Goal: Information Seeking & Learning: Learn about a topic

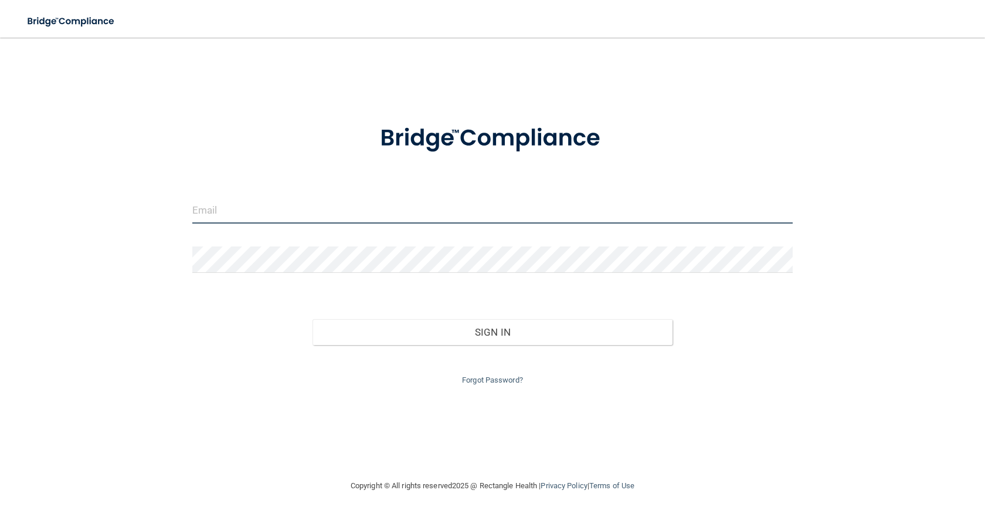
click at [247, 213] on input "email" at bounding box center [492, 210] width 600 height 26
type input "[EMAIL_ADDRESS][DOMAIN_NAME]"
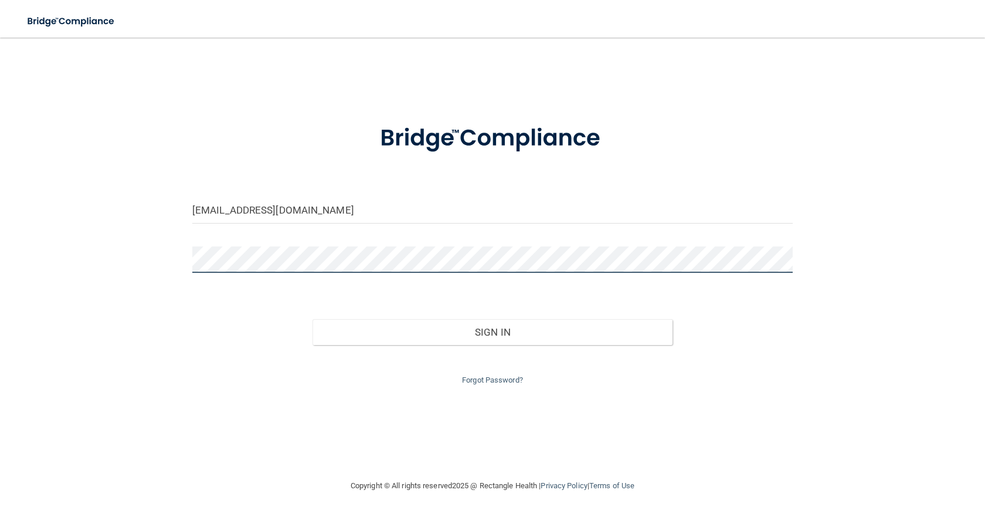
click at [313, 319] on button "Sign In" at bounding box center [493, 332] width 360 height 26
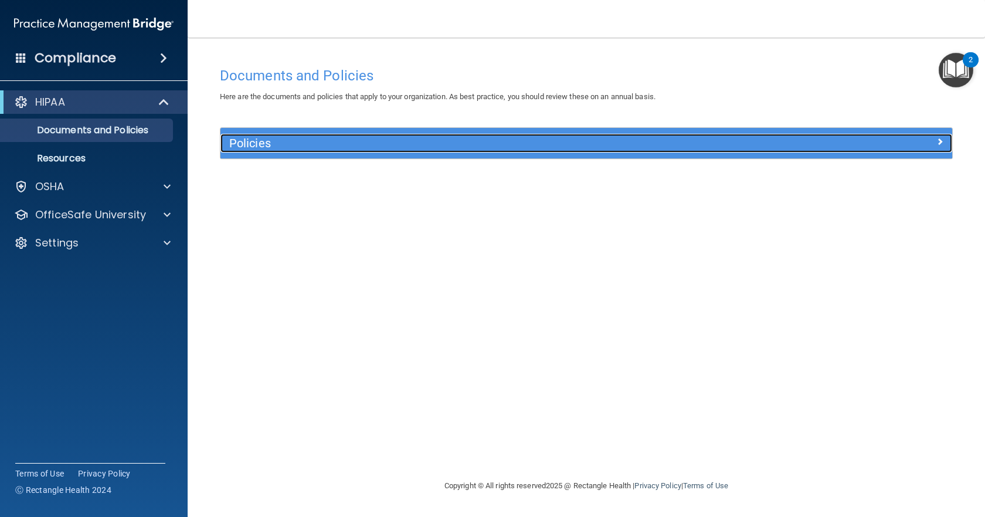
click at [810, 142] on div at bounding box center [860, 141] width 183 height 14
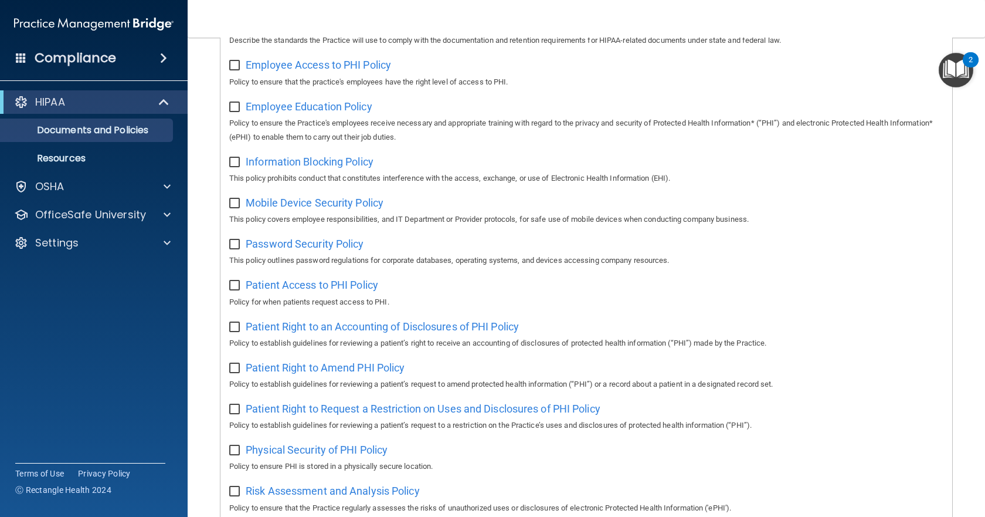
scroll to position [674, 0]
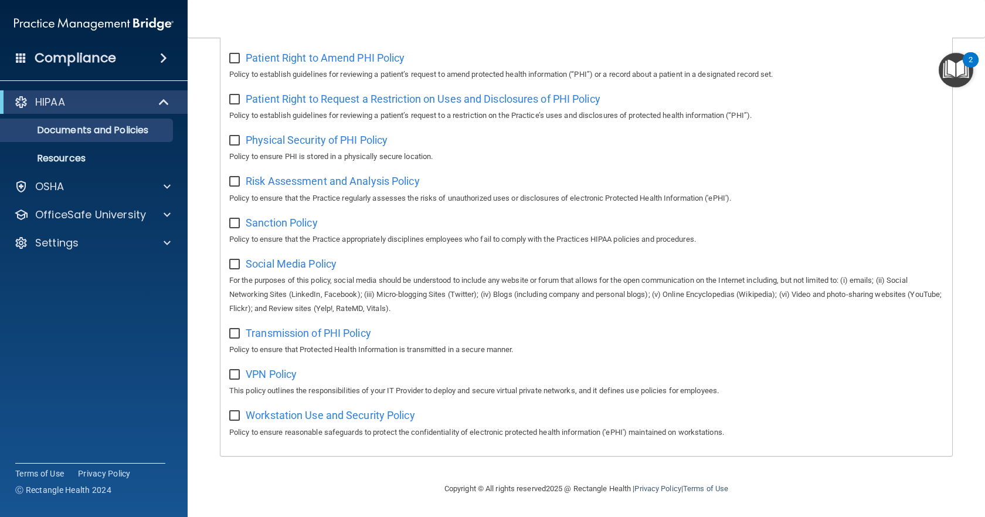
click at [150, 60] on div "Compliance" at bounding box center [94, 58] width 188 height 26
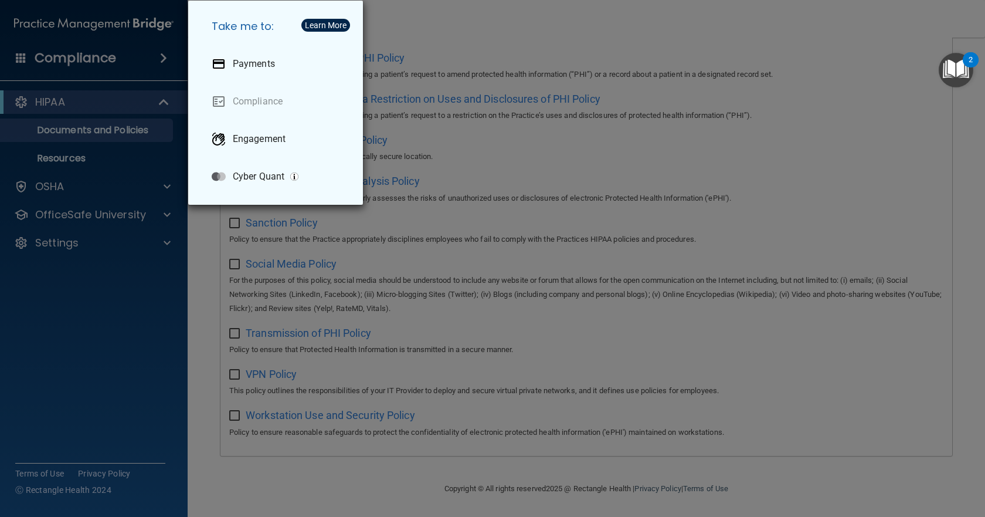
click at [150, 60] on div "Take me to: Payments Compliance Engagement Cyber Quant" at bounding box center [492, 258] width 985 height 517
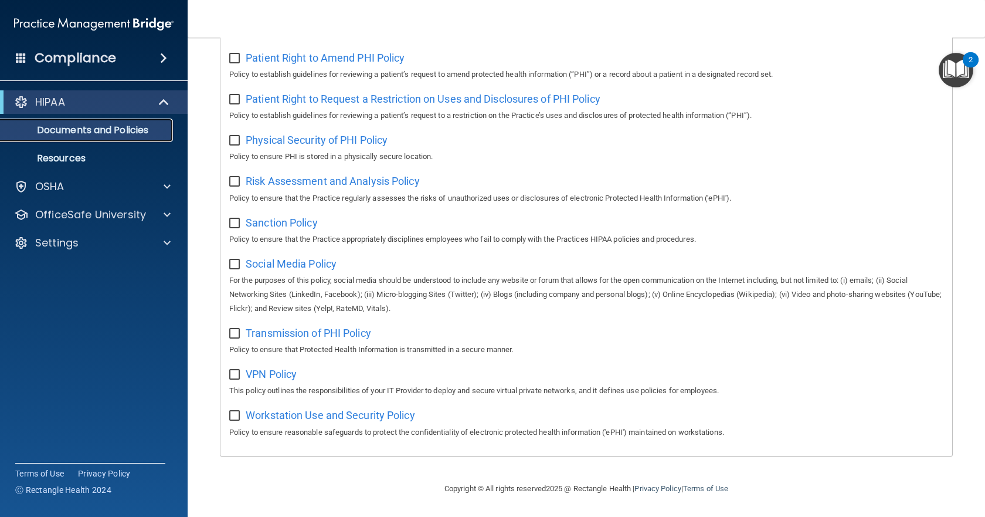
click at [148, 127] on p "Documents and Policies" at bounding box center [88, 130] width 160 height 12
click at [62, 154] on p "Resources" at bounding box center [88, 158] width 160 height 12
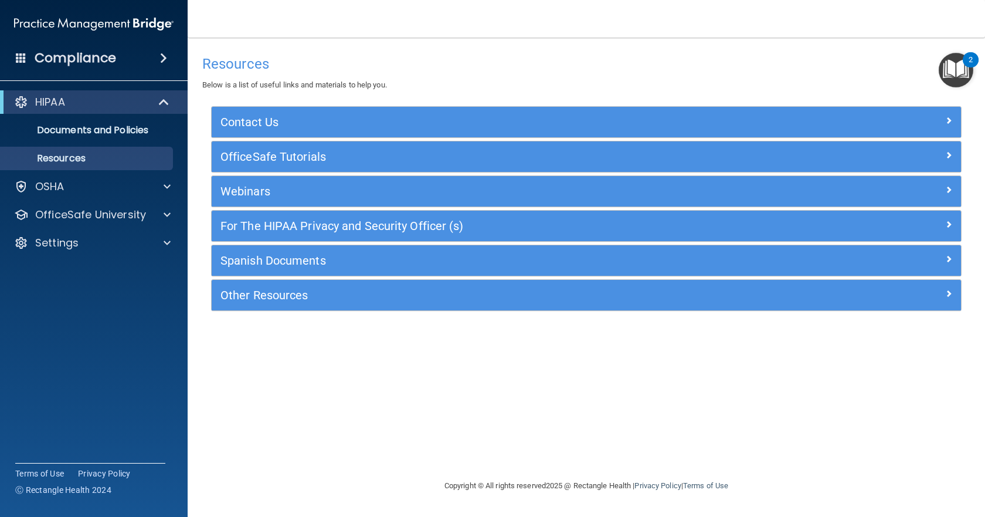
click at [957, 77] on img "Open Resource Center, 2 new notifications" at bounding box center [956, 70] width 35 height 35
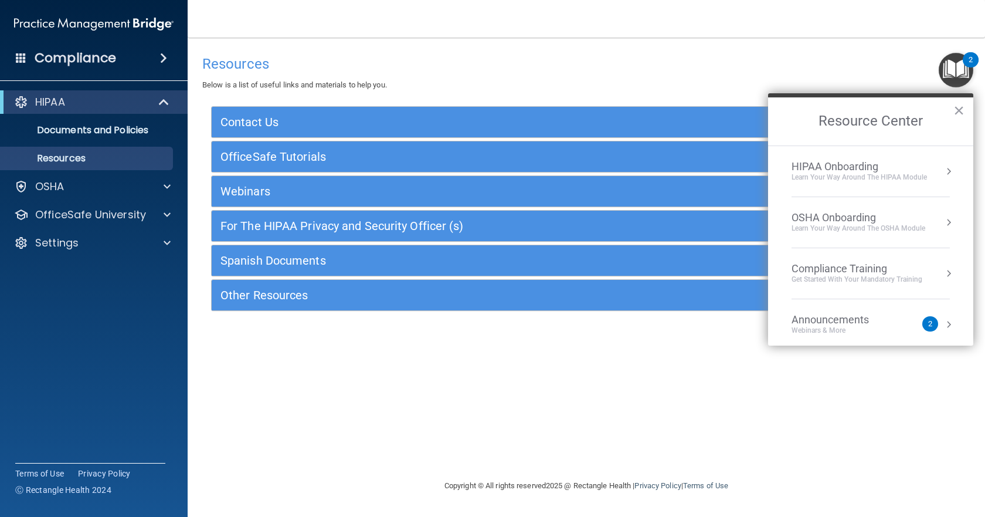
click at [928, 276] on div "Compliance Training Get Started with your mandatory training" at bounding box center [871, 273] width 158 height 22
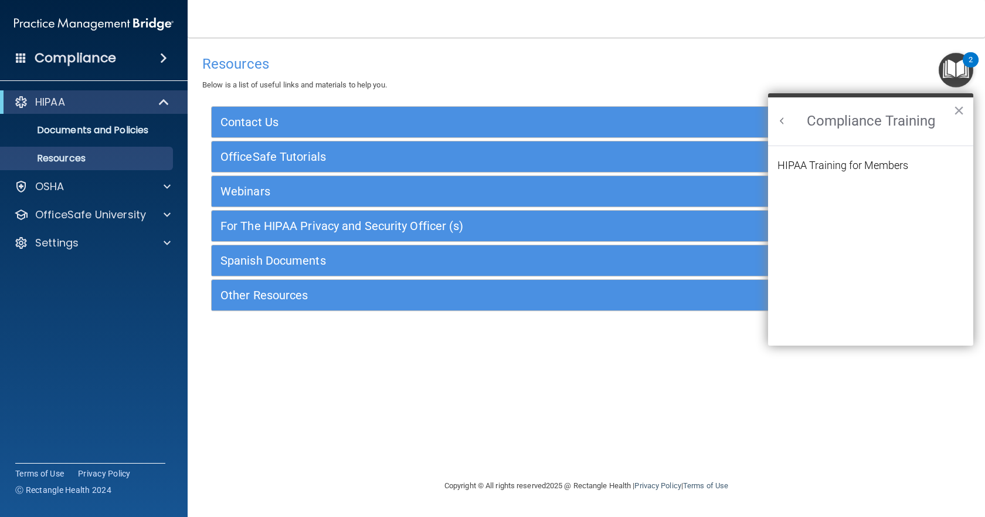
click at [912, 167] on li "HIPAA Training for Members" at bounding box center [870, 172] width 186 height 25
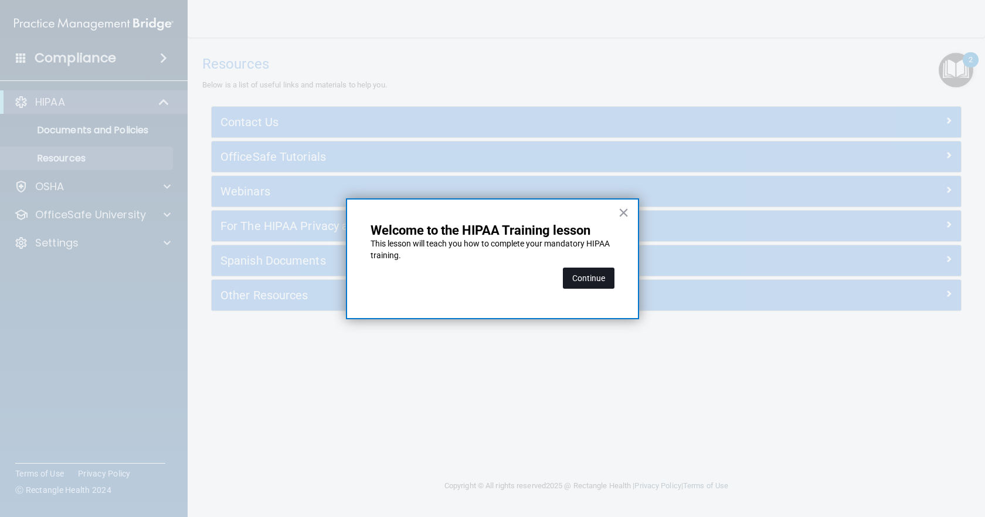
click at [609, 283] on button "Continue" at bounding box center [589, 277] width 52 height 21
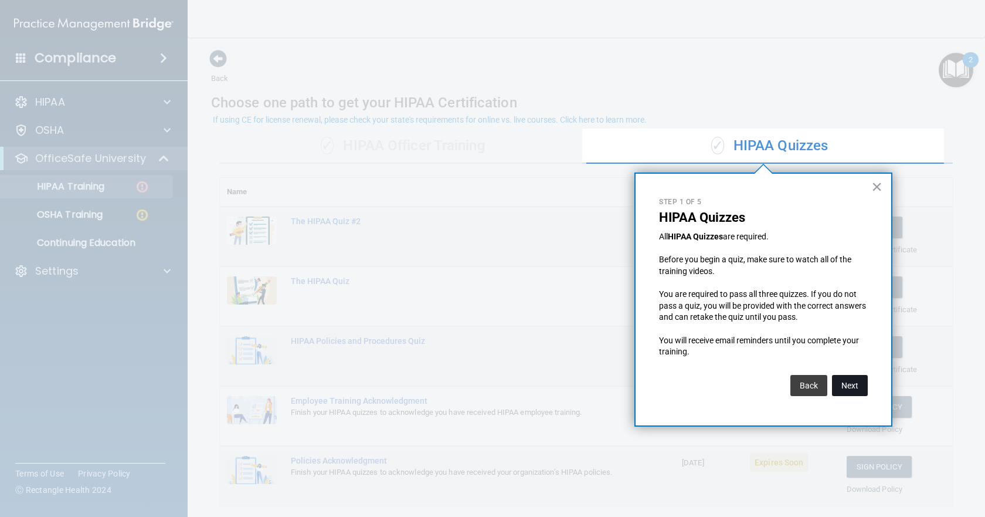
click at [855, 381] on button "Next" at bounding box center [850, 385] width 36 height 21
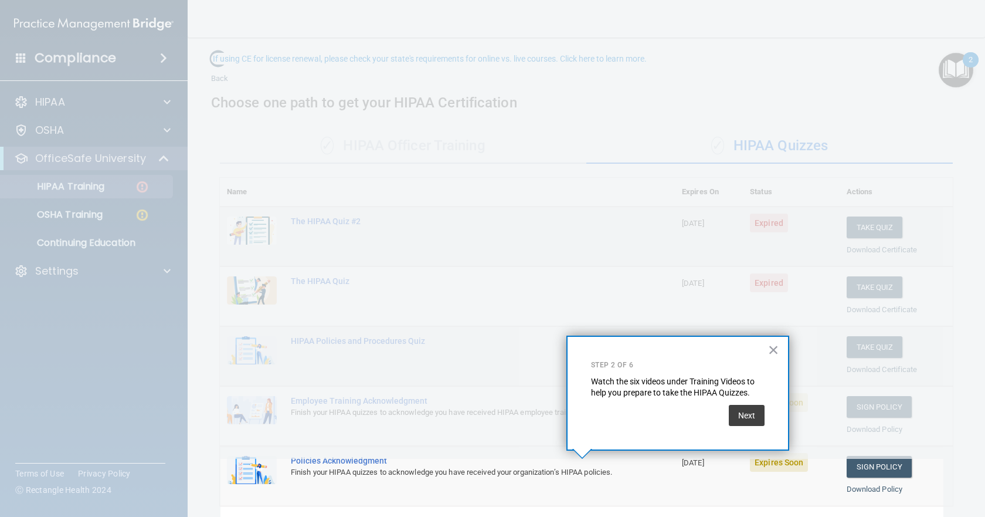
scroll to position [61, 0]
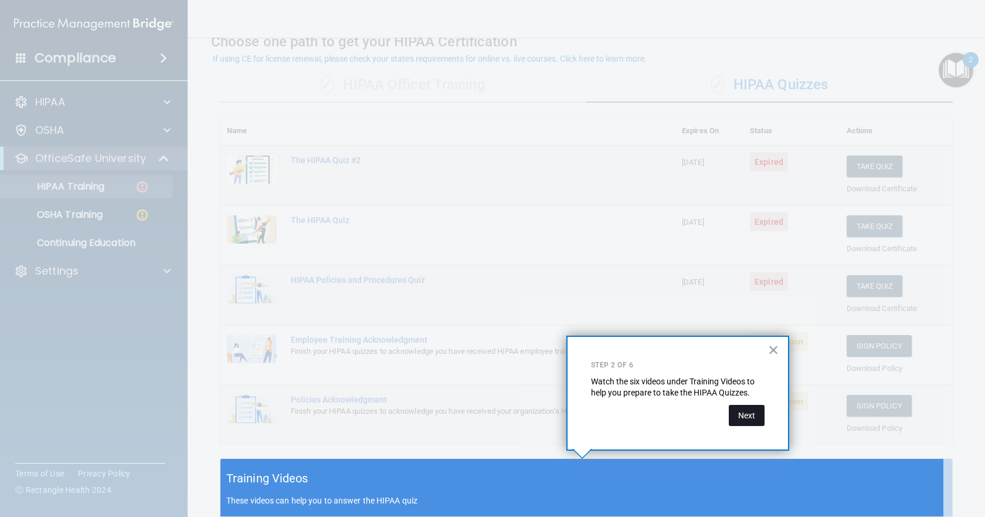
click at [759, 422] on button "Next" at bounding box center [747, 415] width 36 height 21
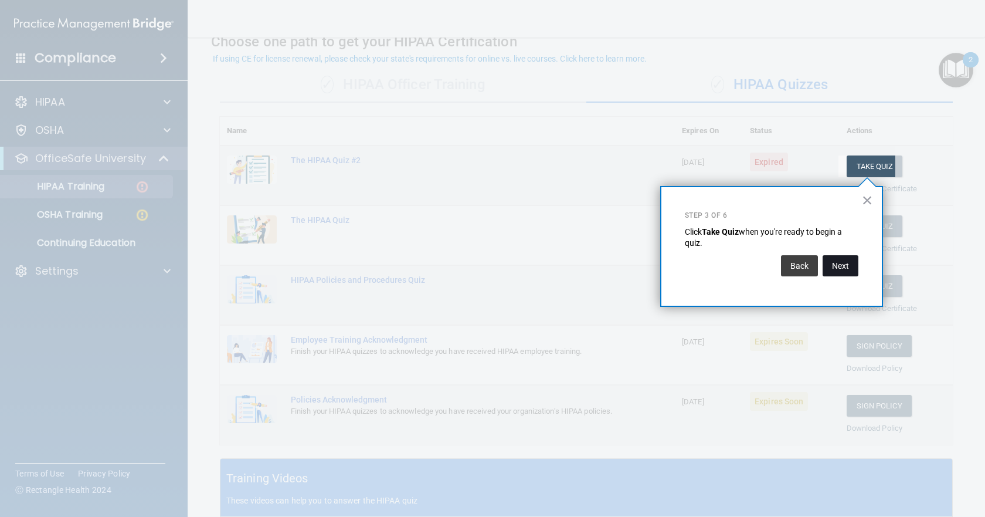
click at [843, 263] on button "Next" at bounding box center [841, 265] width 36 height 21
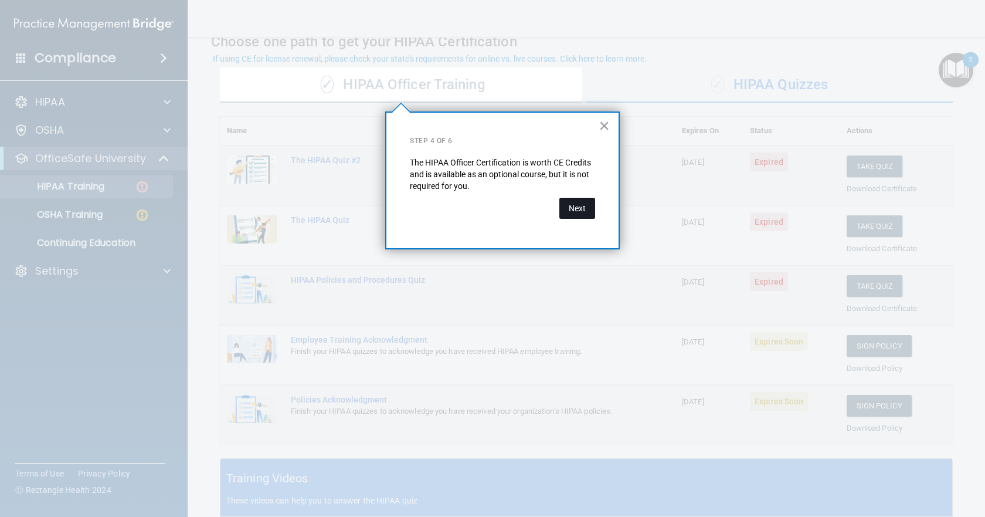
click at [580, 206] on button "Next" at bounding box center [577, 208] width 36 height 21
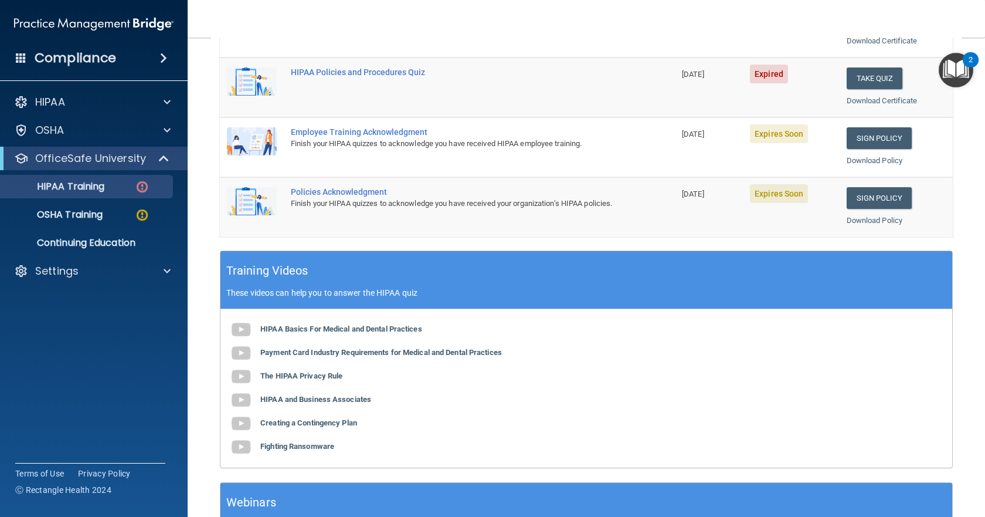
scroll to position [296, 0]
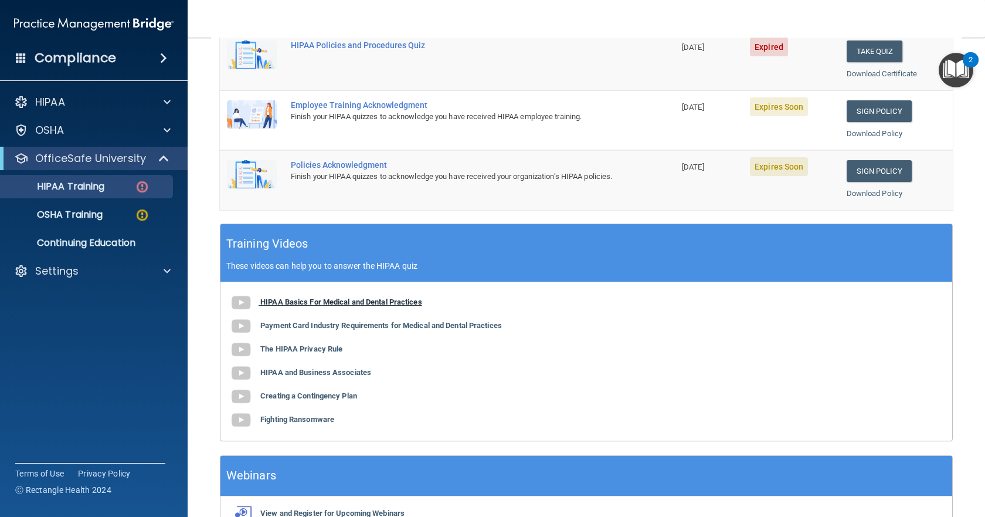
click at [269, 298] on b "HIPAA Basics For Medical and Dental Practices" at bounding box center [341, 301] width 162 height 9
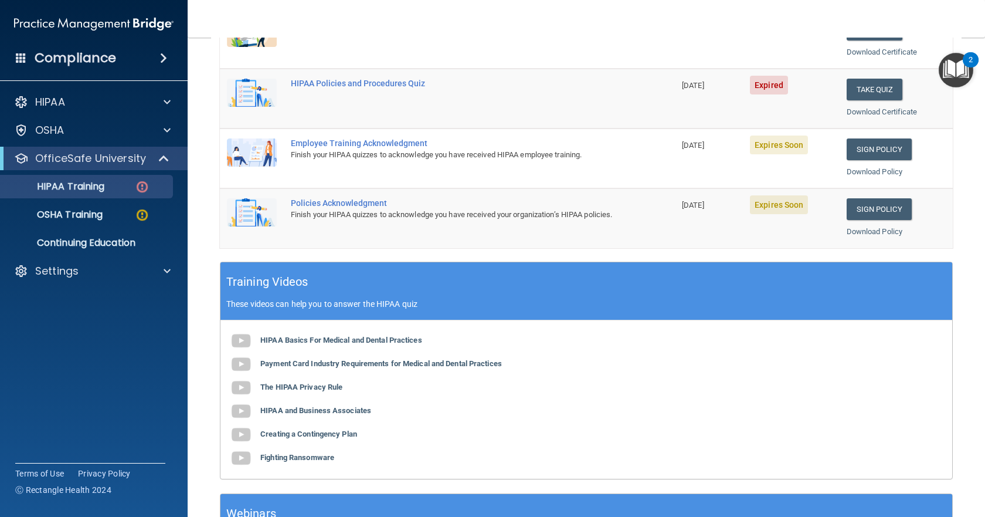
scroll to position [0, 0]
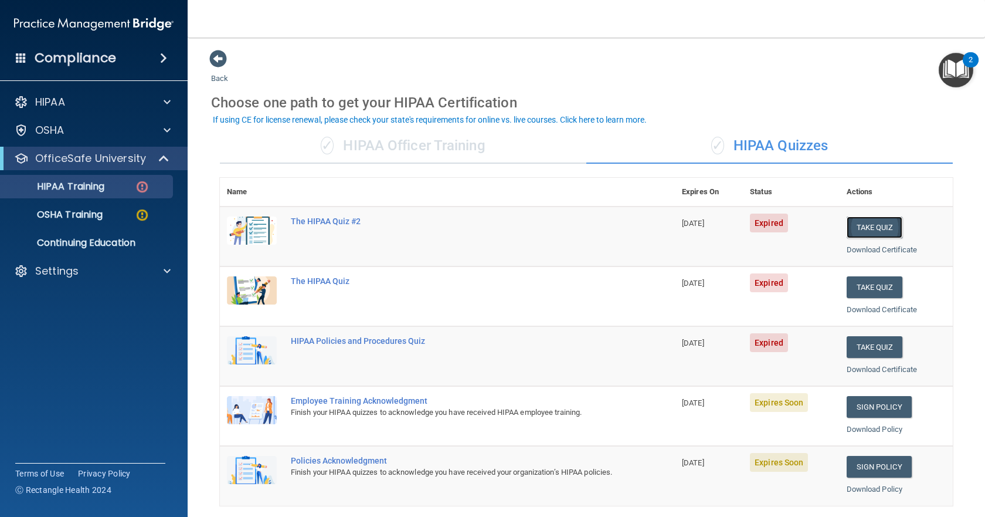
click at [894, 228] on button "Take Quiz" at bounding box center [875, 227] width 56 height 22
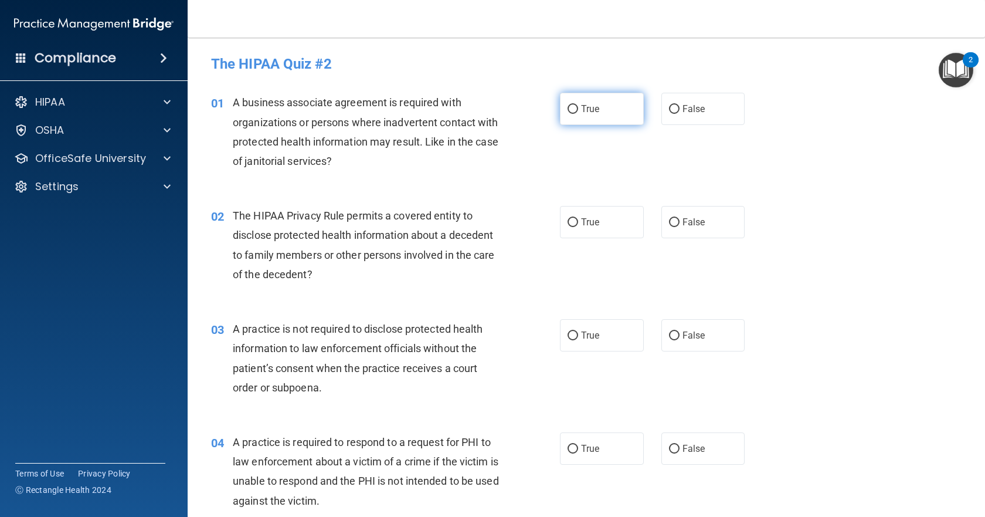
click at [568, 105] on input "True" at bounding box center [573, 109] width 11 height 9
radio input "true"
click at [568, 225] on input "True" at bounding box center [573, 222] width 11 height 9
radio input "true"
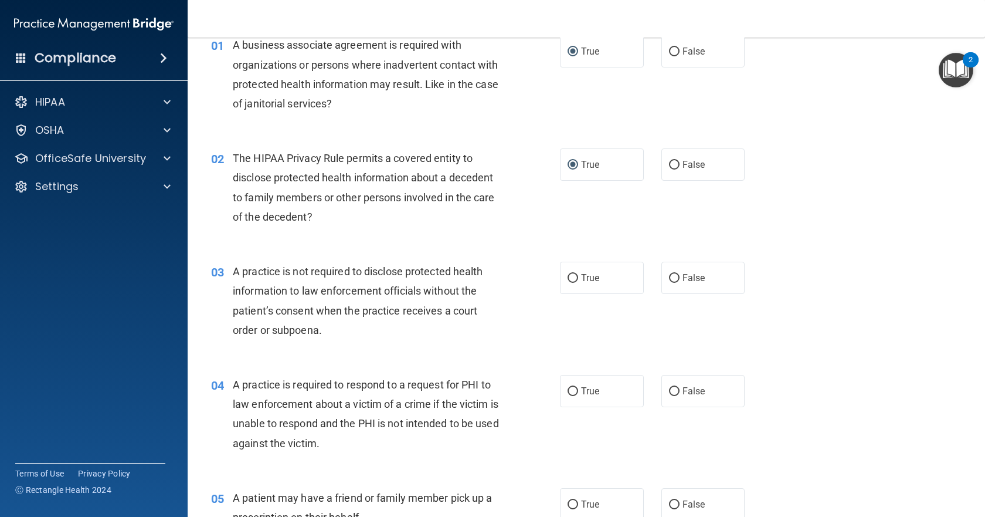
scroll to position [59, 0]
click at [669, 279] on input "False" at bounding box center [674, 277] width 11 height 9
radio input "true"
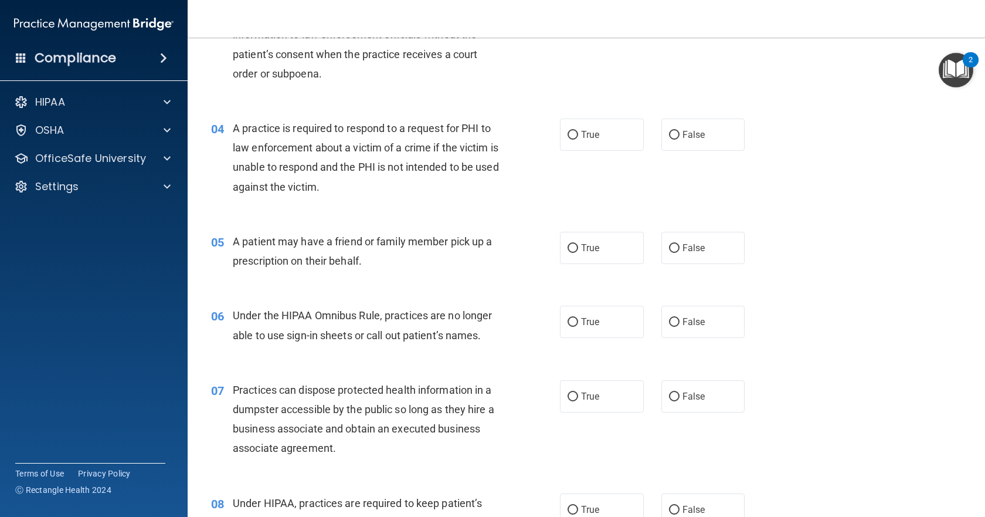
scroll to position [293, 0]
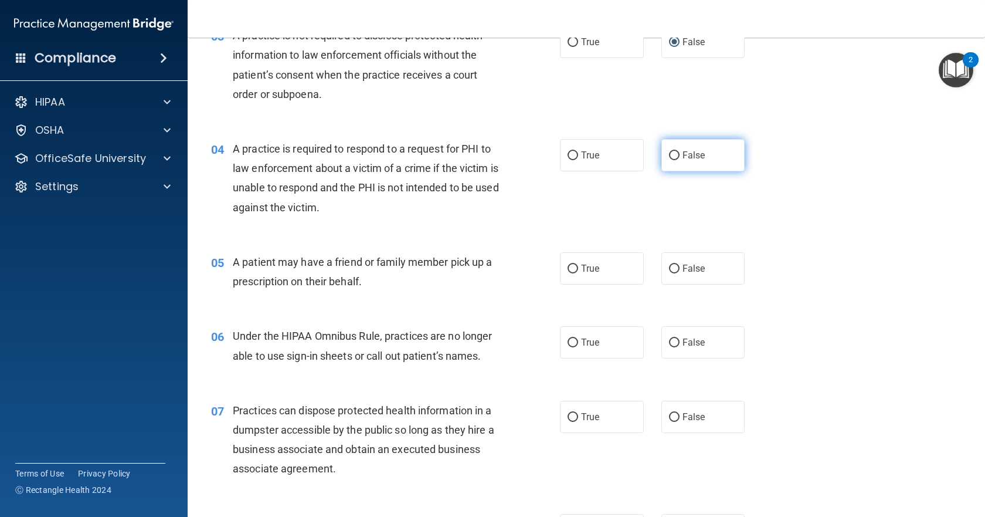
click at [672, 152] on input "False" at bounding box center [674, 155] width 11 height 9
radio input "true"
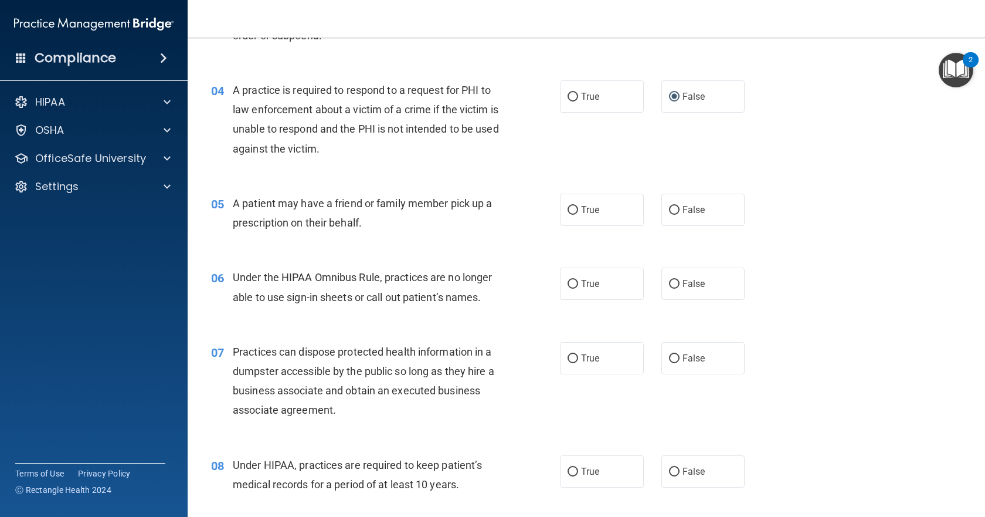
scroll to position [410, 0]
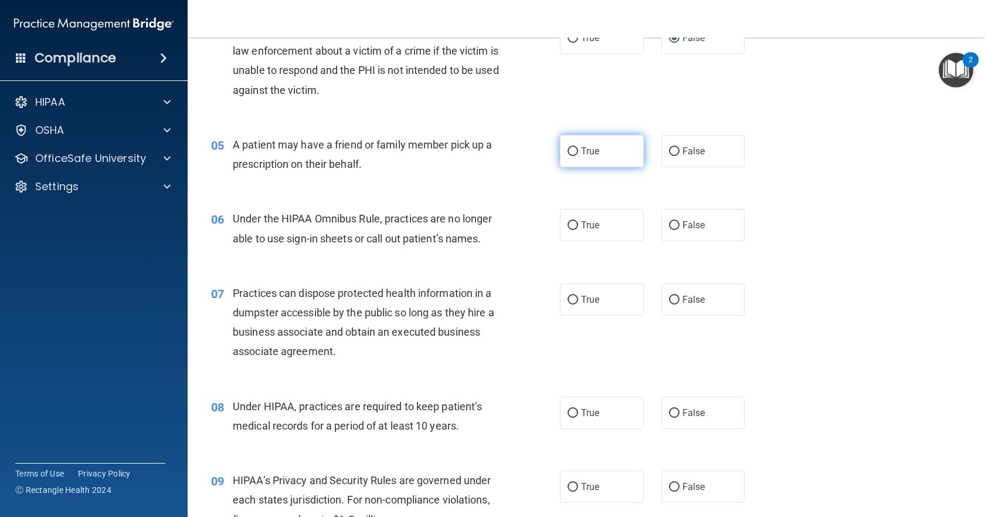
click at [568, 152] on input "True" at bounding box center [573, 151] width 11 height 9
radio input "true"
click at [570, 225] on input "True" at bounding box center [573, 225] width 11 height 9
radio input "true"
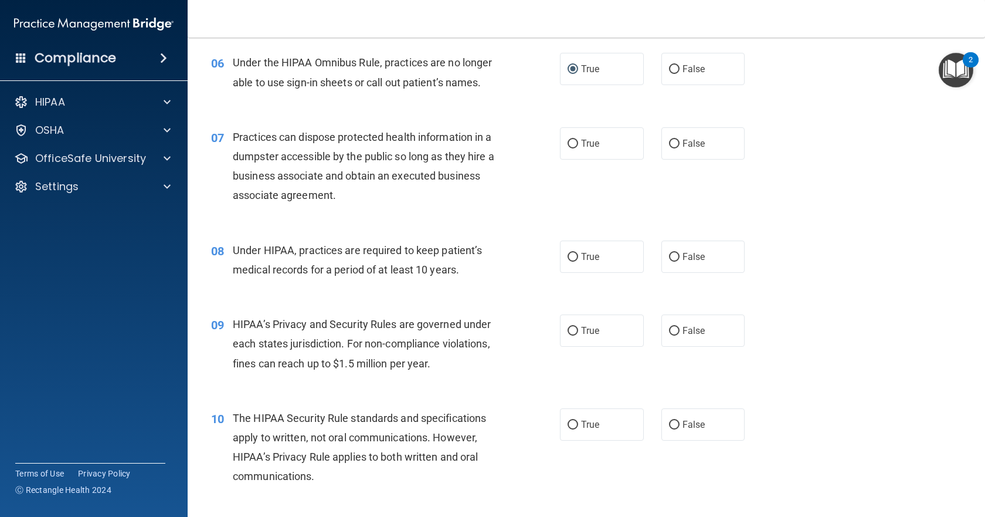
scroll to position [586, 0]
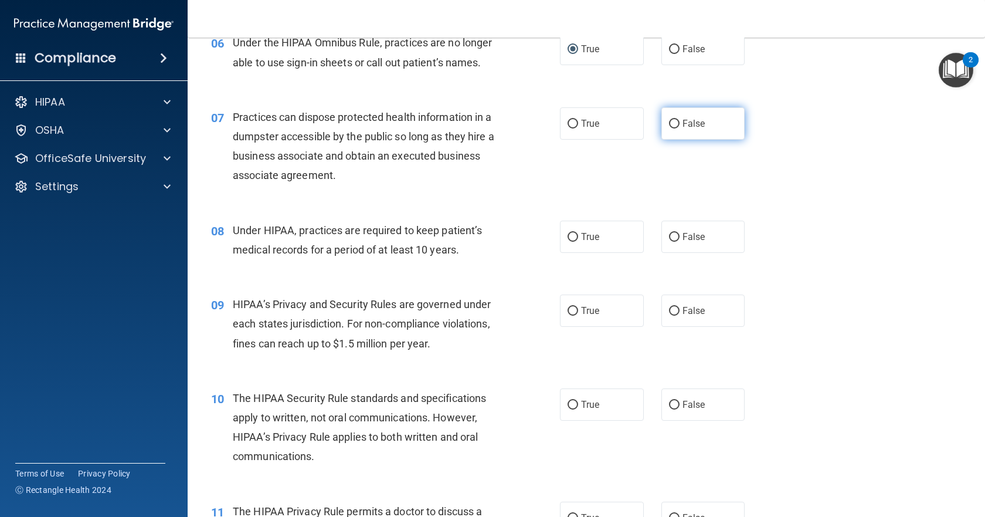
click at [671, 123] on input "False" at bounding box center [674, 124] width 11 height 9
radio input "true"
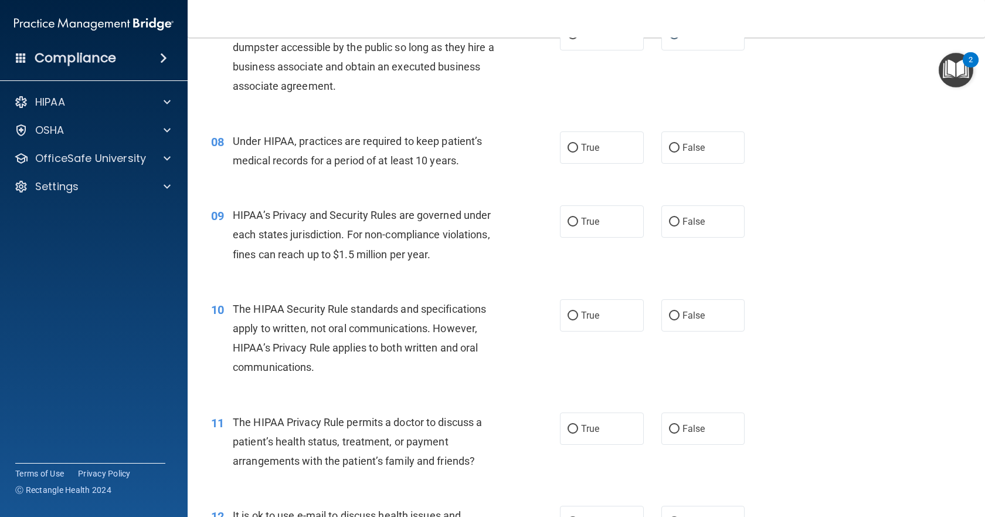
scroll to position [704, 0]
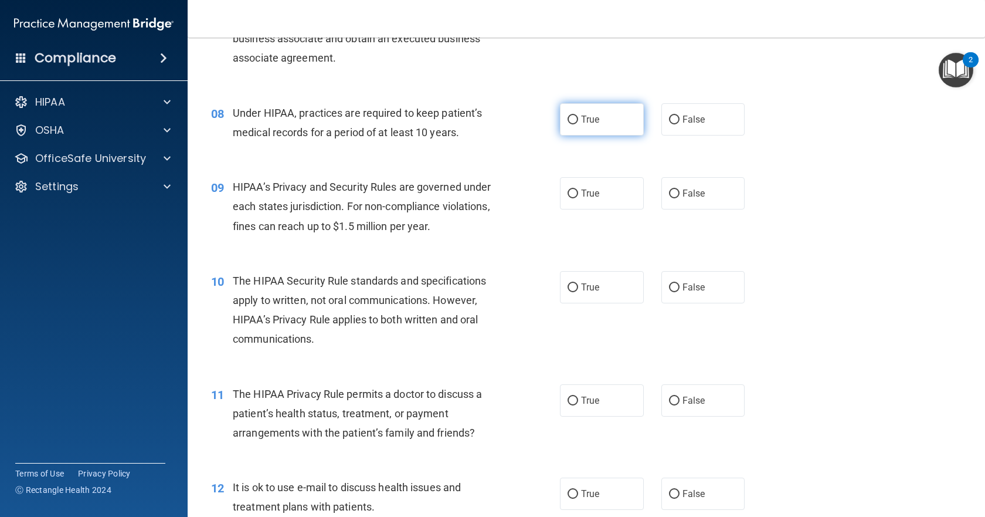
click at [568, 116] on input "True" at bounding box center [573, 120] width 11 height 9
radio input "true"
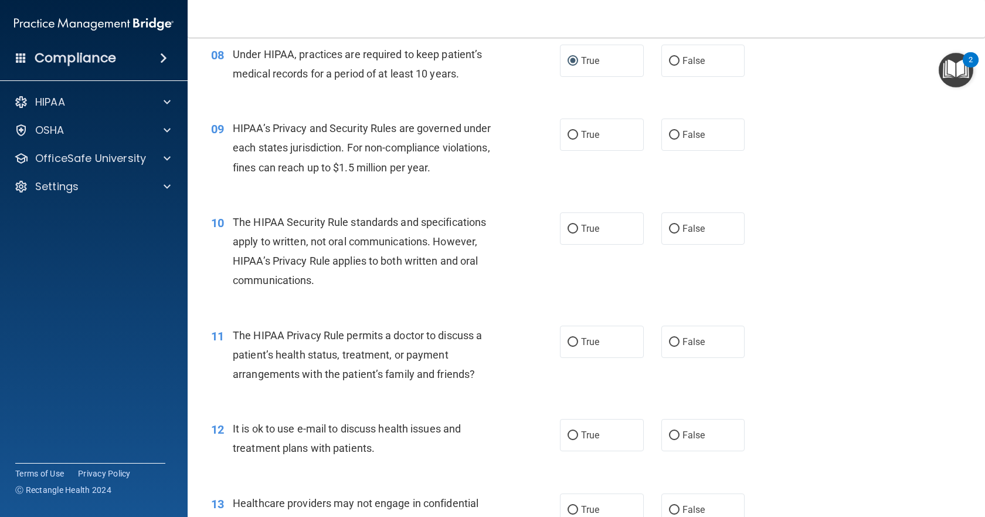
scroll to position [821, 0]
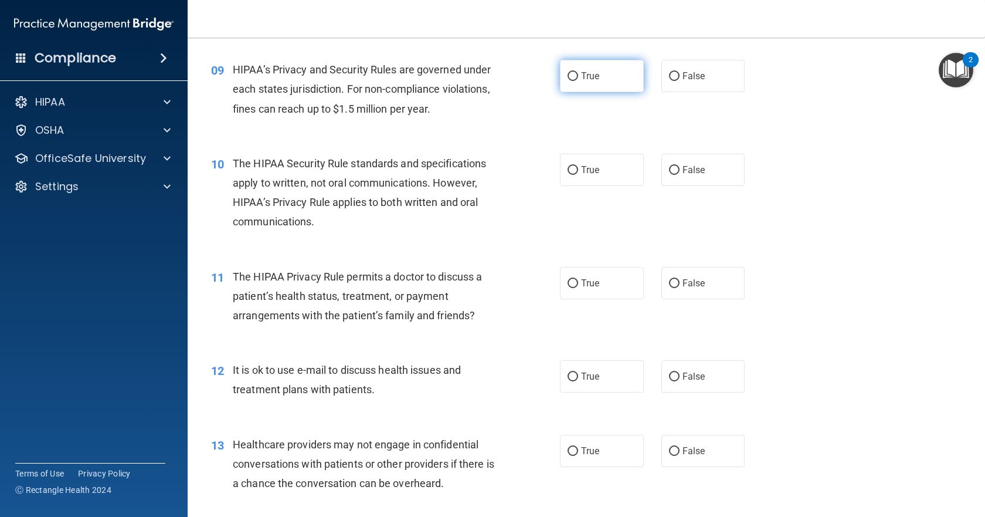
click at [568, 75] on input "True" at bounding box center [573, 76] width 11 height 9
radio input "true"
click at [572, 171] on input "True" at bounding box center [573, 170] width 11 height 9
radio input "true"
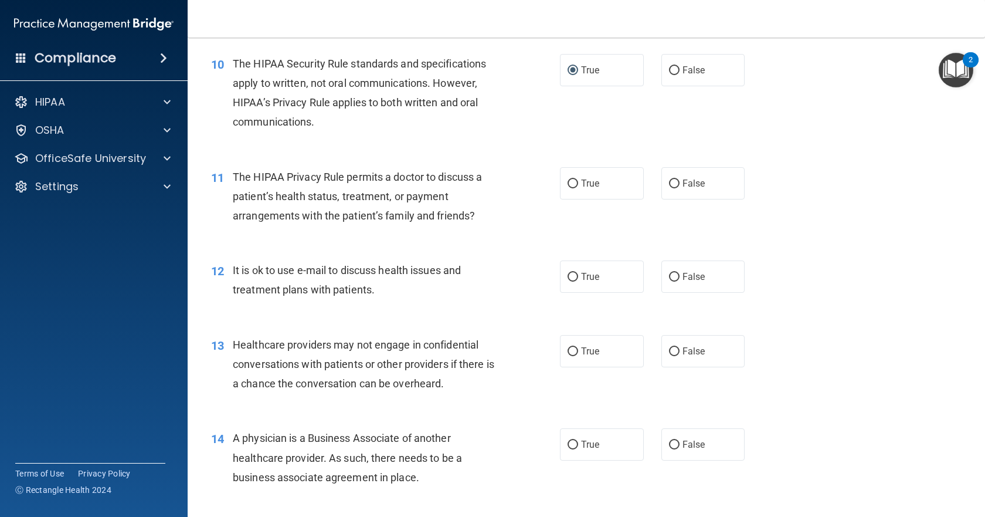
scroll to position [997, 0]
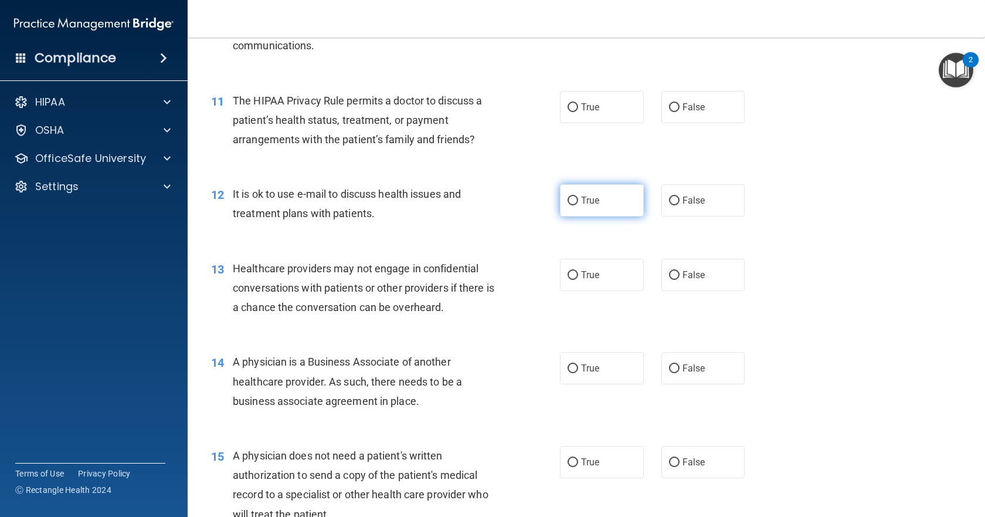
click at [573, 201] on input "True" at bounding box center [573, 200] width 11 height 9
radio input "true"
click at [571, 103] on input "True" at bounding box center [573, 107] width 11 height 9
radio input "true"
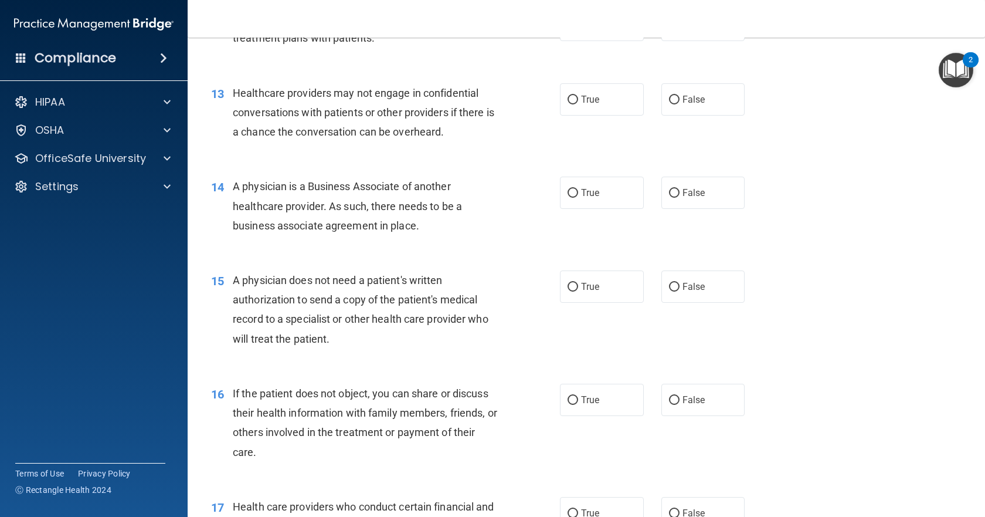
scroll to position [1173, 0]
click at [571, 98] on input "True" at bounding box center [573, 99] width 11 height 9
radio input "true"
click at [568, 192] on input "True" at bounding box center [573, 192] width 11 height 9
radio input "true"
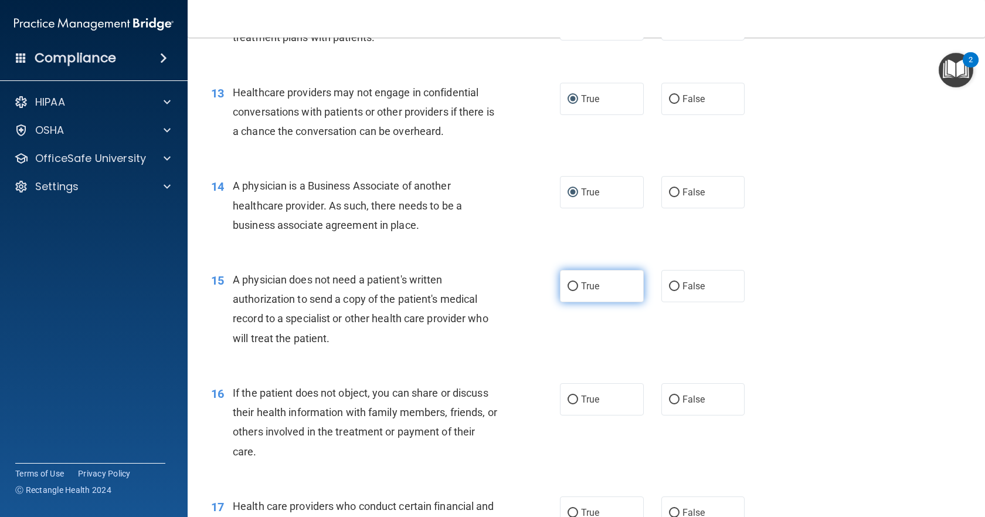
click at [568, 284] on input "True" at bounding box center [573, 286] width 11 height 9
radio input "true"
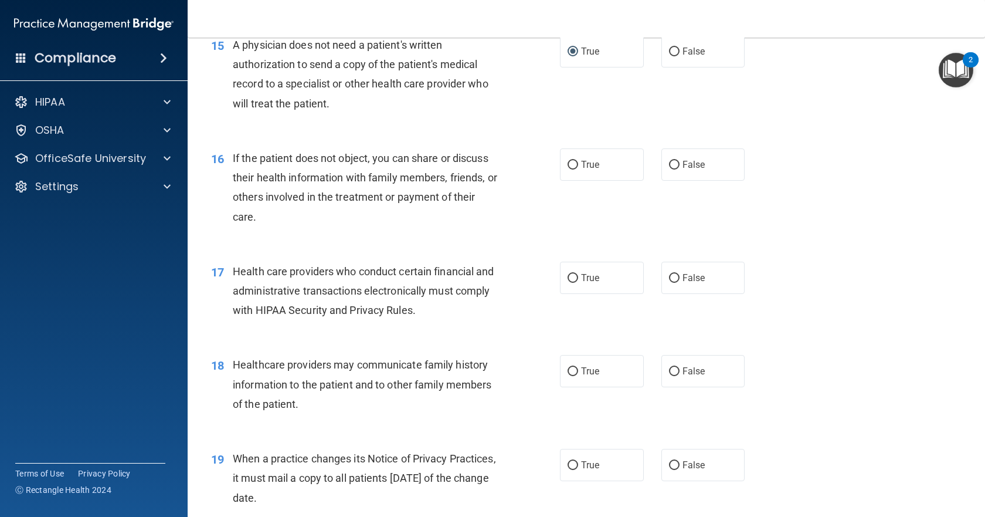
scroll to position [1466, 0]
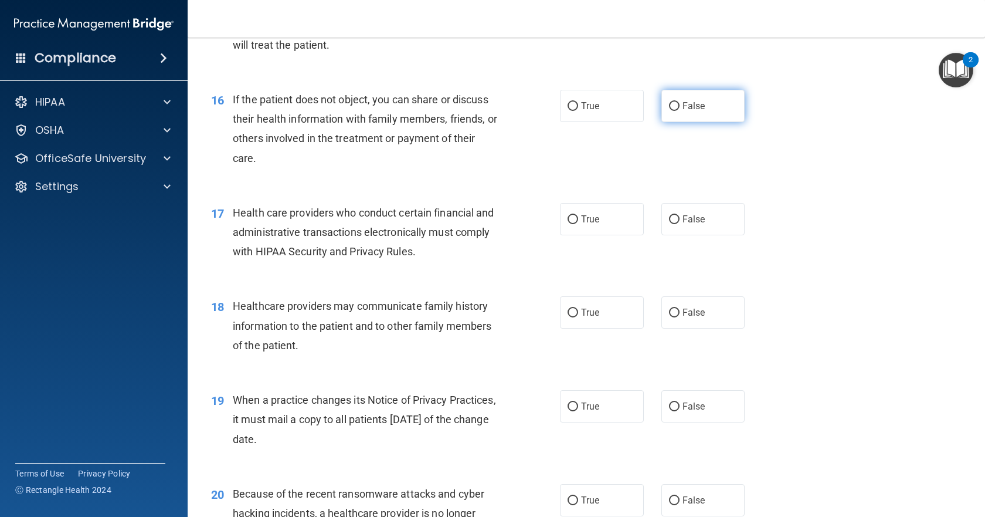
click at [670, 106] on input "False" at bounding box center [674, 106] width 11 height 9
radio input "true"
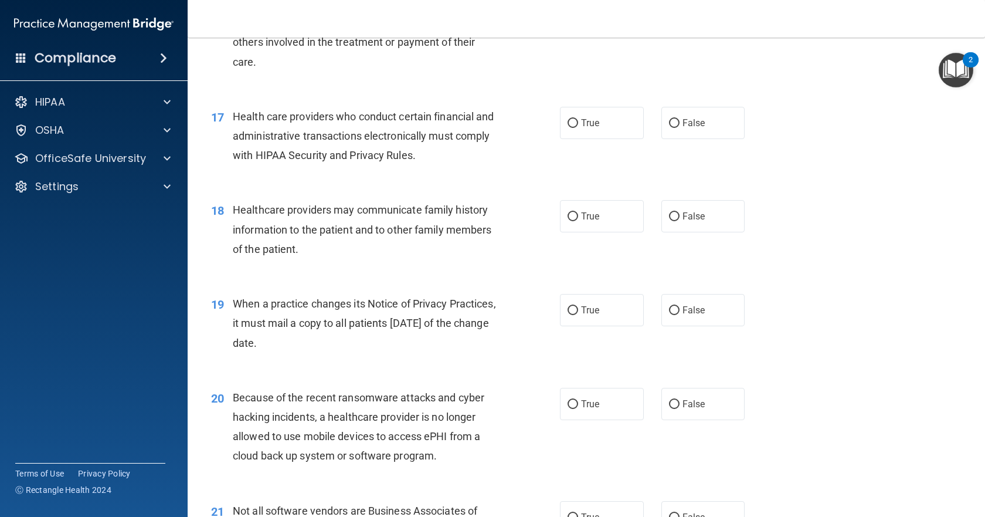
scroll to position [1583, 0]
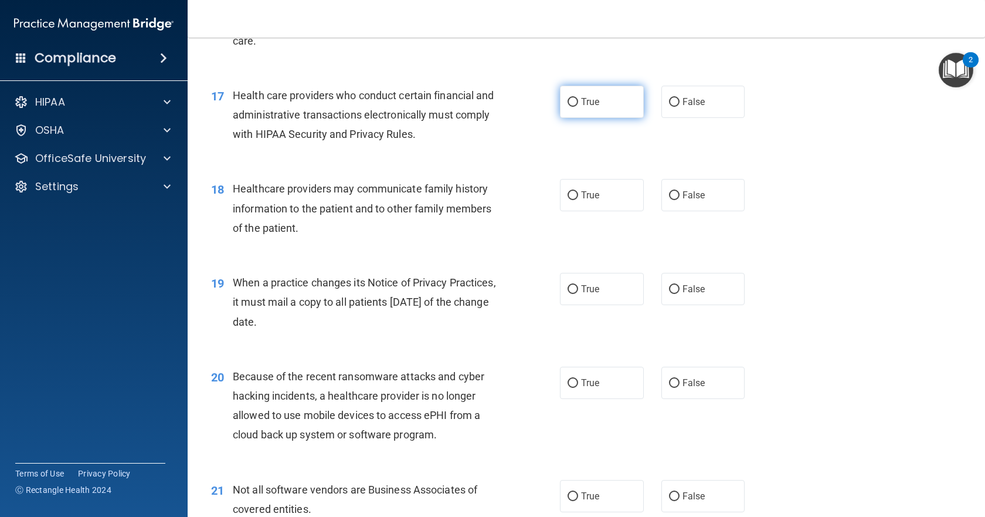
click at [568, 104] on input "True" at bounding box center [573, 102] width 11 height 9
radio input "true"
click at [671, 195] on input "False" at bounding box center [674, 195] width 11 height 9
radio input "true"
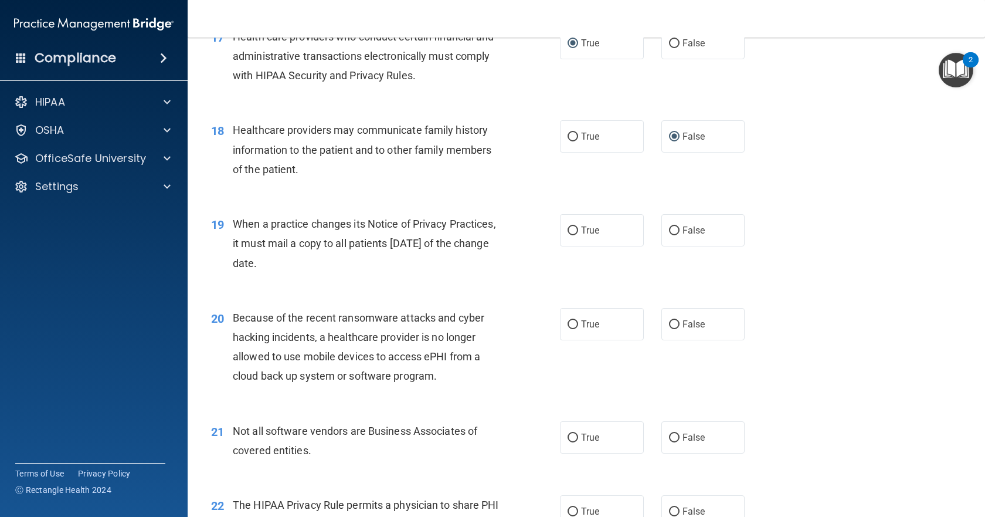
scroll to position [1759, 0]
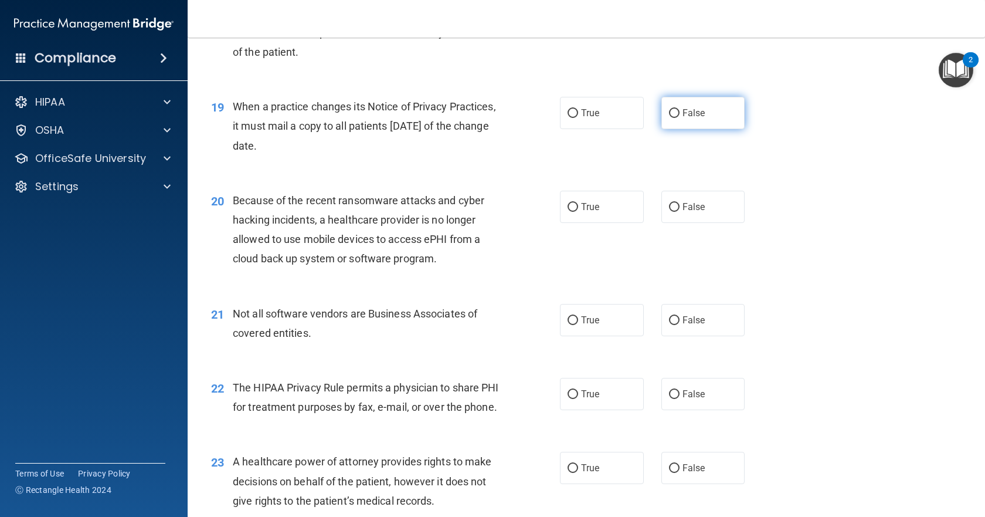
click at [671, 111] on input "False" at bounding box center [674, 113] width 11 height 9
radio input "true"
click at [674, 207] on label "False" at bounding box center [703, 207] width 84 height 32
click at [674, 207] on input "False" at bounding box center [674, 207] width 11 height 9
radio input "true"
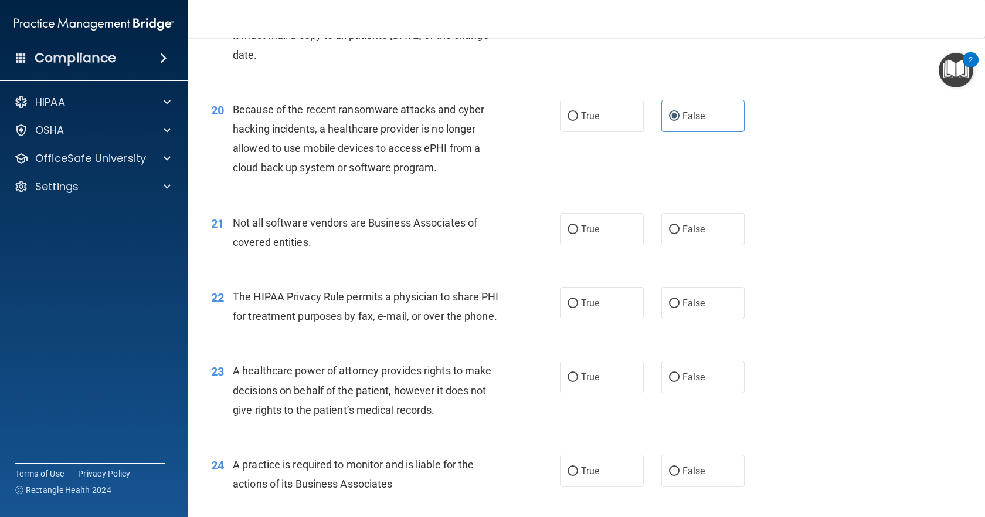
scroll to position [1876, 0]
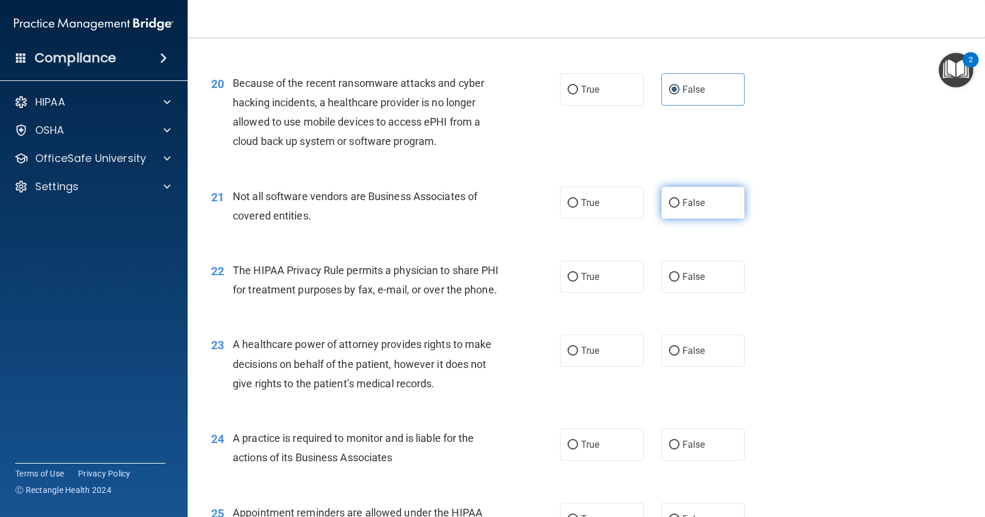
click at [670, 203] on input "False" at bounding box center [674, 203] width 11 height 9
radio input "true"
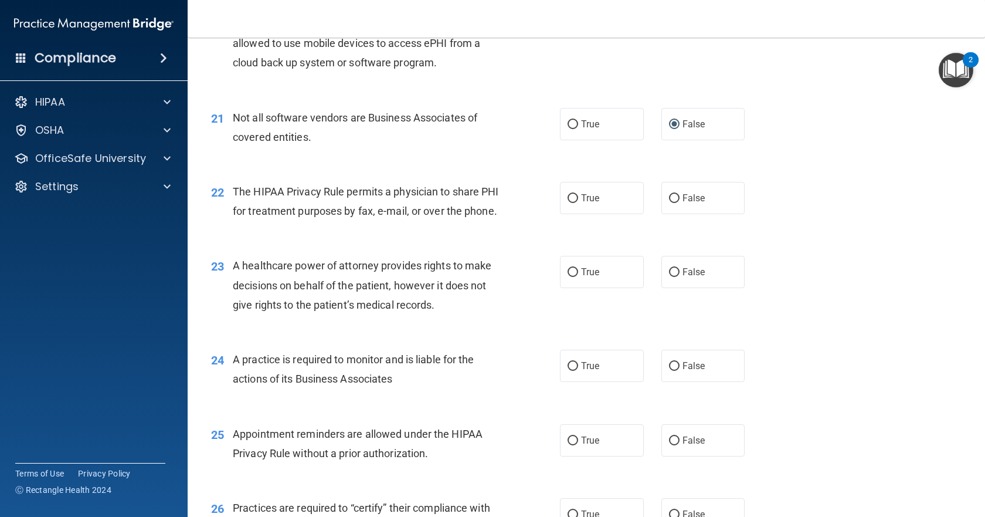
scroll to position [1994, 0]
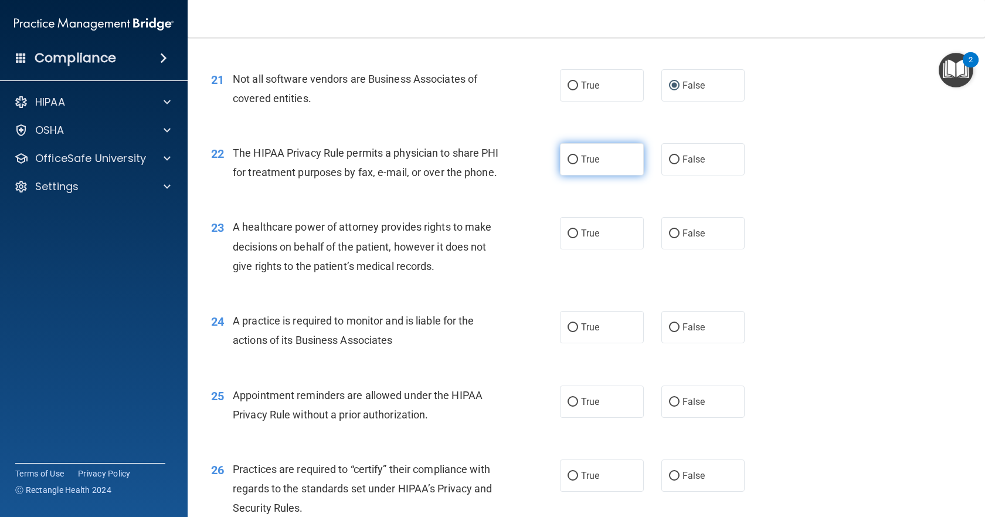
click at [570, 159] on input "True" at bounding box center [573, 159] width 11 height 9
radio input "true"
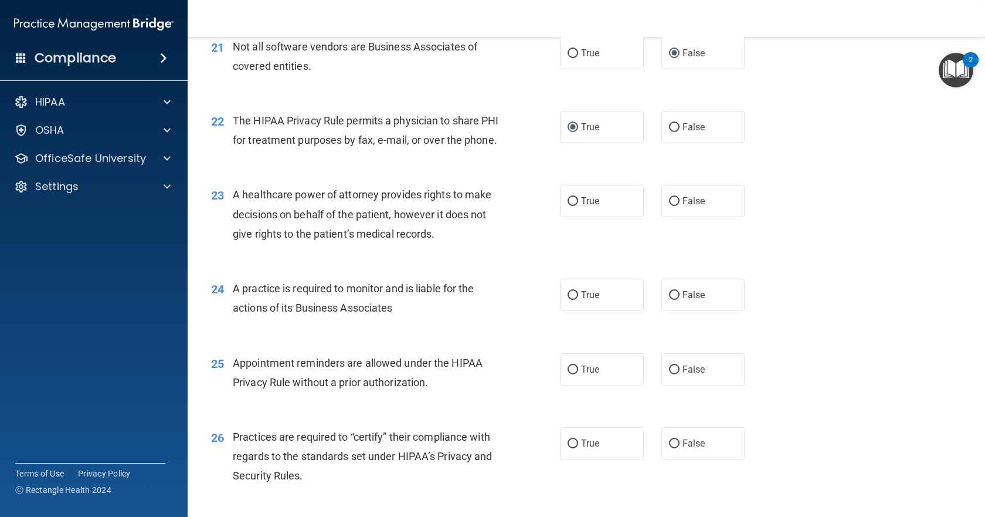
scroll to position [2052, 0]
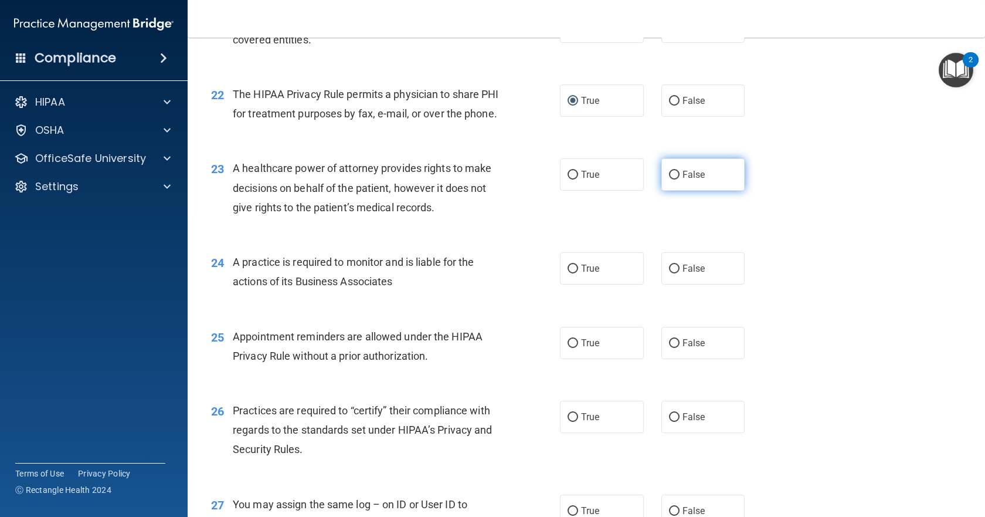
click at [669, 179] on input "False" at bounding box center [674, 175] width 11 height 9
radio input "true"
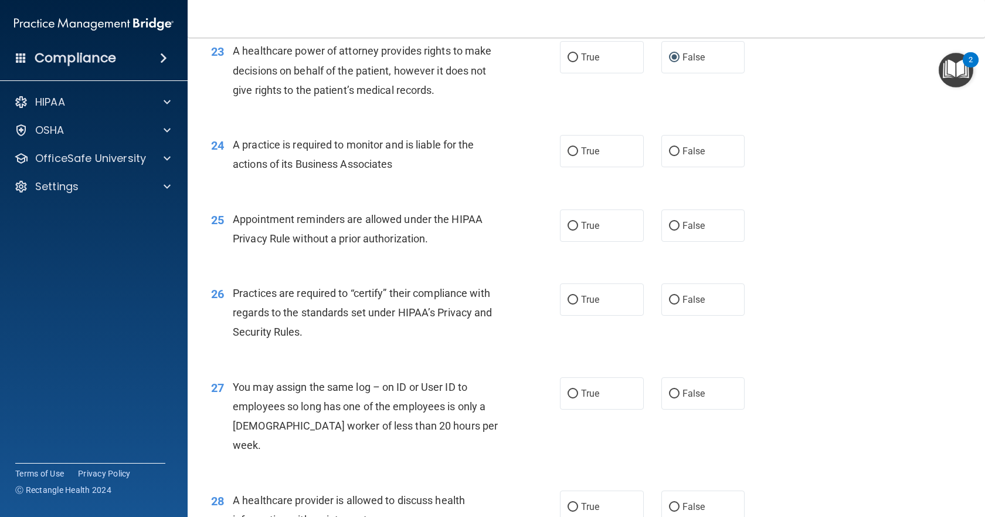
scroll to position [2228, 0]
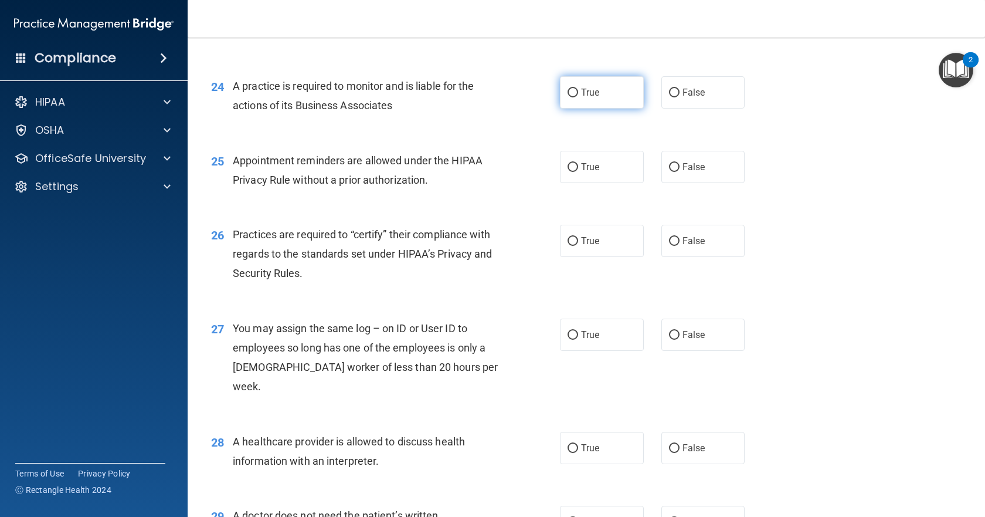
click at [571, 97] on input "True" at bounding box center [573, 93] width 11 height 9
radio input "true"
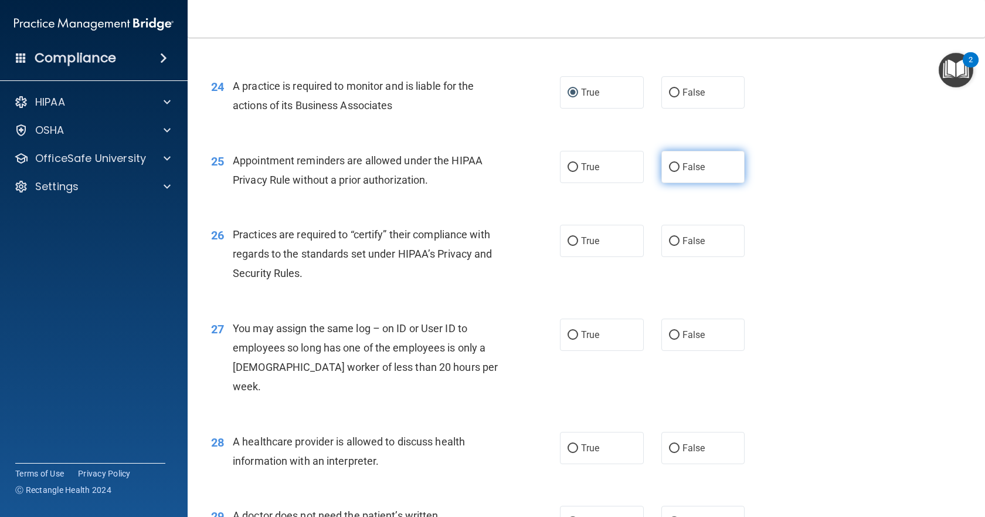
click at [671, 172] on input "False" at bounding box center [674, 167] width 11 height 9
radio input "true"
click at [574, 257] on label "True" at bounding box center [602, 241] width 84 height 32
click at [574, 246] on input "True" at bounding box center [573, 241] width 11 height 9
radio input "true"
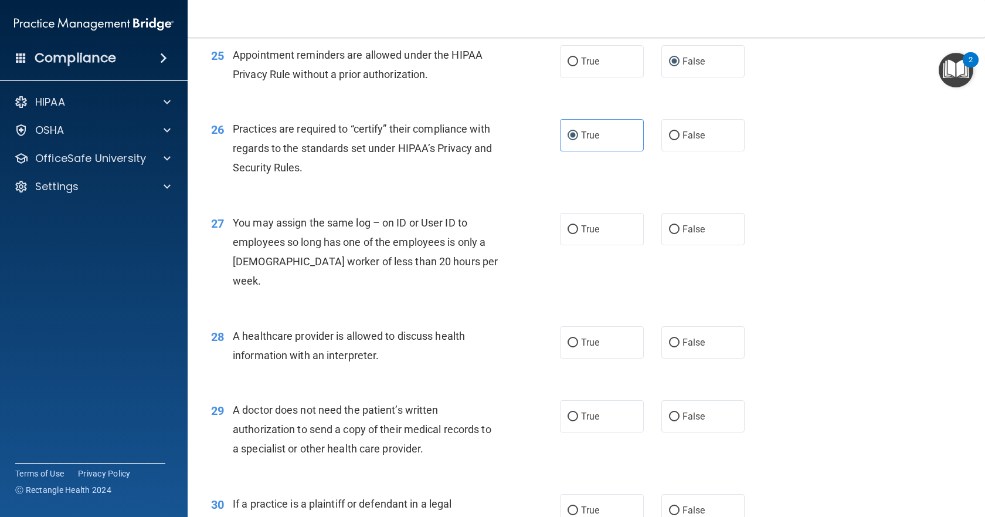
scroll to position [2404, 0]
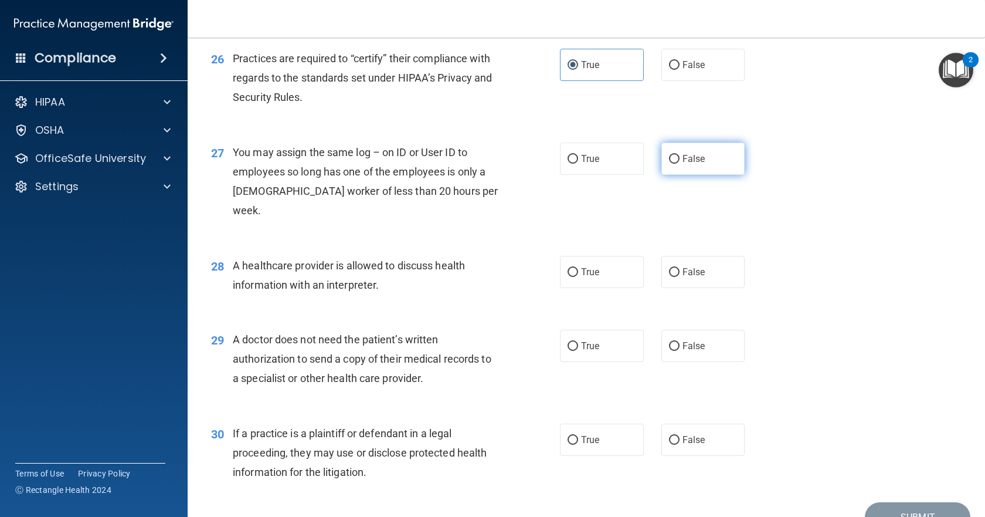
click at [670, 164] on input "False" at bounding box center [674, 159] width 11 height 9
radio input "true"
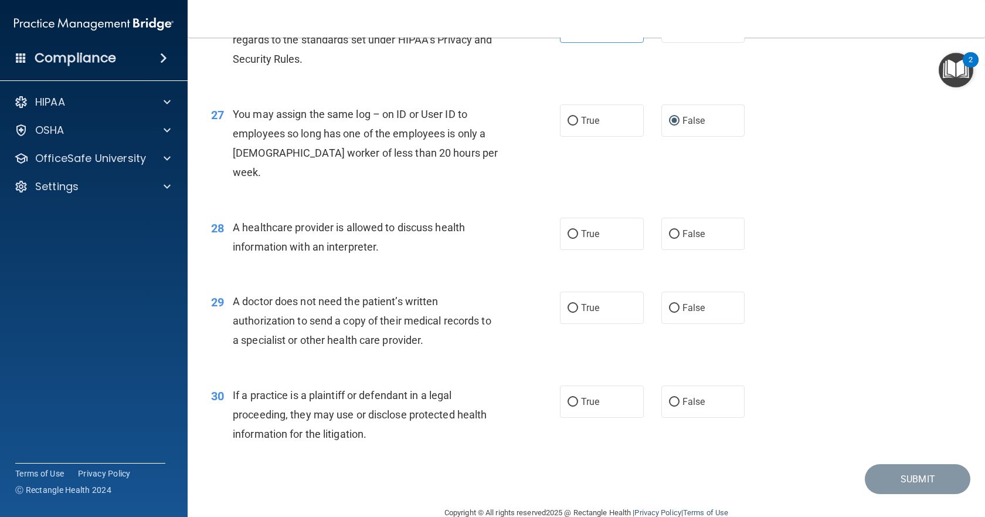
scroll to position [2466, 0]
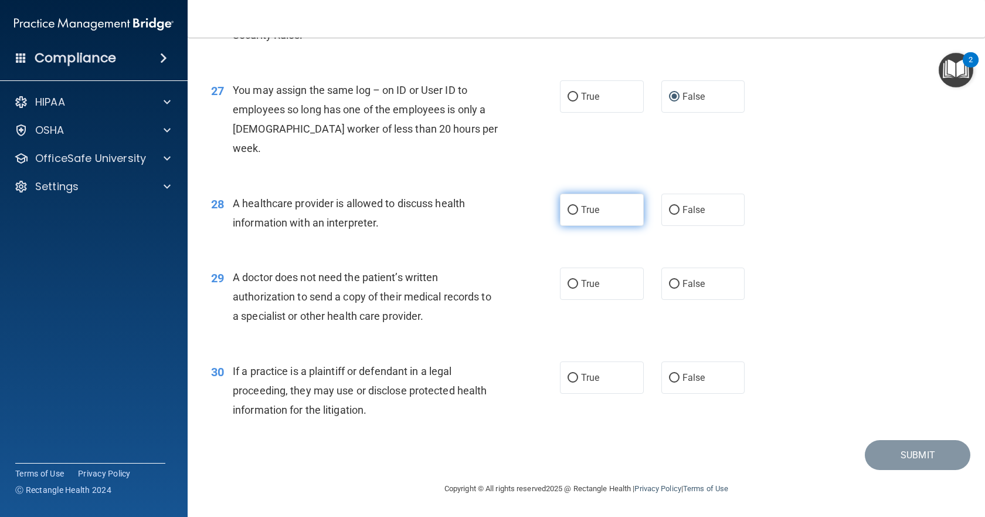
click at [572, 209] on input "True" at bounding box center [573, 210] width 11 height 9
radio input "true"
click at [570, 284] on input "True" at bounding box center [573, 284] width 11 height 9
radio input "true"
click at [568, 374] on input "True" at bounding box center [573, 378] width 11 height 9
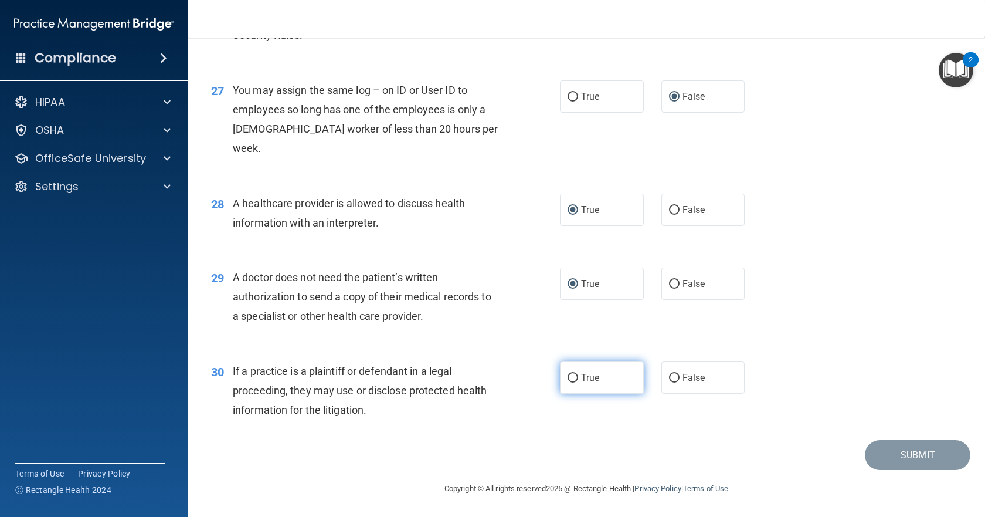
radio input "true"
click at [892, 461] on button "Submit" at bounding box center [918, 455] width 106 height 30
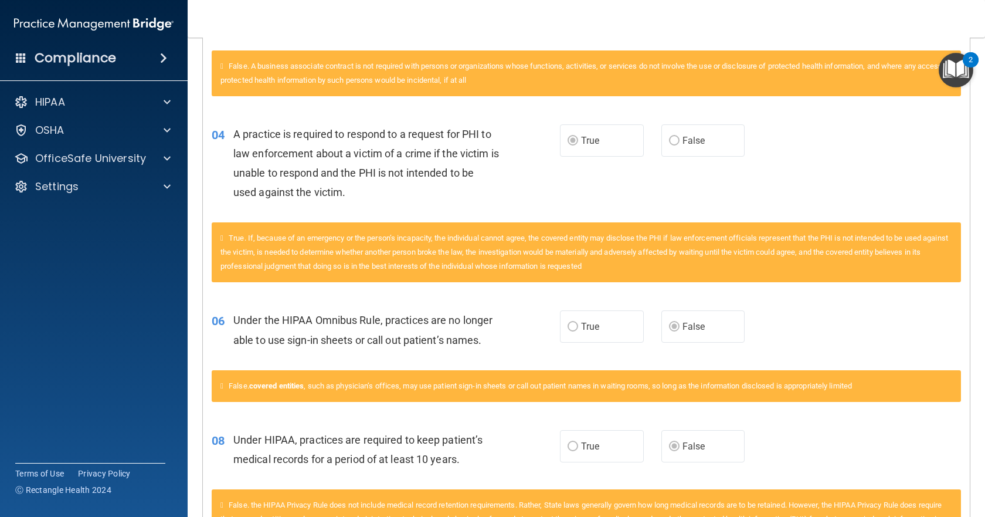
scroll to position [410, 0]
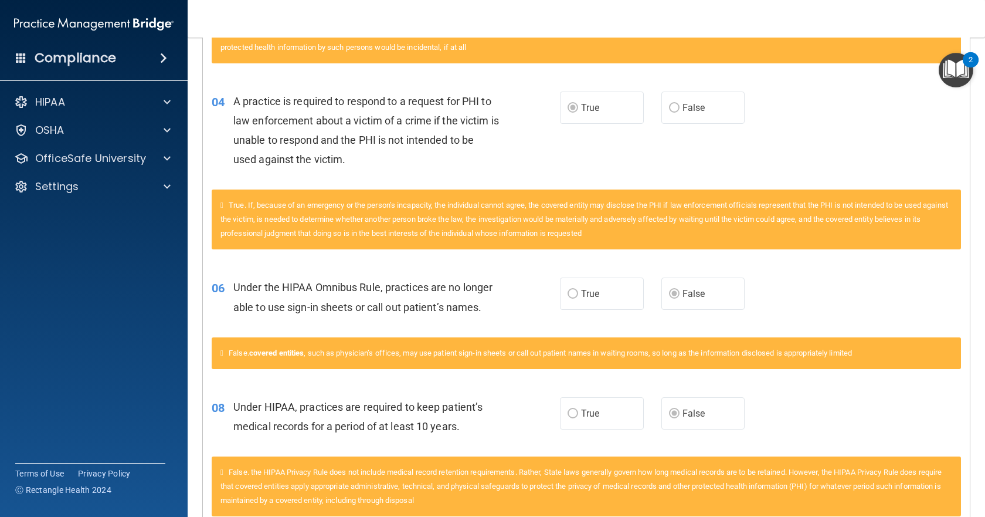
drag, startPoint x: 840, startPoint y: 256, endPoint x: 218, endPoint y: 168, distance: 628.3
click at [218, 168] on div "04 A practice is required to respond to a request for PHI to law enforcement ab…" at bounding box center [385, 133] width 383 height 84
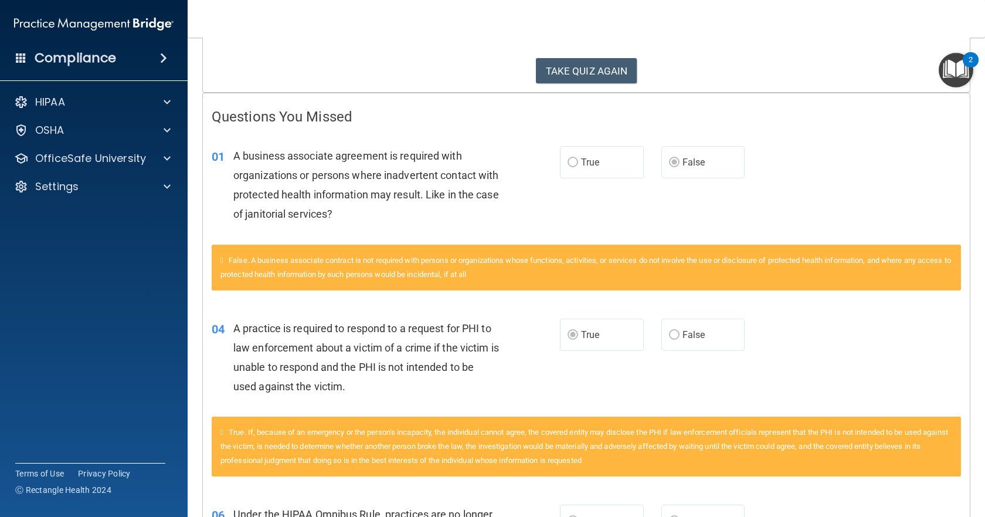
scroll to position [0, 0]
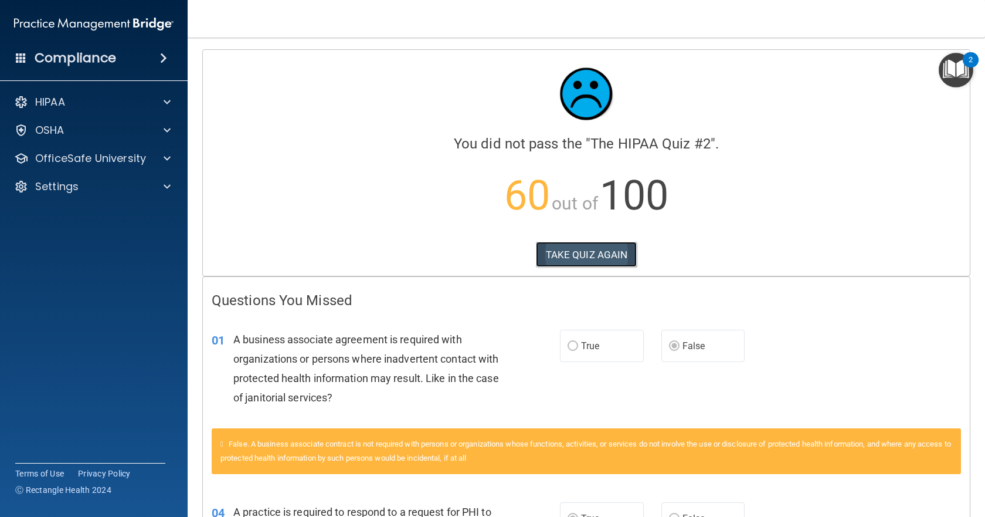
click at [575, 255] on button "TAKE QUIZ AGAIN" at bounding box center [586, 255] width 101 height 26
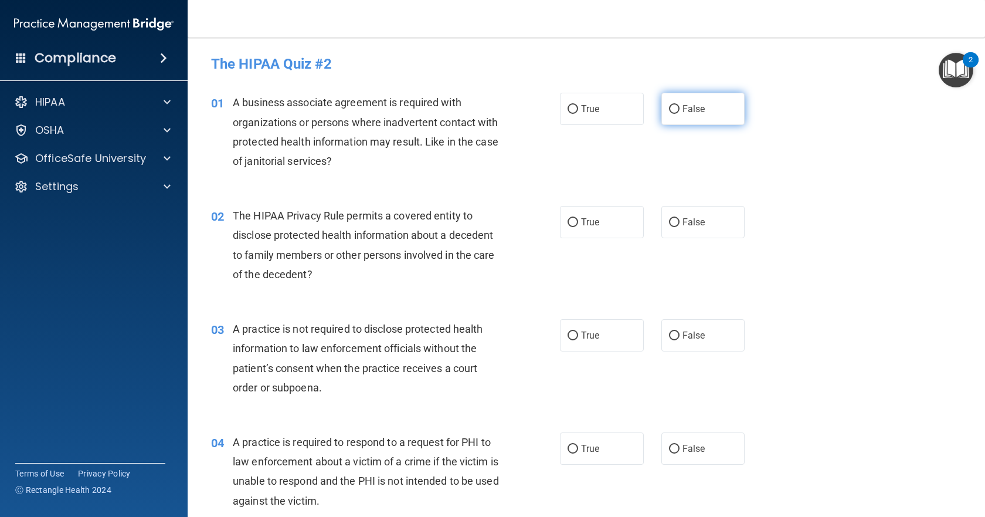
click at [669, 106] on input "False" at bounding box center [674, 109] width 11 height 9
radio input "true"
drag, startPoint x: 669, startPoint y: 106, endPoint x: 679, endPoint y: 70, distance: 37.1
click at [679, 70] on h4 "The HIPAA Quiz #2" at bounding box center [586, 63] width 751 height 15
click at [573, 218] on label "True" at bounding box center [602, 222] width 84 height 32
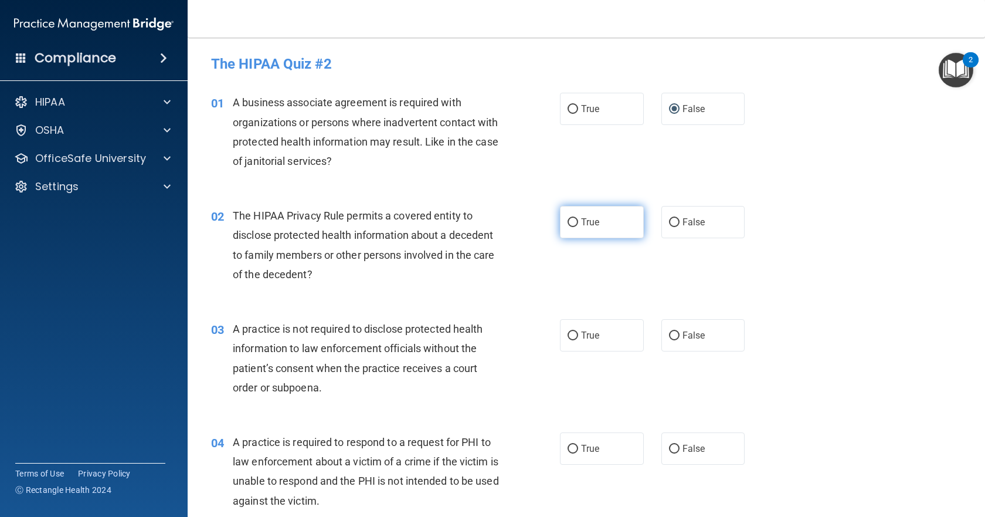
click at [573, 218] on input "True" at bounding box center [573, 222] width 11 height 9
radio input "true"
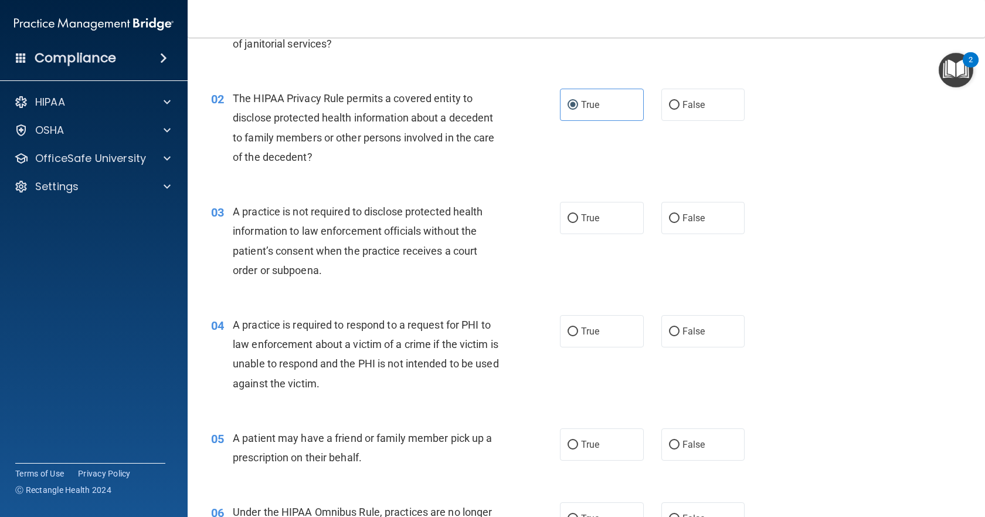
scroll to position [176, 0]
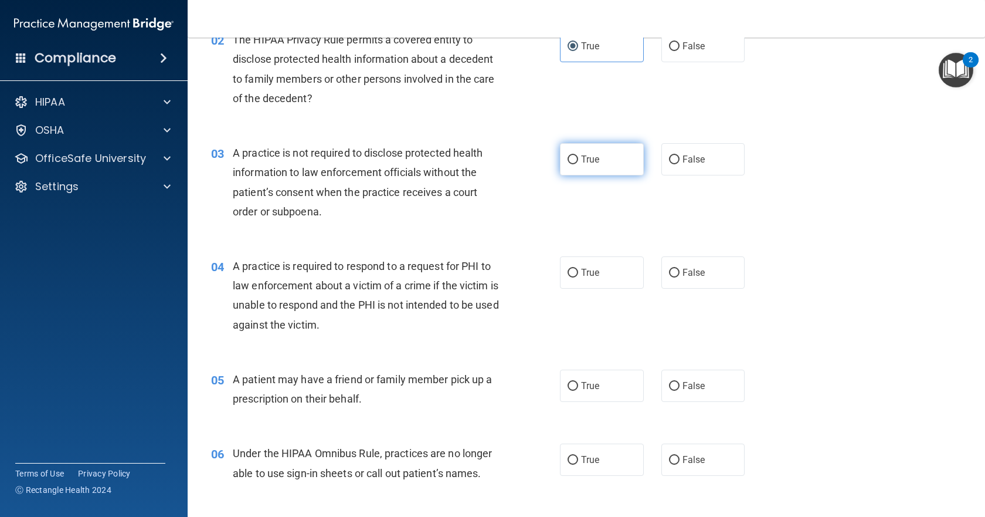
click at [569, 158] on input "True" at bounding box center [573, 159] width 11 height 9
radio input "true"
click at [569, 274] on input "True" at bounding box center [573, 273] width 11 height 9
radio input "true"
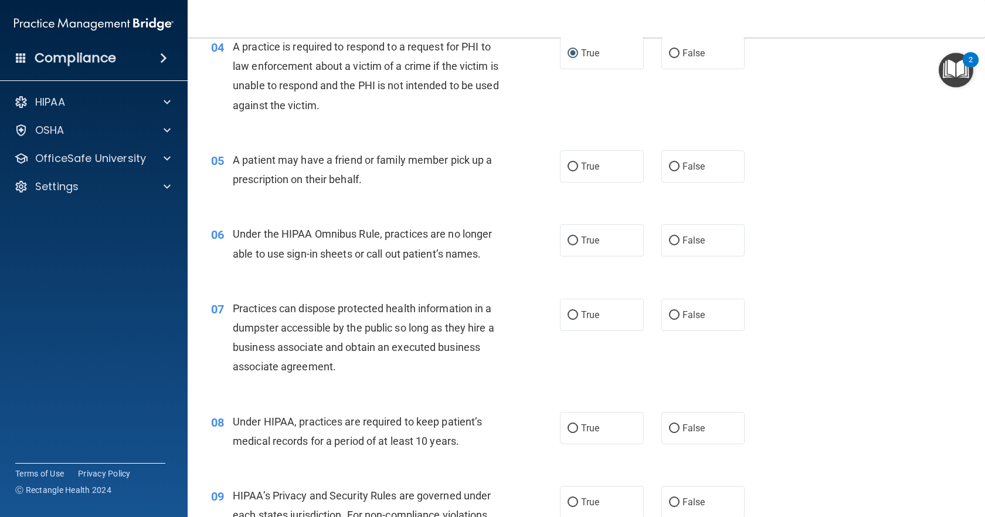
scroll to position [410, 0]
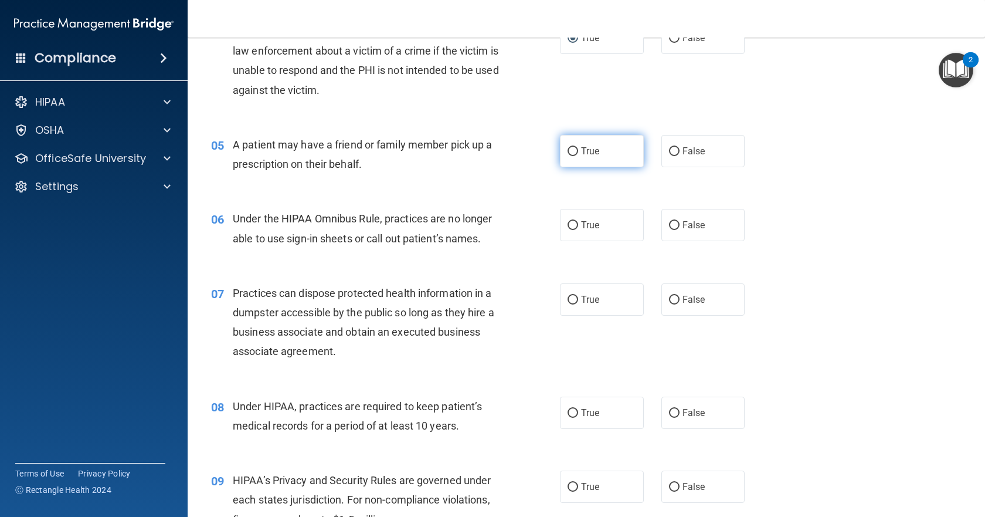
click at [569, 151] on input "True" at bounding box center [573, 151] width 11 height 9
radio input "true"
click at [570, 221] on input "True" at bounding box center [573, 225] width 11 height 9
radio input "true"
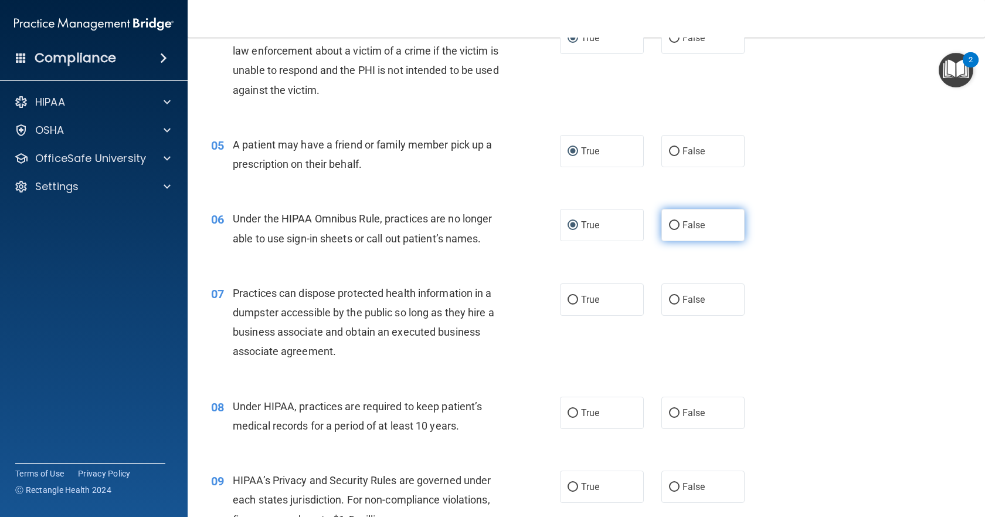
click at [669, 222] on input "False" at bounding box center [674, 225] width 11 height 9
radio input "true"
radio input "false"
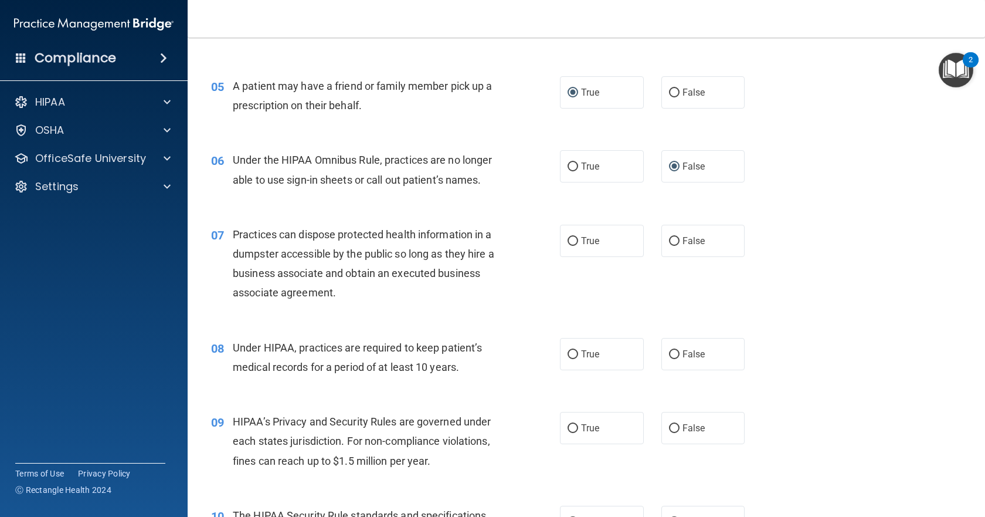
scroll to position [528, 0]
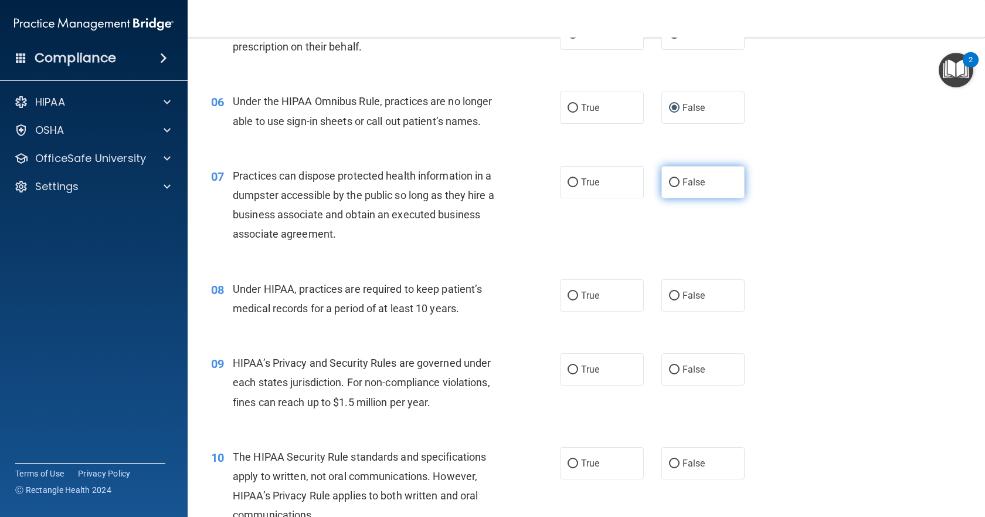
click at [669, 181] on input "False" at bounding box center [674, 182] width 11 height 9
radio input "true"
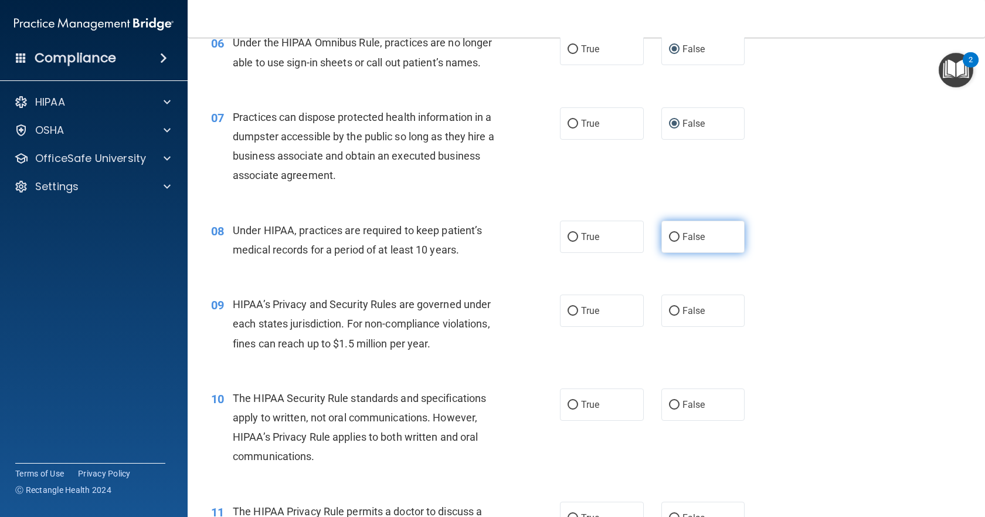
click at [662, 235] on label "False" at bounding box center [703, 236] width 84 height 32
click at [669, 235] on input "False" at bounding box center [674, 237] width 11 height 9
radio input "true"
click at [674, 308] on label "False" at bounding box center [703, 310] width 84 height 32
click at [674, 308] on input "False" at bounding box center [674, 311] width 11 height 9
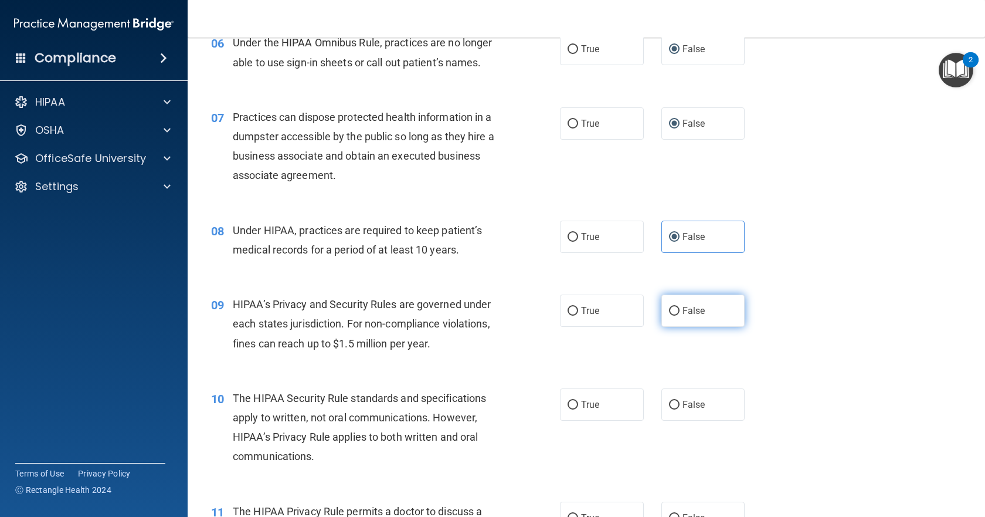
radio input "true"
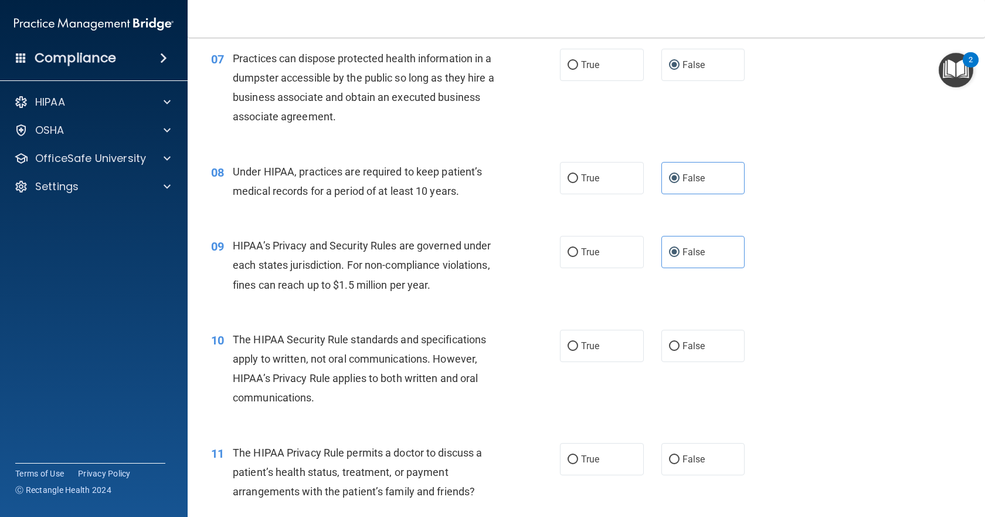
scroll to position [704, 0]
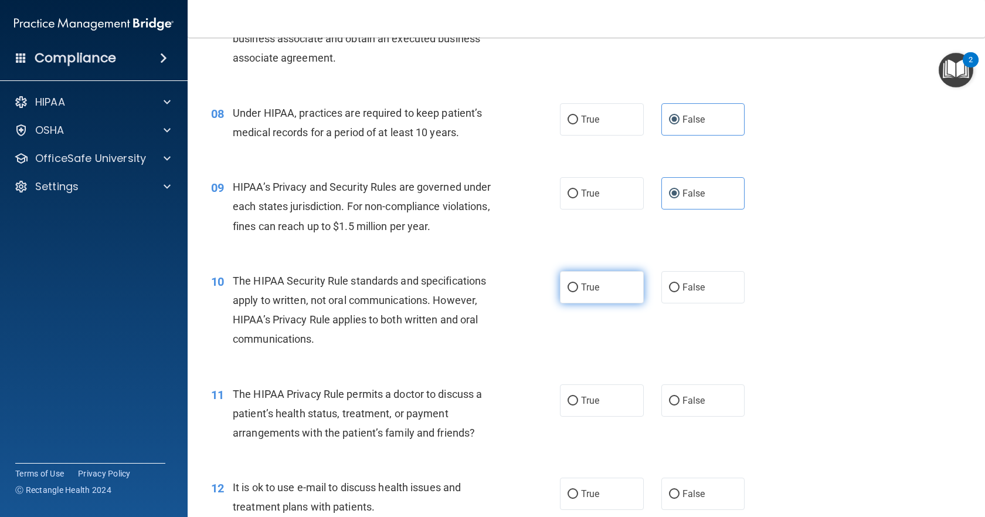
click at [571, 288] on input "True" at bounding box center [573, 287] width 11 height 9
radio input "true"
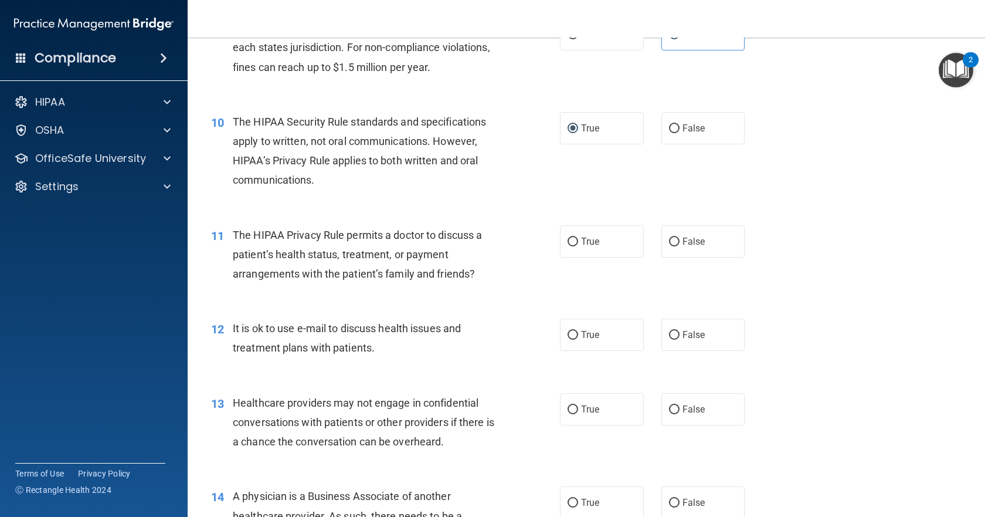
scroll to position [880, 0]
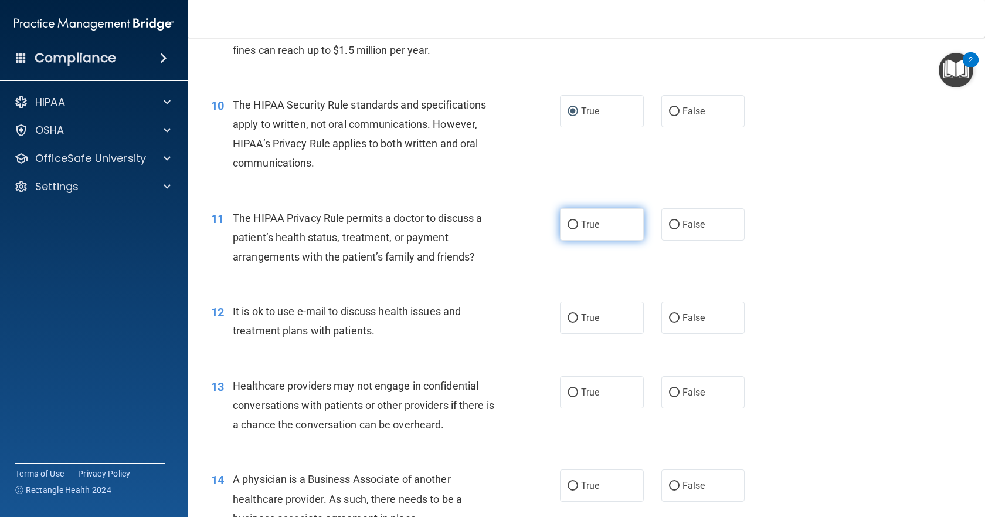
click at [568, 225] on input "True" at bounding box center [573, 224] width 11 height 9
radio input "true"
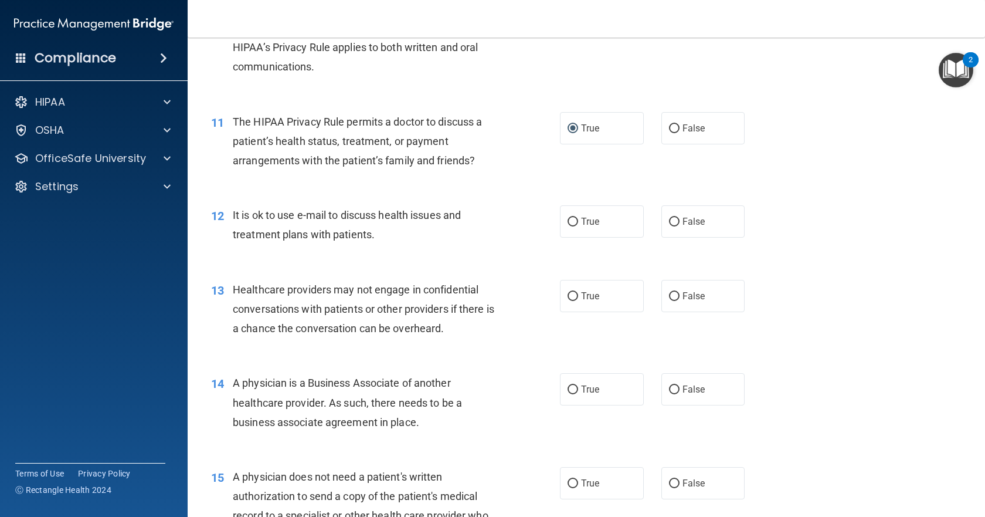
scroll to position [997, 0]
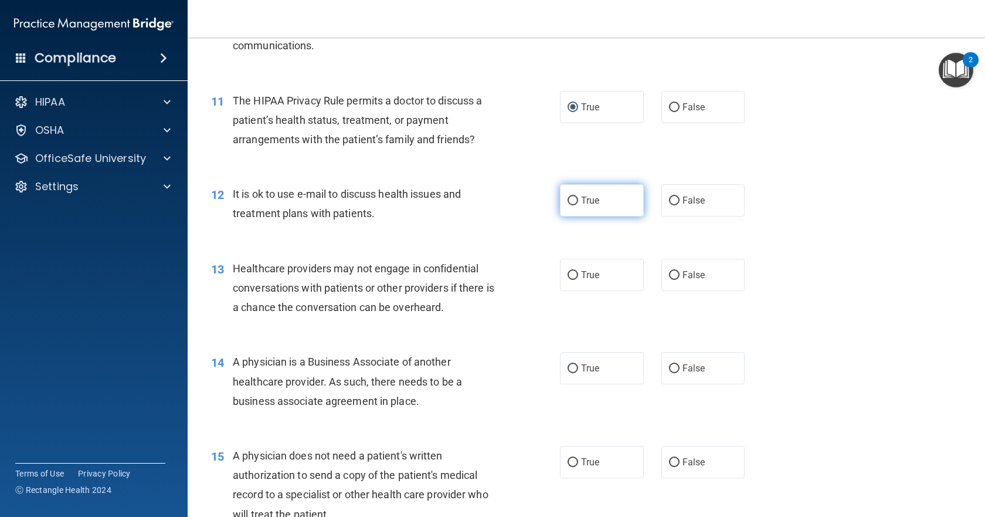
click at [569, 198] on input "True" at bounding box center [573, 200] width 11 height 9
radio input "true"
click at [669, 277] on input "False" at bounding box center [674, 275] width 11 height 9
radio input "true"
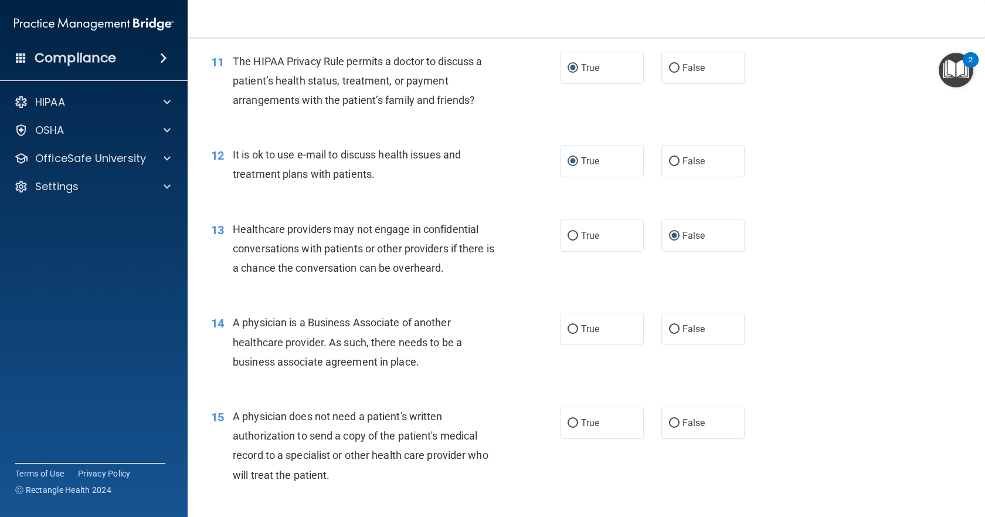
scroll to position [1114, 0]
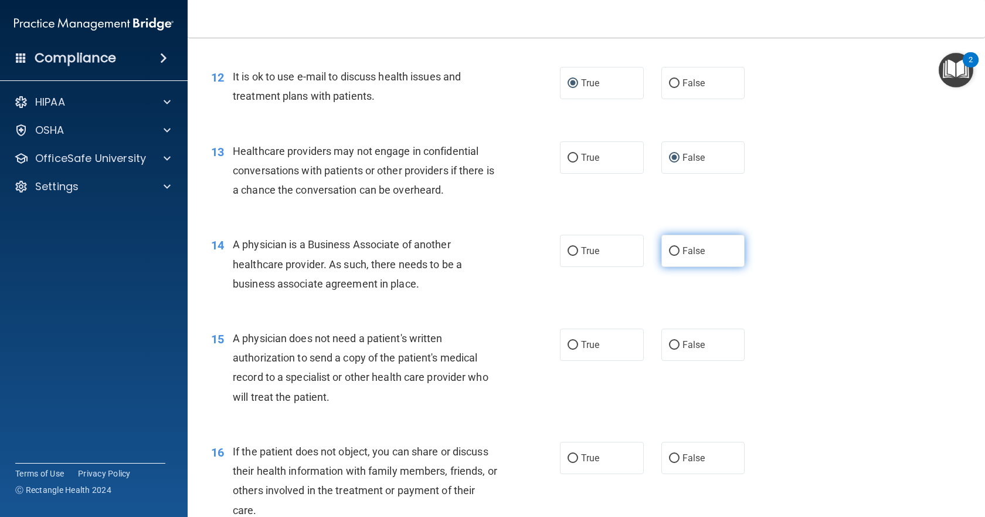
click at [669, 252] on input "False" at bounding box center [674, 251] width 11 height 9
radio input "true"
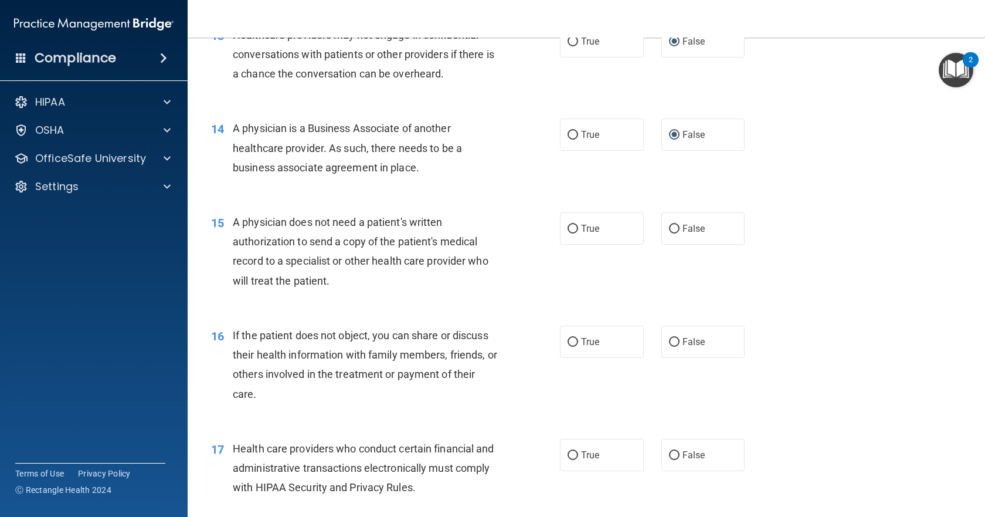
scroll to position [1231, 0]
click at [568, 225] on input "True" at bounding box center [573, 227] width 11 height 9
radio input "true"
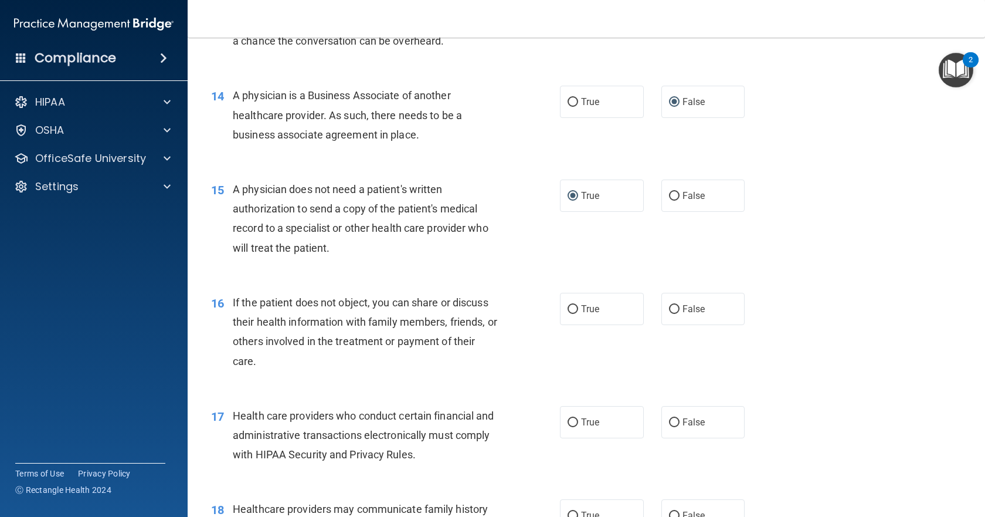
scroll to position [1349, 0]
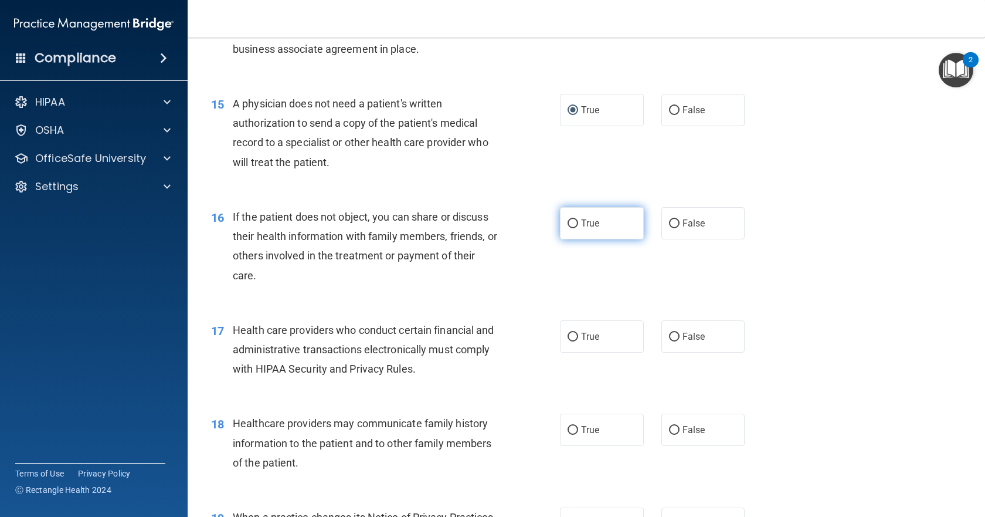
click at [570, 223] on input "True" at bounding box center [573, 223] width 11 height 9
radio input "true"
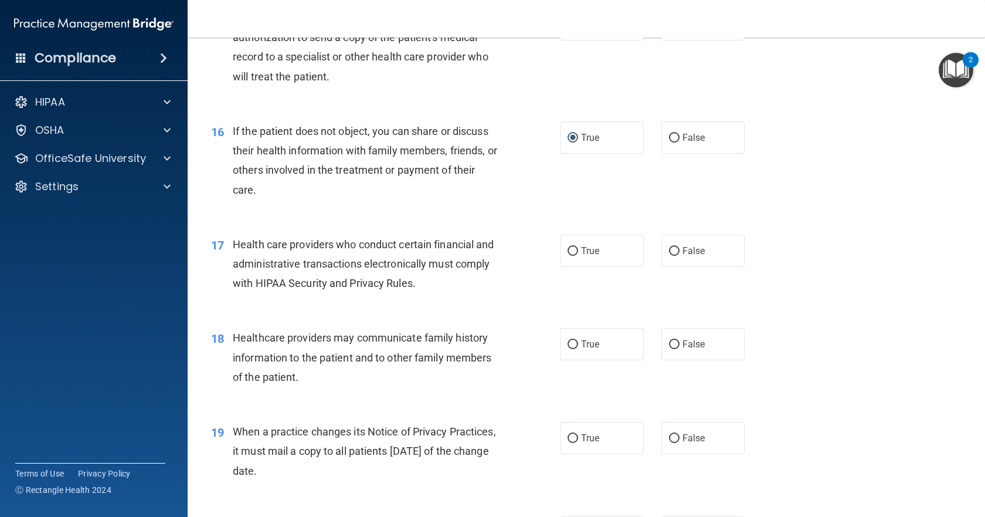
scroll to position [1466, 0]
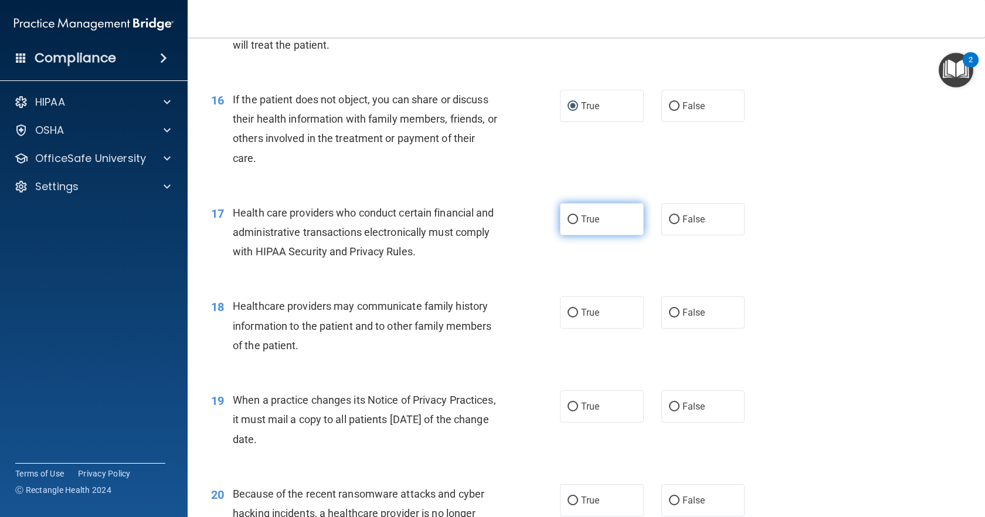
click at [568, 219] on input "True" at bounding box center [573, 219] width 11 height 9
radio input "true"
click at [669, 312] on input "False" at bounding box center [674, 312] width 11 height 9
radio input "true"
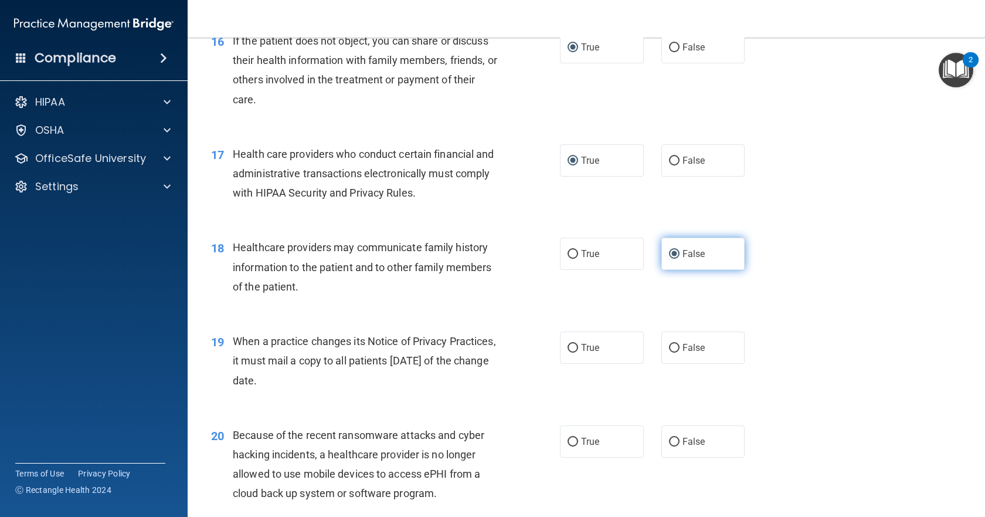
scroll to position [1583, 0]
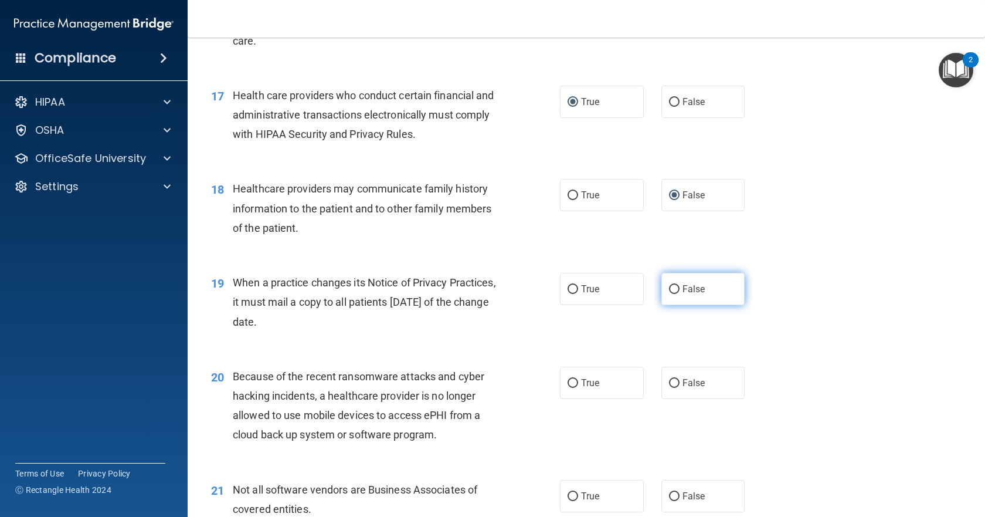
click at [669, 290] on input "False" at bounding box center [674, 289] width 11 height 9
radio input "true"
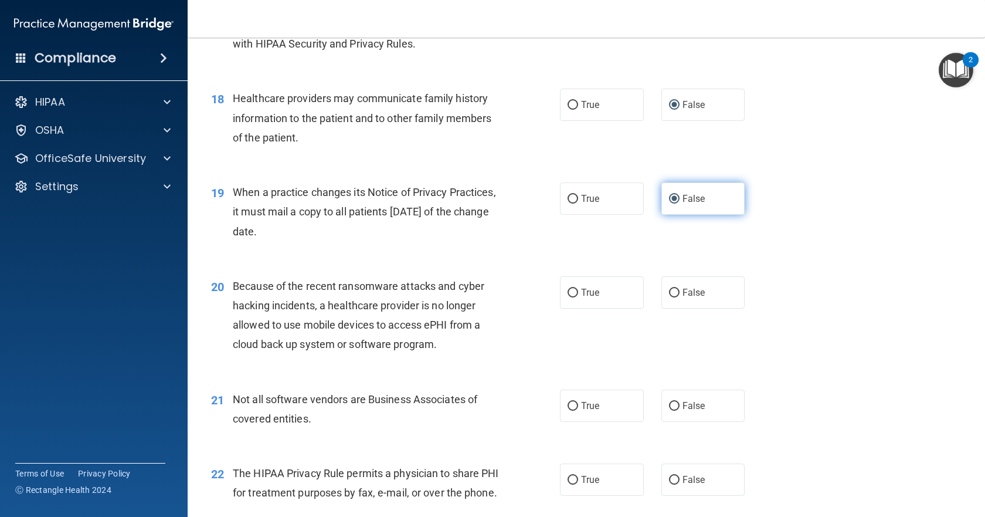
scroll to position [1700, 0]
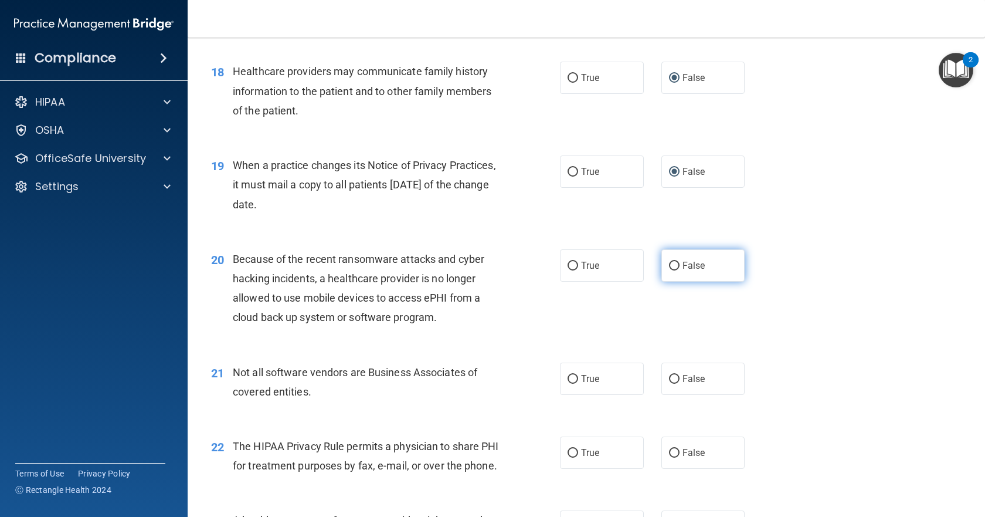
click at [669, 266] on input "False" at bounding box center [674, 266] width 11 height 9
radio input "true"
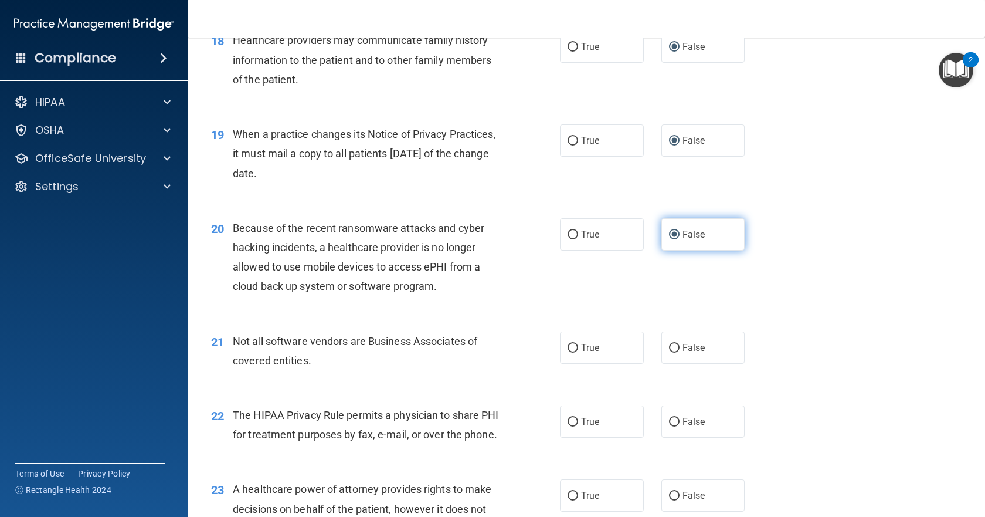
scroll to position [1759, 0]
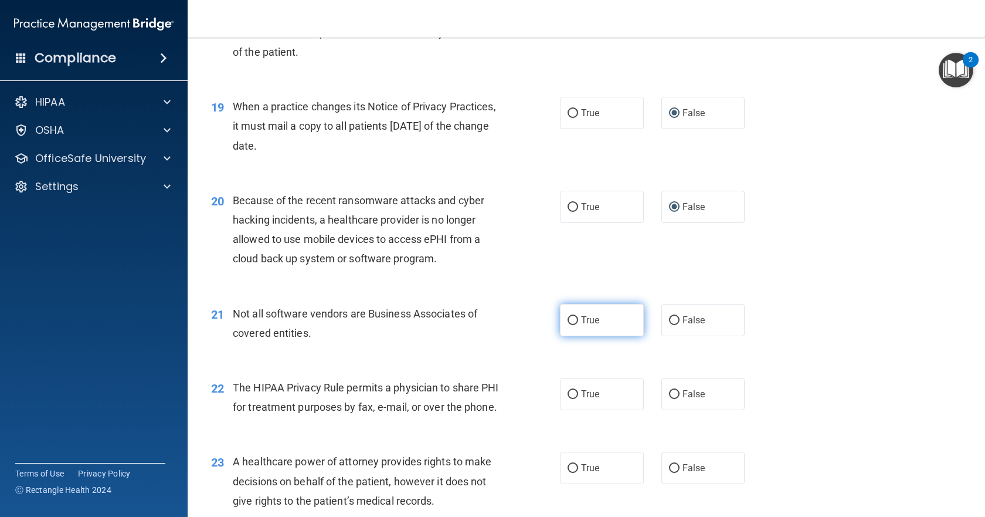
click at [568, 320] on input "True" at bounding box center [573, 320] width 11 height 9
radio input "true"
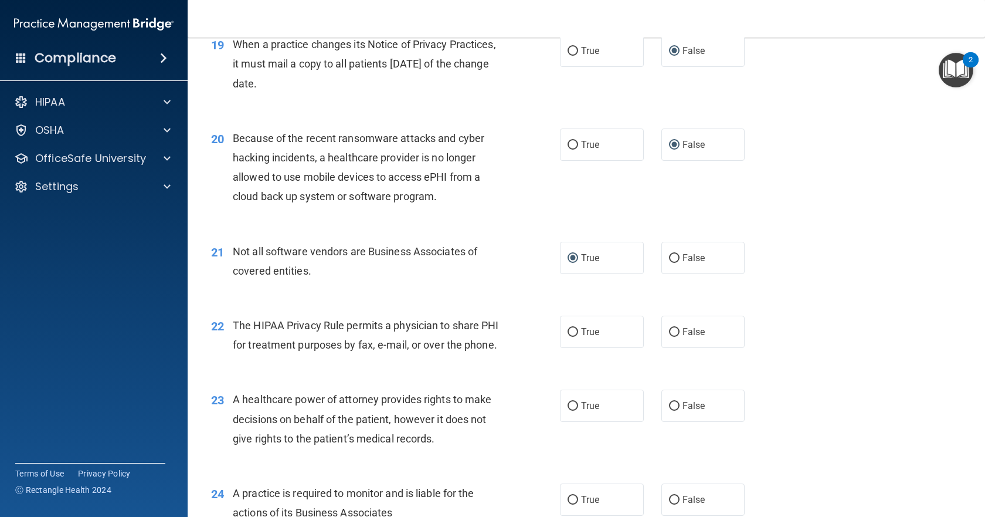
scroll to position [1876, 0]
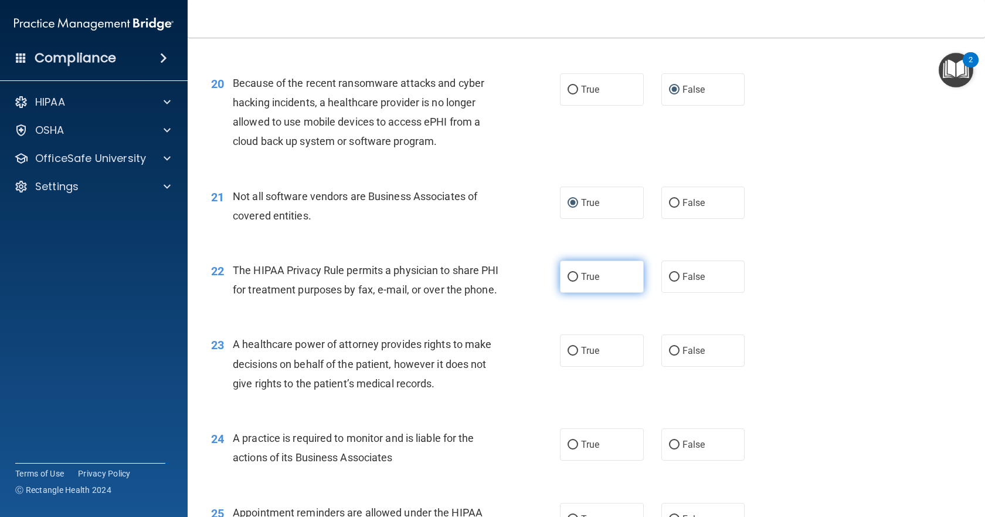
click at [568, 276] on input "True" at bounding box center [573, 277] width 11 height 9
radio input "true"
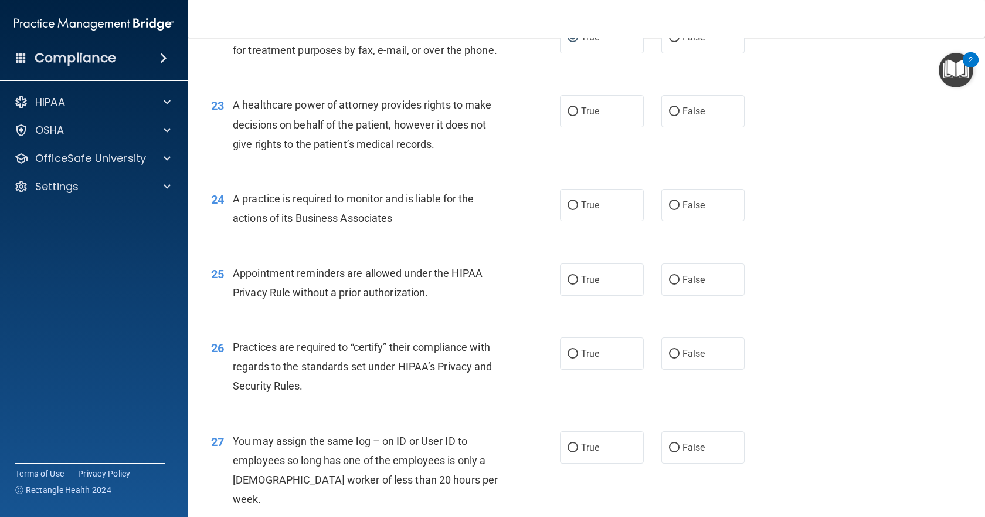
scroll to position [2114, 0]
click at [571, 117] on input "True" at bounding box center [573, 112] width 11 height 9
radio input "true"
click at [671, 211] on input "False" at bounding box center [674, 206] width 11 height 9
radio input "true"
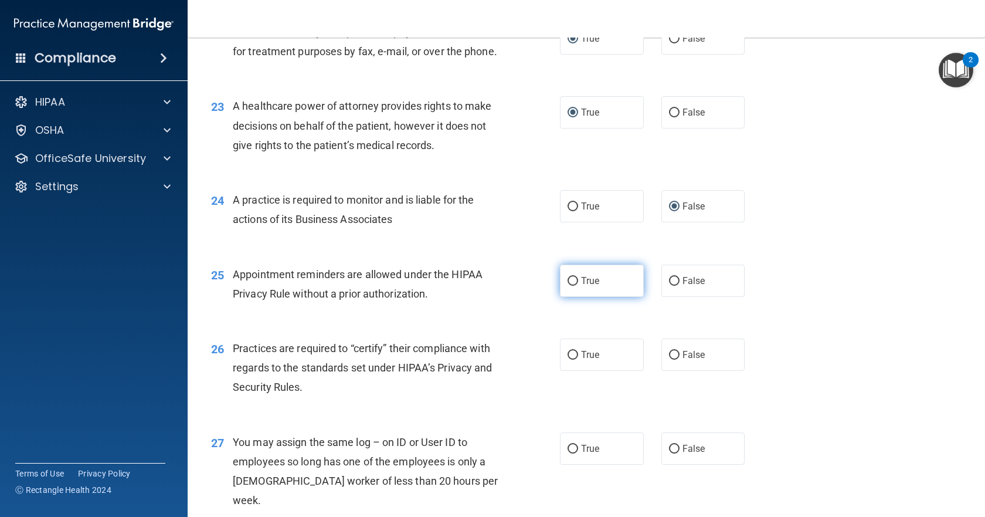
click at [569, 286] on input "True" at bounding box center [573, 281] width 11 height 9
radio input "true"
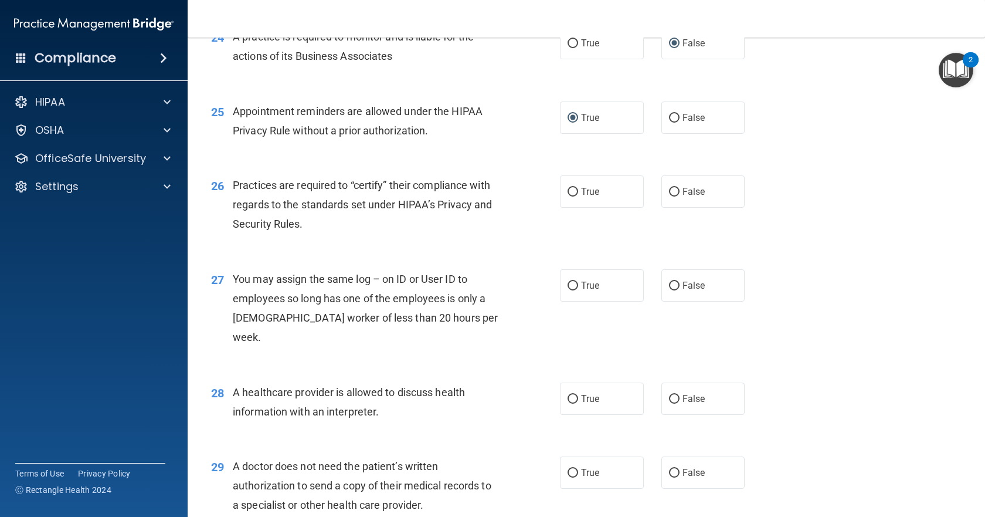
scroll to position [2290, 0]
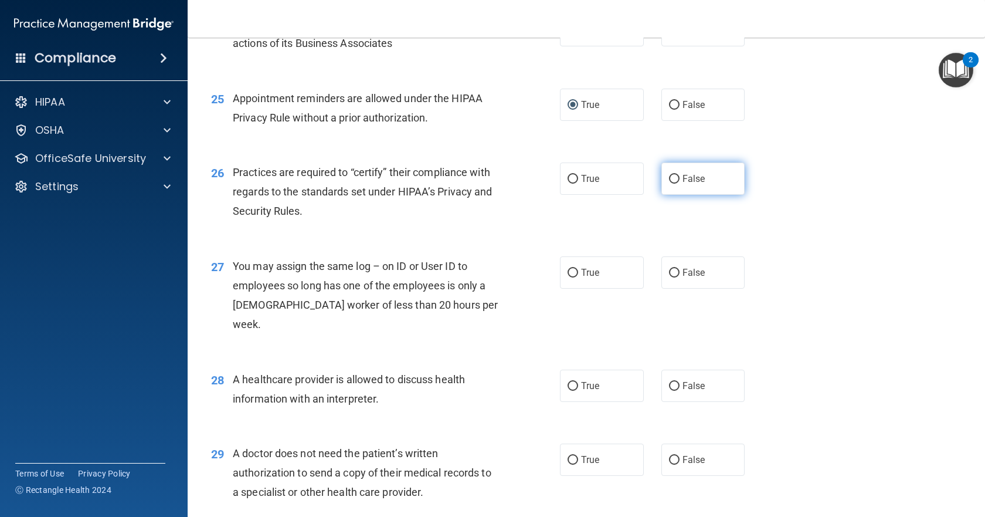
click at [670, 184] on input "False" at bounding box center [674, 179] width 11 height 9
radio input "true"
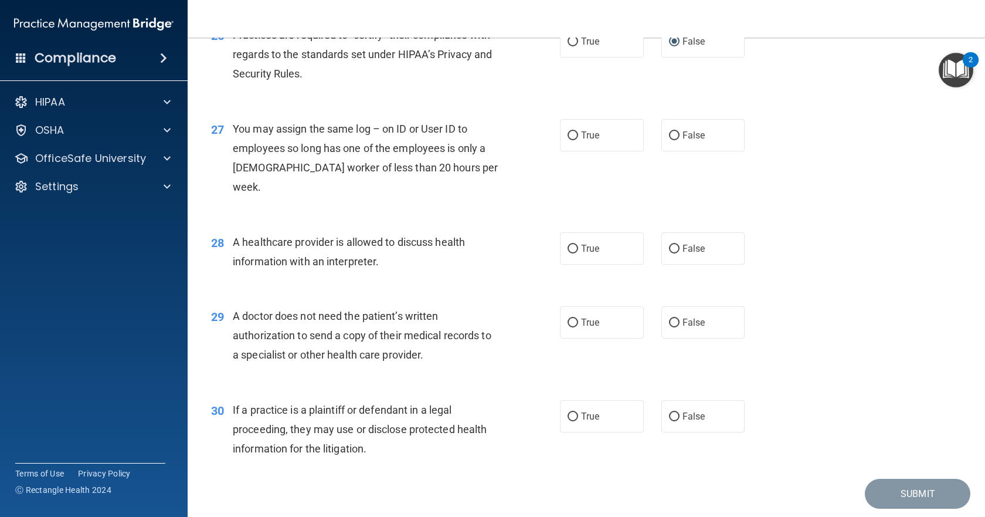
scroll to position [2408, 0]
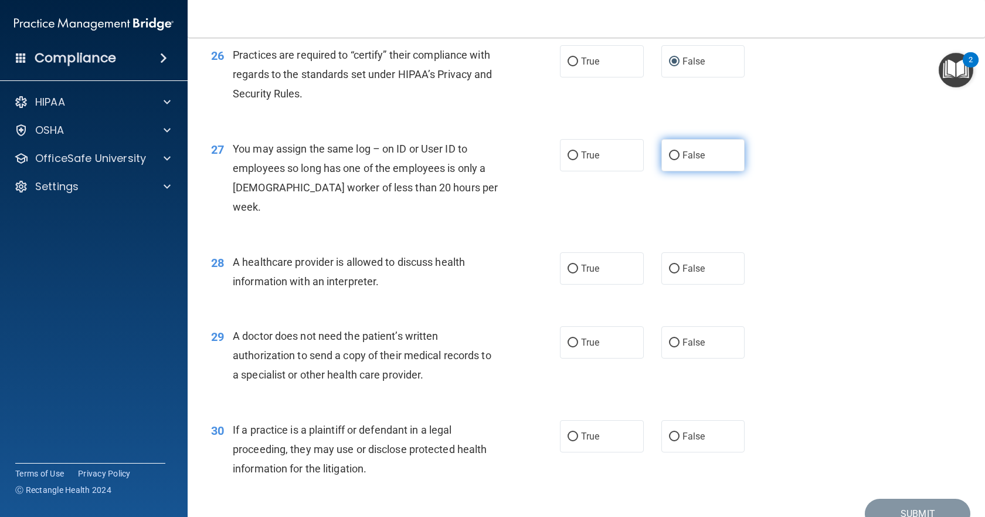
click at [670, 160] on input "False" at bounding box center [674, 155] width 11 height 9
radio input "true"
click at [568, 270] on input "True" at bounding box center [573, 268] width 11 height 9
radio input "true"
click at [568, 339] on input "True" at bounding box center [573, 342] width 11 height 9
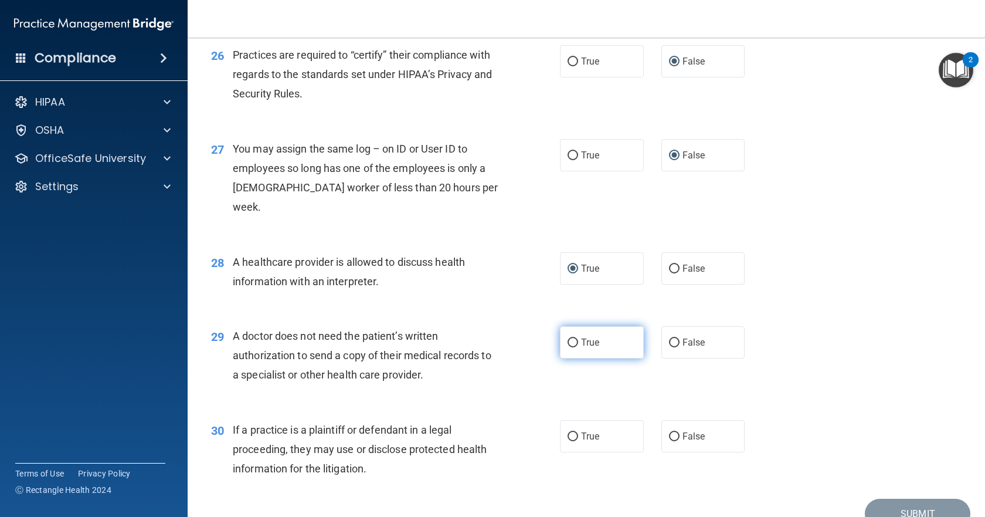
radio input "true"
click at [570, 433] on input "True" at bounding box center [573, 436] width 11 height 9
radio input "true"
click at [906, 505] on button "Submit" at bounding box center [918, 513] width 106 height 30
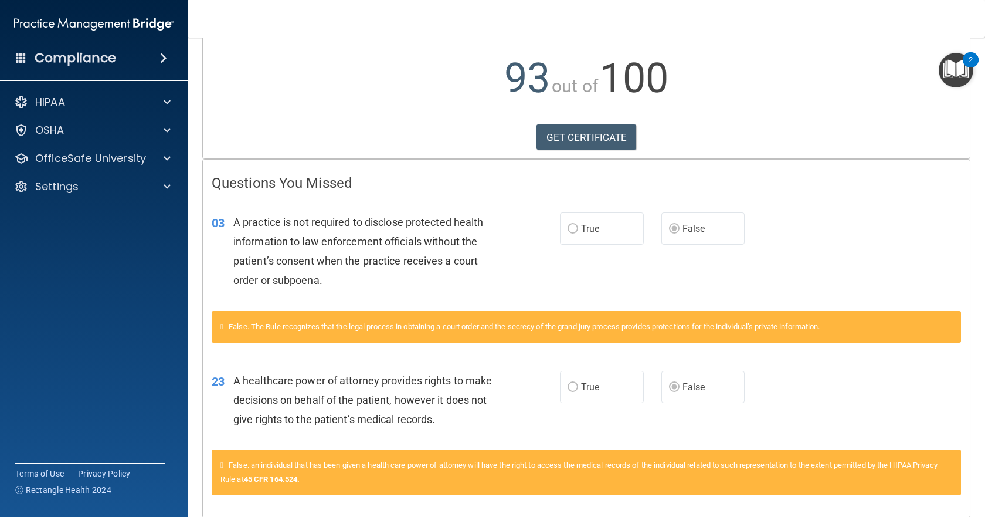
scroll to position [165, 0]
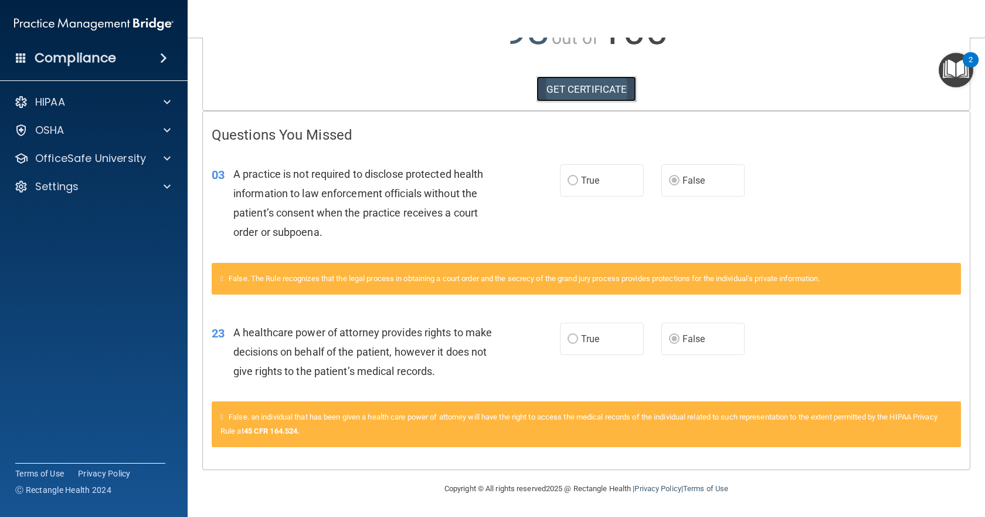
click at [590, 92] on link "GET CERTIFICATE" at bounding box center [587, 89] width 100 height 26
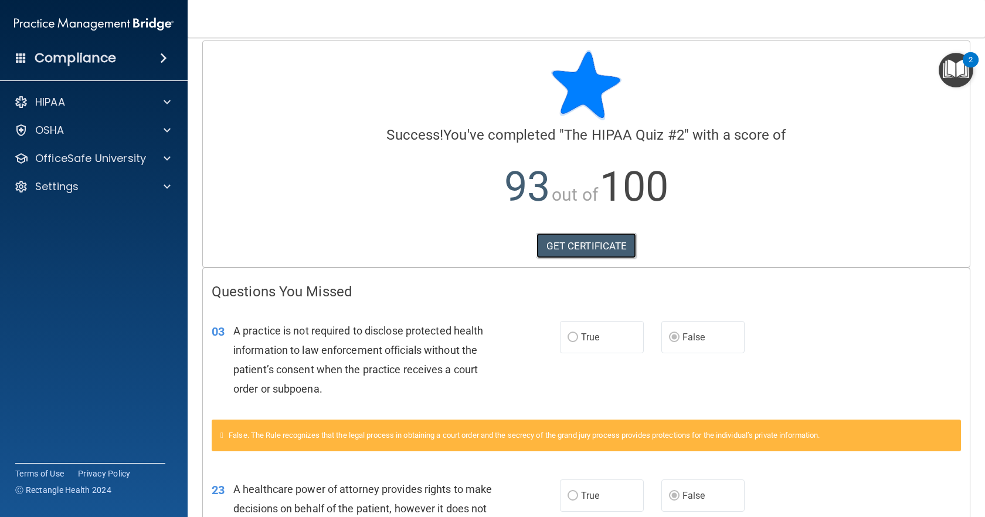
scroll to position [0, 0]
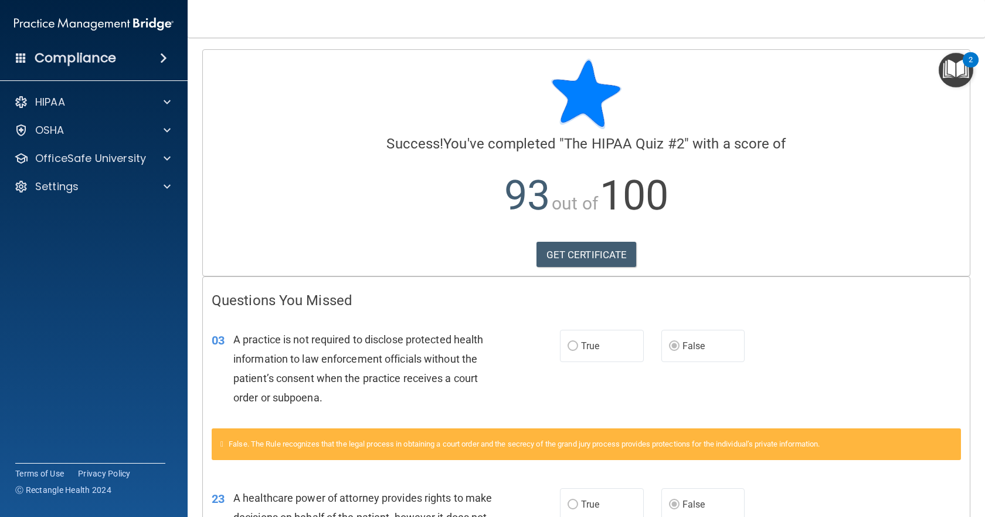
click at [164, 49] on div "Compliance" at bounding box center [94, 58] width 188 height 26
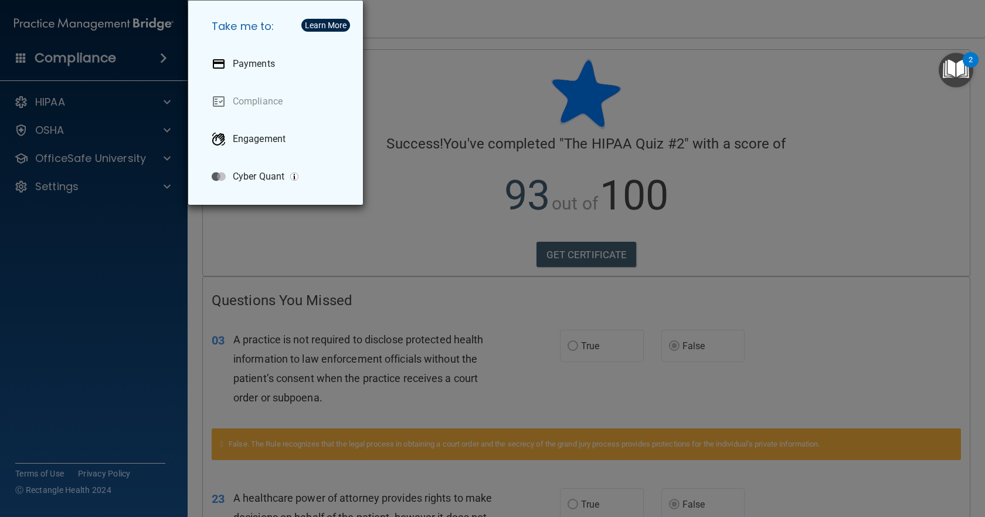
click at [164, 49] on div "Take me to: Payments Compliance Engagement Cyber Quant" at bounding box center [492, 258] width 985 height 517
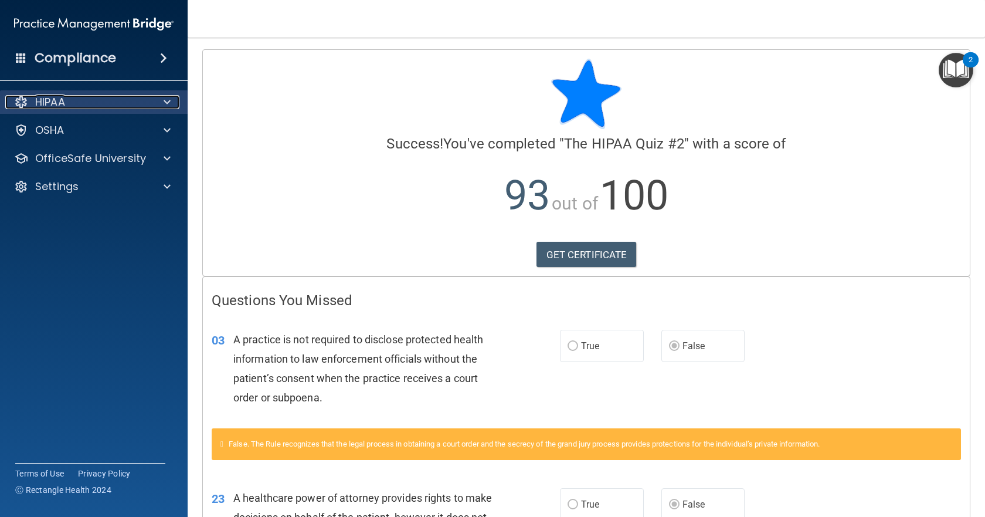
click at [171, 108] on div at bounding box center [165, 102] width 29 height 14
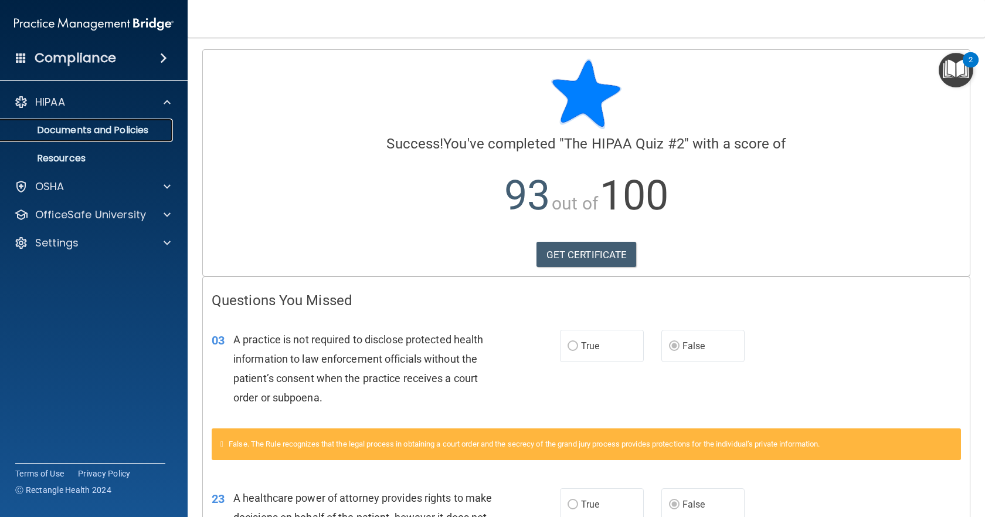
click at [132, 135] on p "Documents and Policies" at bounding box center [88, 130] width 160 height 12
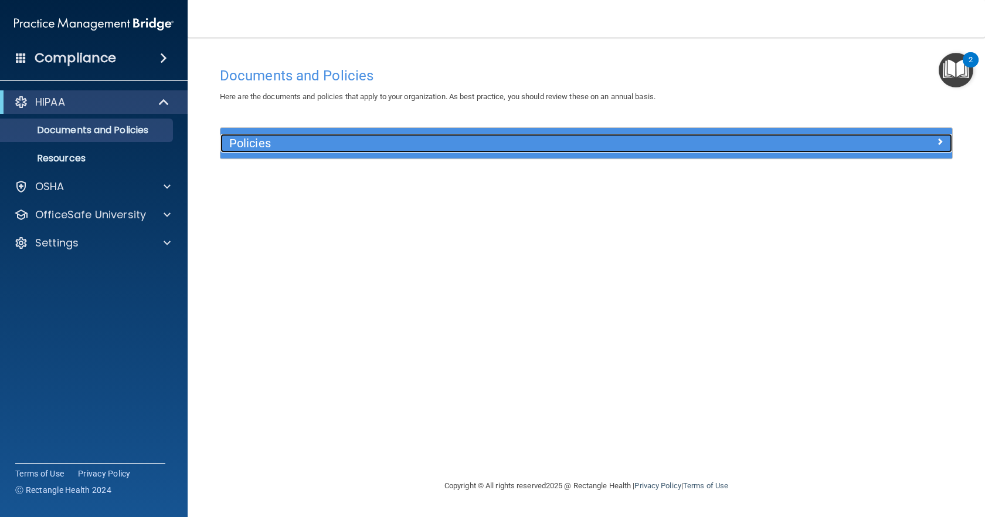
click at [767, 140] on div "Policies" at bounding box center [494, 143] width 549 height 19
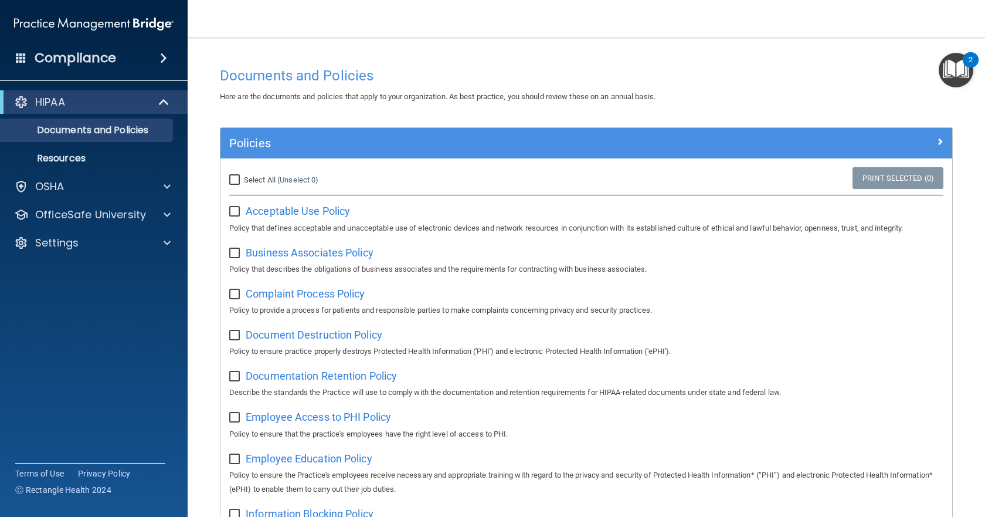
click at [953, 80] on img "Open Resource Center, 2 new notifications" at bounding box center [956, 70] width 35 height 35
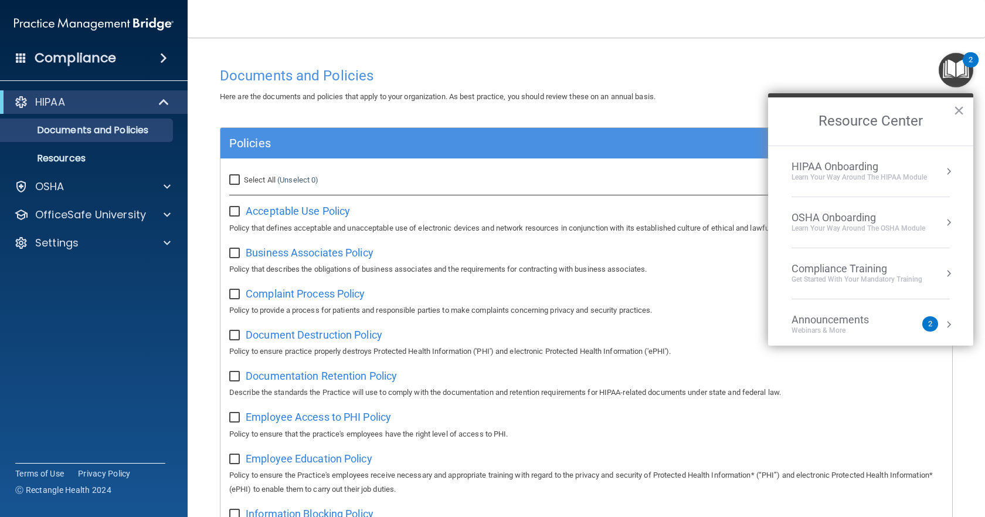
click at [876, 283] on div "Get Started with your mandatory training" at bounding box center [857, 279] width 131 height 10
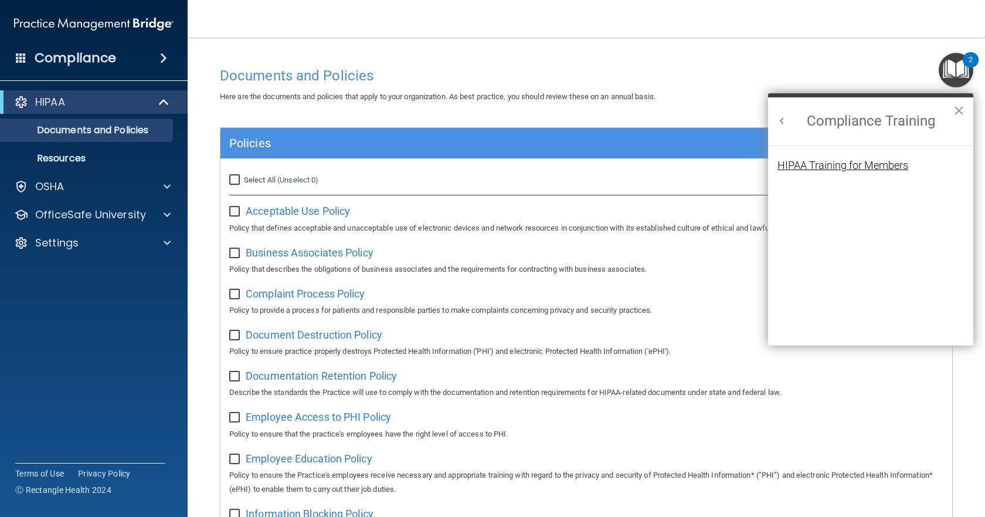
click at [857, 166] on div "HIPAA Training for Members" at bounding box center [842, 165] width 131 height 11
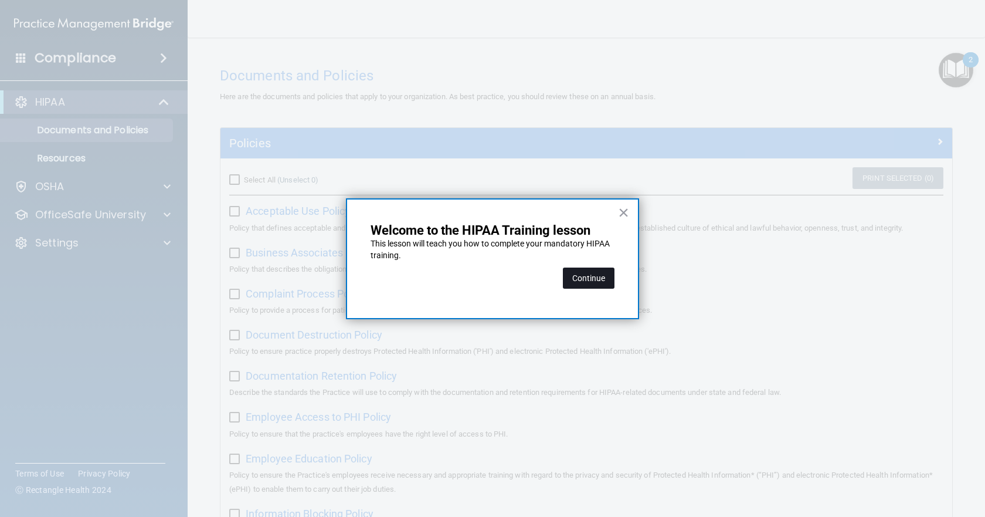
click at [585, 280] on button "Continue" at bounding box center [589, 277] width 52 height 21
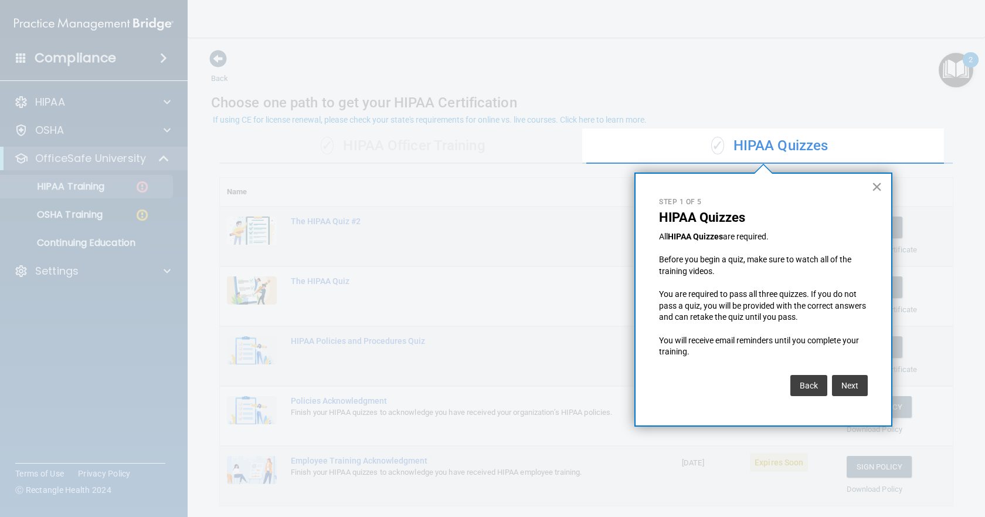
click at [875, 182] on button "×" at bounding box center [876, 186] width 11 height 19
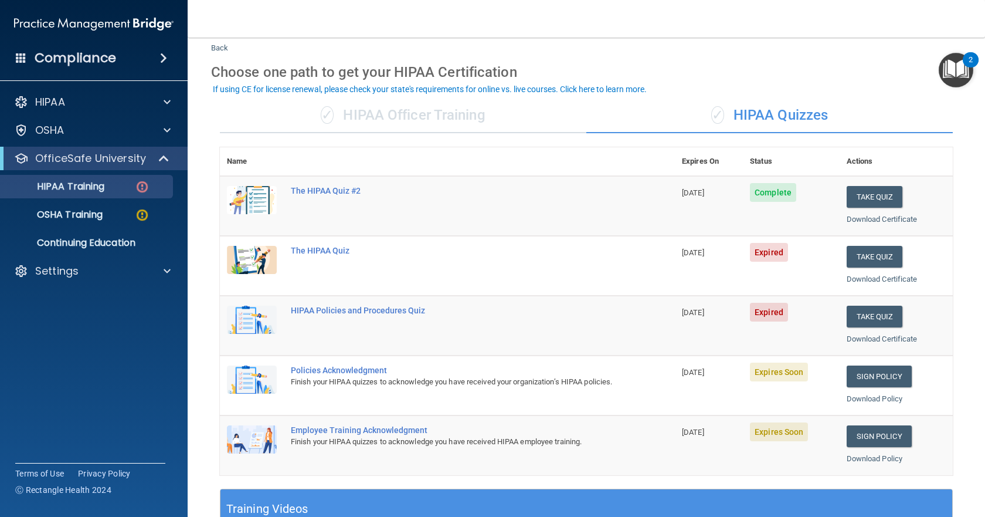
scroll to position [59, 0]
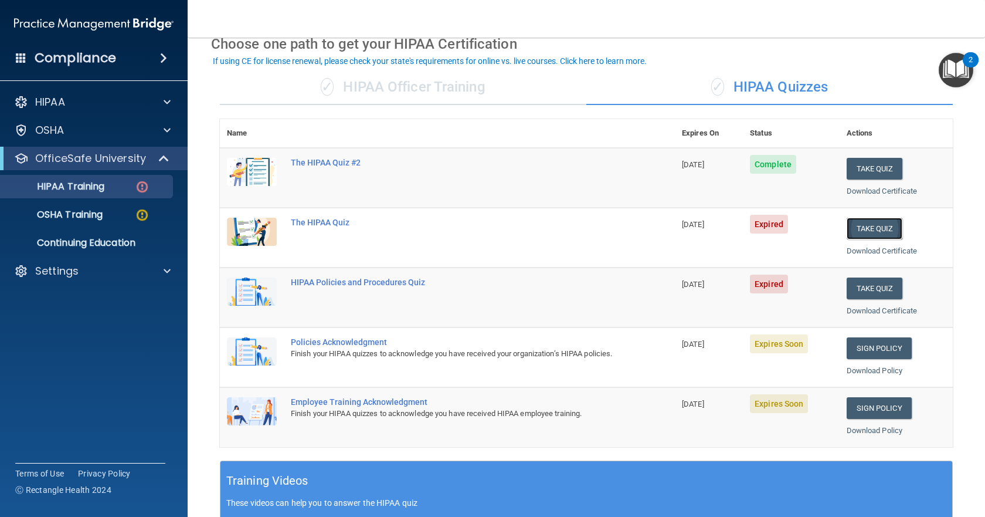
click at [869, 230] on button "Take Quiz" at bounding box center [875, 229] width 56 height 22
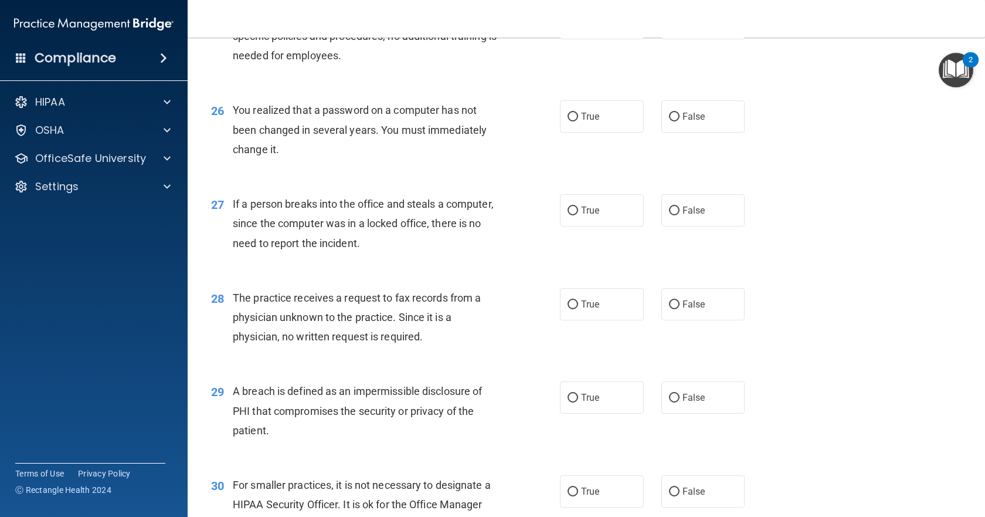
scroll to position [2564, 0]
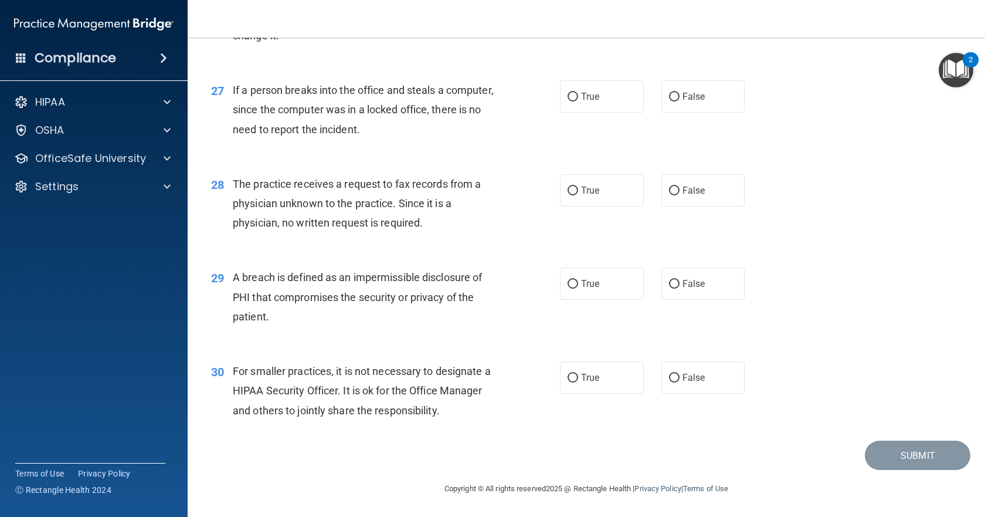
drag, startPoint x: 822, startPoint y: 293, endPoint x: 885, endPoint y: 334, distance: 75.5
click at [885, 334] on div "29 A breach is defined as an impermissible disclosure of PHI that compromises t…" at bounding box center [586, 300] width 768 height 94
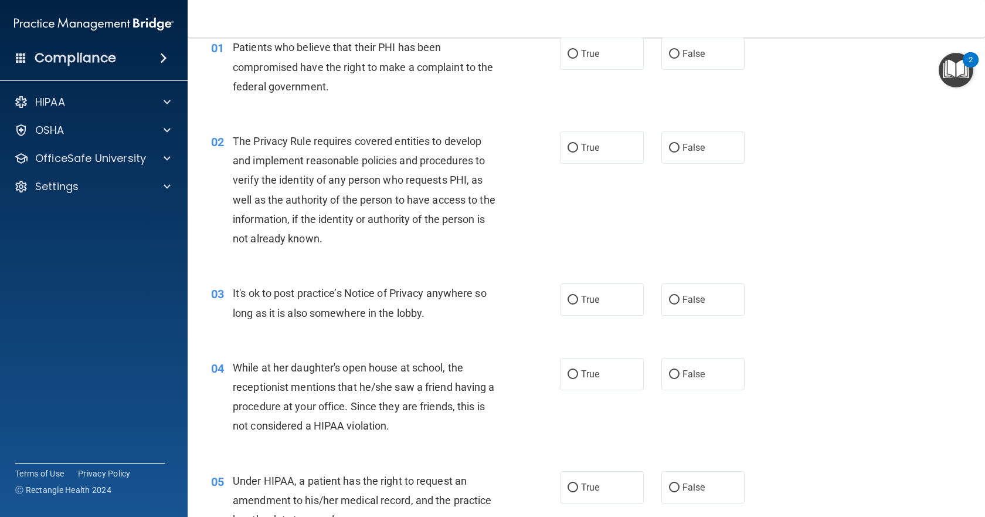
scroll to position [0, 0]
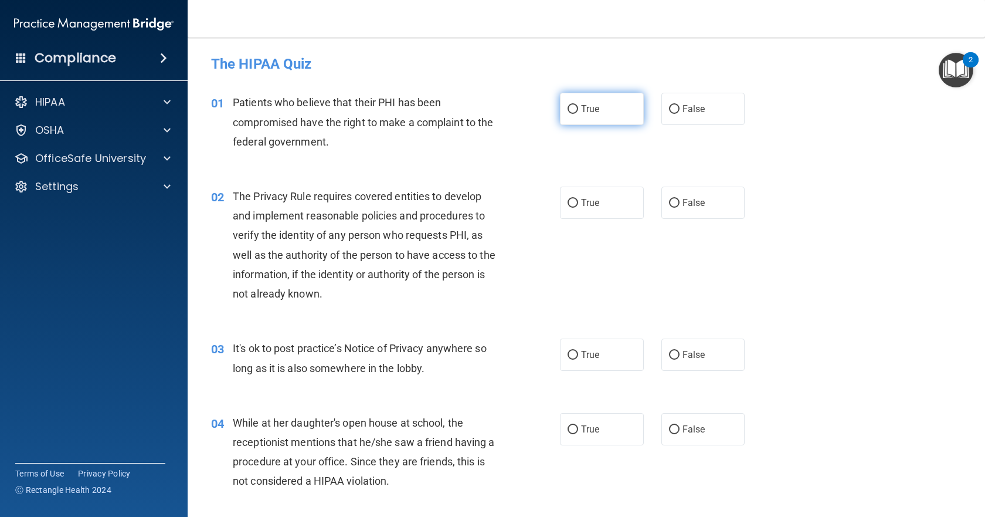
click at [569, 109] on input "True" at bounding box center [573, 109] width 11 height 9
radio input "true"
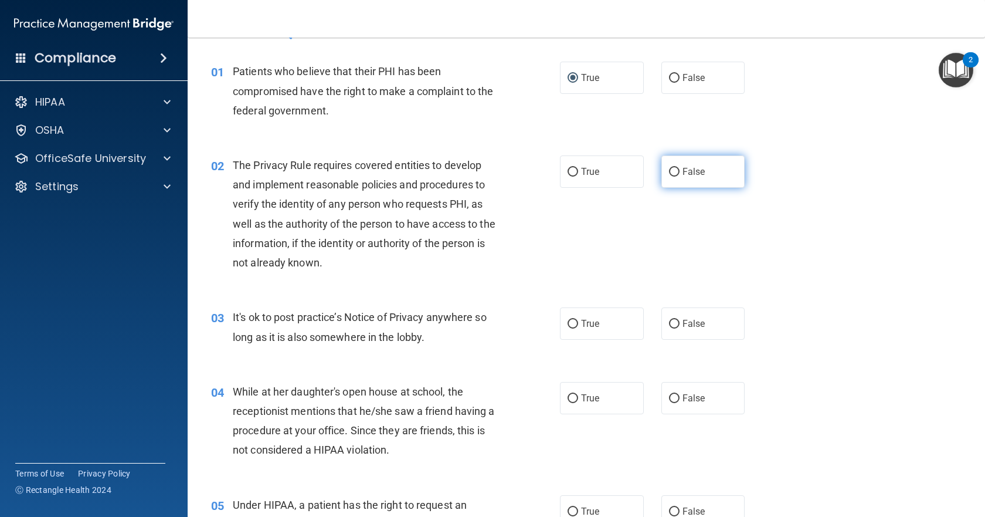
scroll to position [59, 0]
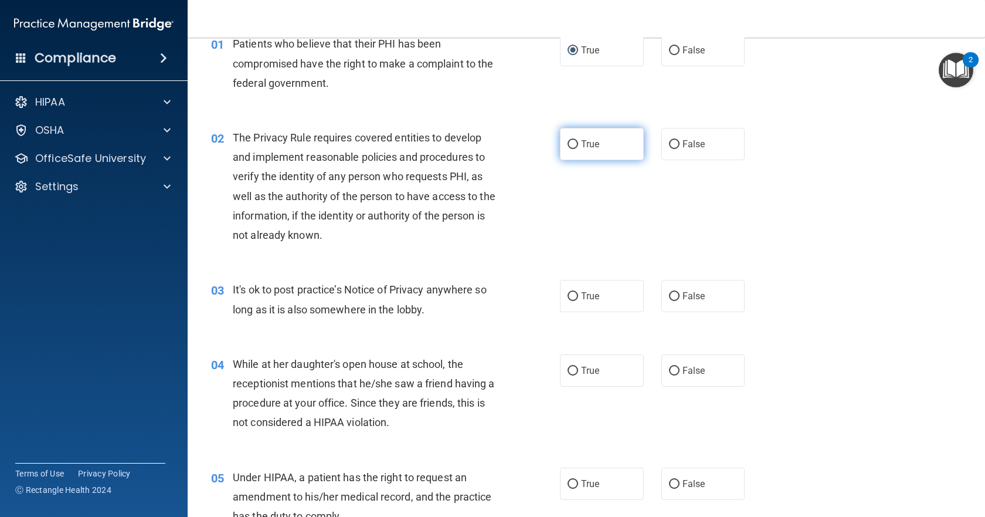
click at [570, 141] on input "True" at bounding box center [573, 144] width 11 height 9
radio input "true"
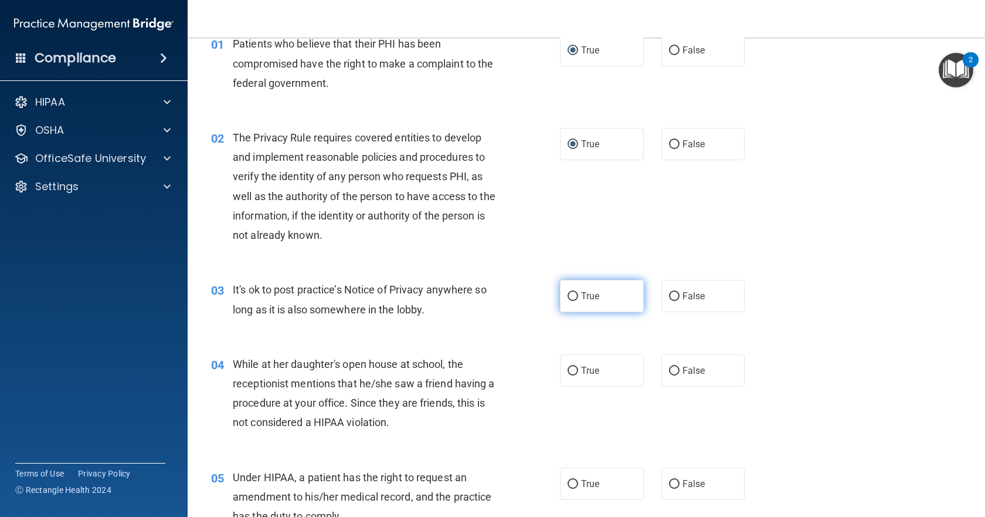
click at [568, 297] on input "True" at bounding box center [573, 296] width 11 height 9
radio input "true"
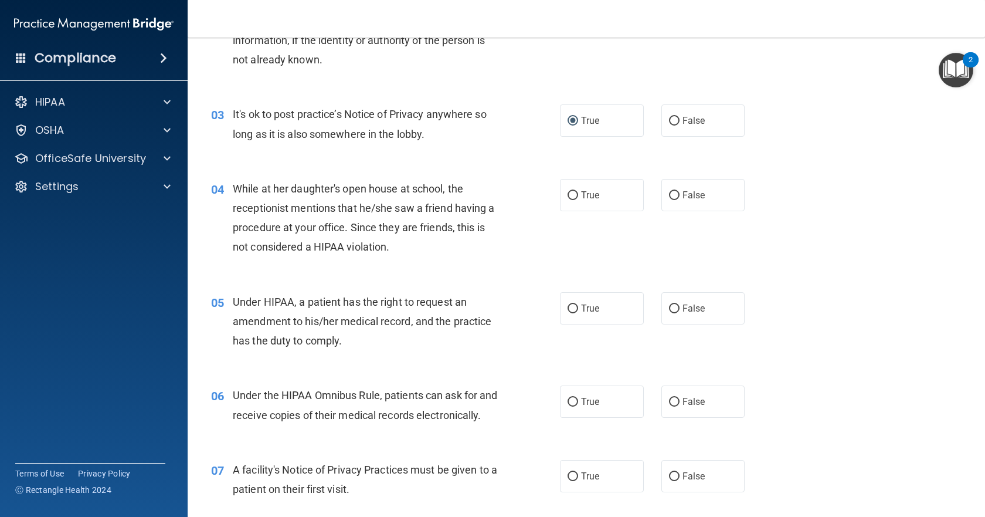
scroll to position [235, 0]
click at [669, 191] on input "False" at bounding box center [674, 195] width 11 height 9
radio input "true"
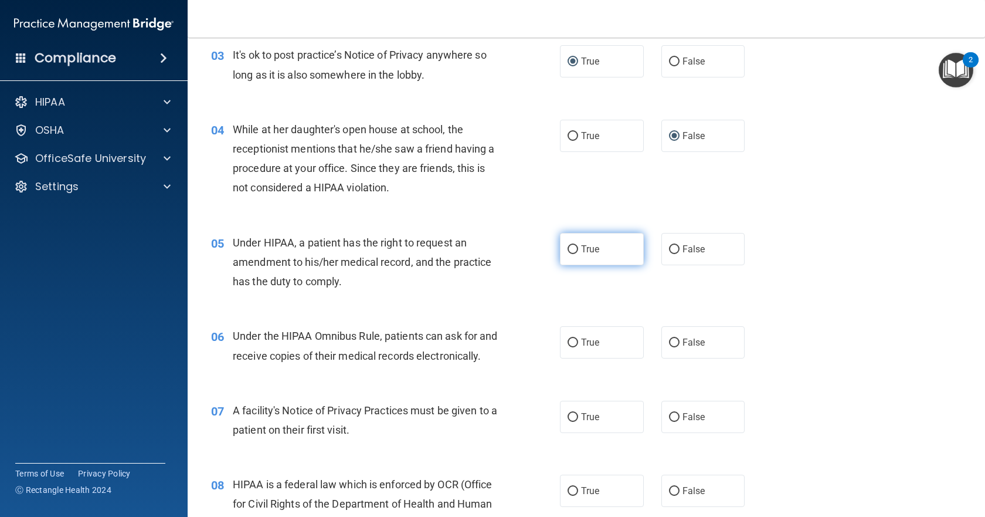
click at [570, 247] on input "True" at bounding box center [573, 249] width 11 height 9
radio input "true"
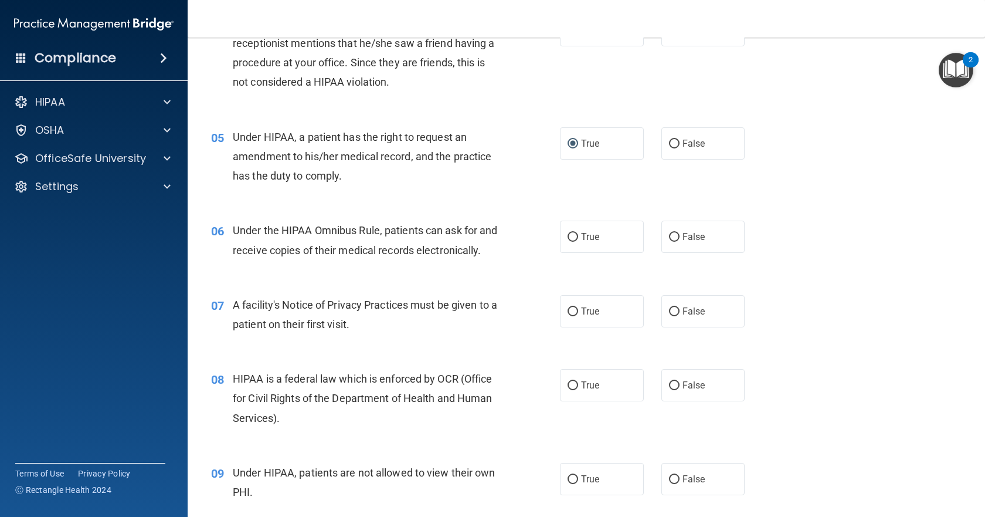
scroll to position [410, 0]
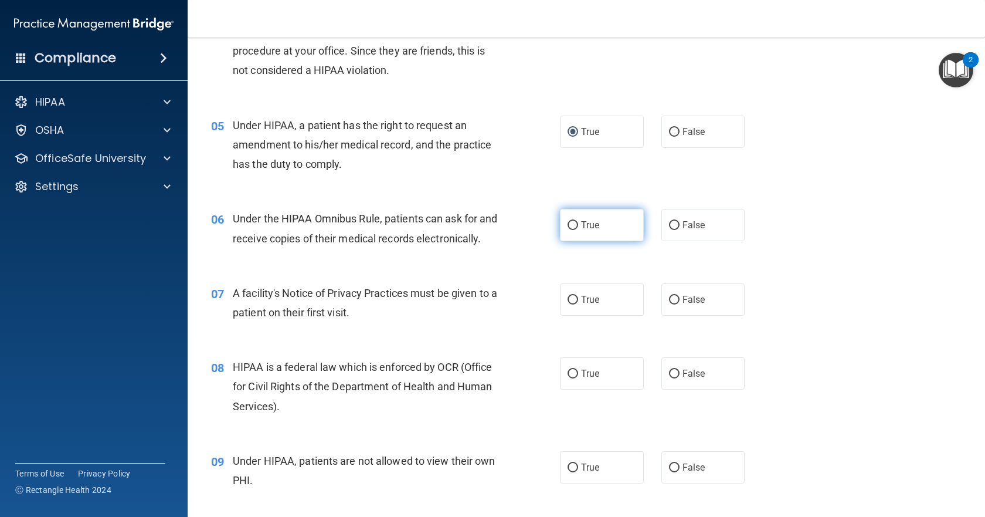
click at [571, 226] on input "True" at bounding box center [573, 225] width 11 height 9
radio input "true"
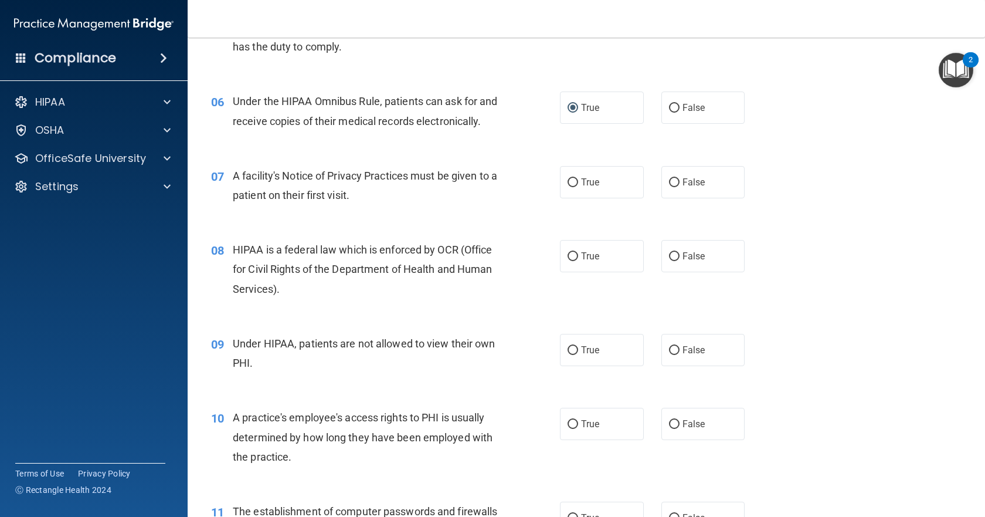
scroll to position [586, 0]
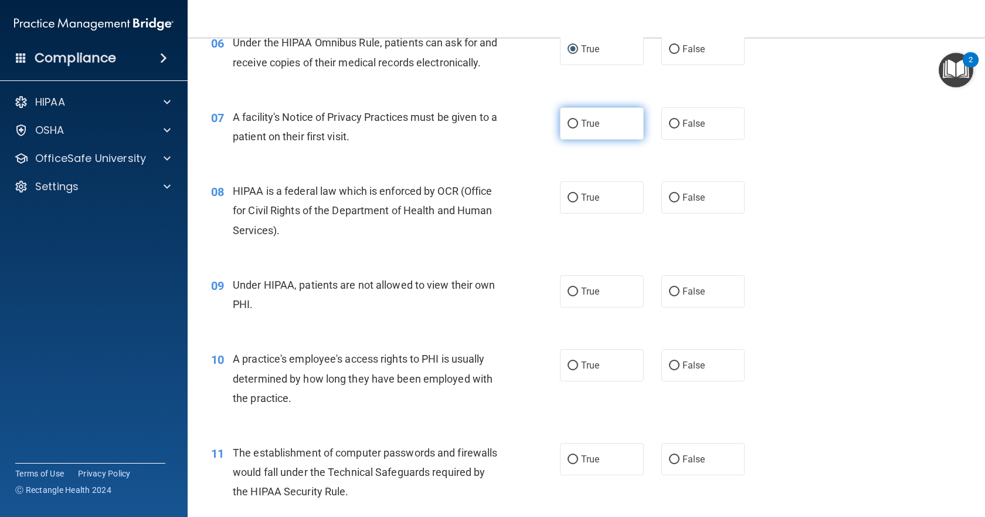
click at [570, 128] on input "True" at bounding box center [573, 124] width 11 height 9
radio input "true"
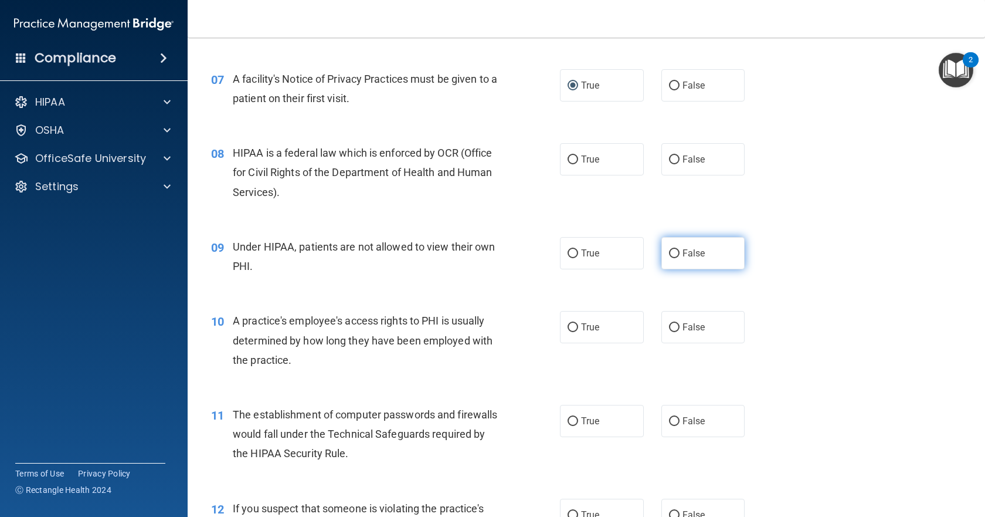
scroll to position [645, 0]
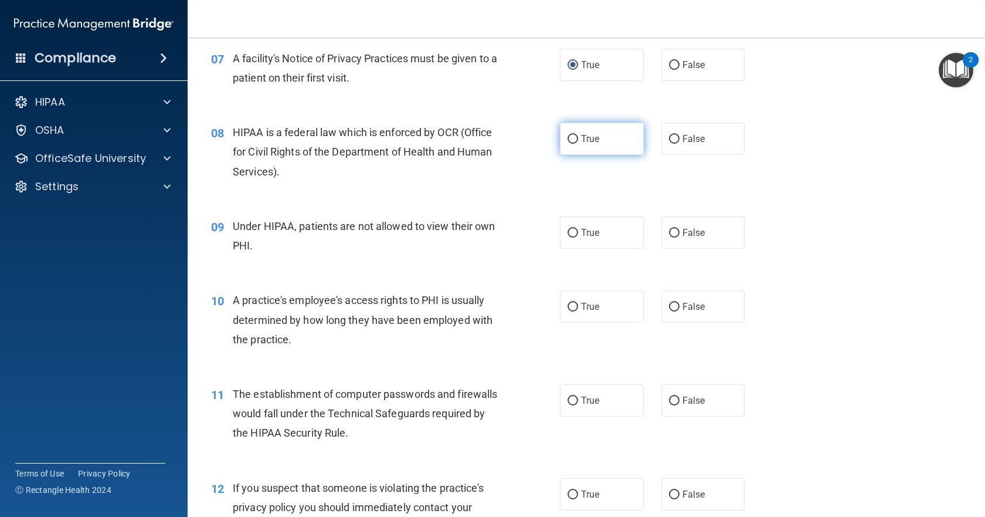
click at [571, 144] on input "True" at bounding box center [573, 139] width 11 height 9
radio input "true"
click at [669, 237] on input "False" at bounding box center [674, 233] width 11 height 9
radio input "true"
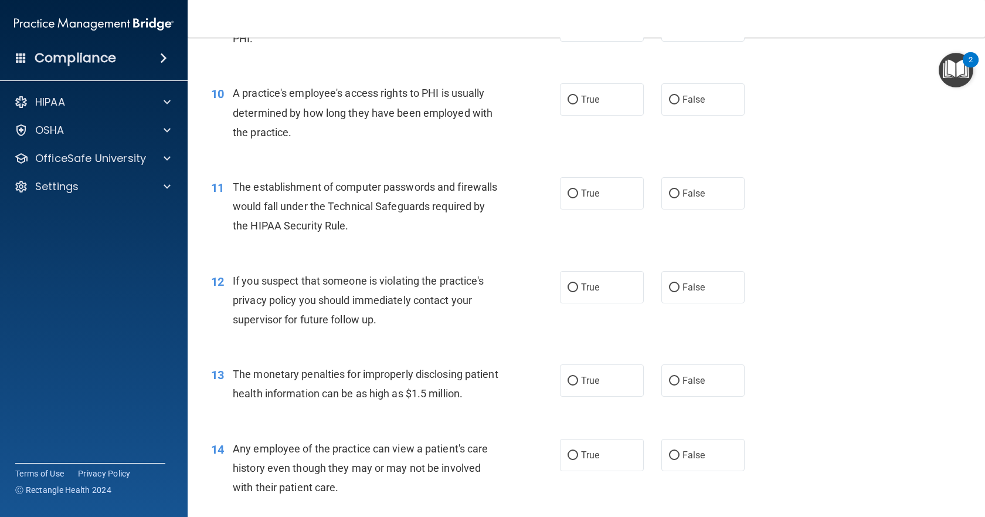
scroll to position [880, 0]
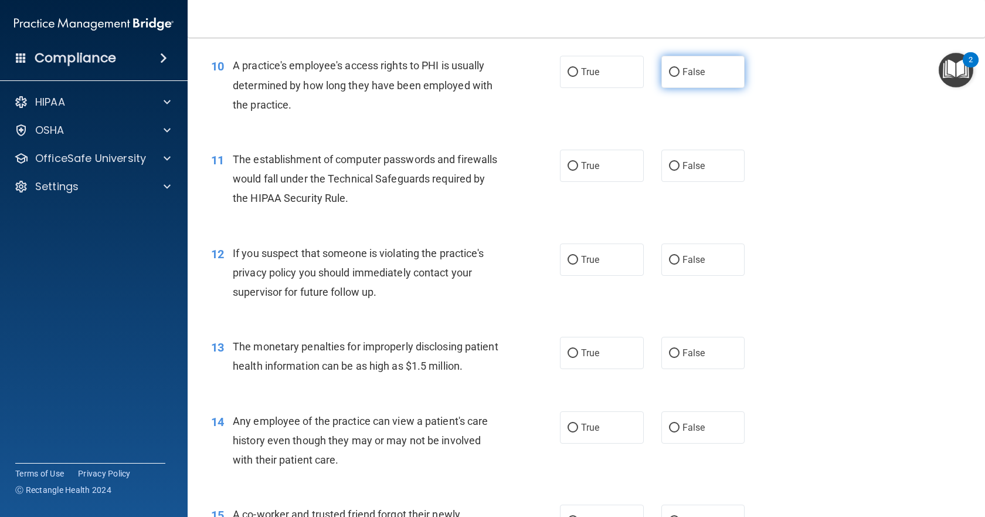
click at [669, 77] on input "False" at bounding box center [674, 72] width 11 height 9
radio input "true"
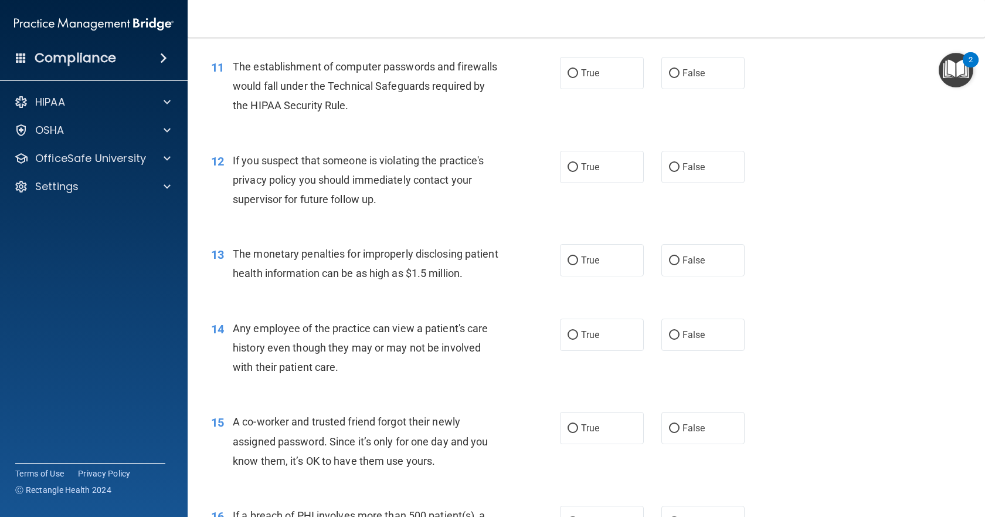
scroll to position [997, 0]
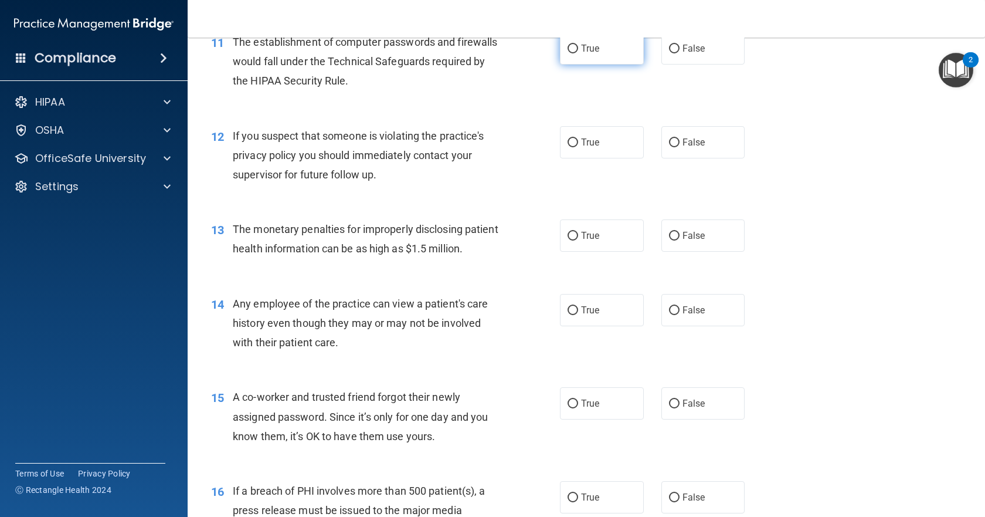
click at [568, 53] on input "True" at bounding box center [573, 49] width 11 height 9
radio input "true"
click at [568, 147] on input "True" at bounding box center [573, 142] width 11 height 9
radio input "true"
click at [670, 240] on input "False" at bounding box center [674, 236] width 11 height 9
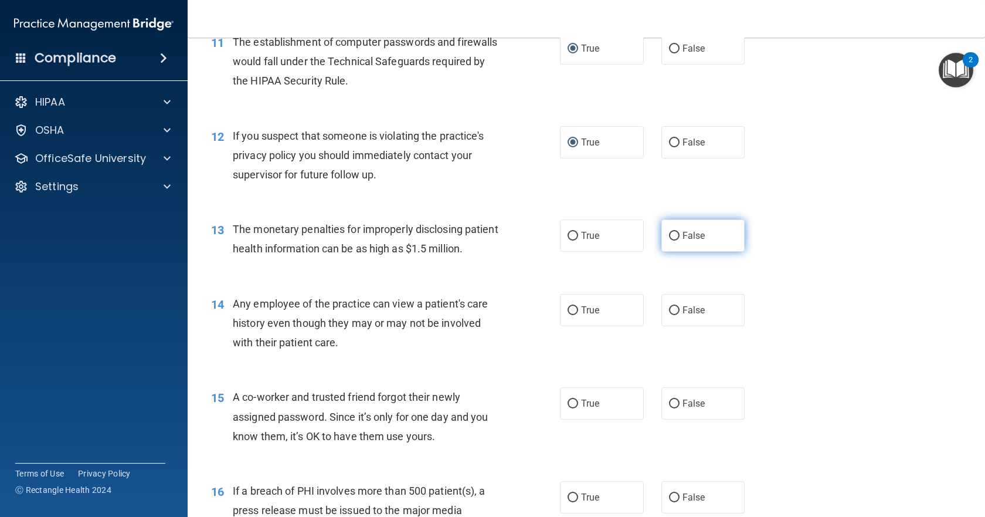
radio input "true"
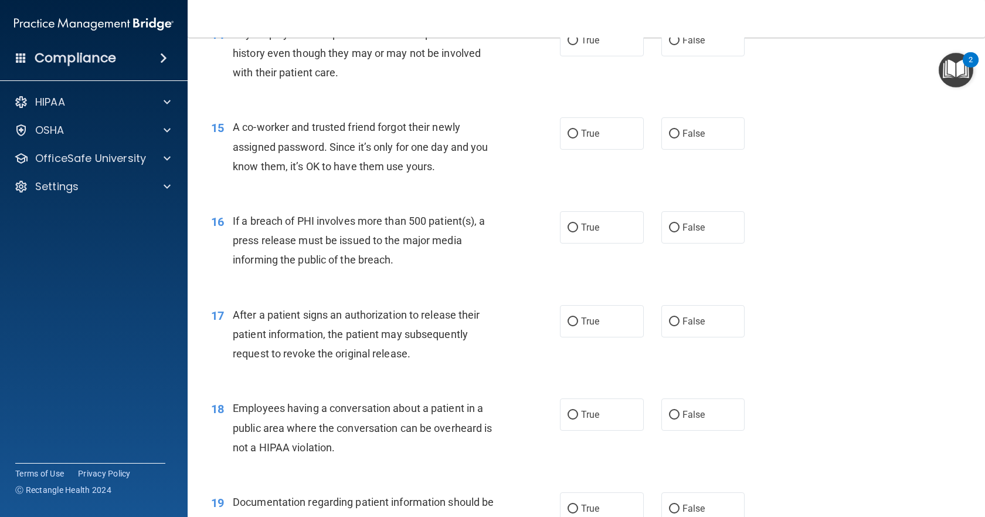
scroll to position [1290, 0]
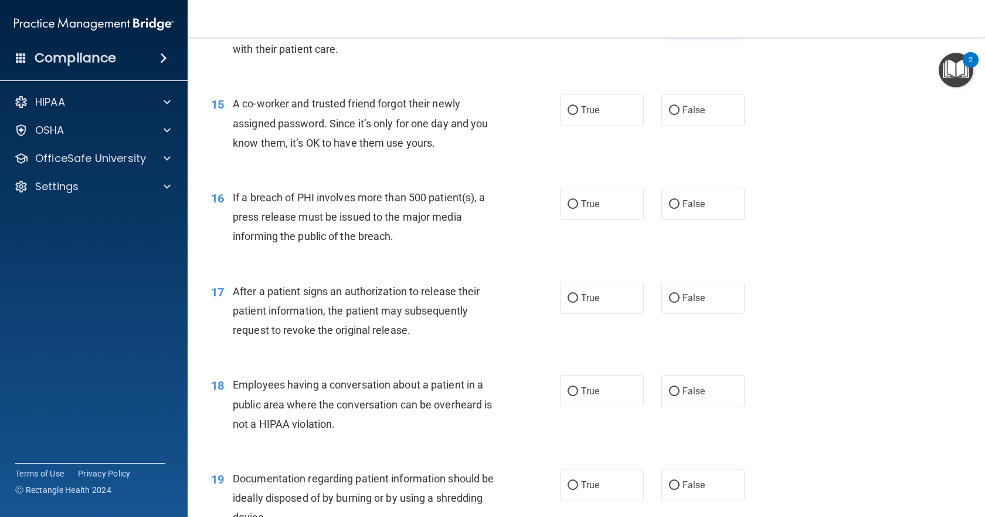
click at [669, 22] on input "False" at bounding box center [674, 17] width 11 height 9
radio input "true"
click at [670, 115] on input "False" at bounding box center [674, 110] width 11 height 9
radio input "true"
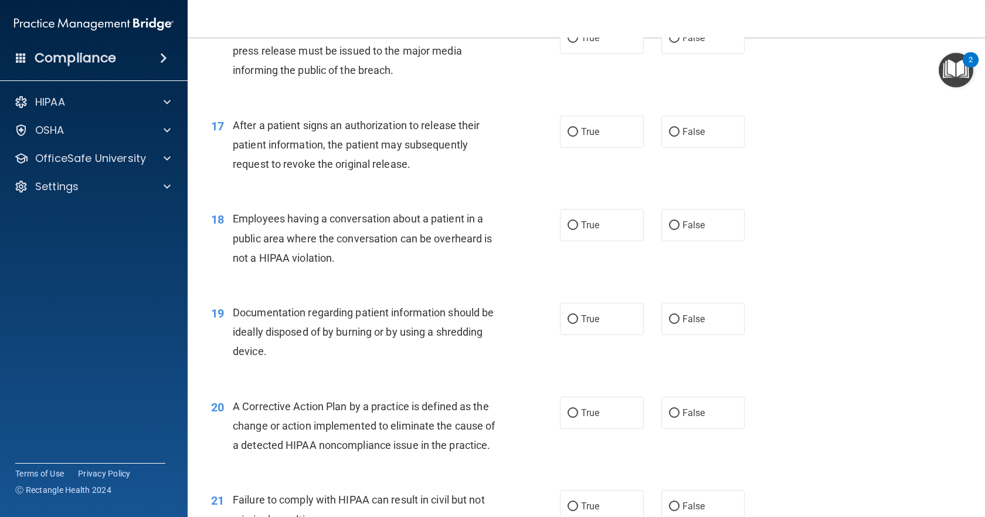
scroll to position [1466, 0]
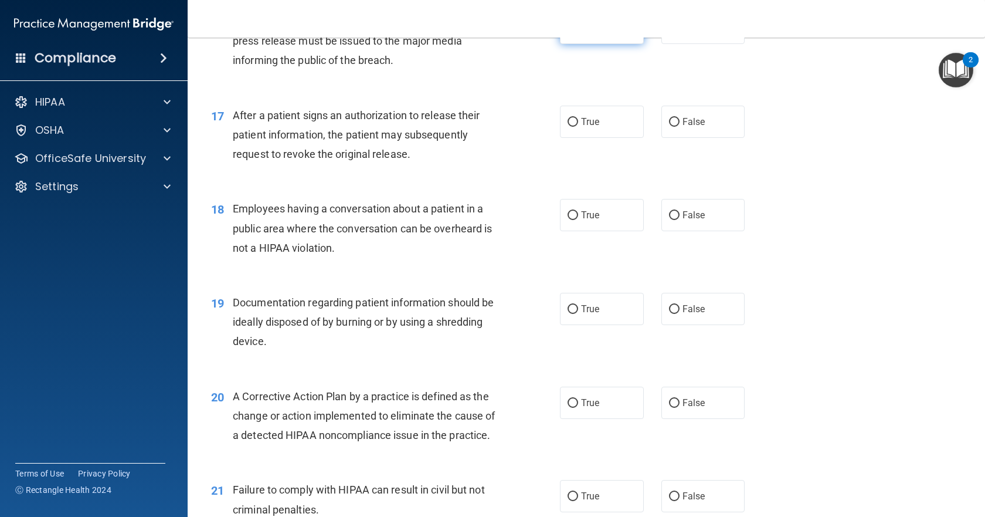
click at [568, 33] on input "True" at bounding box center [573, 28] width 11 height 9
radio input "true"
click at [569, 127] on input "True" at bounding box center [573, 122] width 11 height 9
radio input "true"
click at [669, 220] on input "False" at bounding box center [674, 215] width 11 height 9
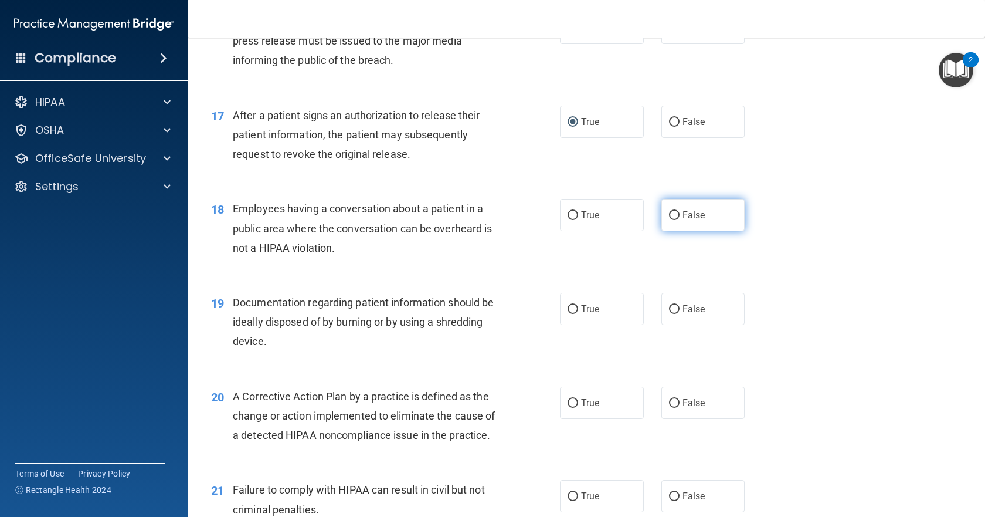
radio input "true"
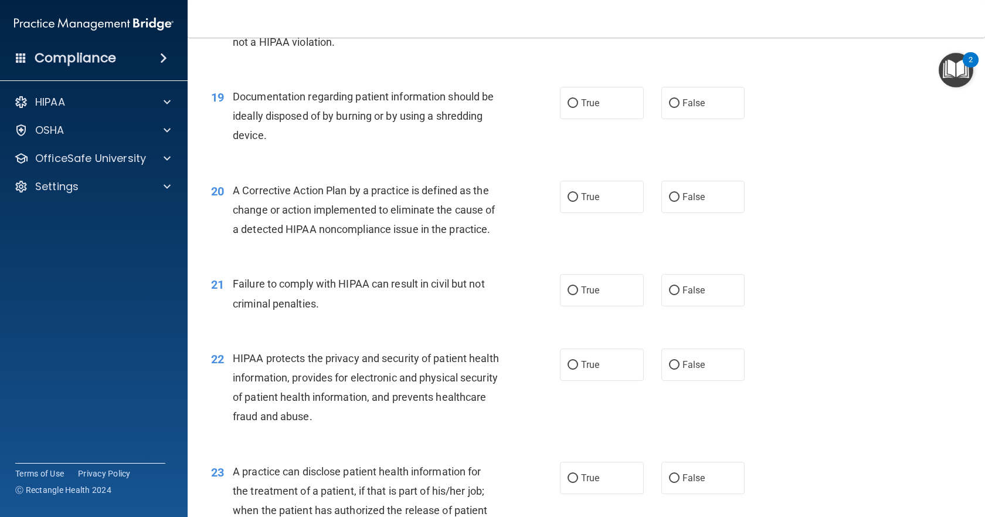
scroll to position [1700, 0]
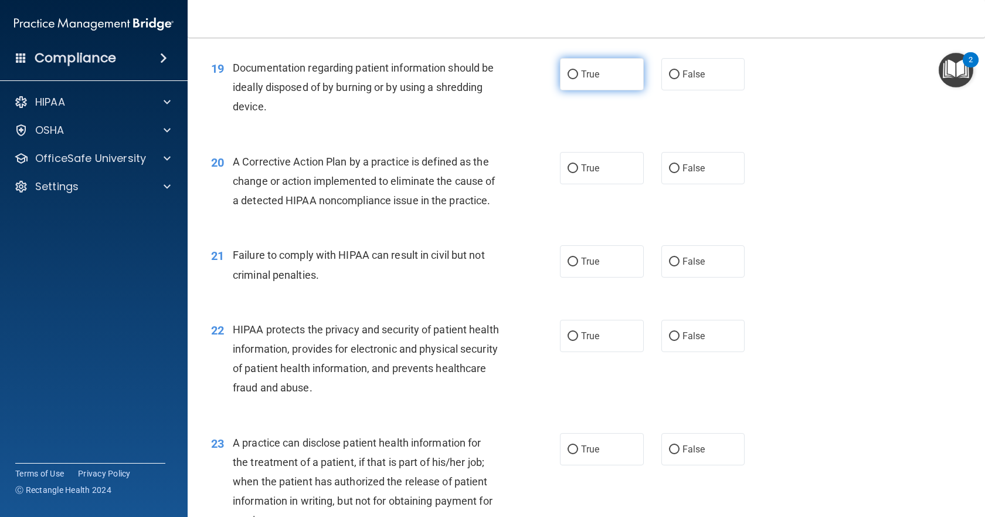
click at [569, 79] on input "True" at bounding box center [573, 74] width 11 height 9
radio input "true"
click at [568, 173] on input "True" at bounding box center [573, 168] width 11 height 9
radio input "true"
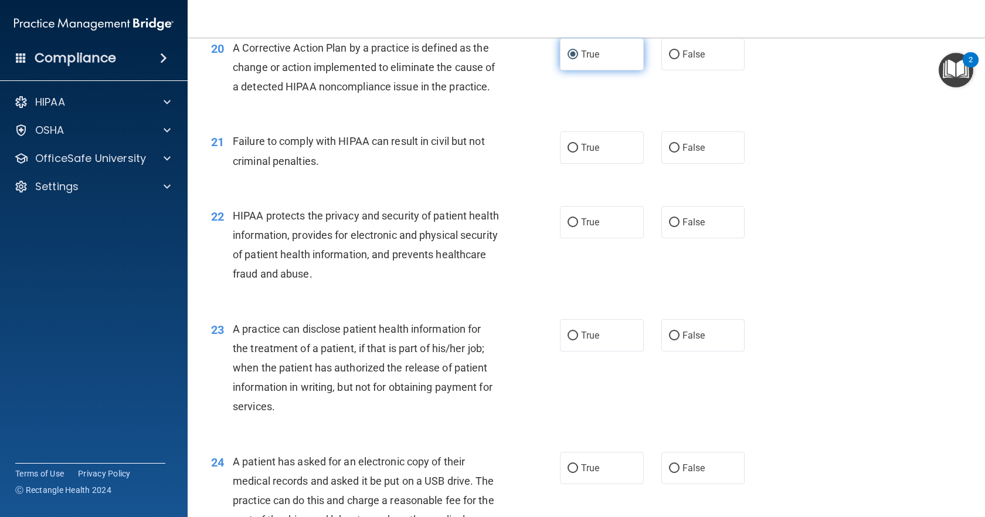
scroll to position [1876, 0]
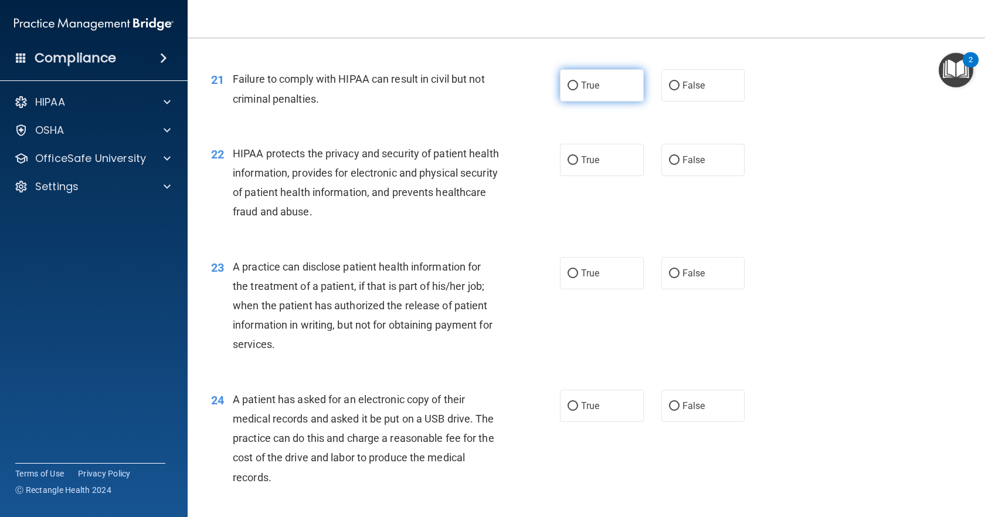
click at [568, 90] on input "True" at bounding box center [573, 86] width 11 height 9
radio input "true"
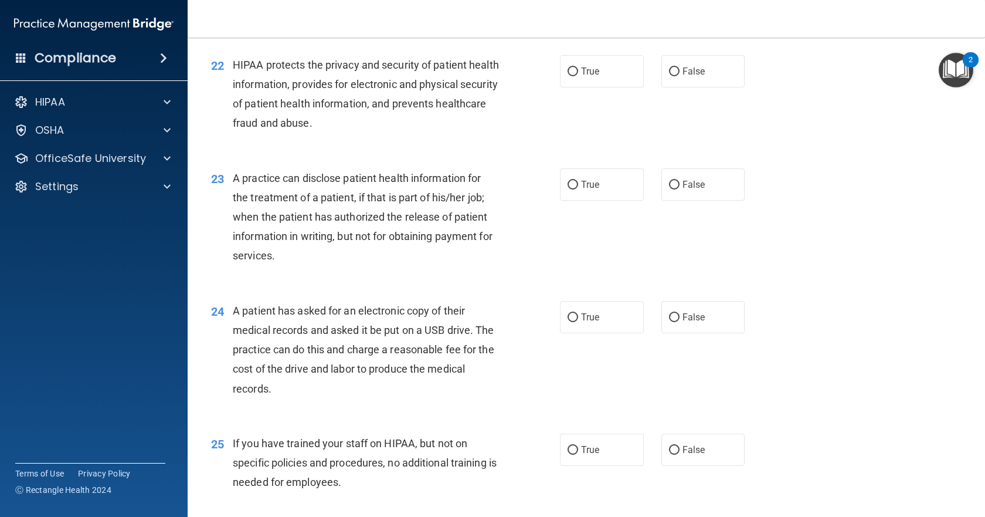
scroll to position [1994, 0]
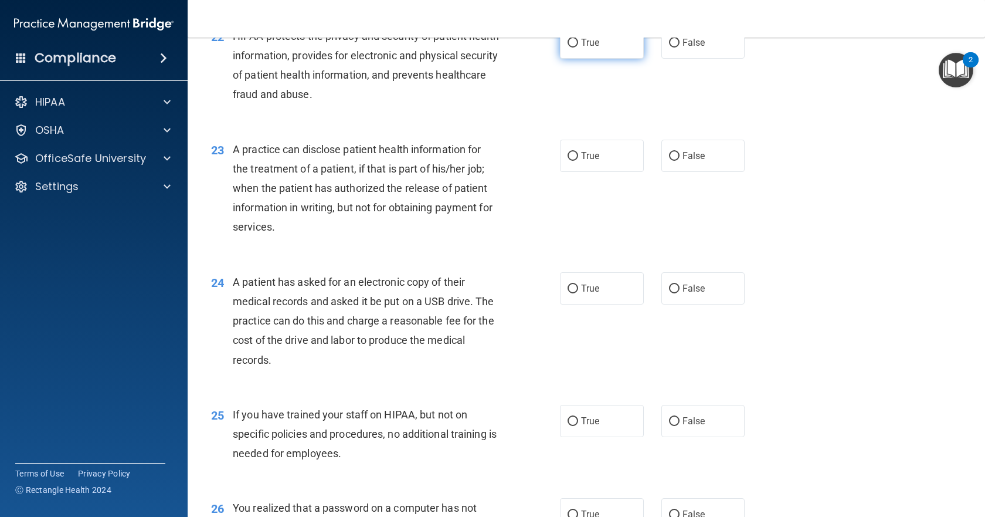
click at [570, 47] on input "True" at bounding box center [573, 43] width 11 height 9
radio input "true"
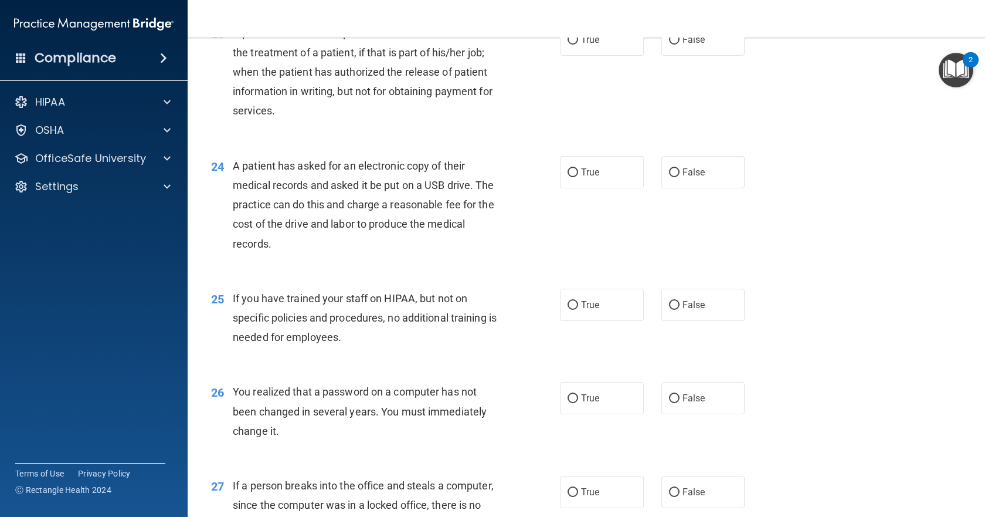
scroll to position [2111, 0]
click at [568, 43] on input "True" at bounding box center [573, 39] width 11 height 9
radio input "true"
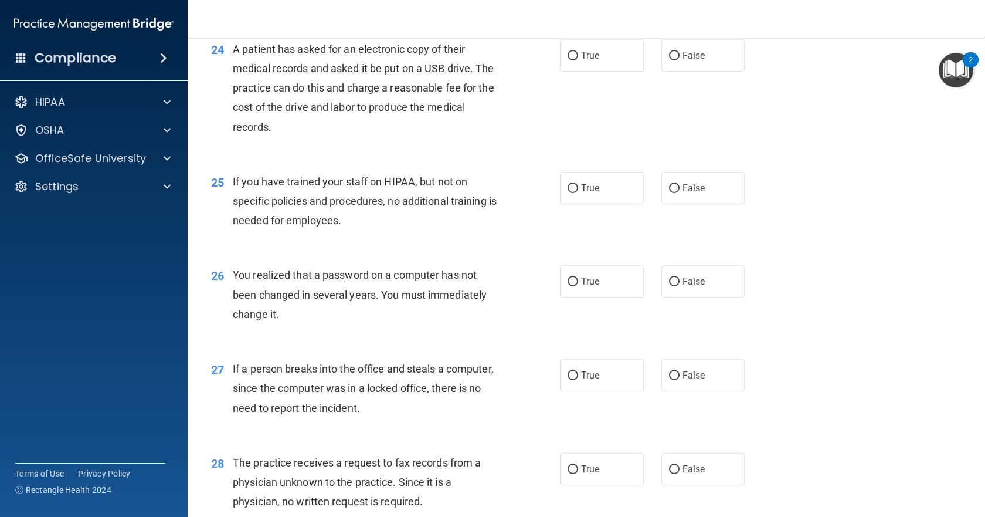
scroll to position [2228, 0]
click at [569, 59] on input "True" at bounding box center [573, 54] width 11 height 9
radio input "true"
click at [670, 191] on input "False" at bounding box center [674, 186] width 11 height 9
radio input "true"
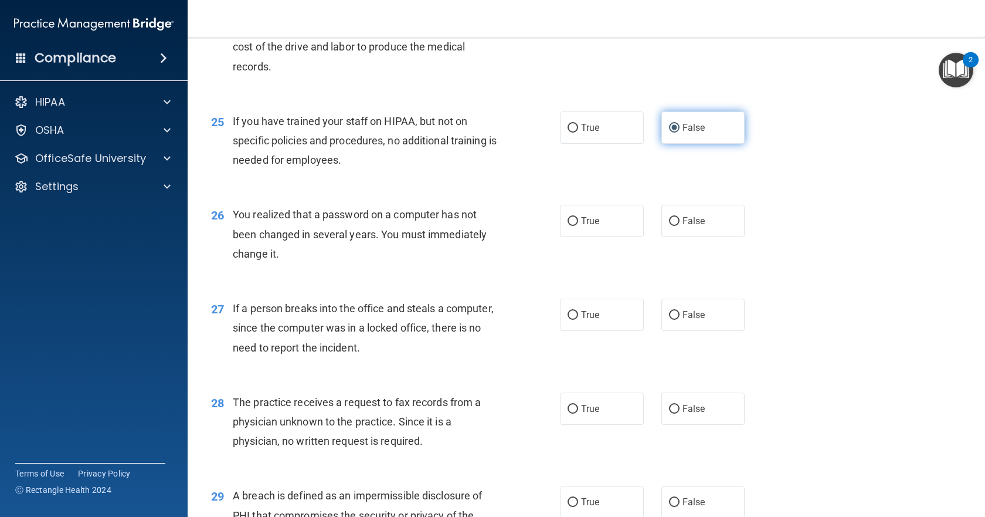
scroll to position [2345, 0]
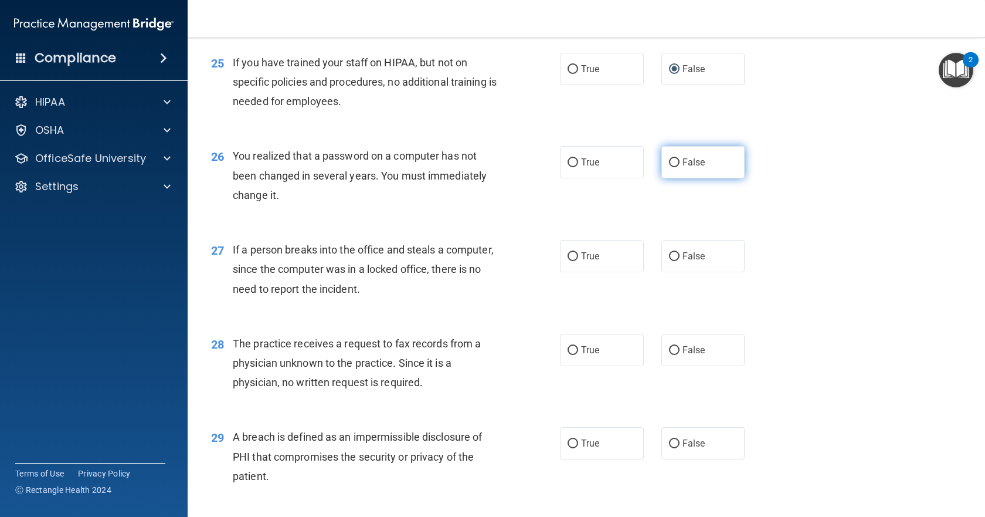
click at [669, 167] on input "False" at bounding box center [674, 162] width 11 height 9
radio input "true"
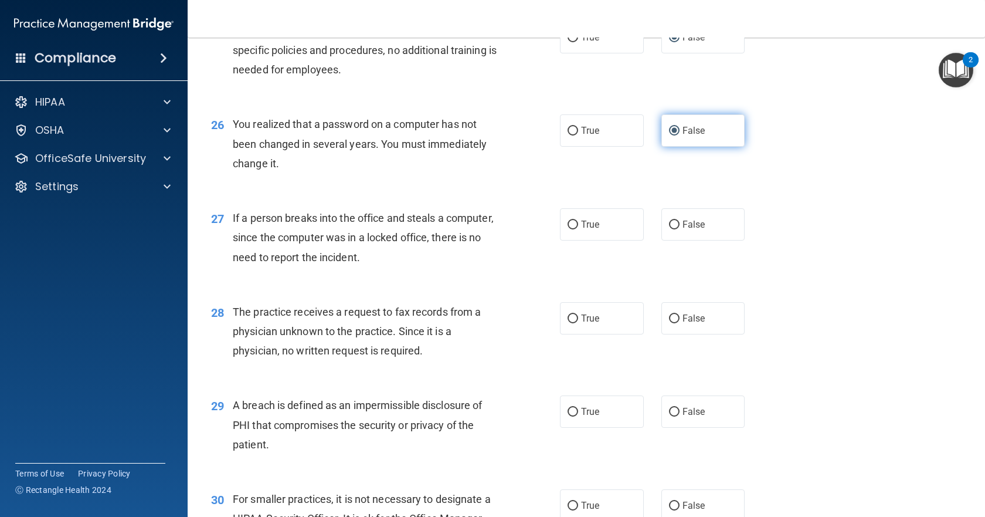
scroll to position [2404, 0]
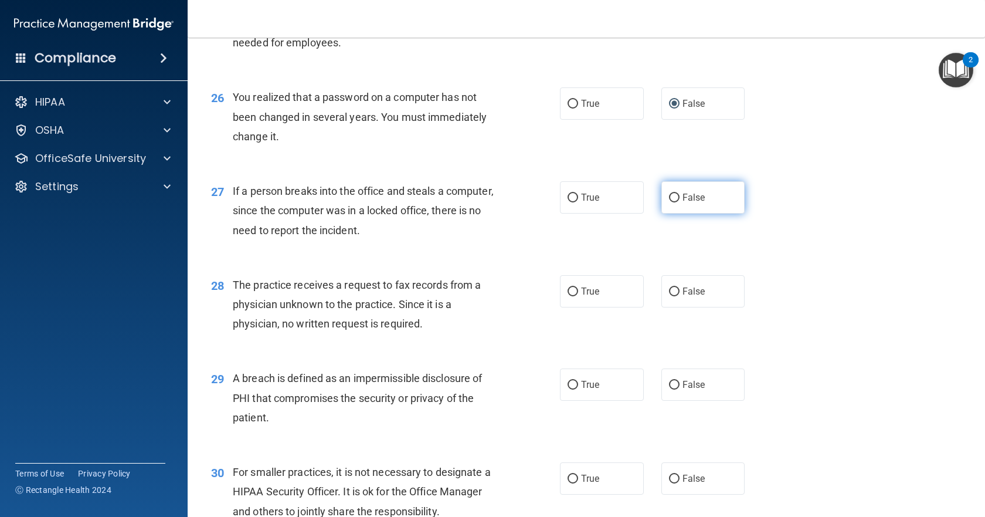
click at [669, 202] on input "False" at bounding box center [674, 197] width 11 height 9
radio input "true"
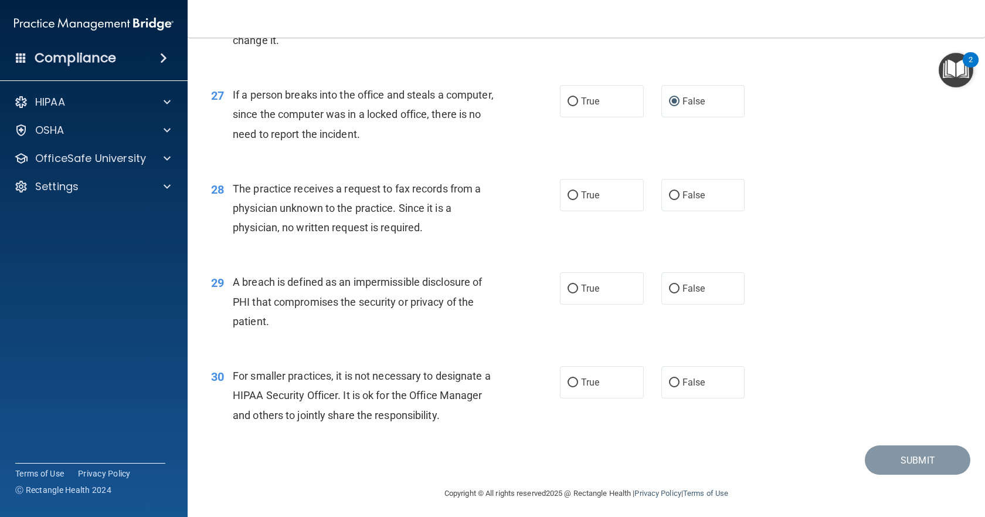
scroll to position [2521, 0]
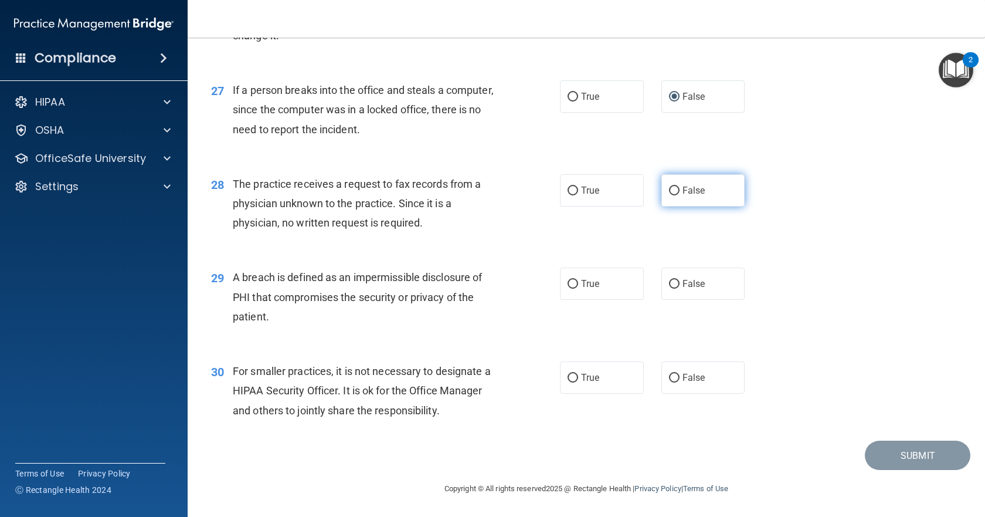
click at [669, 195] on input "False" at bounding box center [674, 190] width 11 height 9
radio input "true"
click at [568, 283] on input "True" at bounding box center [573, 284] width 11 height 9
radio input "true"
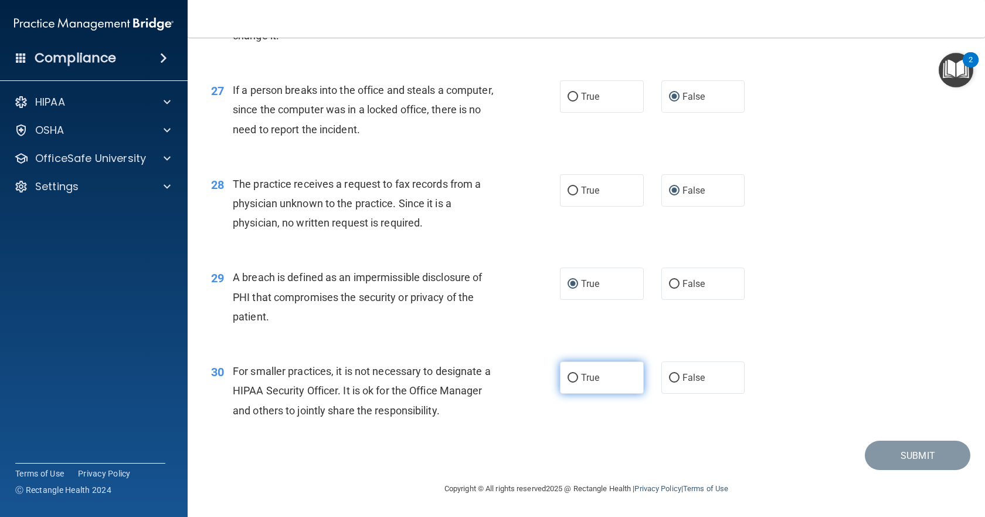
click at [568, 376] on input "True" at bounding box center [573, 378] width 11 height 9
radio input "true"
click at [898, 464] on button "Submit" at bounding box center [918, 455] width 106 height 30
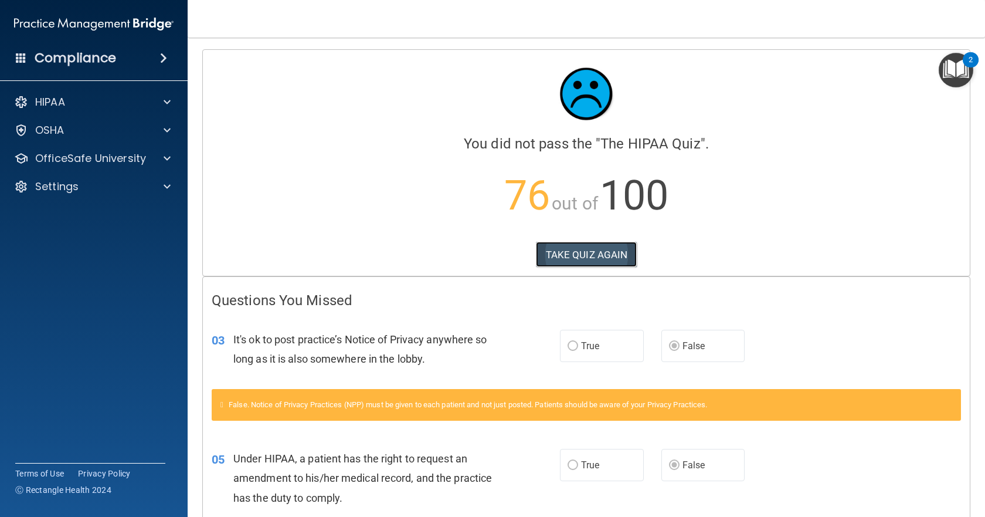
click at [603, 257] on button "TAKE QUIZ AGAIN" at bounding box center [586, 255] width 101 height 26
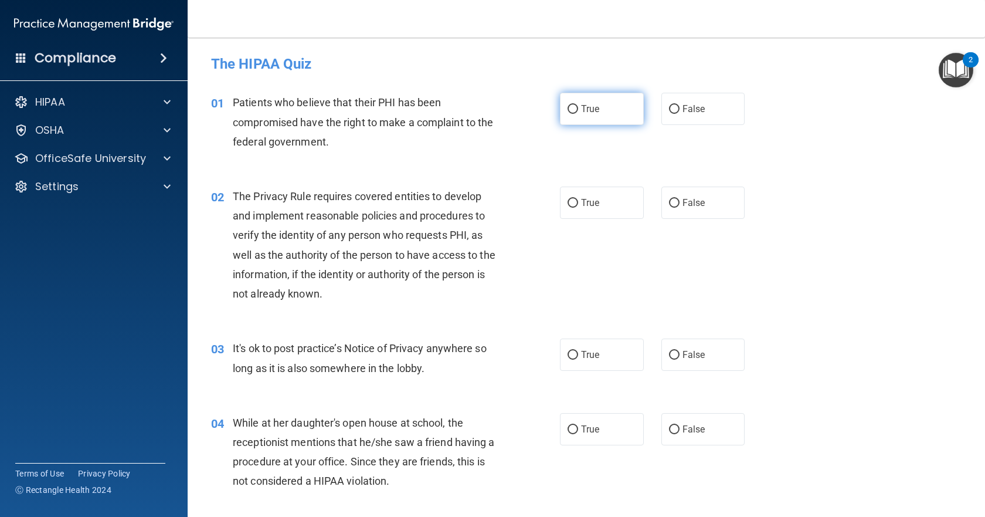
click at [568, 110] on input "True" at bounding box center [573, 109] width 11 height 9
radio input "true"
click at [568, 203] on input "True" at bounding box center [573, 203] width 11 height 9
radio input "true"
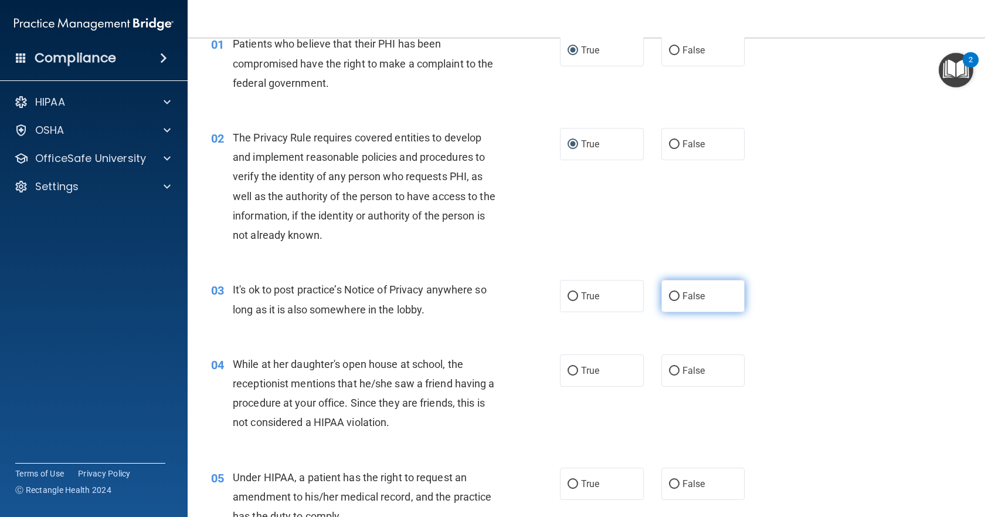
click at [669, 294] on input "False" at bounding box center [674, 296] width 11 height 9
radio input "true"
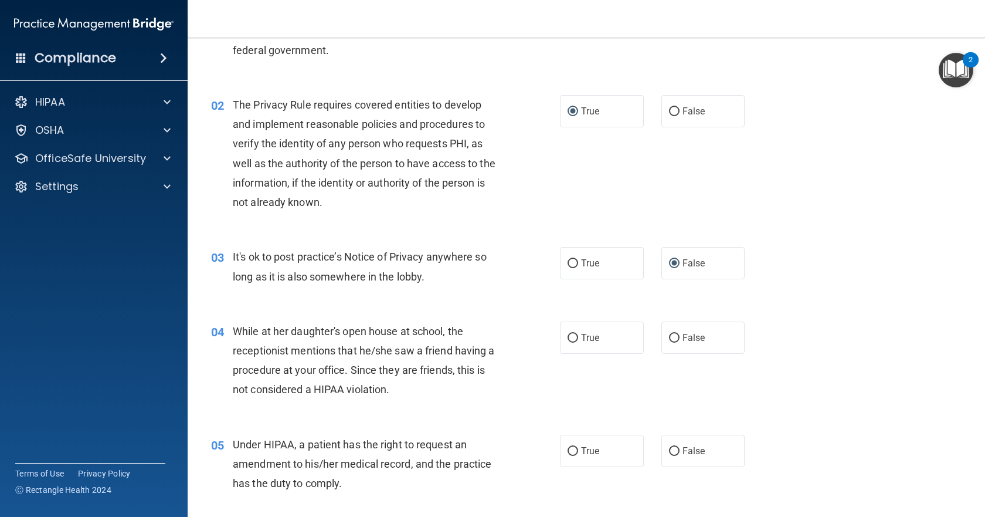
scroll to position [117, 0]
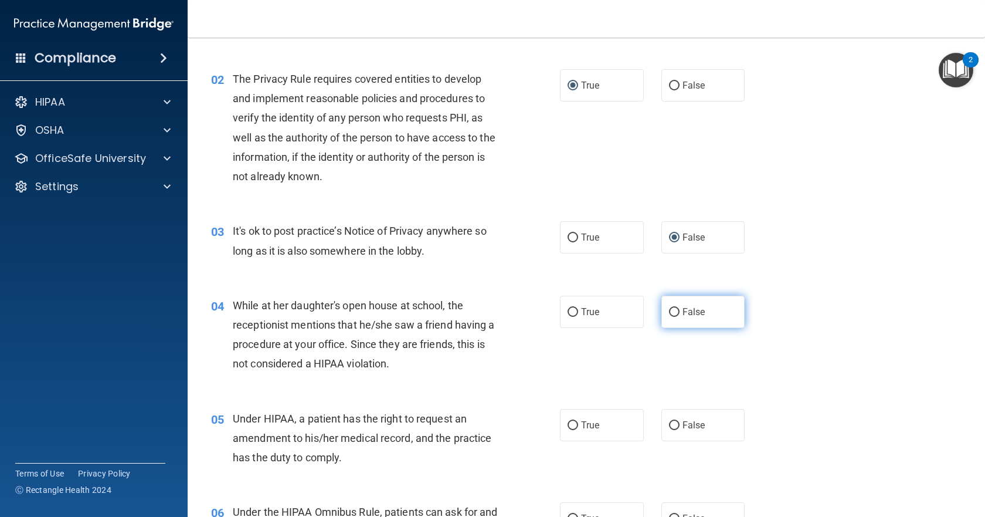
click at [671, 309] on input "False" at bounding box center [674, 312] width 11 height 9
radio input "true"
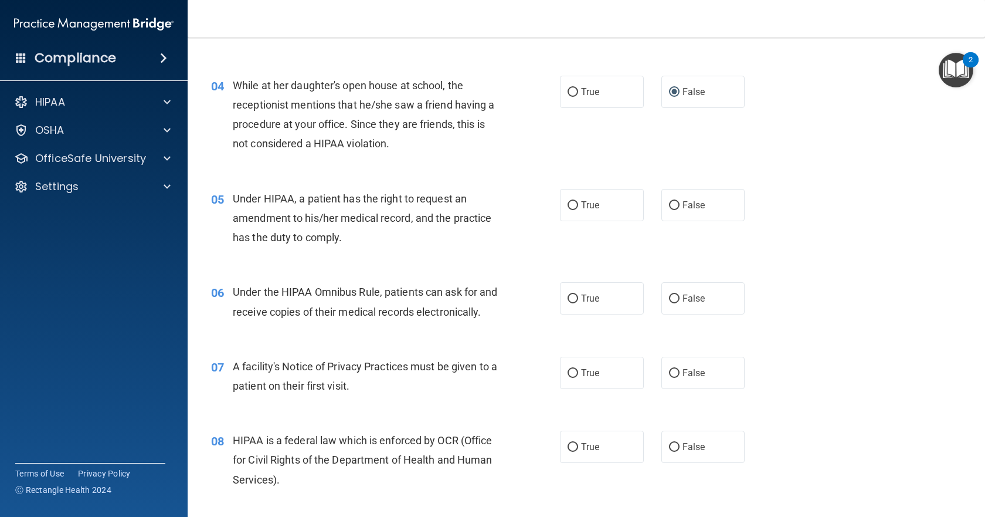
scroll to position [352, 0]
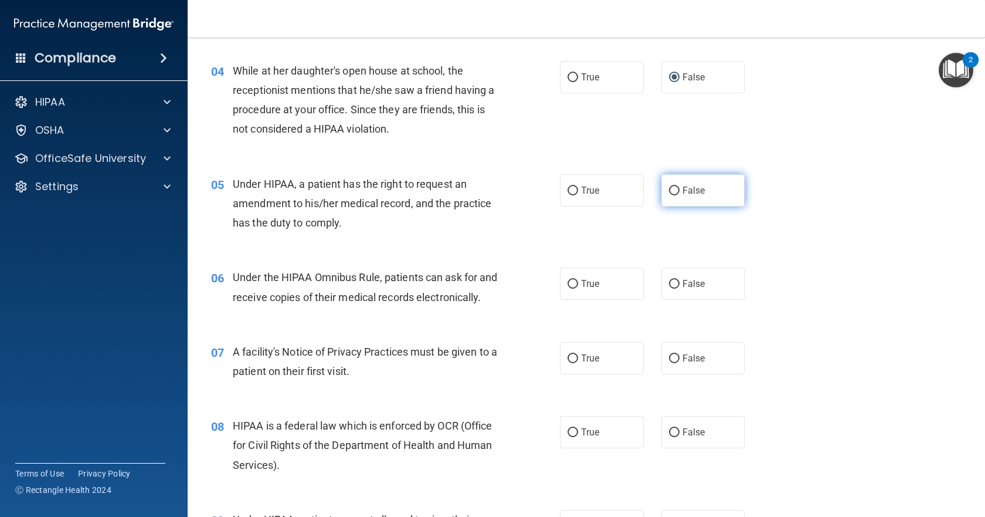
click at [670, 188] on input "False" at bounding box center [674, 190] width 11 height 9
radio input "true"
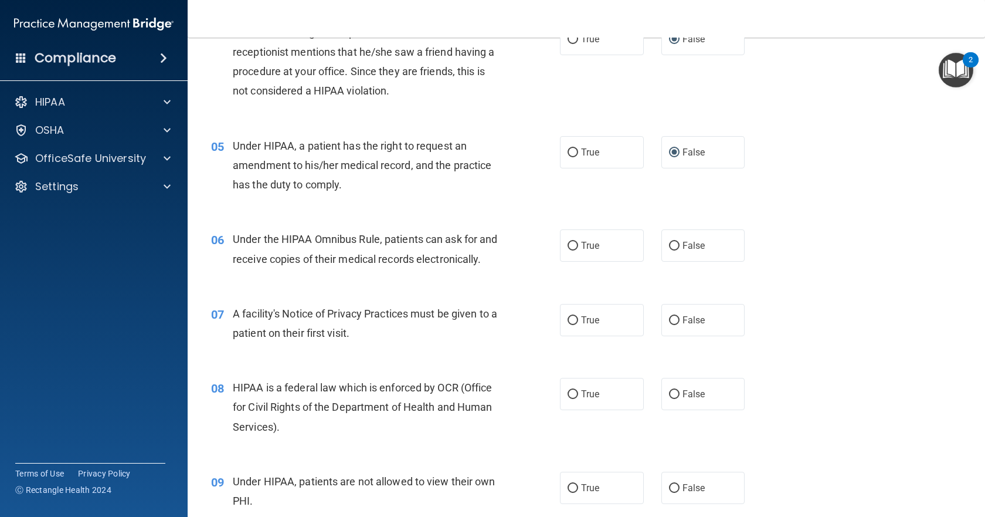
scroll to position [469, 0]
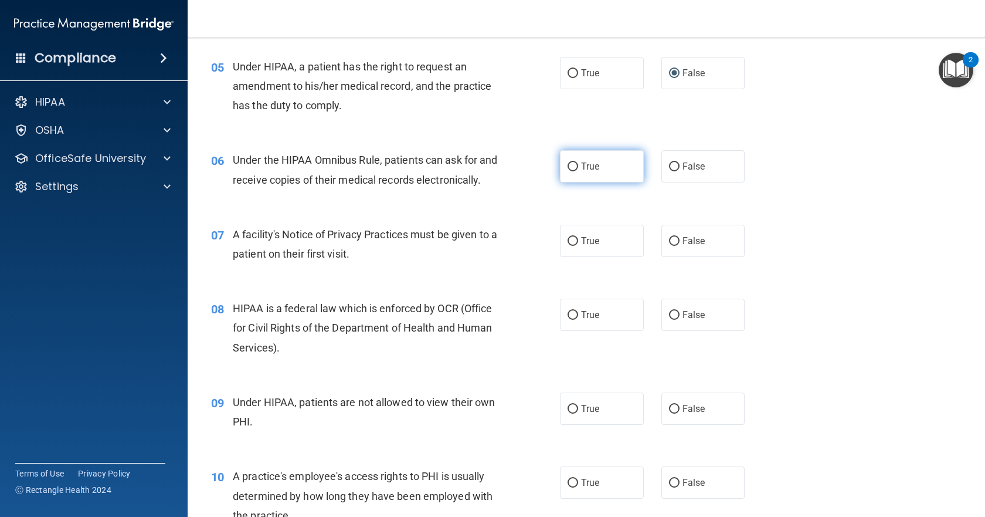
click at [568, 164] on input "True" at bounding box center [573, 166] width 11 height 9
radio input "true"
click at [568, 246] on input "True" at bounding box center [573, 241] width 11 height 9
radio input "true"
click at [569, 320] on input "True" at bounding box center [573, 315] width 11 height 9
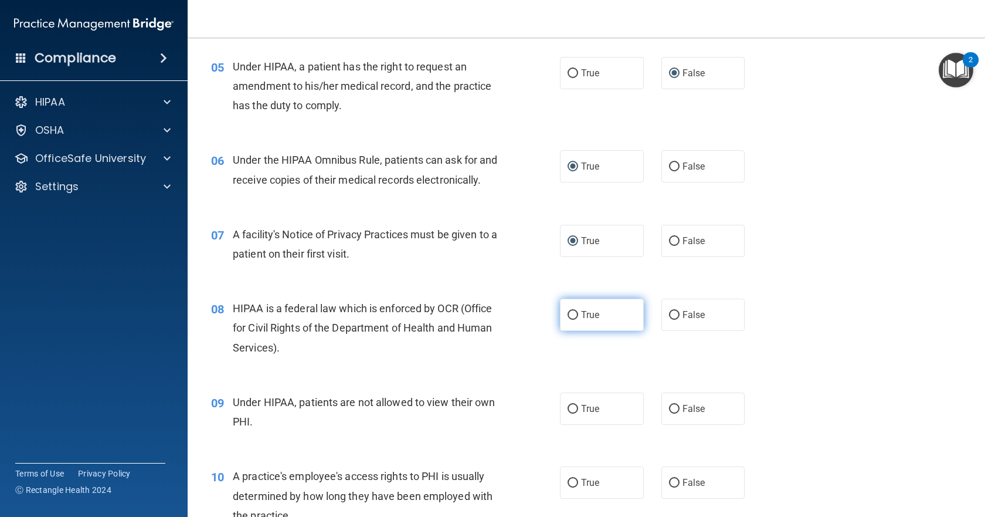
radio input "true"
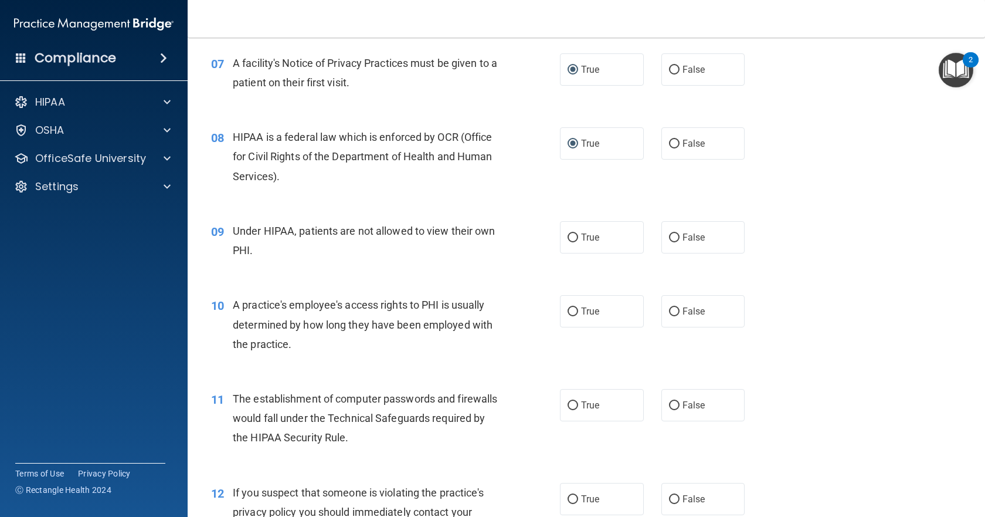
scroll to position [645, 0]
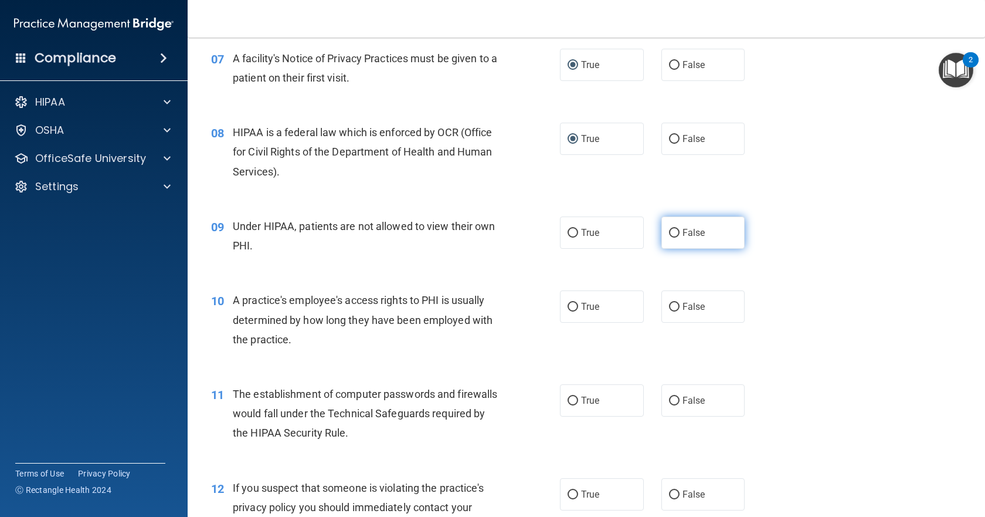
click at [671, 237] on input "False" at bounding box center [674, 233] width 11 height 9
radio input "true"
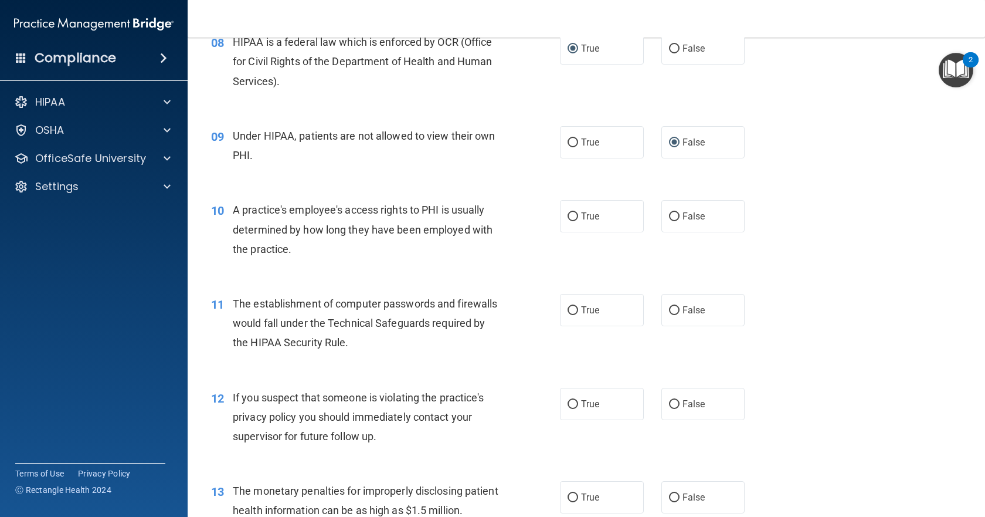
scroll to position [762, 0]
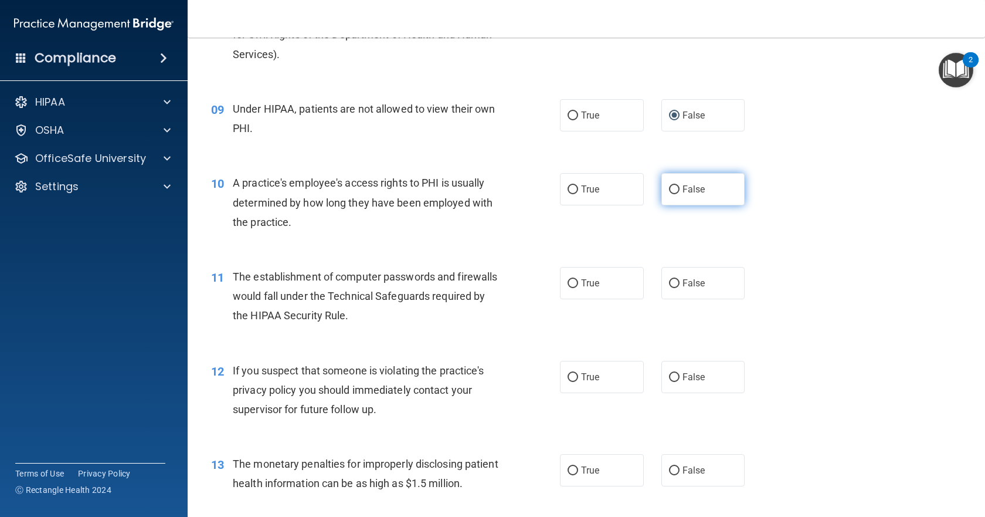
click at [669, 194] on input "False" at bounding box center [674, 189] width 11 height 9
radio input "true"
click at [571, 288] on input "True" at bounding box center [573, 283] width 11 height 9
radio input "true"
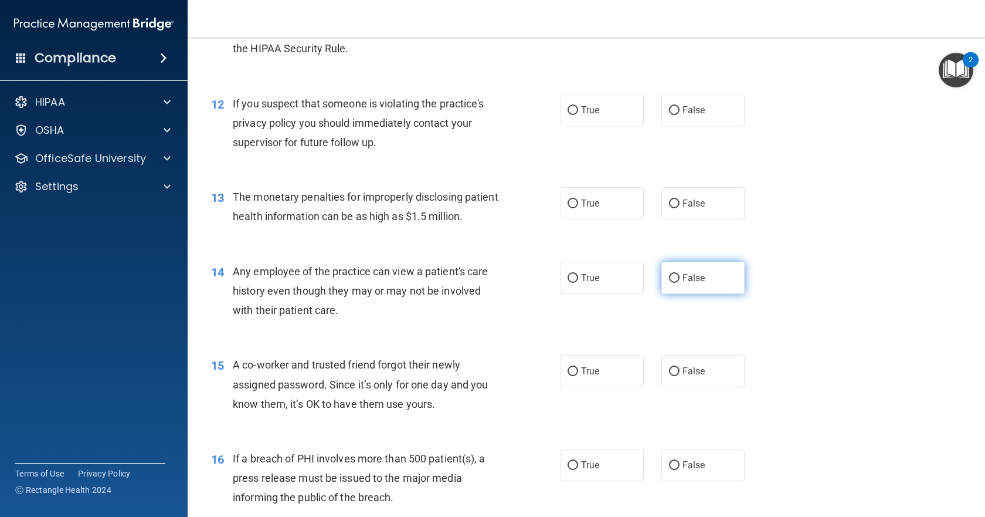
scroll to position [1055, 0]
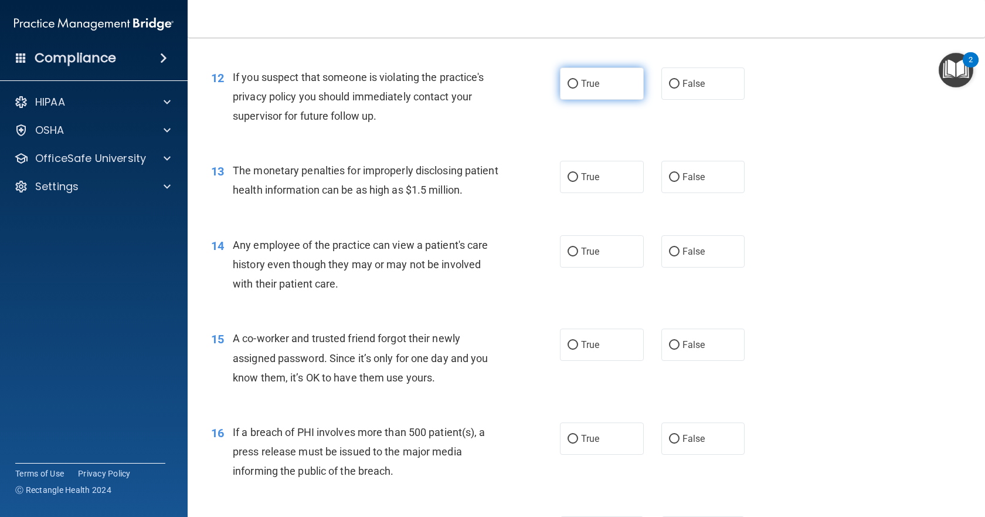
click at [568, 89] on input "True" at bounding box center [573, 84] width 11 height 9
radio input "true"
click at [569, 182] on input "True" at bounding box center [573, 177] width 11 height 9
radio input "true"
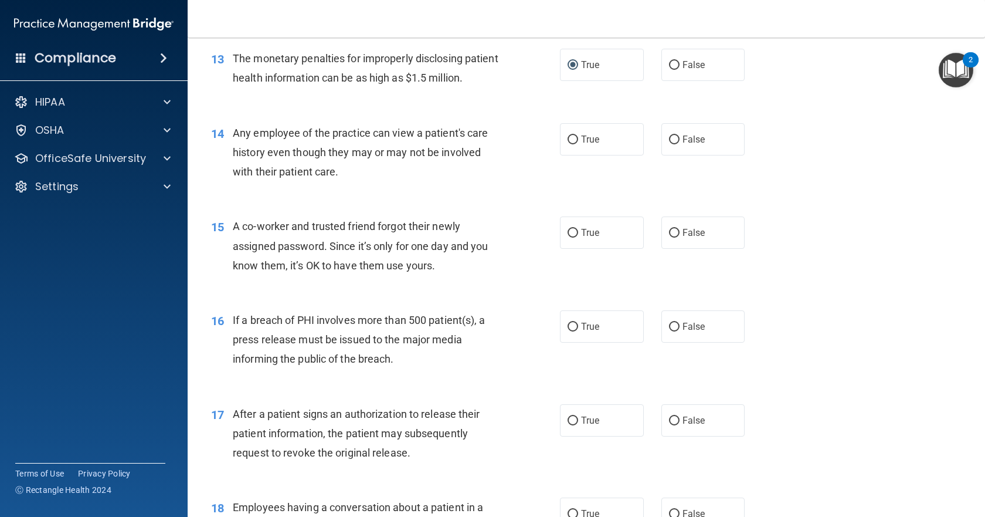
scroll to position [1173, 0]
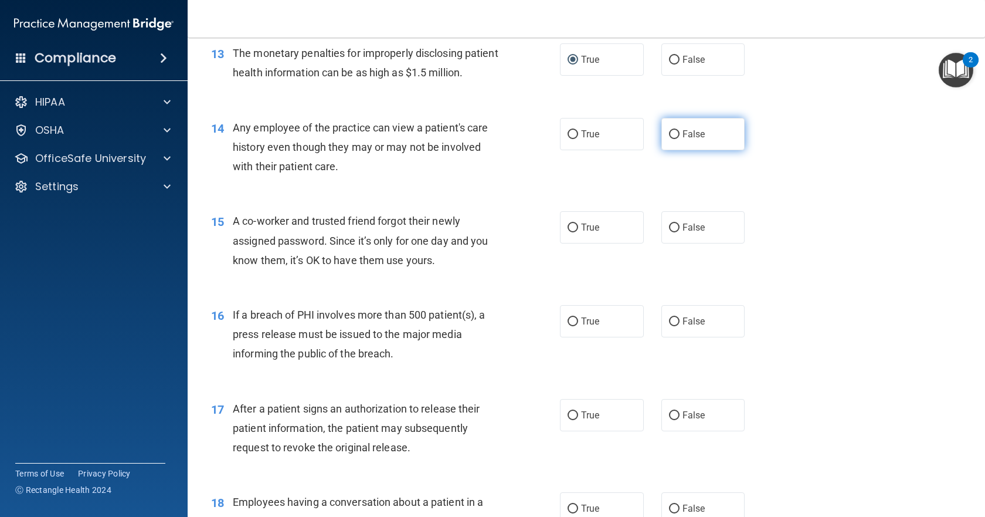
click at [669, 139] on input "False" at bounding box center [674, 134] width 11 height 9
radio input "true"
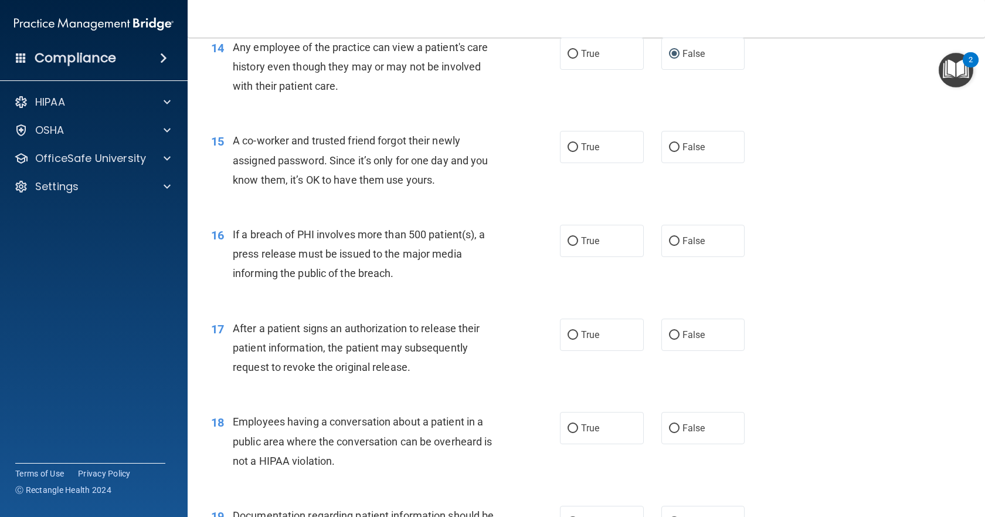
scroll to position [1290, 0]
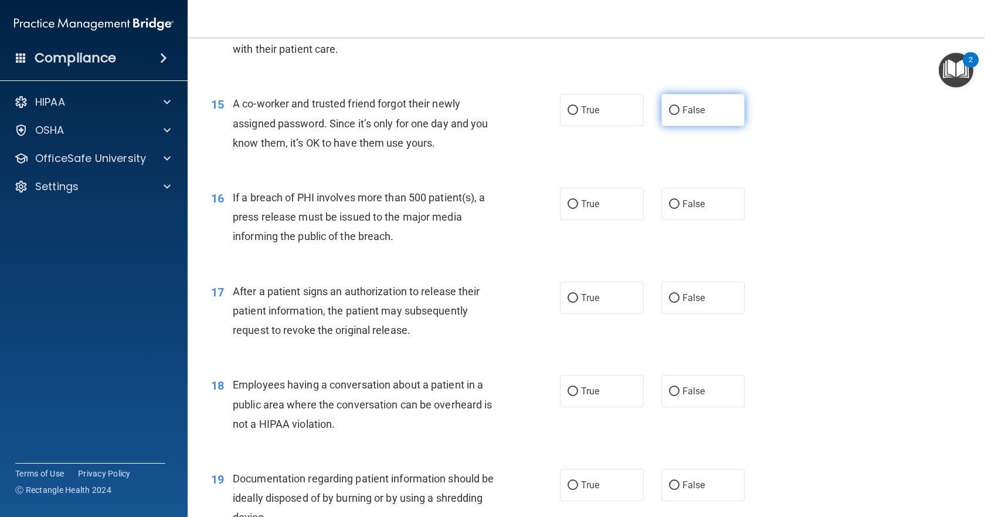
click at [673, 115] on input "False" at bounding box center [674, 110] width 11 height 9
radio input "true"
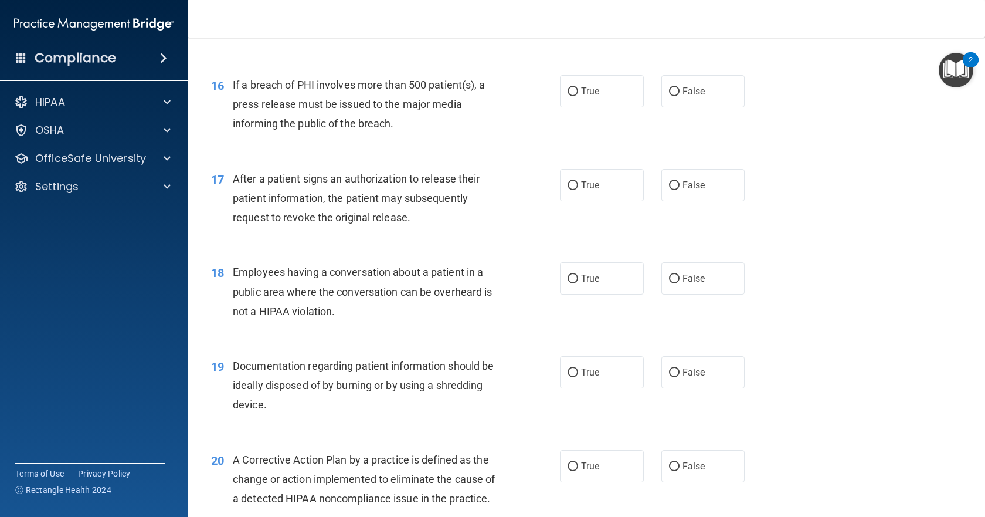
scroll to position [1407, 0]
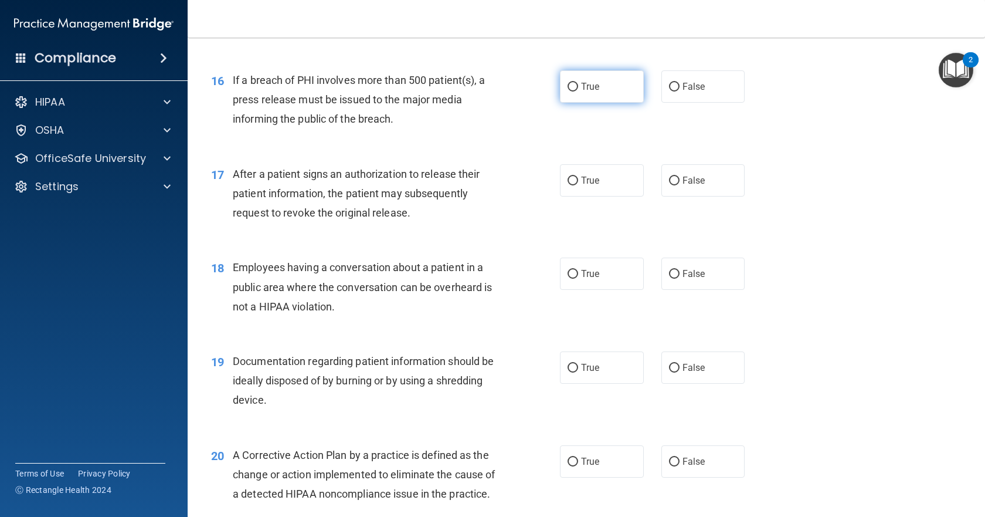
click at [568, 91] on input "True" at bounding box center [573, 87] width 11 height 9
radio input "true"
click at [571, 185] on input "True" at bounding box center [573, 180] width 11 height 9
radio input "true"
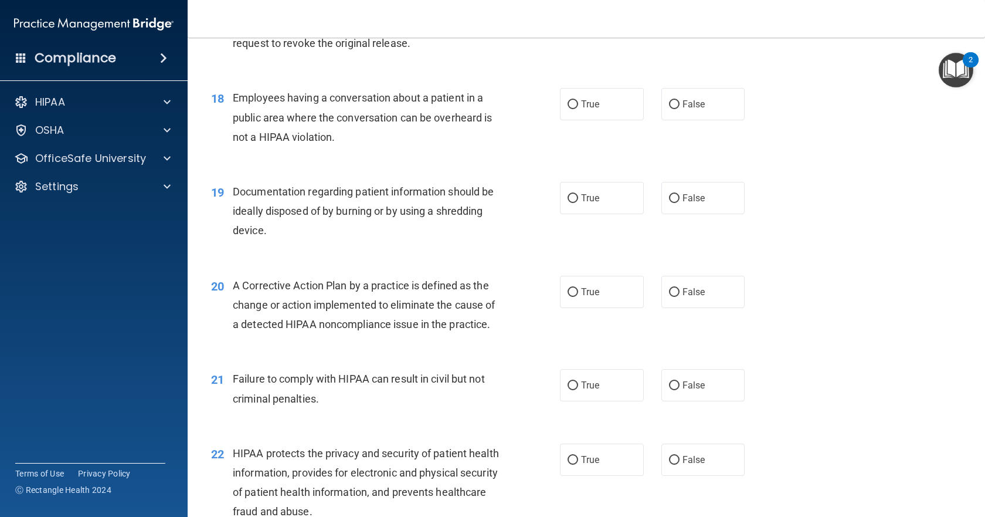
scroll to position [1583, 0]
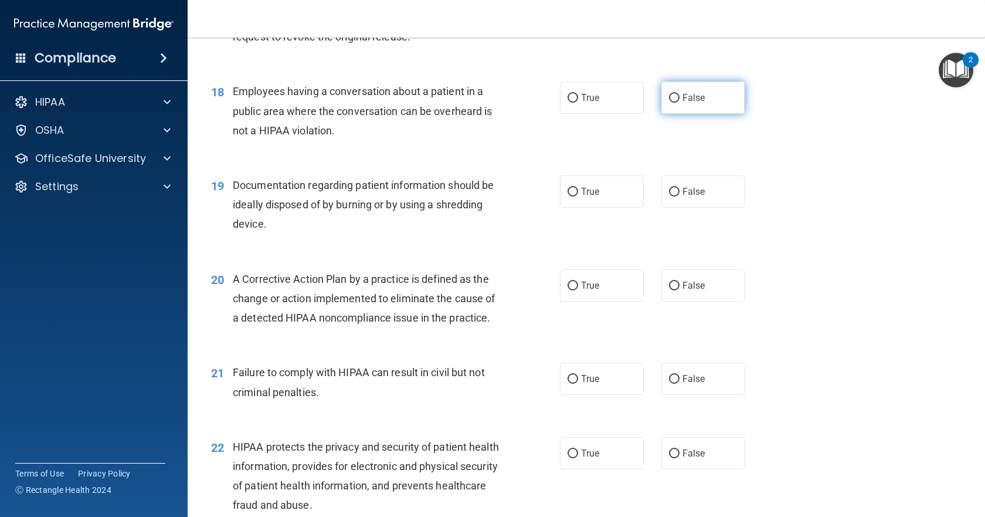
click at [669, 103] on input "False" at bounding box center [674, 98] width 11 height 9
radio input "true"
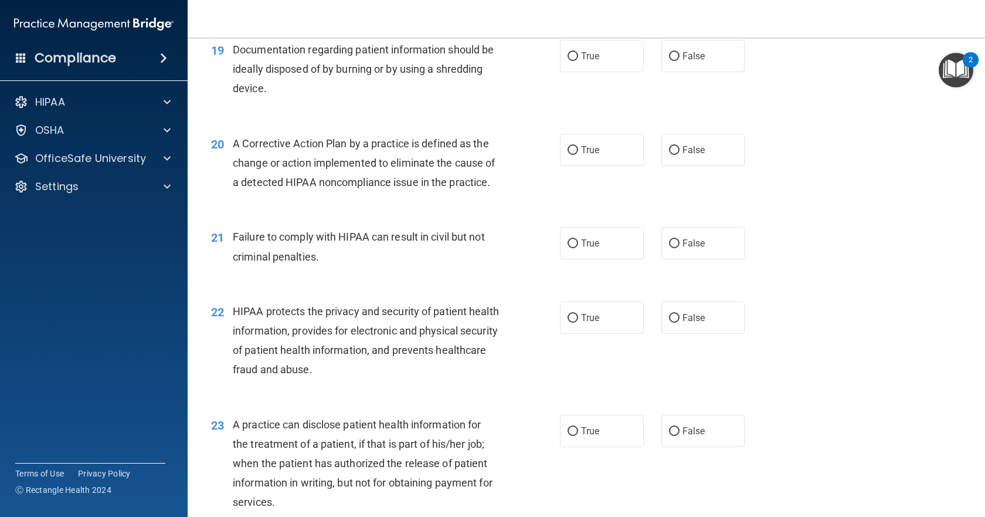
scroll to position [1700, 0]
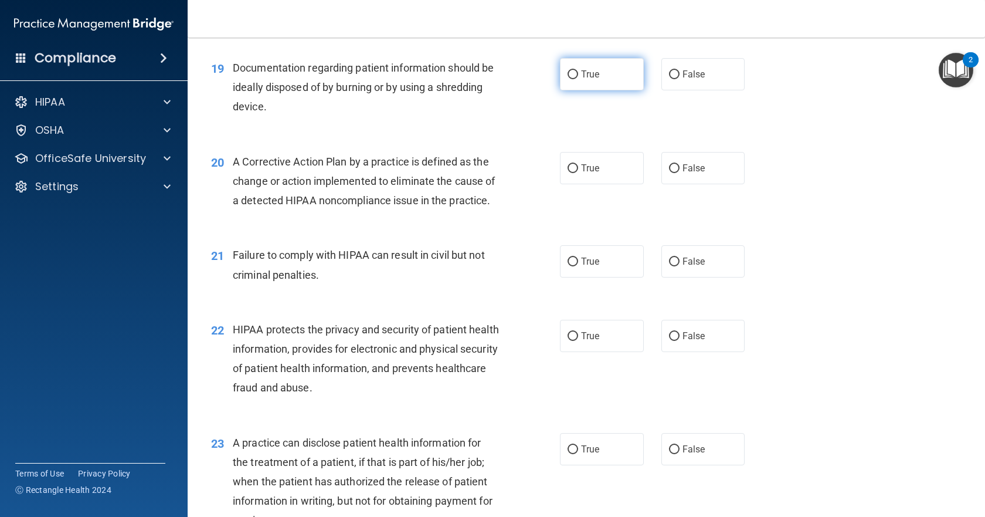
click at [568, 79] on input "True" at bounding box center [573, 74] width 11 height 9
radio input "true"
click at [568, 173] on input "True" at bounding box center [573, 168] width 11 height 9
radio input "true"
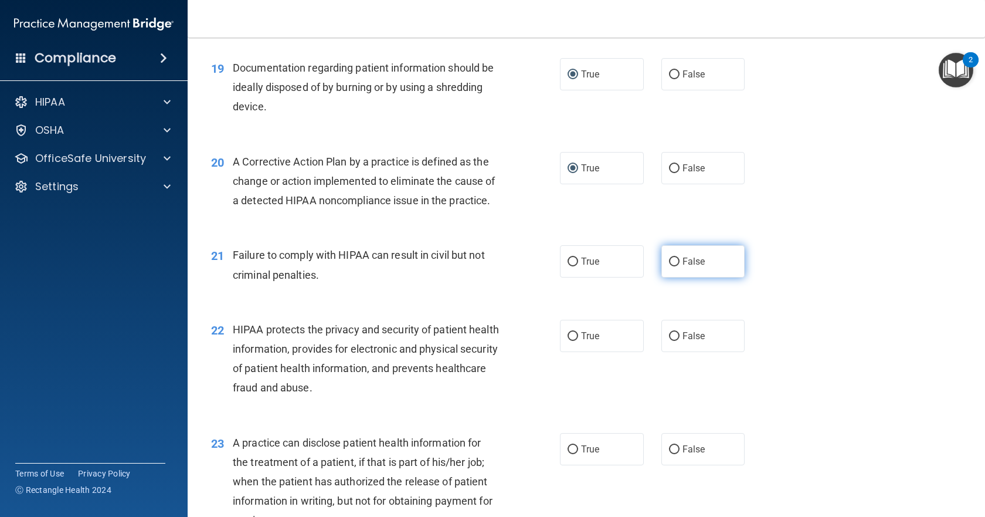
click at [669, 266] on input "False" at bounding box center [674, 261] width 11 height 9
radio input "true"
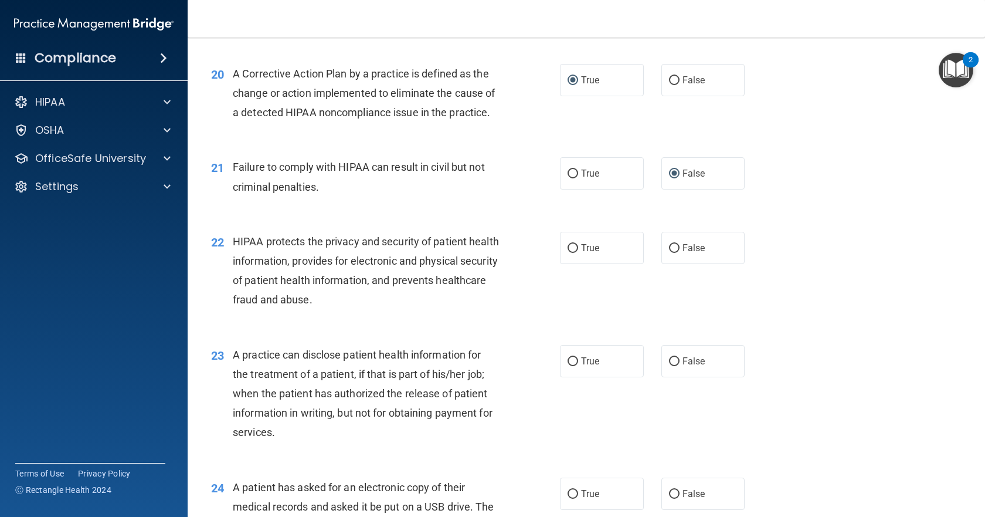
scroll to position [1818, 0]
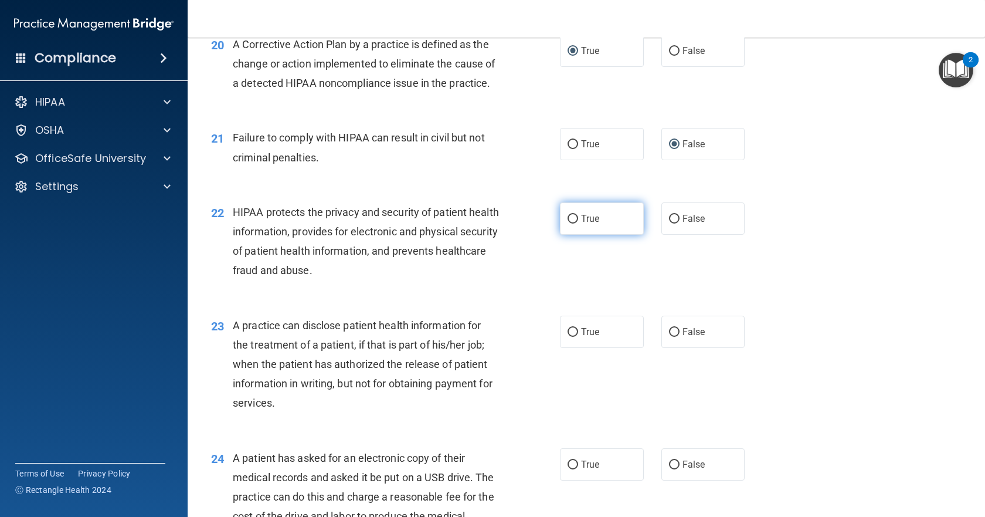
click at [568, 223] on input "True" at bounding box center [573, 219] width 11 height 9
radio input "true"
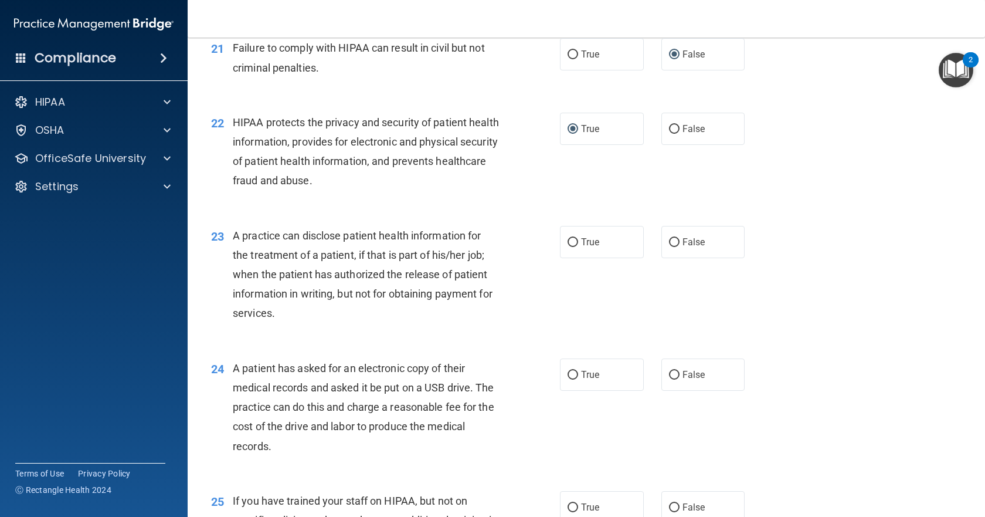
scroll to position [1935, 0]
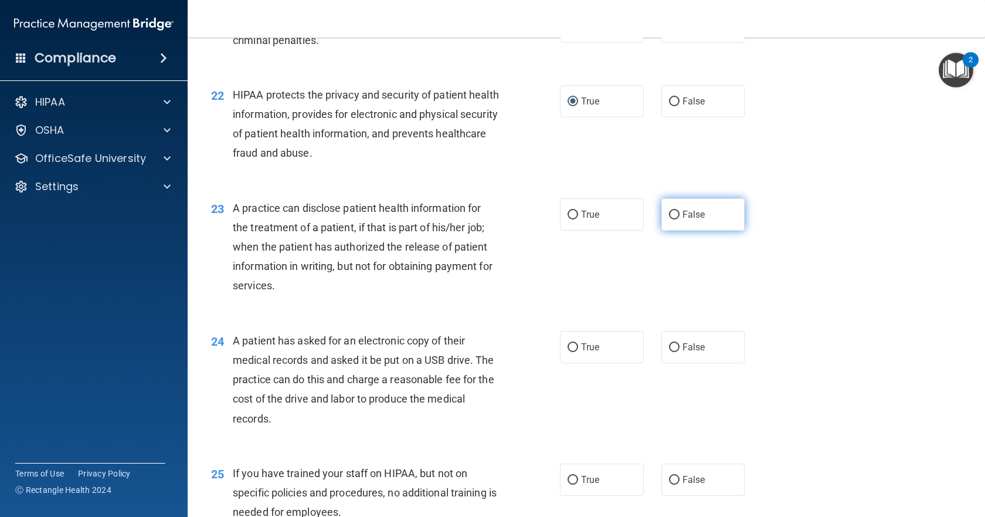
click at [671, 219] on input "False" at bounding box center [674, 214] width 11 height 9
radio input "true"
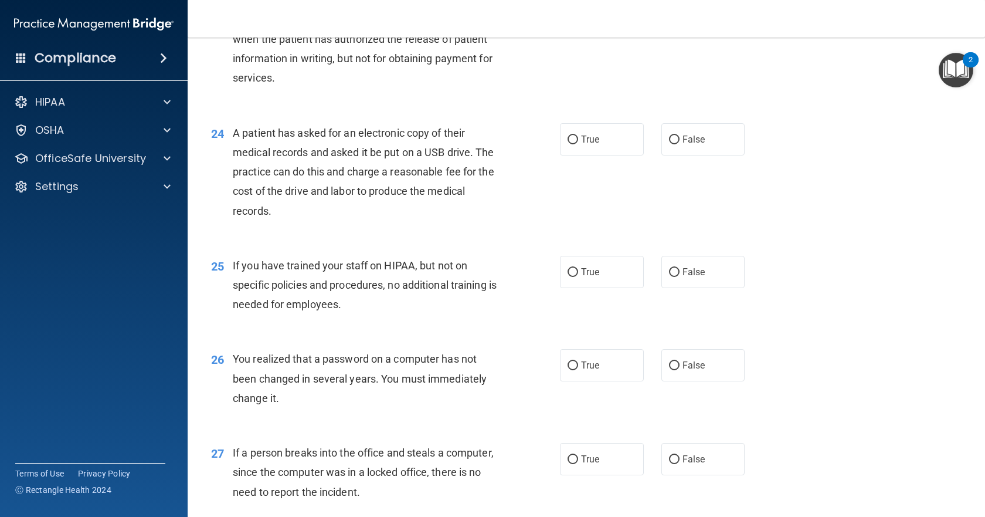
scroll to position [2169, 0]
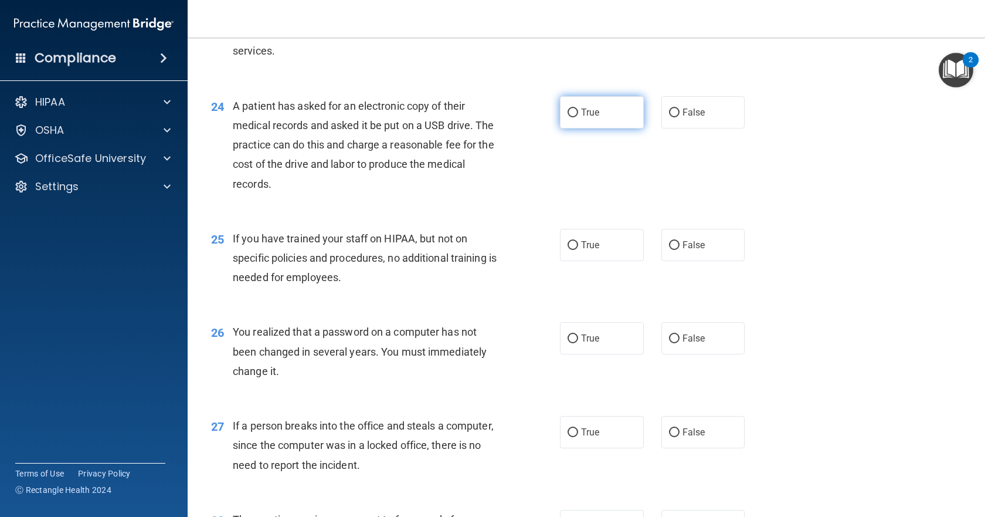
click at [572, 117] on input "True" at bounding box center [573, 112] width 11 height 9
radio input "true"
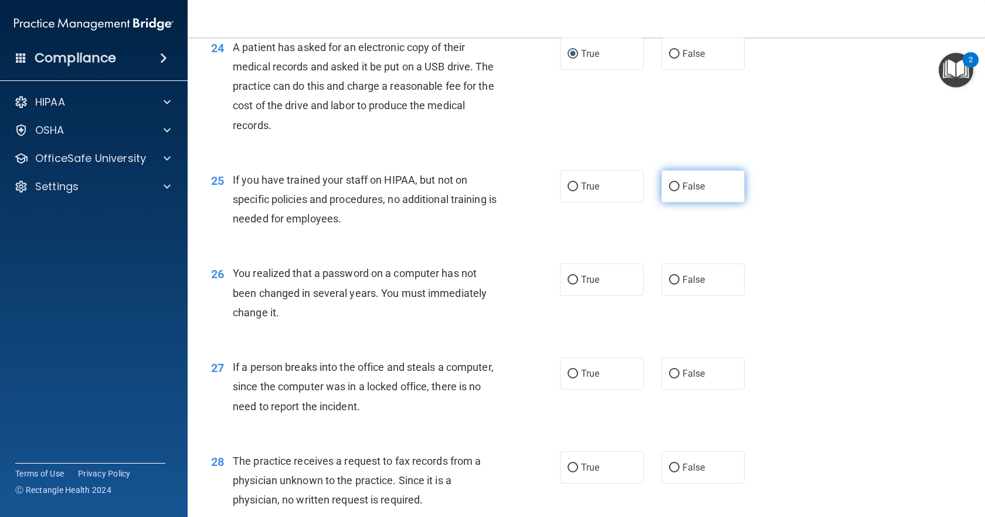
click at [669, 191] on input "False" at bounding box center [674, 186] width 11 height 9
radio input "true"
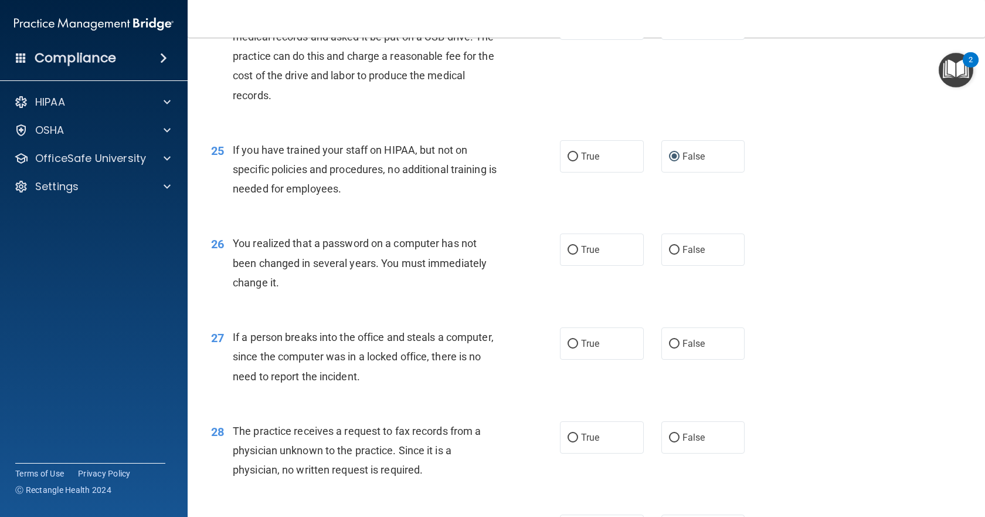
scroll to position [2287, 0]
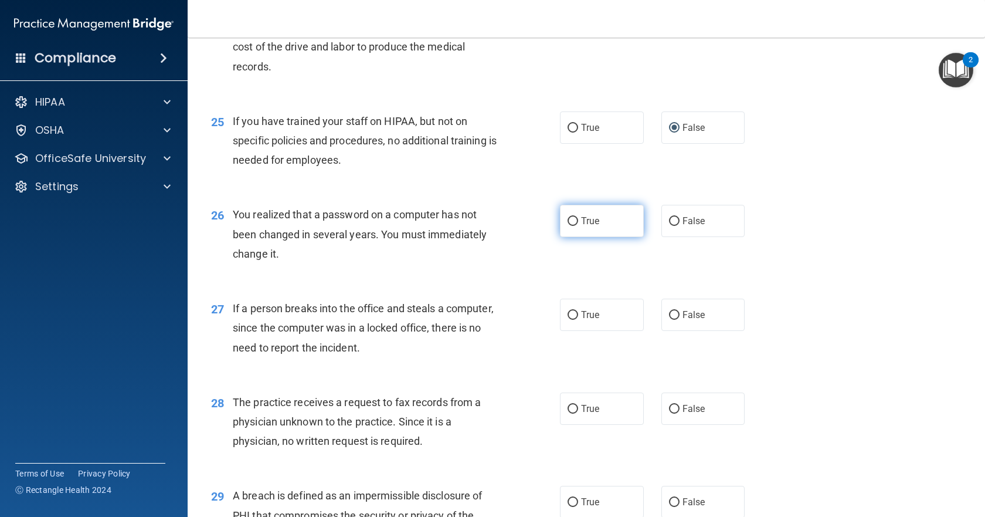
click at [568, 226] on input "True" at bounding box center [573, 221] width 11 height 9
radio input "true"
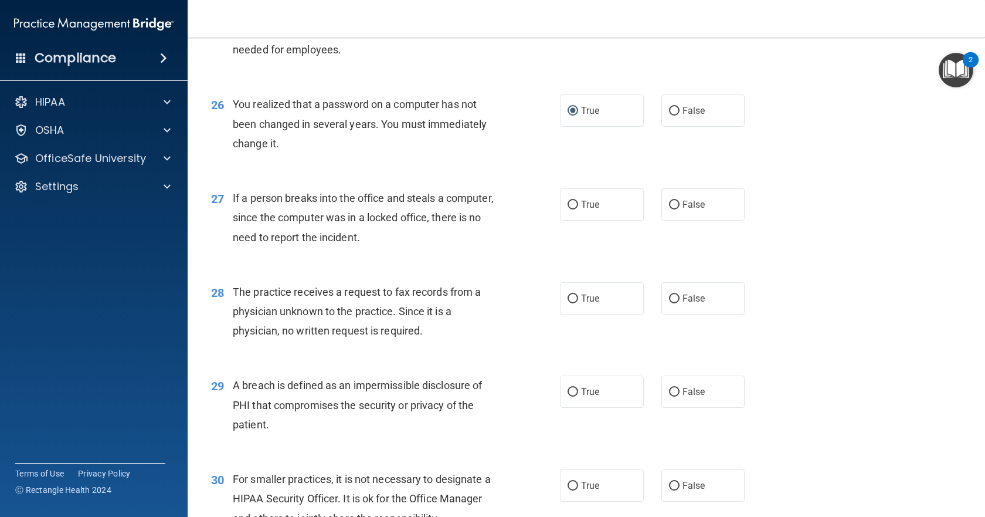
scroll to position [2404, 0]
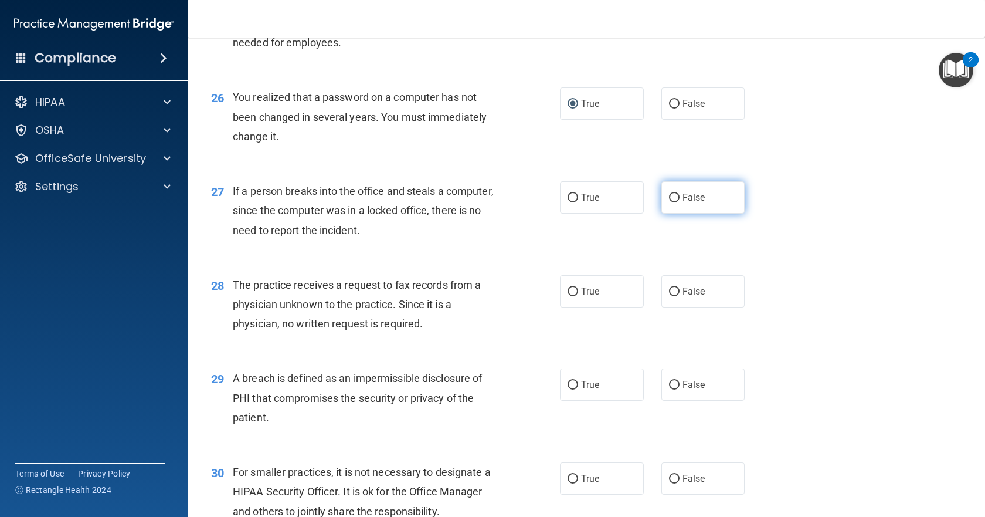
click at [671, 202] on input "False" at bounding box center [674, 197] width 11 height 9
radio input "true"
click at [669, 296] on input "False" at bounding box center [674, 291] width 11 height 9
radio input "true"
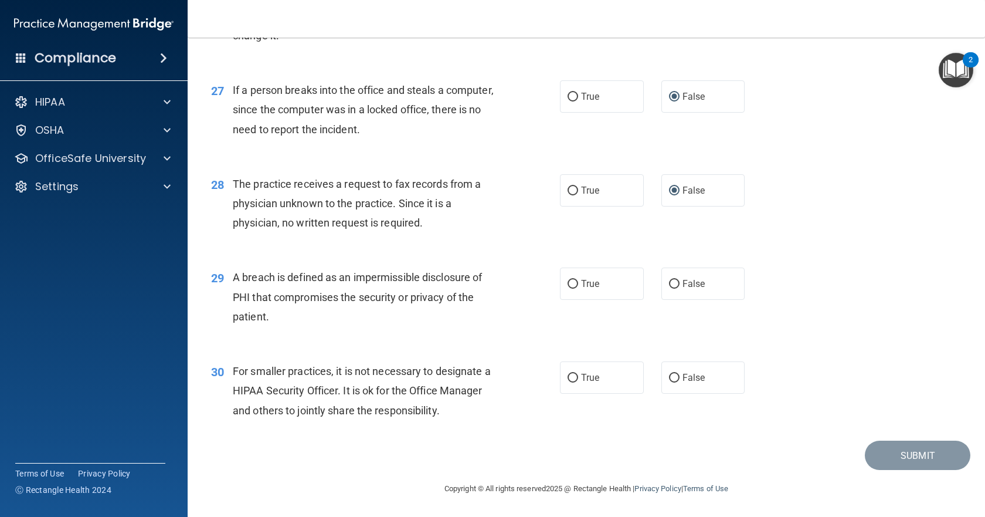
scroll to position [2564, 0]
click at [568, 283] on input "True" at bounding box center [573, 284] width 11 height 9
radio input "true"
click at [669, 374] on input "False" at bounding box center [674, 378] width 11 height 9
radio input "true"
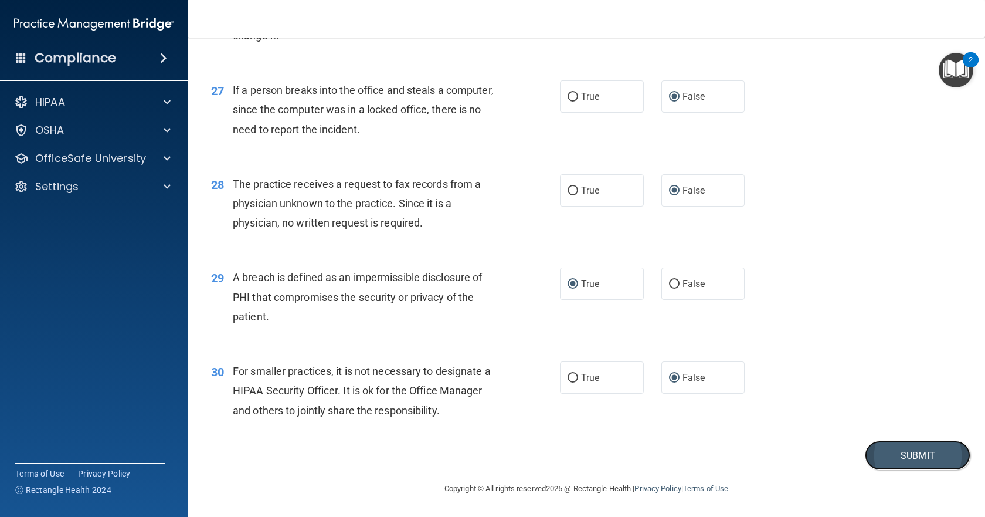
click at [880, 450] on button "Submit" at bounding box center [918, 455] width 106 height 30
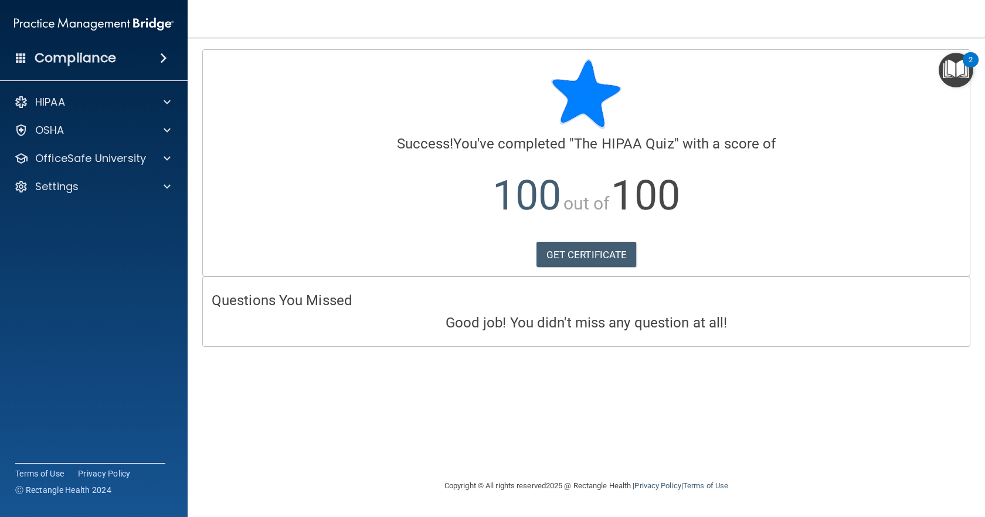
click at [958, 61] on img "Open Resource Center, 2 new notifications" at bounding box center [956, 70] width 35 height 35
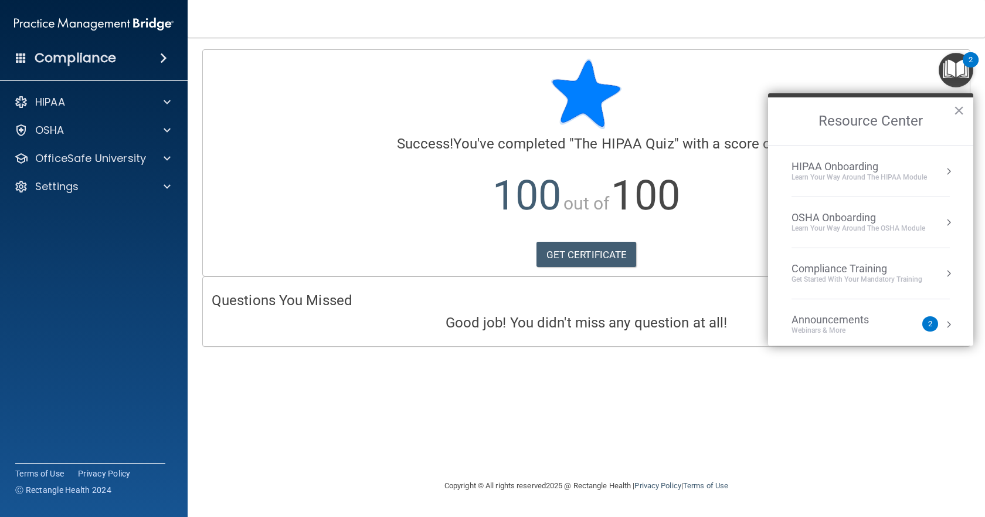
click at [943, 273] on button "Resource Center" at bounding box center [949, 273] width 12 height 12
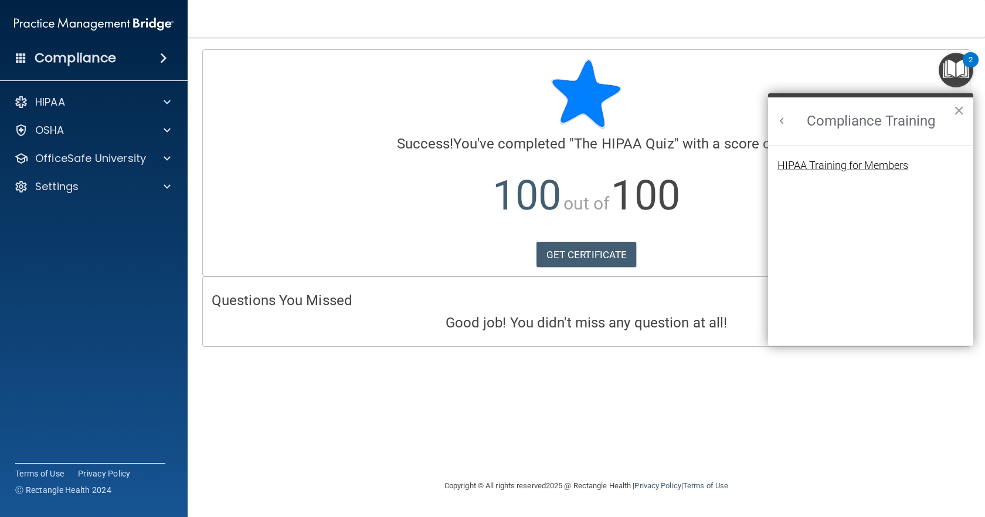
click at [887, 167] on div "HIPAA Training for Members" at bounding box center [842, 165] width 131 height 11
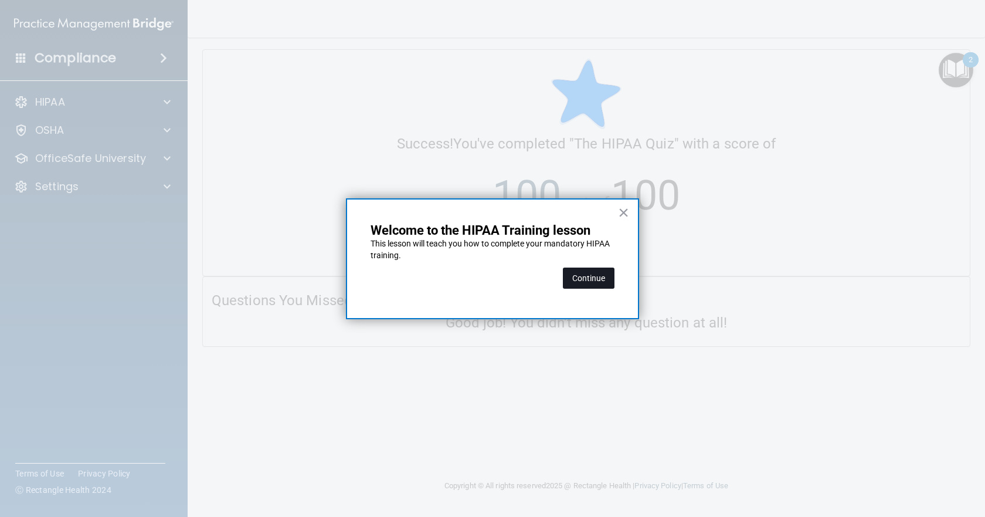
click at [585, 274] on button "Continue" at bounding box center [589, 277] width 52 height 21
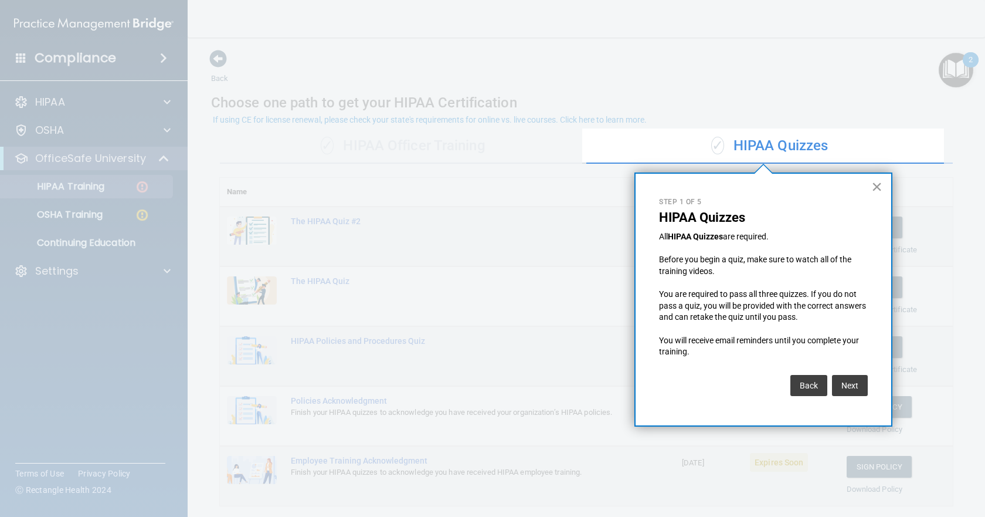
click at [880, 189] on button "×" at bounding box center [876, 186] width 11 height 19
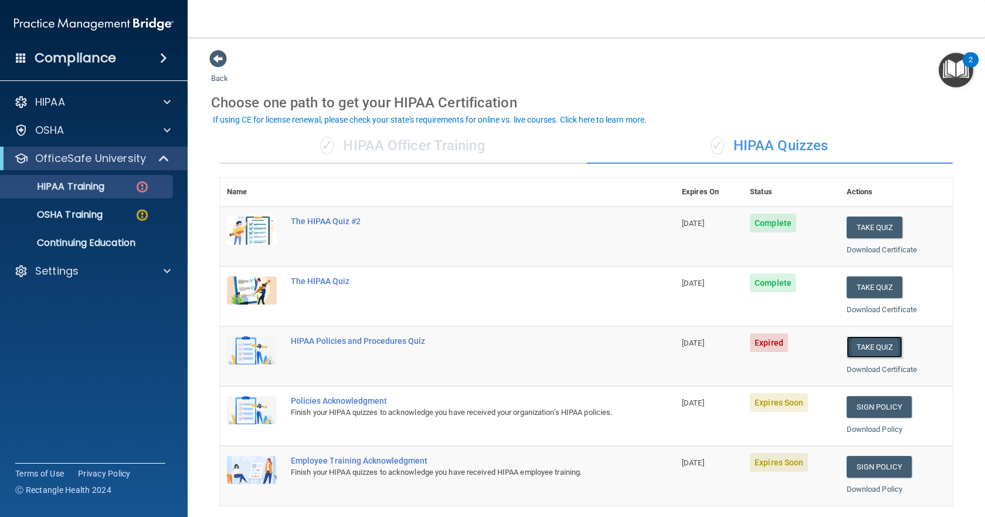
click at [854, 344] on button "Take Quiz" at bounding box center [875, 347] width 56 height 22
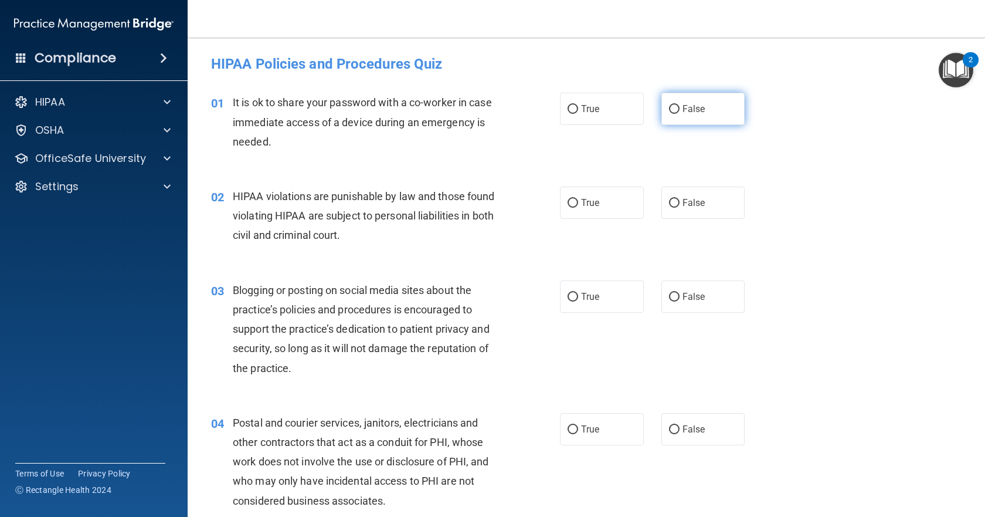
click at [670, 109] on input "False" at bounding box center [674, 109] width 11 height 9
radio input "true"
click at [669, 201] on input "False" at bounding box center [674, 203] width 11 height 9
radio input "true"
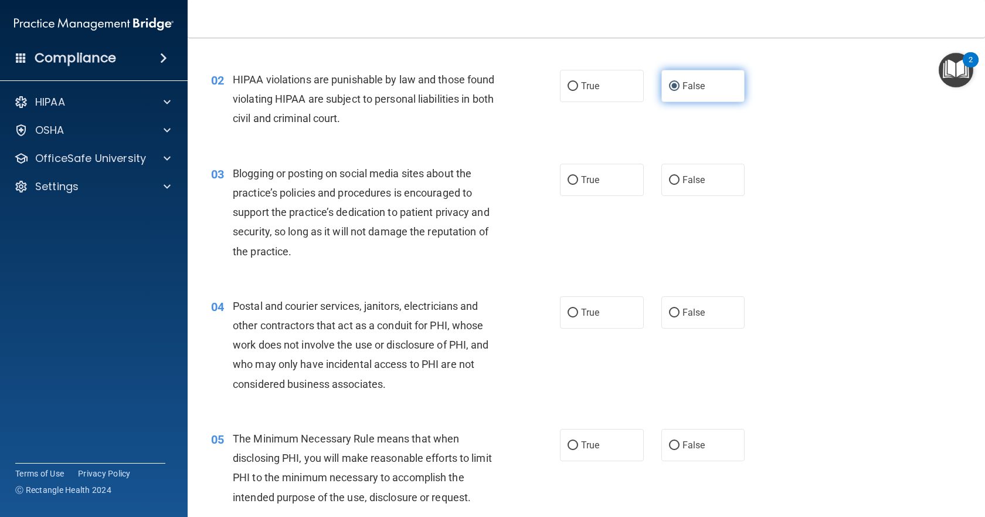
scroll to position [176, 0]
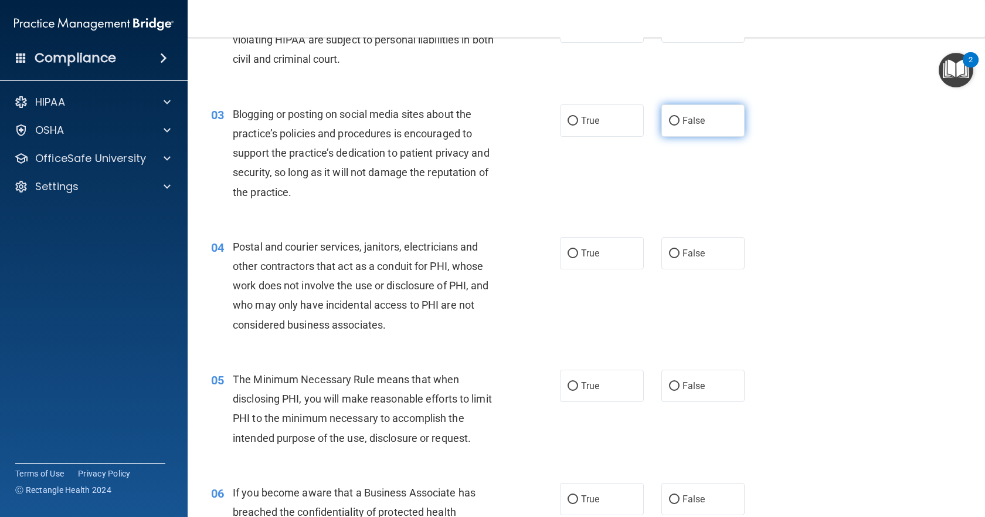
click at [669, 118] on input "False" at bounding box center [674, 121] width 11 height 9
radio input "true"
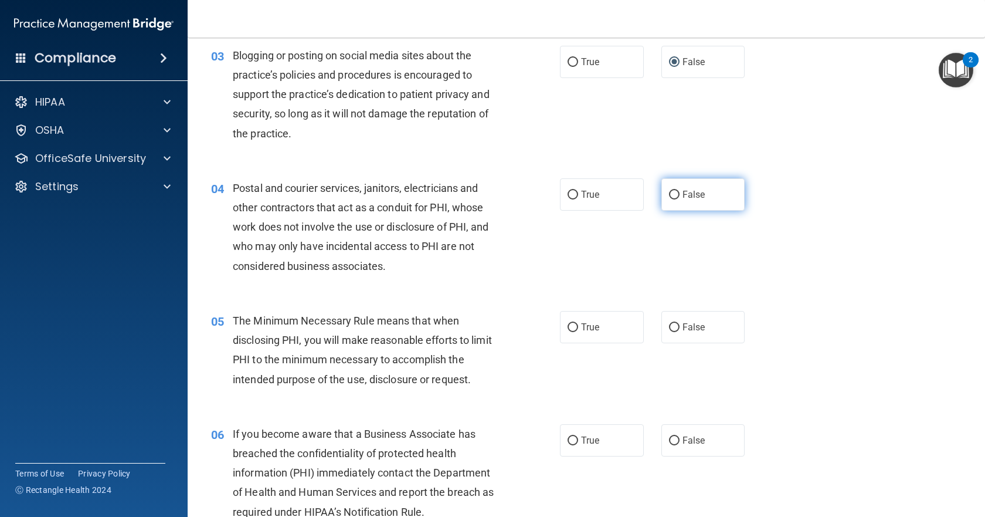
click at [670, 198] on input "False" at bounding box center [674, 195] width 11 height 9
radio input "true"
click at [568, 196] on input "True" at bounding box center [573, 195] width 11 height 9
radio input "true"
radio input "false"
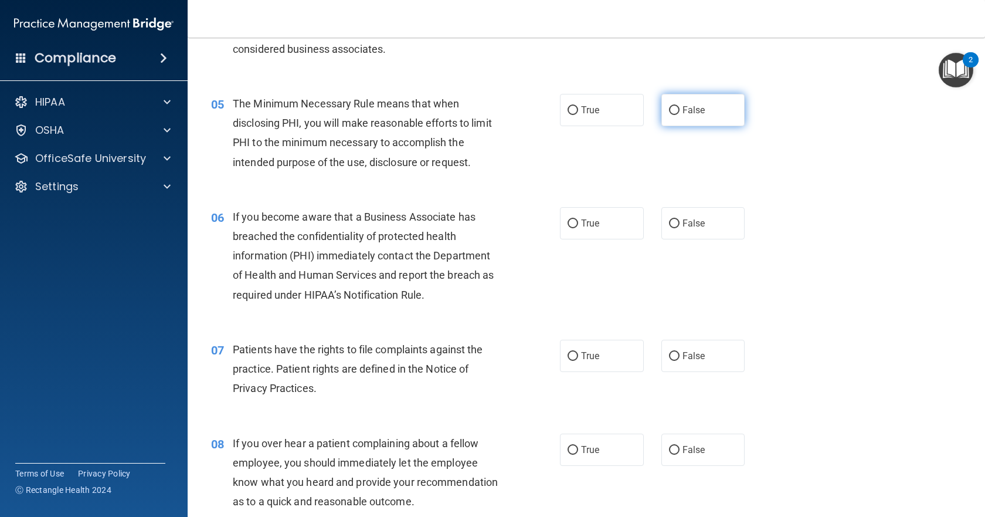
scroll to position [469, 0]
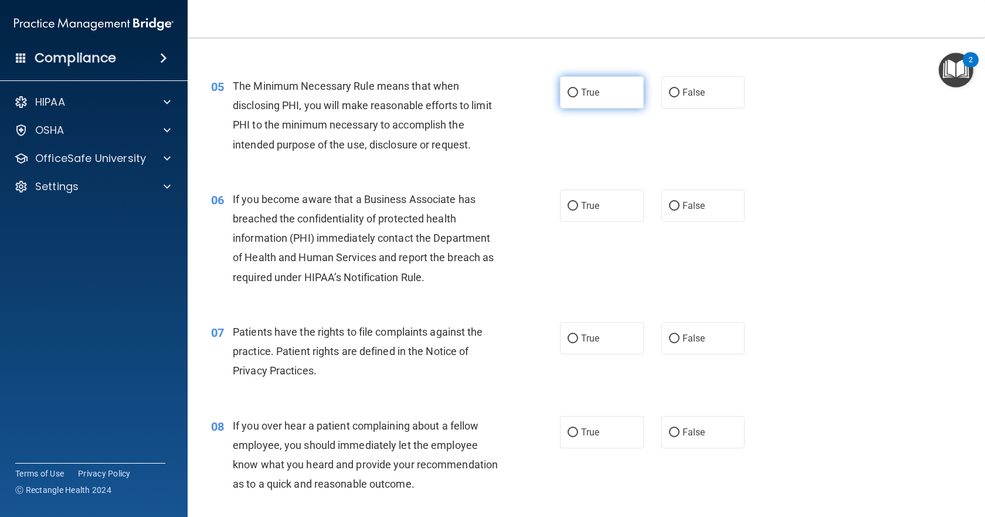
click at [569, 91] on input "True" at bounding box center [573, 93] width 11 height 9
radio input "true"
click at [568, 206] on input "True" at bounding box center [573, 206] width 11 height 9
radio input "true"
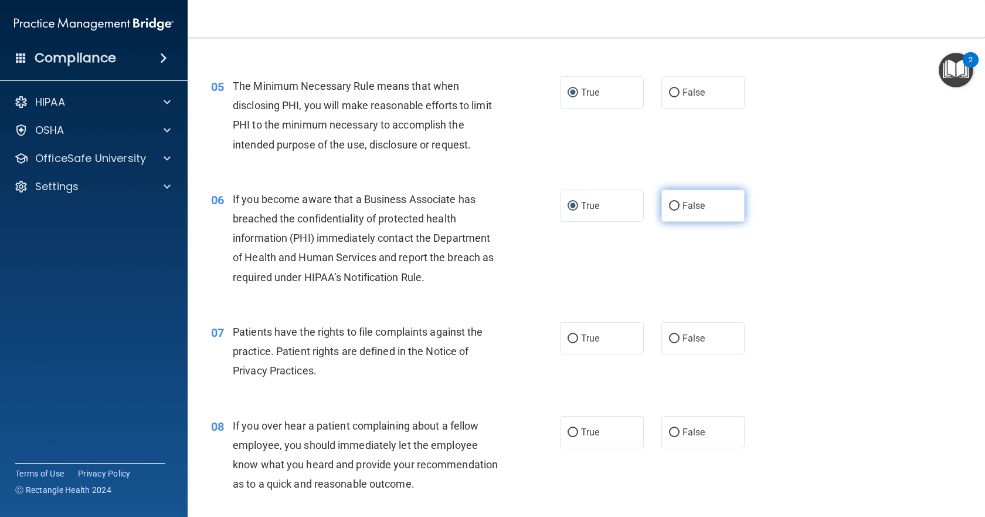
click at [673, 205] on input "False" at bounding box center [674, 206] width 11 height 9
radio input "true"
click at [571, 206] on input "True" at bounding box center [573, 206] width 11 height 9
radio input "true"
radio input "false"
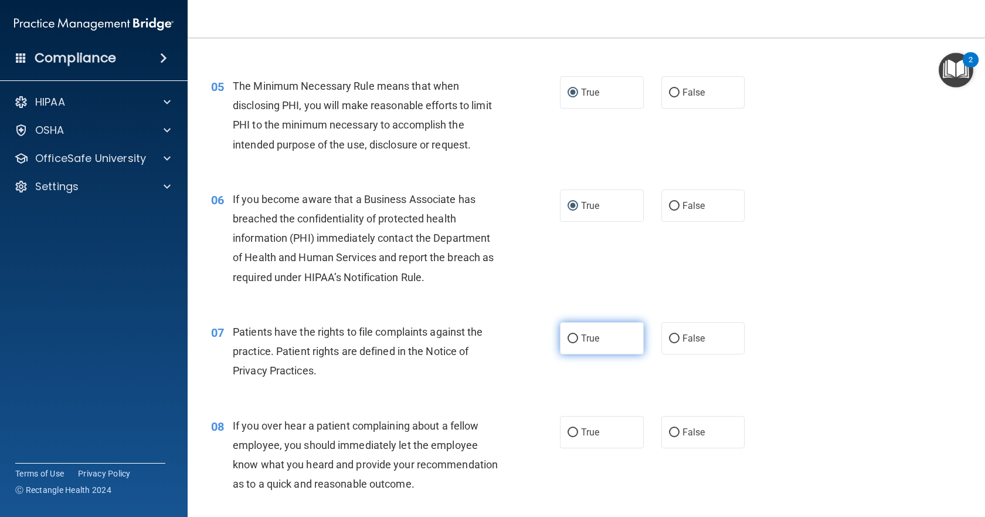
click at [569, 337] on input "True" at bounding box center [573, 338] width 11 height 9
radio input "true"
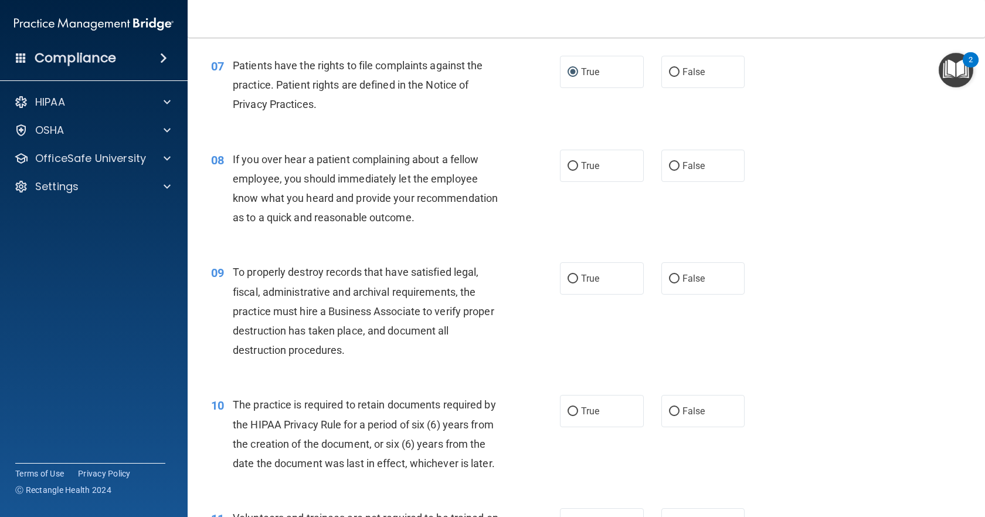
scroll to position [762, 0]
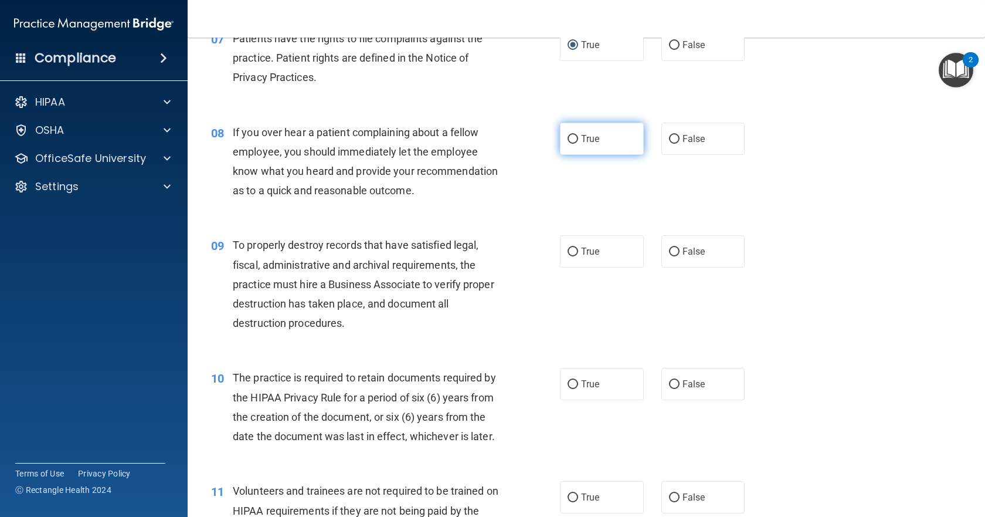
click at [570, 139] on input "True" at bounding box center [573, 139] width 11 height 9
radio input "true"
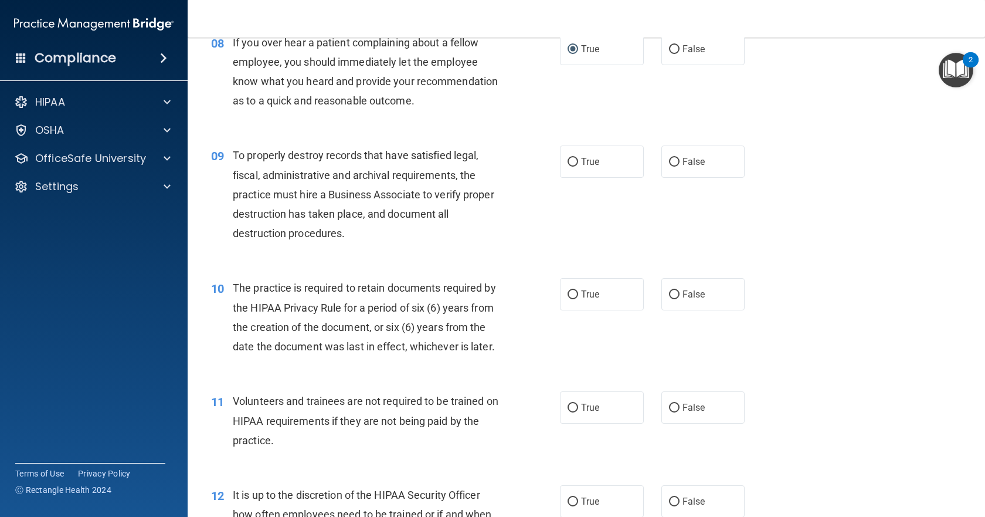
scroll to position [880, 0]
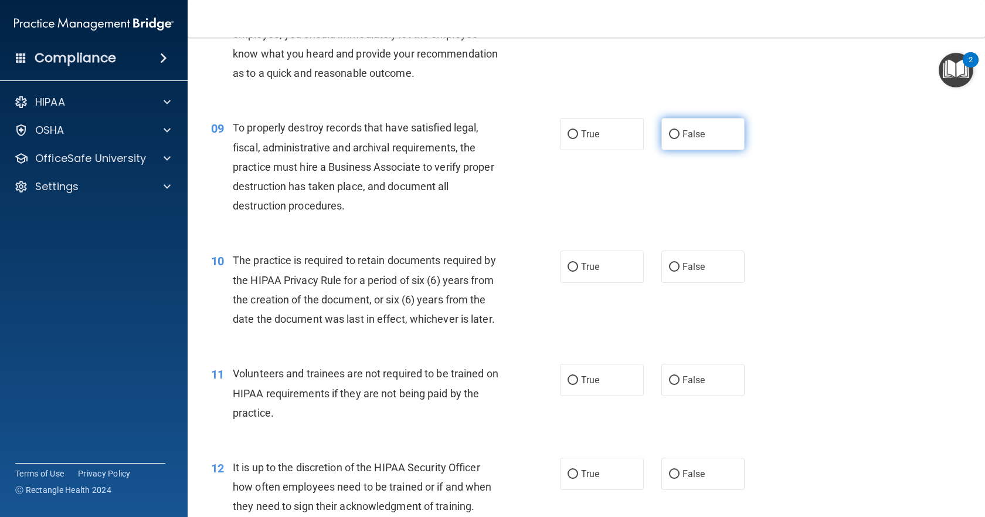
click at [669, 139] on input "False" at bounding box center [674, 134] width 11 height 9
radio input "true"
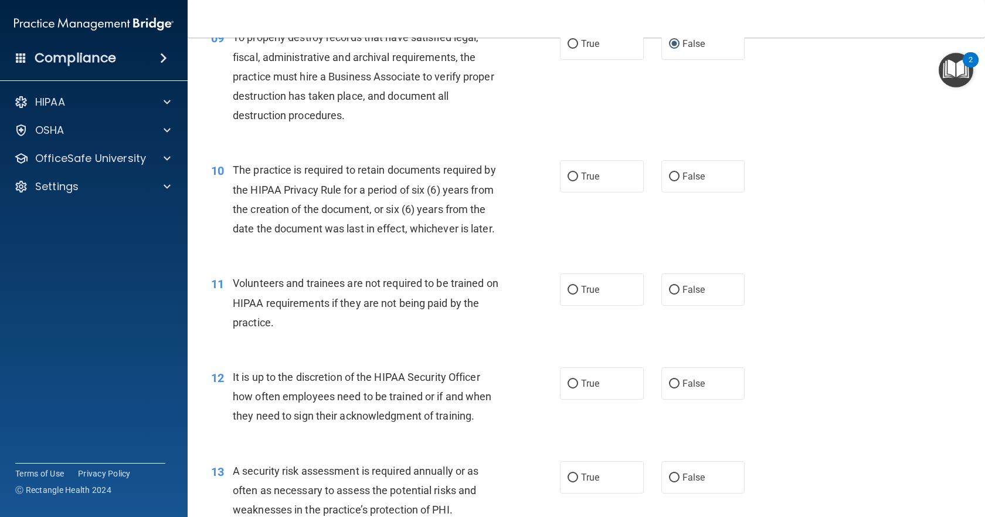
scroll to position [997, 0]
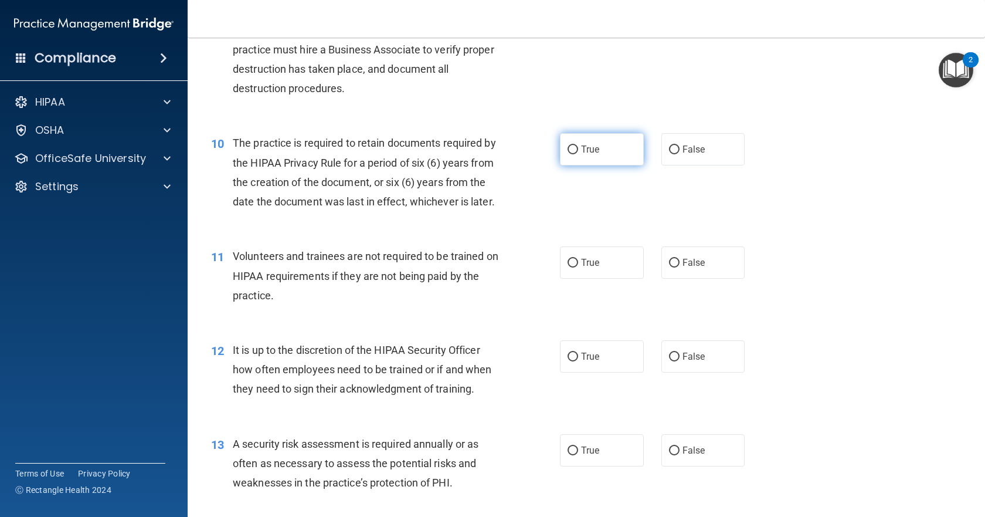
click at [571, 154] on input "True" at bounding box center [573, 149] width 11 height 9
radio input "true"
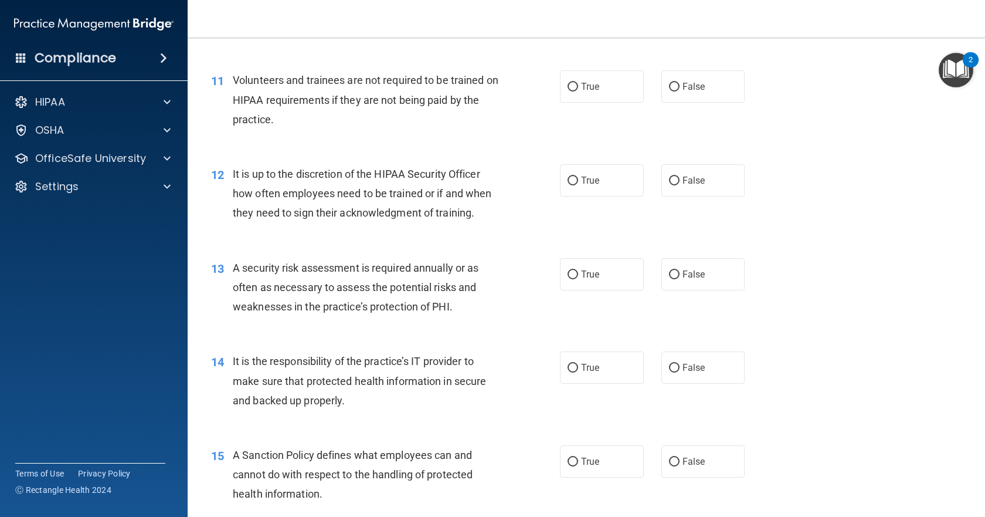
scroll to position [1231, 0]
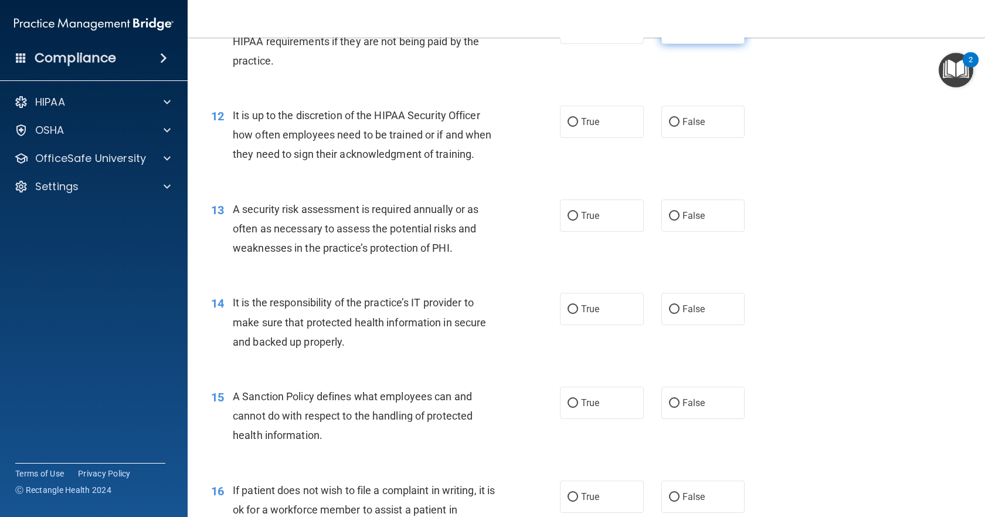
click at [673, 33] on input "False" at bounding box center [674, 28] width 11 height 9
radio input "true"
click at [673, 127] on input "False" at bounding box center [674, 122] width 11 height 9
radio input "true"
click at [569, 220] on input "True" at bounding box center [573, 216] width 11 height 9
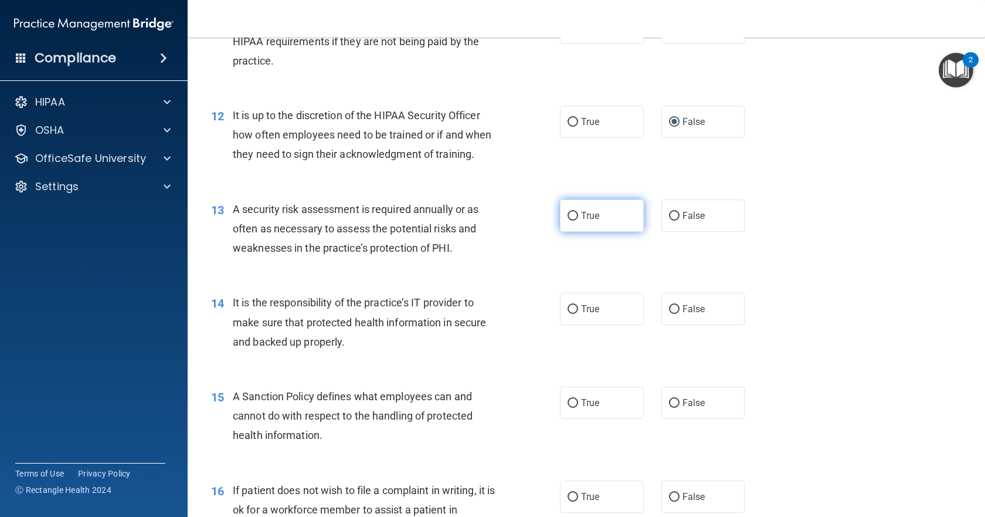
radio input "true"
click at [669, 220] on input "False" at bounding box center [674, 216] width 11 height 9
radio input "true"
radio input "false"
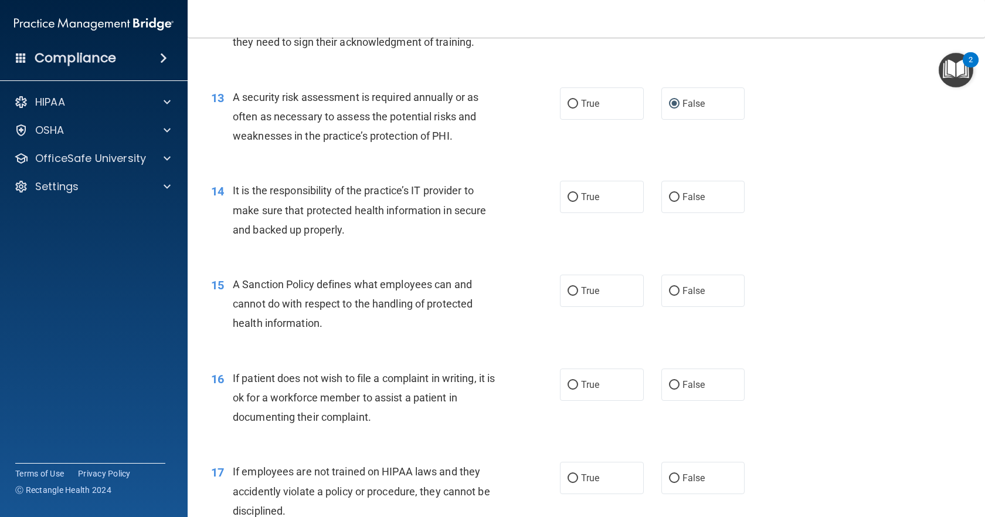
scroll to position [1349, 0]
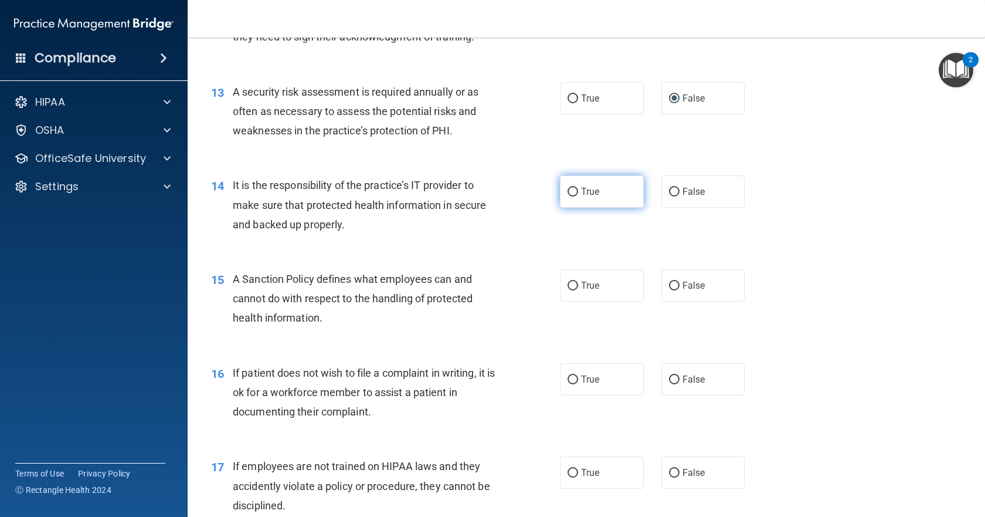
click at [568, 196] on input "True" at bounding box center [573, 192] width 11 height 9
radio input "true"
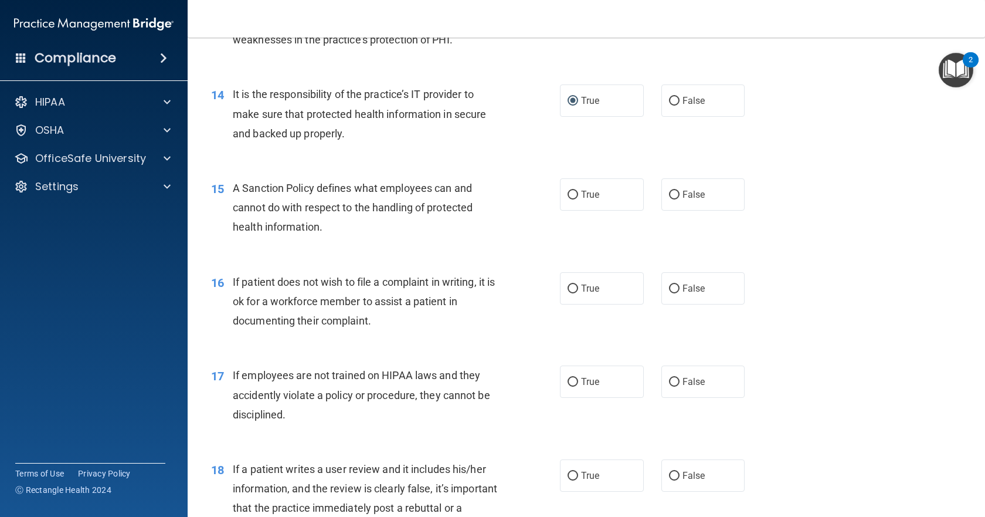
scroll to position [1525, 0]
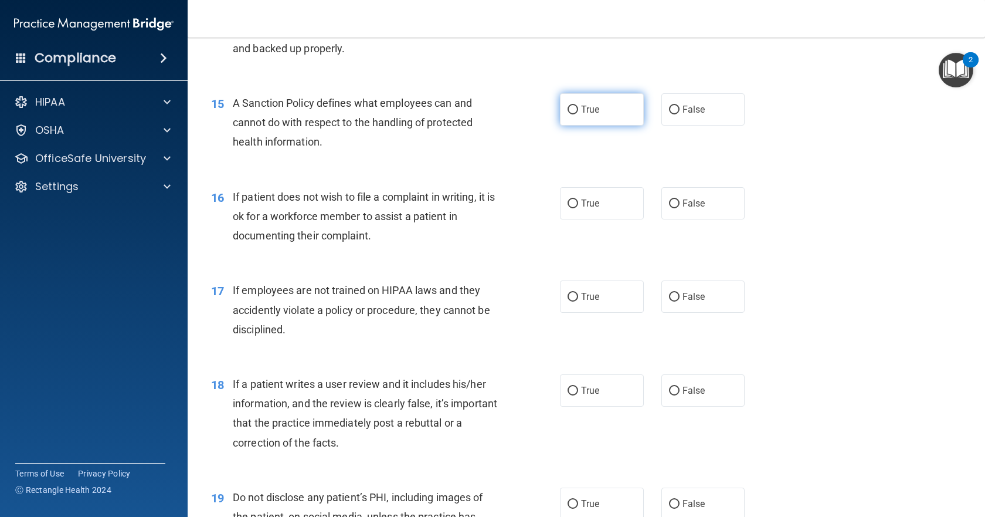
click at [570, 114] on input "True" at bounding box center [573, 110] width 11 height 9
radio input "true"
click at [569, 208] on input "True" at bounding box center [573, 203] width 11 height 9
radio input "true"
click at [670, 301] on input "False" at bounding box center [674, 297] width 11 height 9
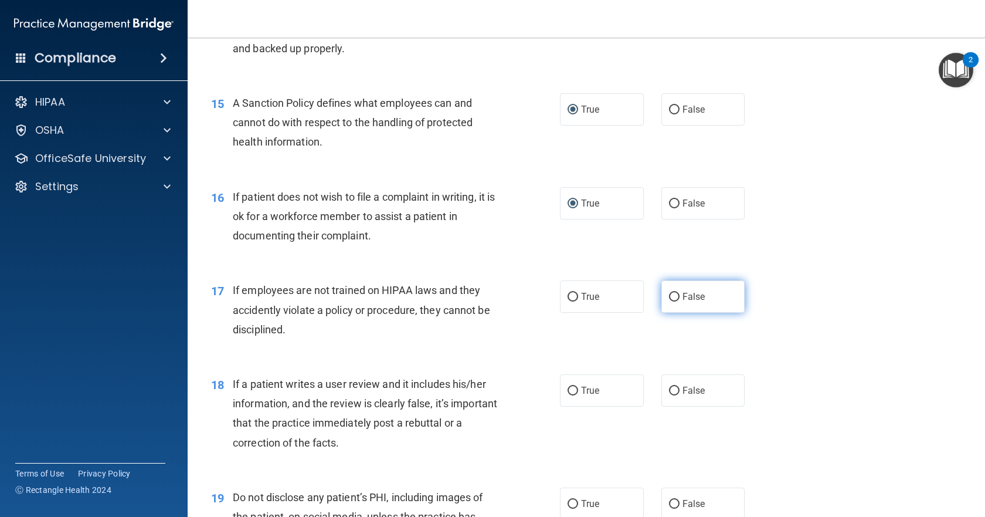
radio input "true"
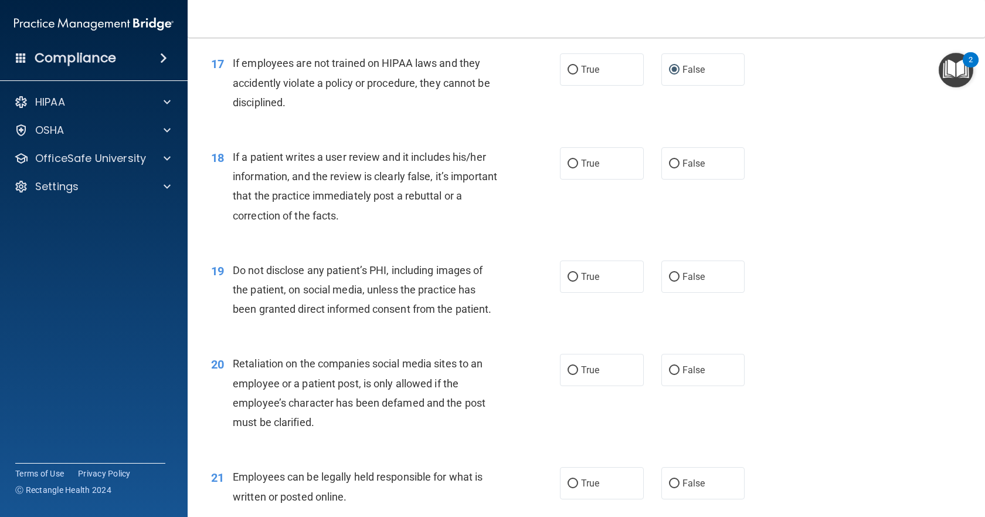
scroll to position [1759, 0]
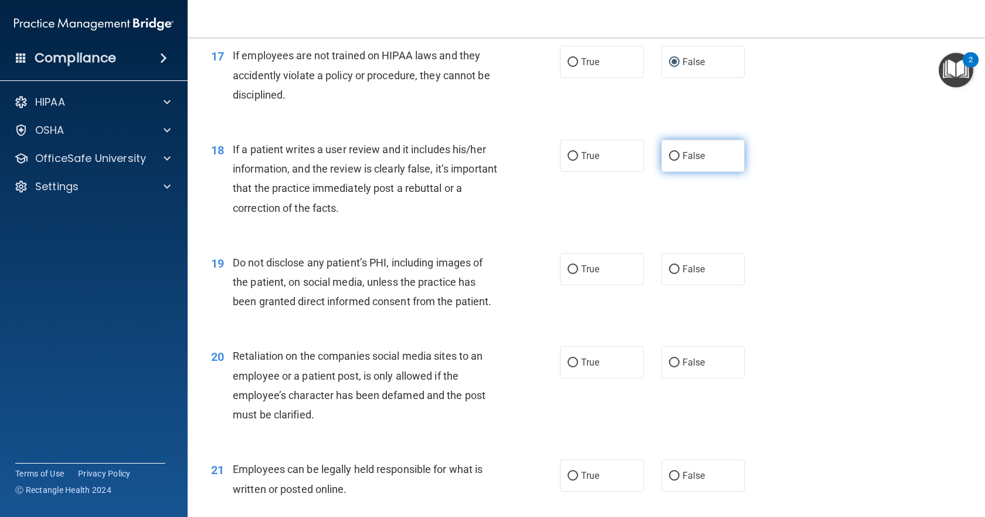
click at [669, 161] on input "False" at bounding box center [674, 156] width 11 height 9
radio input "true"
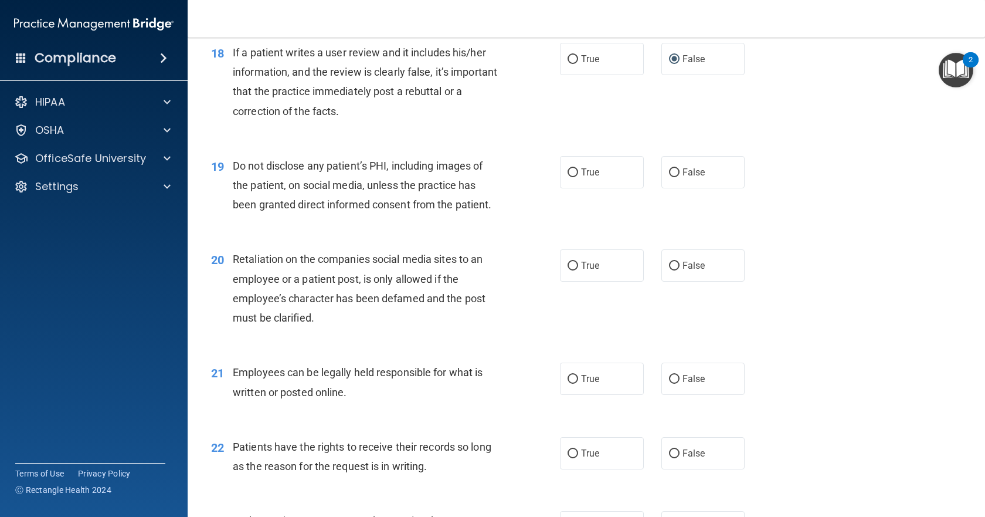
scroll to position [1876, 0]
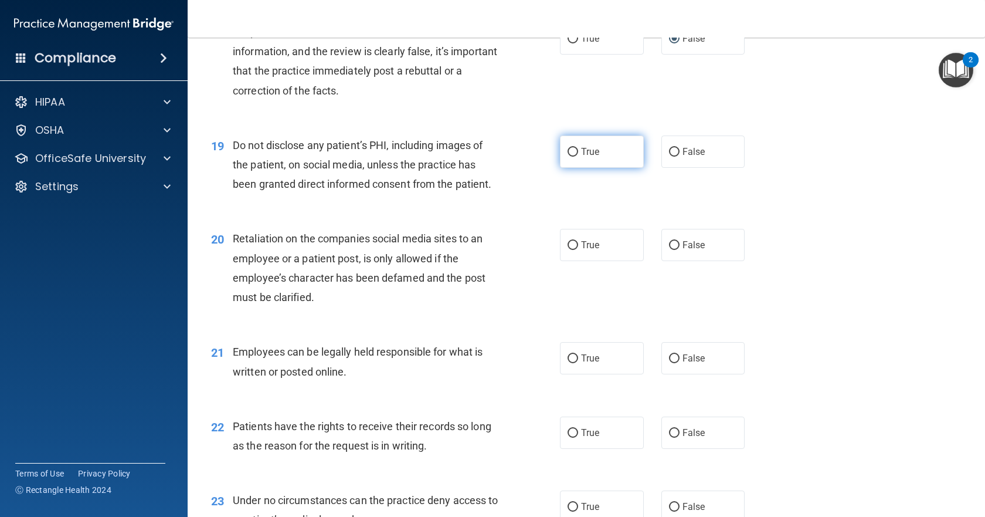
click at [570, 157] on input "True" at bounding box center [573, 152] width 11 height 9
radio input "true"
click at [669, 250] on input "False" at bounding box center [674, 245] width 11 height 9
radio input "true"
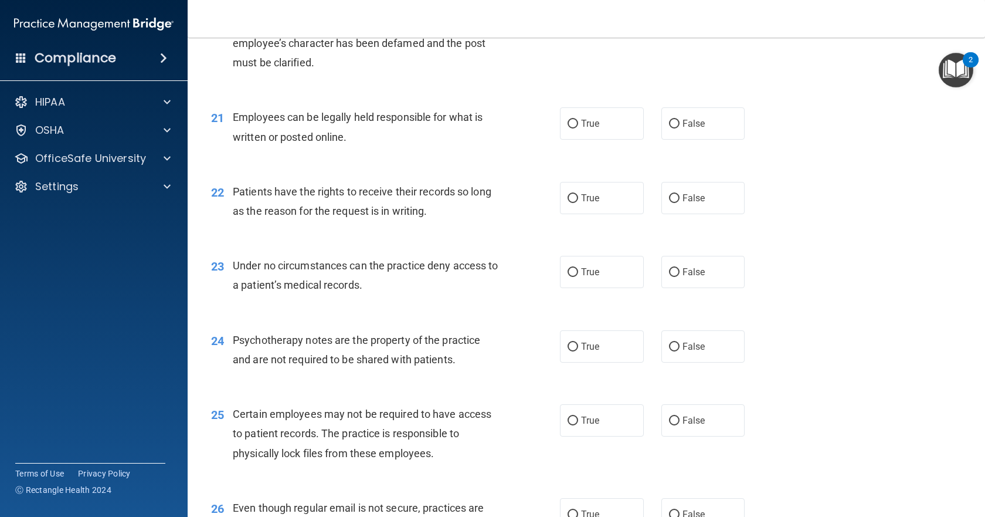
scroll to position [2169, 0]
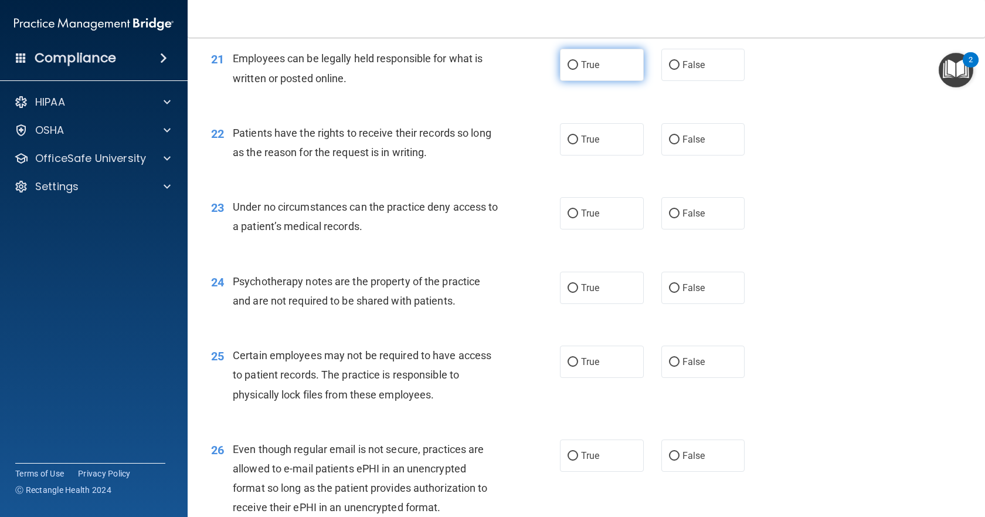
click at [571, 70] on input "True" at bounding box center [573, 65] width 11 height 9
radio input "true"
click at [670, 144] on input "False" at bounding box center [674, 139] width 11 height 9
radio input "true"
click at [568, 218] on input "True" at bounding box center [573, 213] width 11 height 9
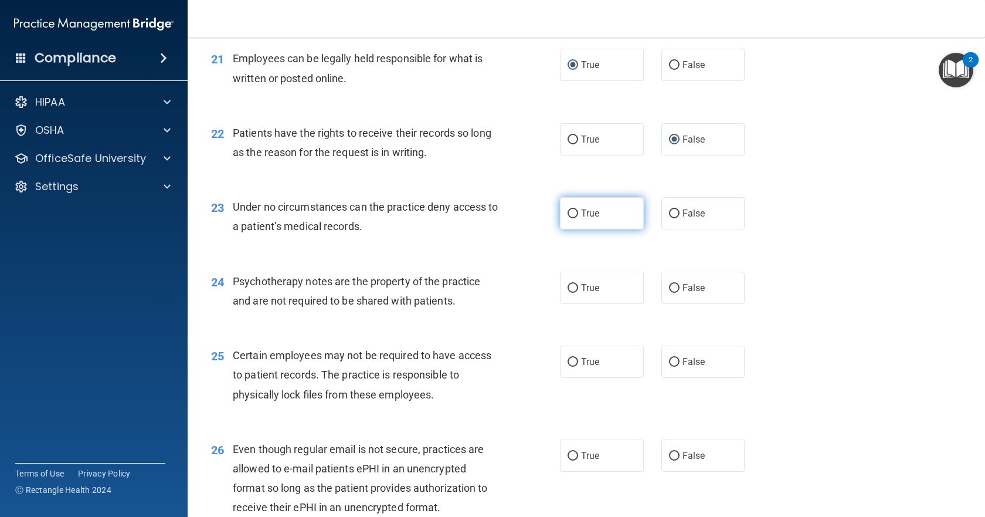
radio input "true"
click at [670, 293] on input "False" at bounding box center [674, 288] width 11 height 9
radio input "true"
click at [669, 366] on input "False" at bounding box center [674, 362] width 11 height 9
radio input "true"
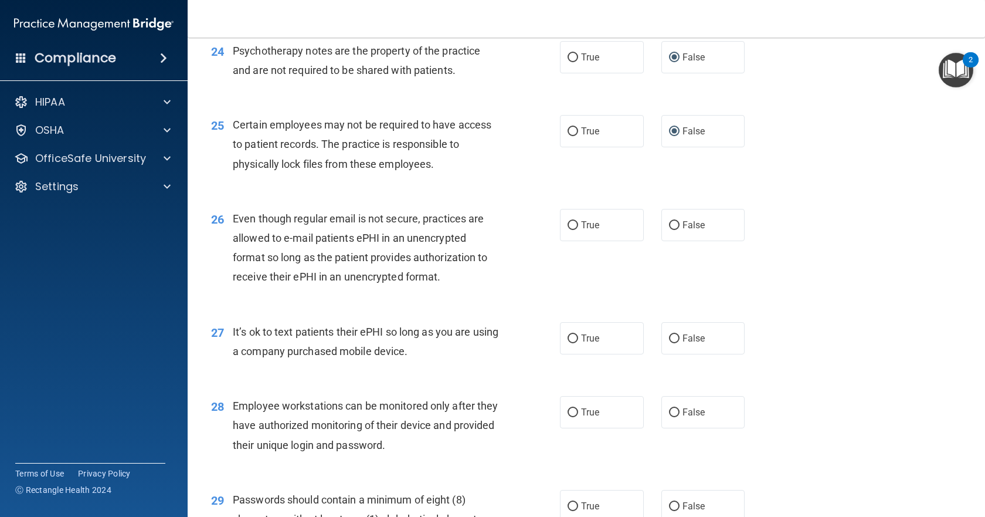
scroll to position [2404, 0]
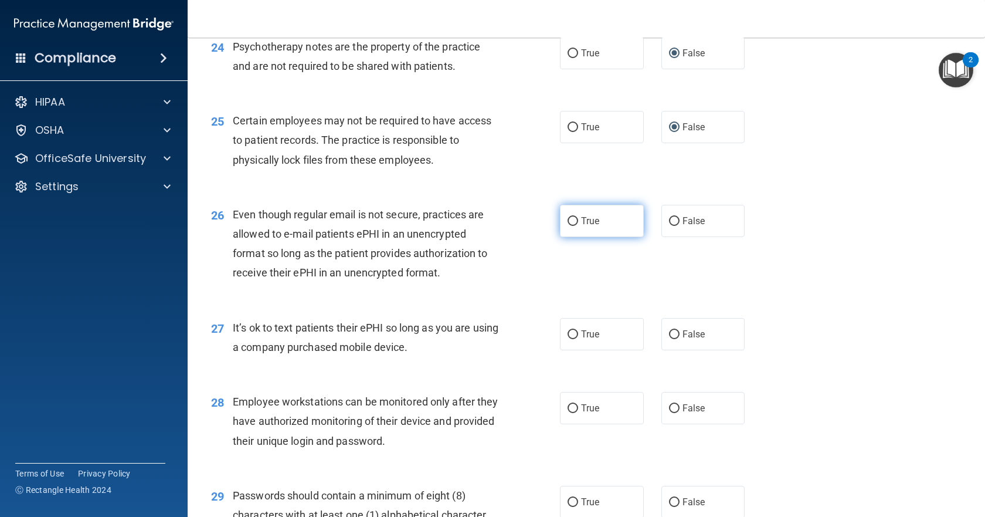
click at [571, 226] on input "True" at bounding box center [573, 221] width 11 height 9
radio input "true"
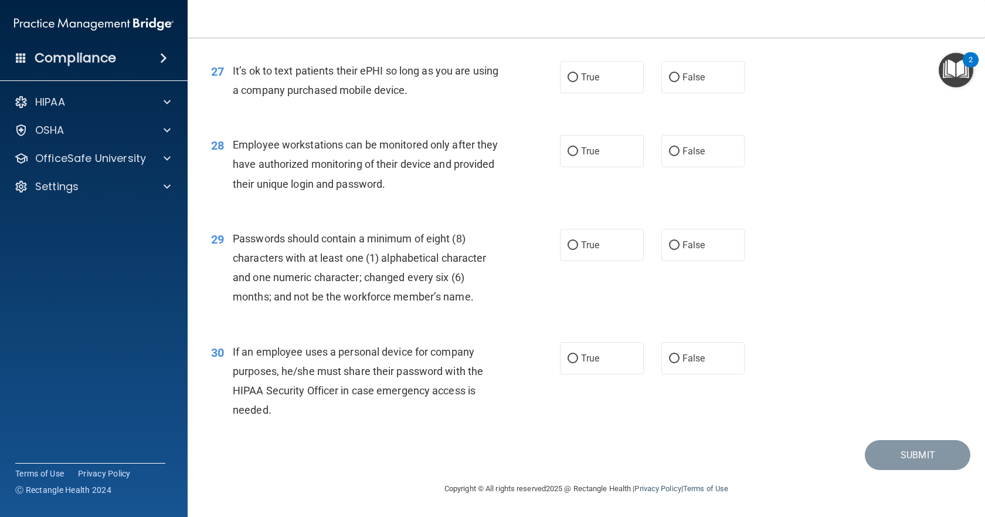
scroll to position [2697, 0]
click at [674, 78] on label "False" at bounding box center [703, 77] width 84 height 32
click at [674, 78] on input "False" at bounding box center [674, 77] width 11 height 9
radio input "true"
click at [671, 155] on input "False" at bounding box center [674, 151] width 11 height 9
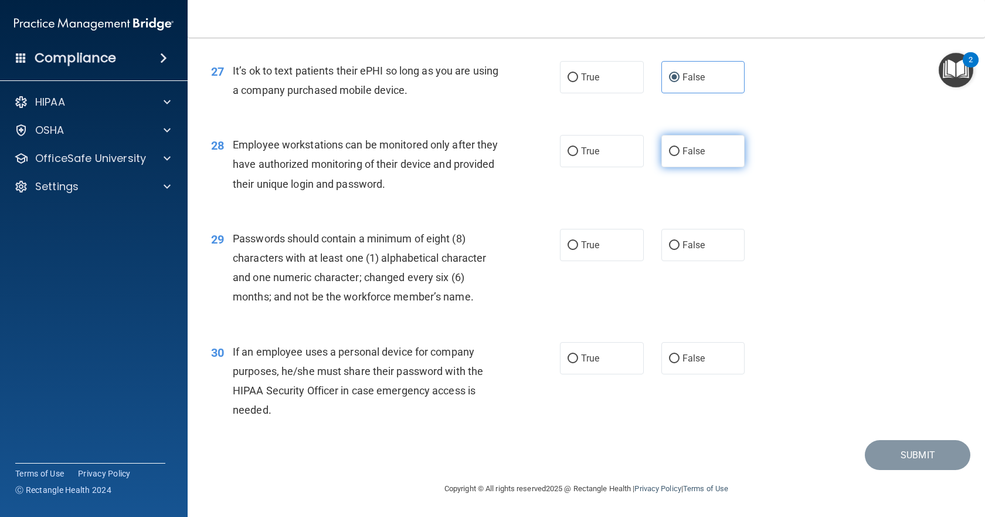
radio input "true"
click at [571, 246] on input "True" at bounding box center [573, 245] width 11 height 9
radio input "true"
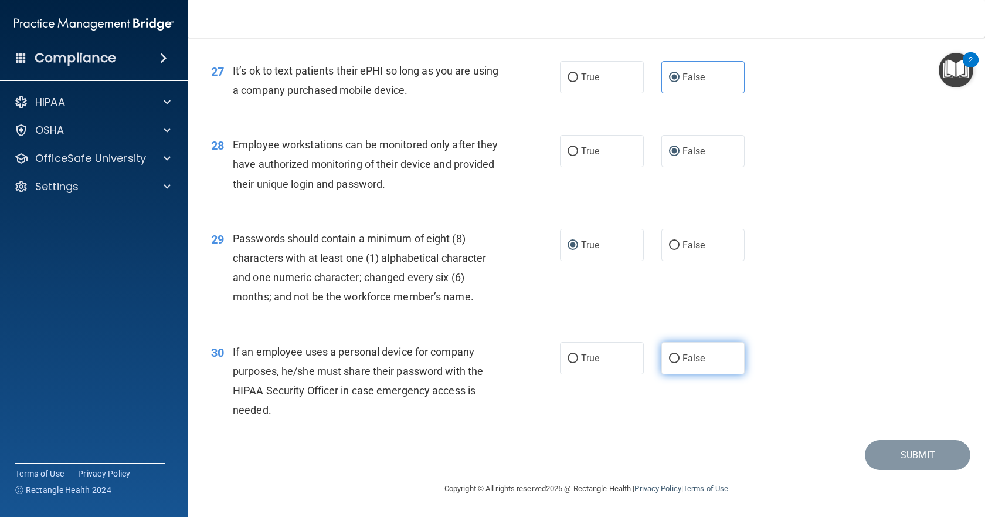
click at [669, 359] on input "False" at bounding box center [674, 358] width 11 height 9
radio input "true"
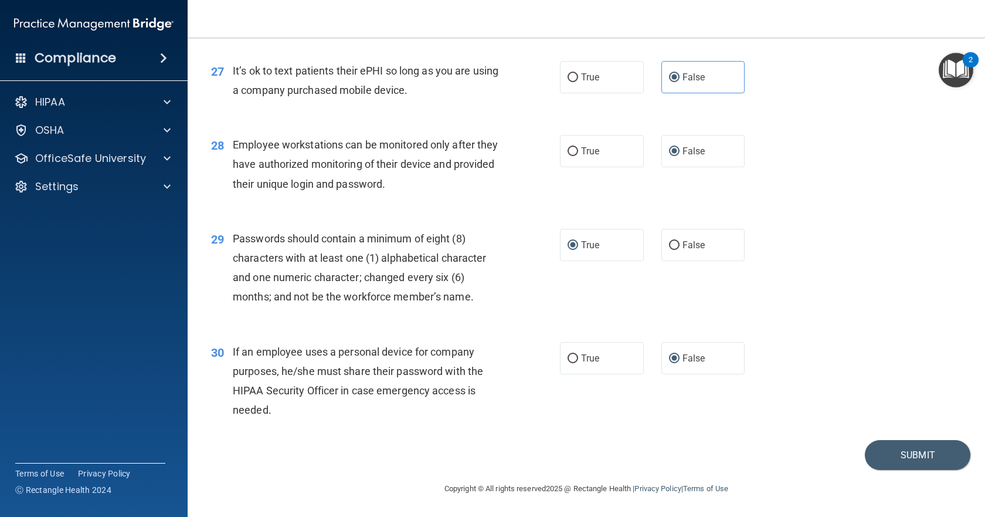
scroll to position [2700, 0]
click at [871, 456] on button "Submit" at bounding box center [918, 455] width 106 height 30
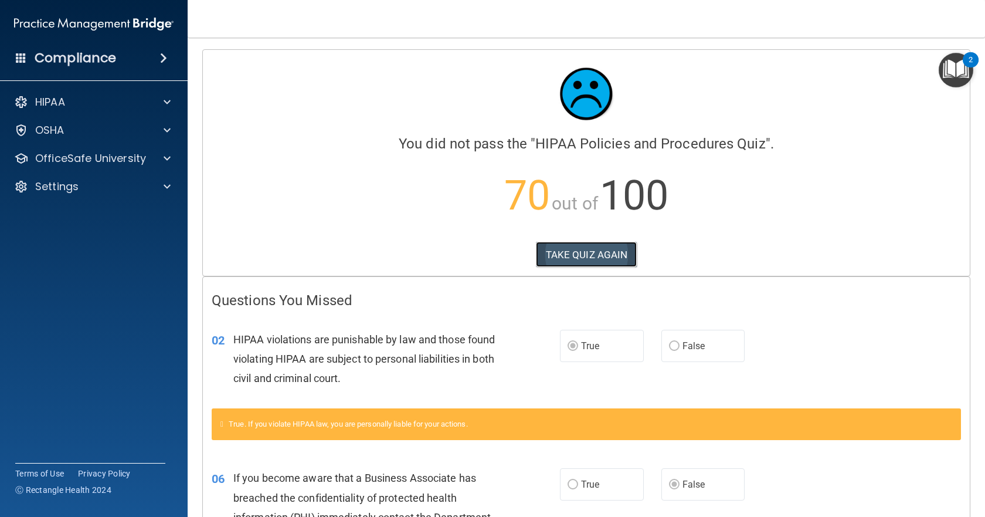
click at [588, 253] on button "TAKE QUIZ AGAIN" at bounding box center [586, 255] width 101 height 26
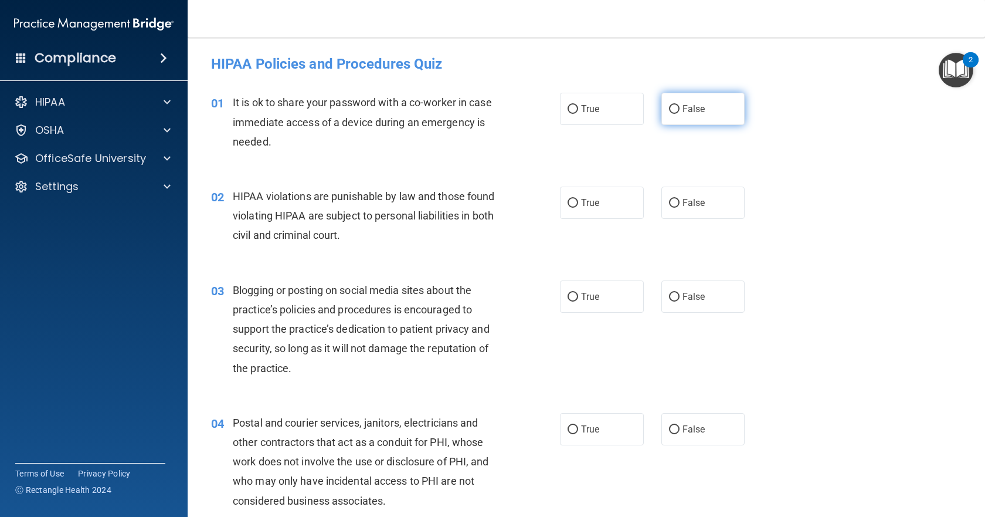
click at [663, 103] on label "False" at bounding box center [703, 109] width 84 height 32
click at [669, 105] on input "False" at bounding box center [674, 109] width 11 height 9
radio input "true"
click at [570, 199] on input "True" at bounding box center [573, 203] width 11 height 9
radio input "true"
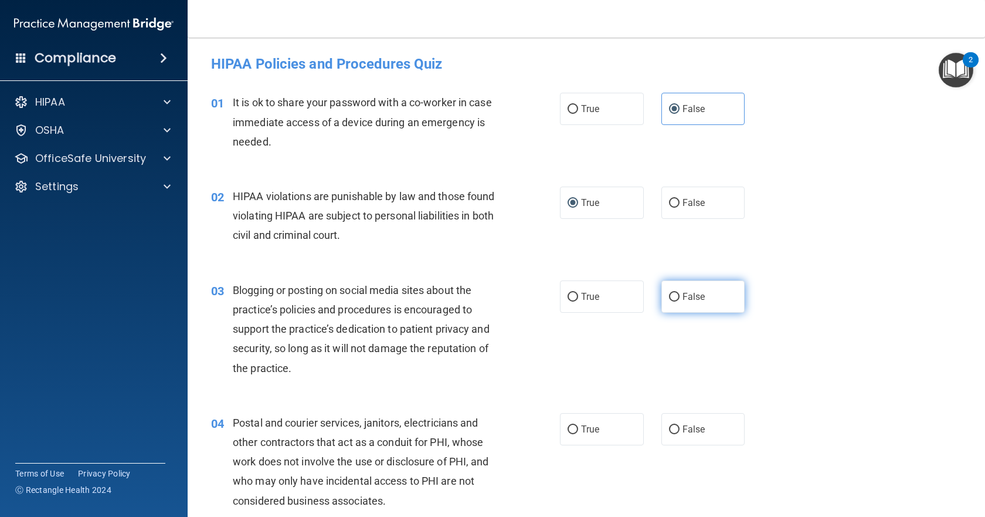
click at [669, 296] on input "False" at bounding box center [674, 297] width 11 height 9
radio input "true"
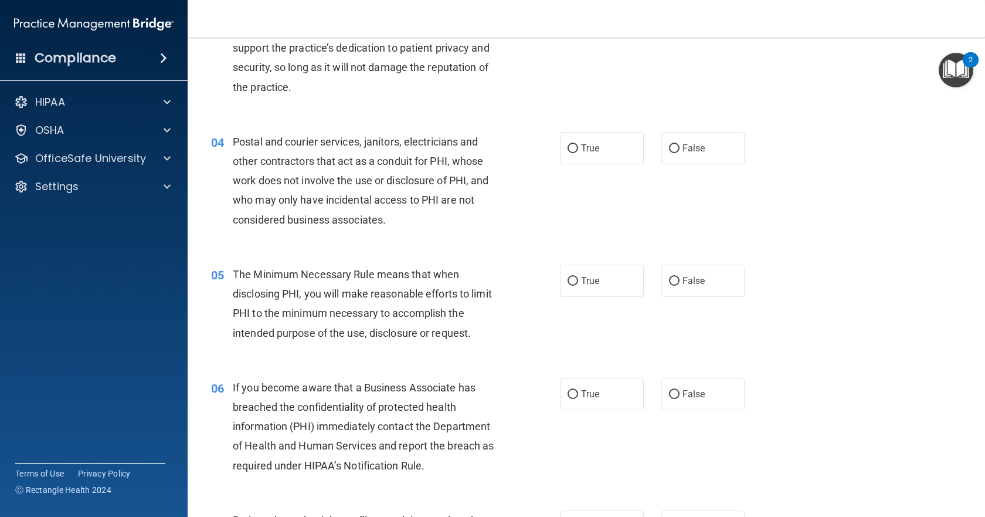
scroll to position [293, 0]
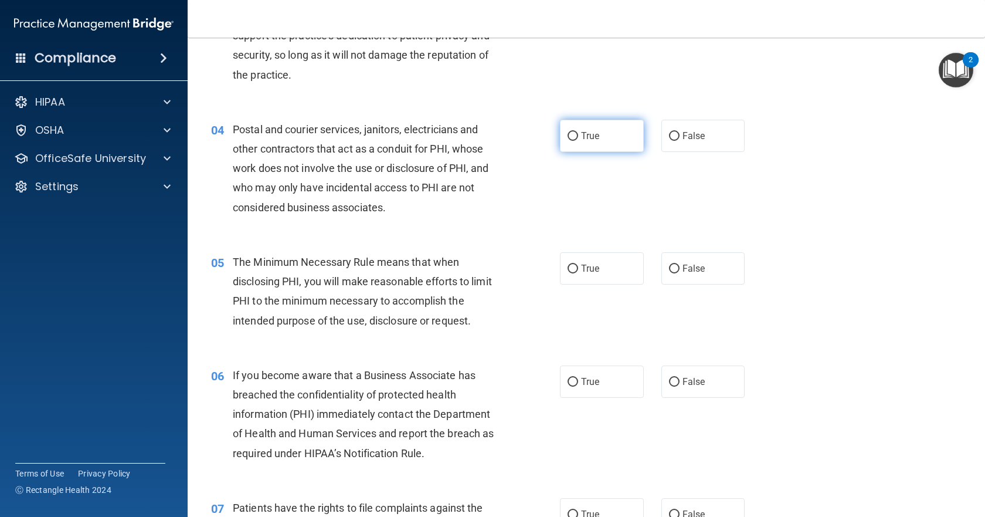
click at [568, 138] on input "True" at bounding box center [573, 136] width 11 height 9
radio input "true"
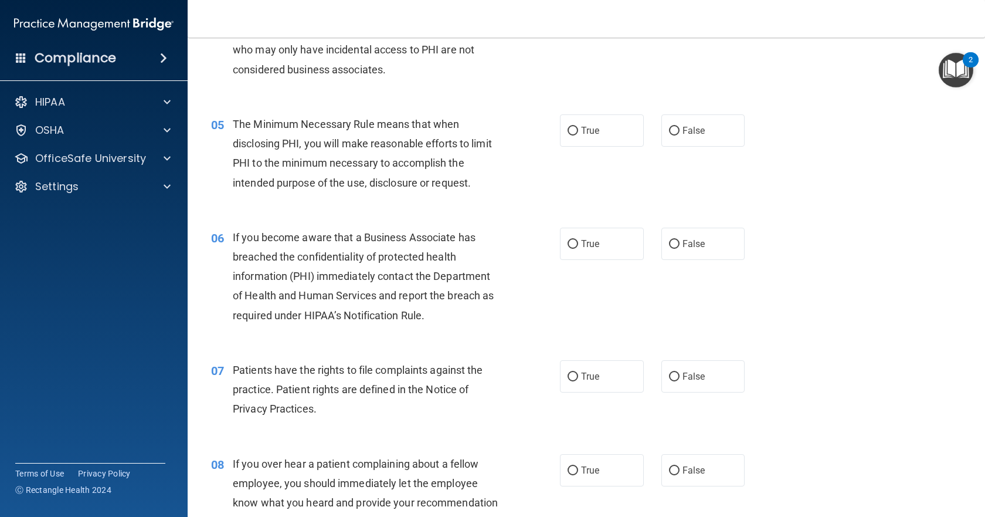
scroll to position [469, 0]
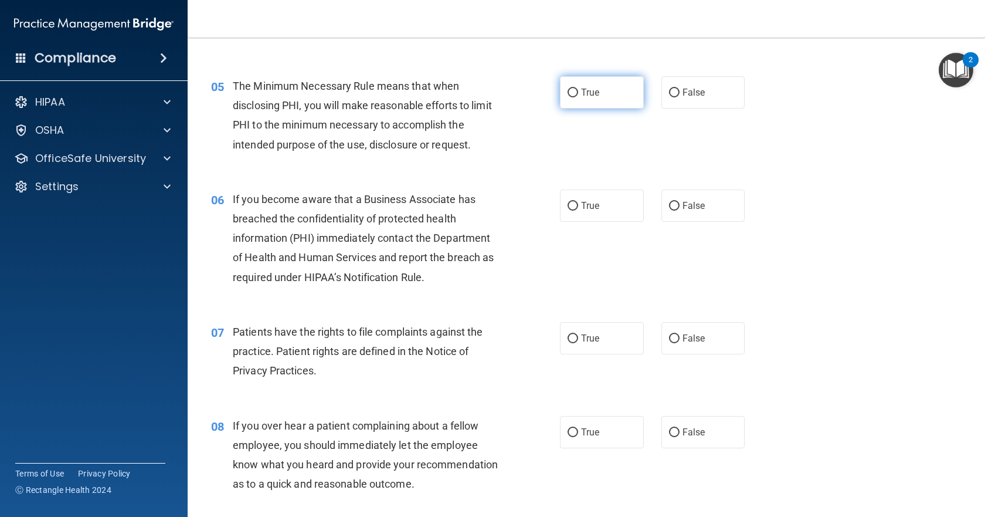
click at [568, 91] on input "True" at bounding box center [573, 93] width 11 height 9
radio input "true"
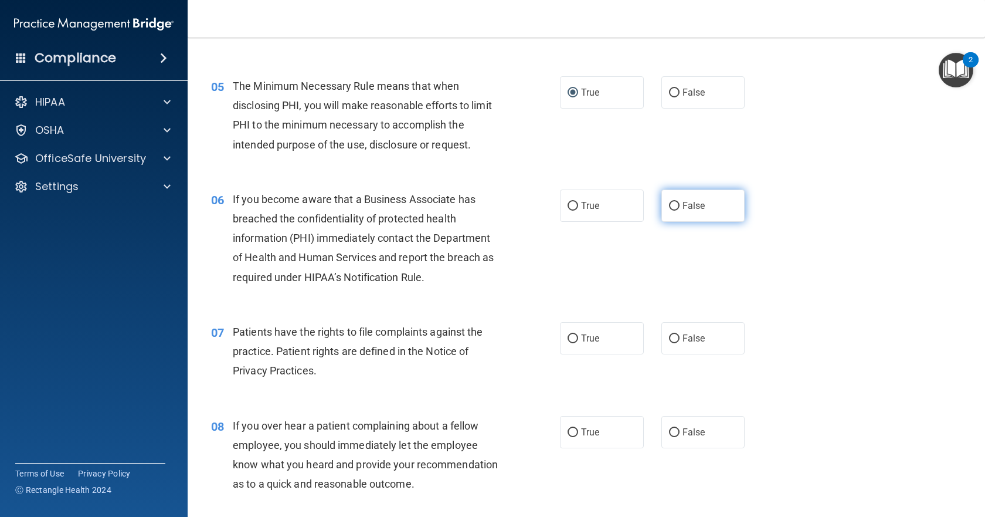
click at [672, 202] on input "False" at bounding box center [674, 206] width 11 height 9
radio input "true"
click at [562, 344] on label "True" at bounding box center [602, 338] width 84 height 32
click at [568, 343] on input "True" at bounding box center [573, 338] width 11 height 9
radio input "true"
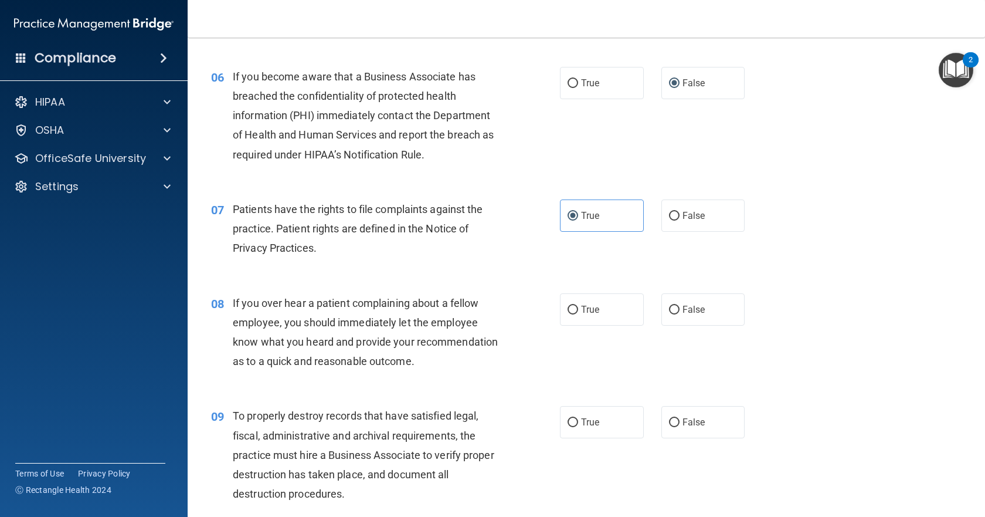
scroll to position [645, 0]
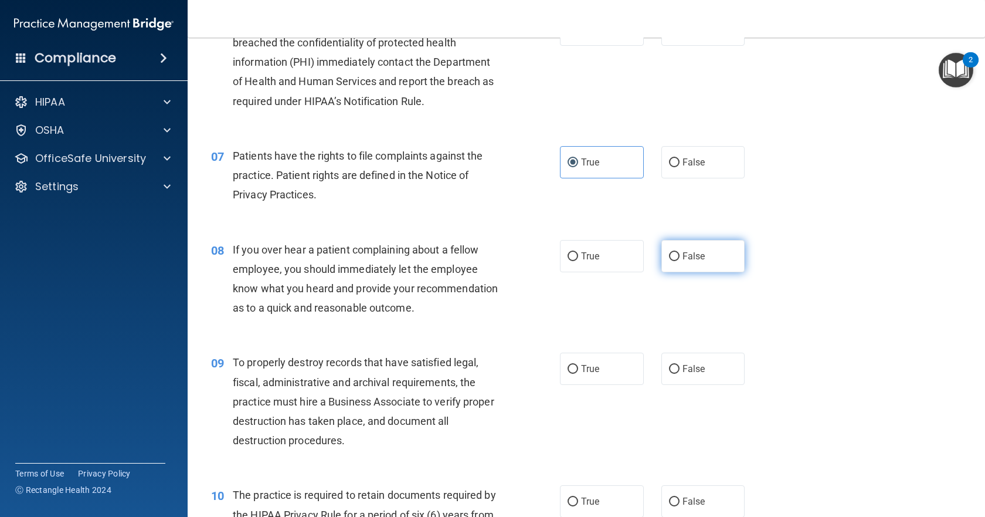
click at [671, 257] on input "False" at bounding box center [674, 256] width 11 height 9
radio input "true"
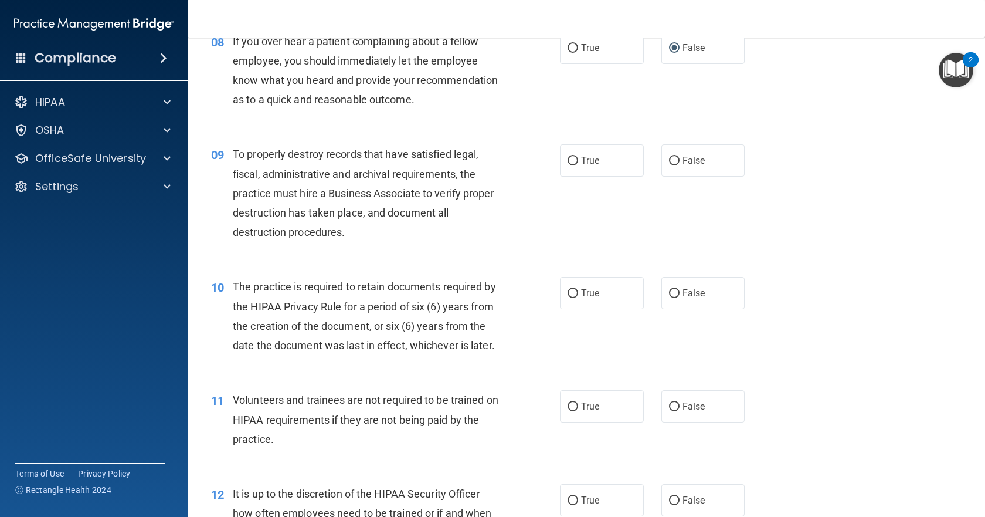
scroll to position [880, 0]
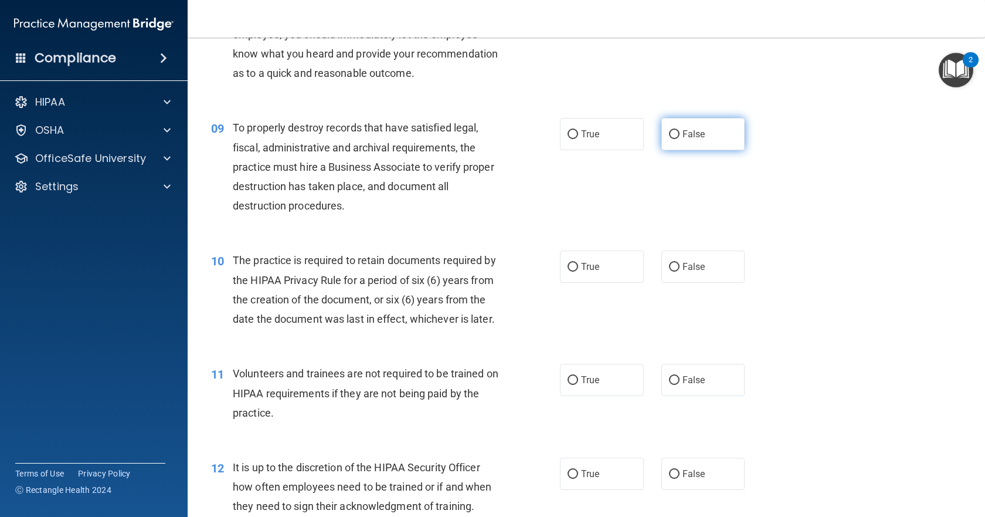
click at [669, 139] on input "False" at bounding box center [674, 134] width 11 height 9
radio input "true"
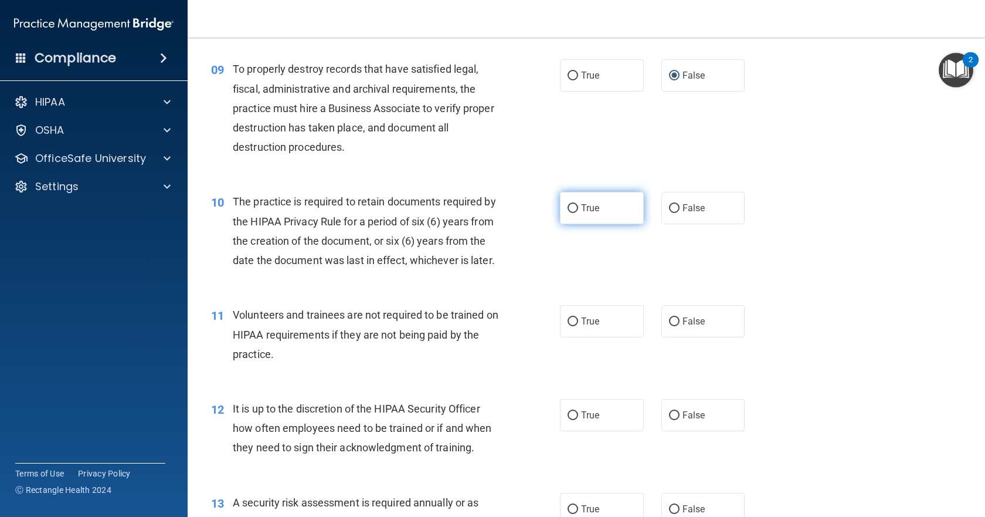
click at [571, 213] on input "True" at bounding box center [573, 208] width 11 height 9
radio input "true"
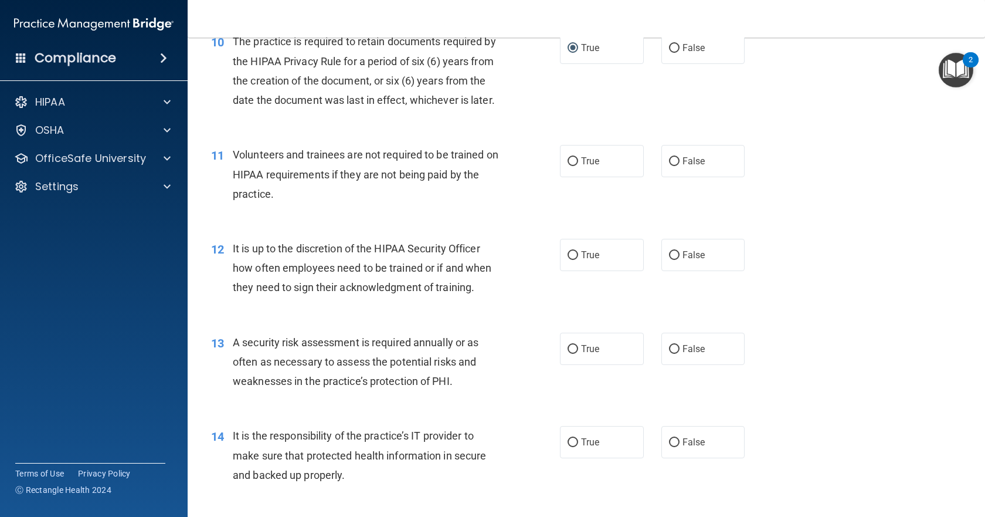
scroll to position [1114, 0]
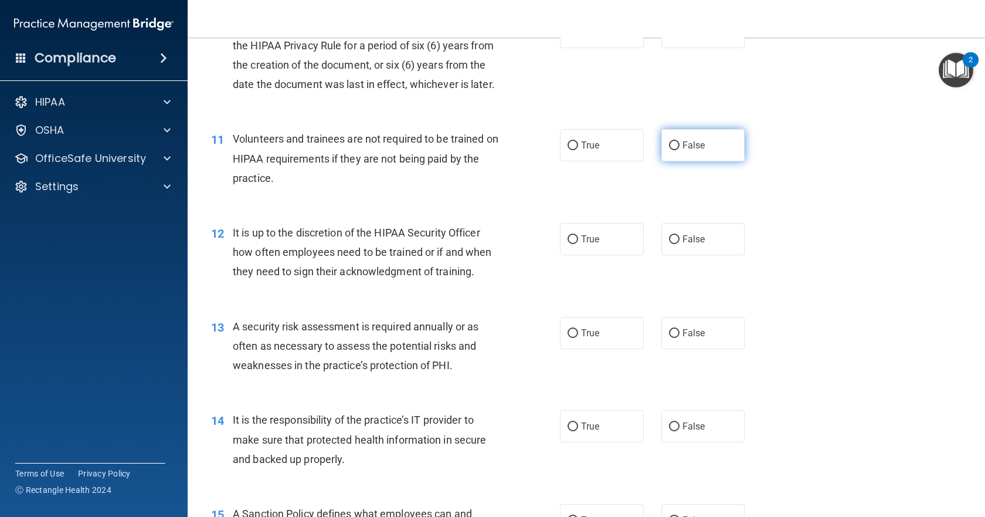
click at [669, 150] on input "False" at bounding box center [674, 145] width 11 height 9
radio input "true"
click at [681, 255] on label "False" at bounding box center [703, 239] width 84 height 32
click at [680, 244] on input "False" at bounding box center [674, 239] width 11 height 9
radio input "true"
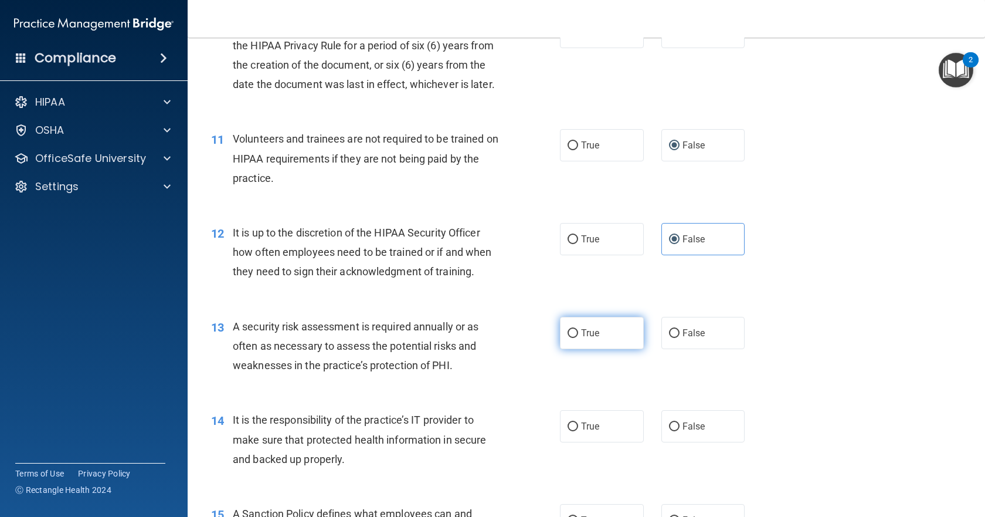
click at [576, 349] on label "True" at bounding box center [602, 333] width 84 height 32
click at [576, 338] on input "True" at bounding box center [573, 333] width 11 height 9
radio input "true"
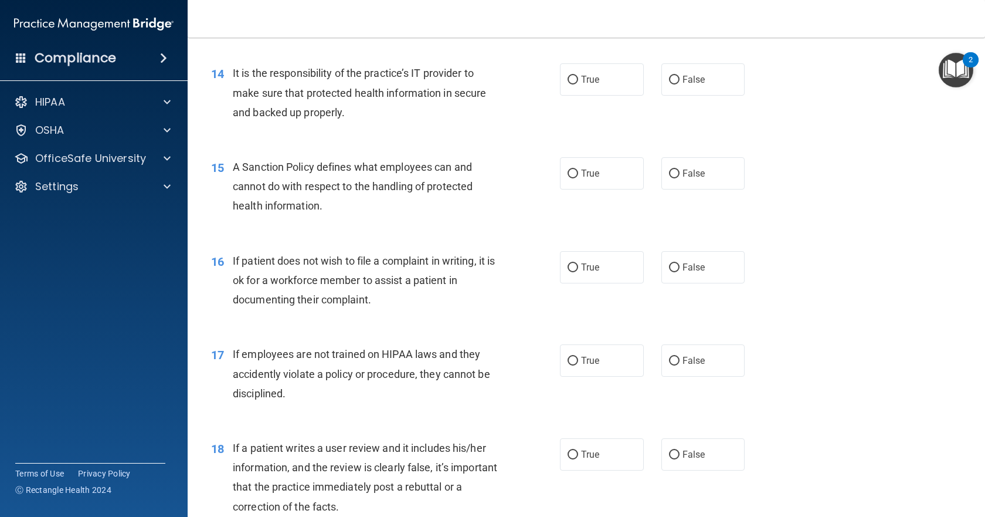
scroll to position [1466, 0]
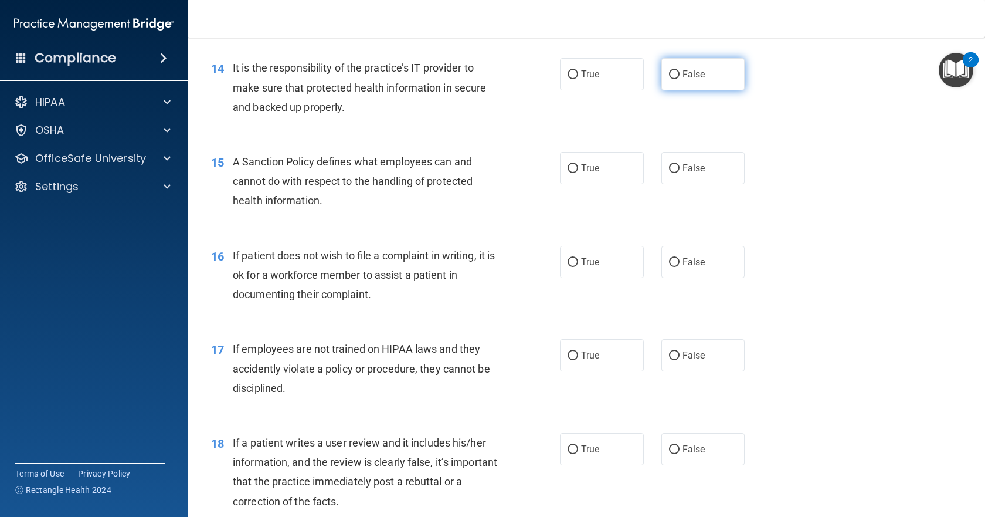
click at [720, 90] on label "False" at bounding box center [703, 74] width 84 height 32
click at [680, 79] on input "False" at bounding box center [674, 74] width 11 height 9
radio input "true"
click at [698, 174] on span "False" at bounding box center [694, 167] width 23 height 11
click at [680, 173] on input "False" at bounding box center [674, 168] width 11 height 9
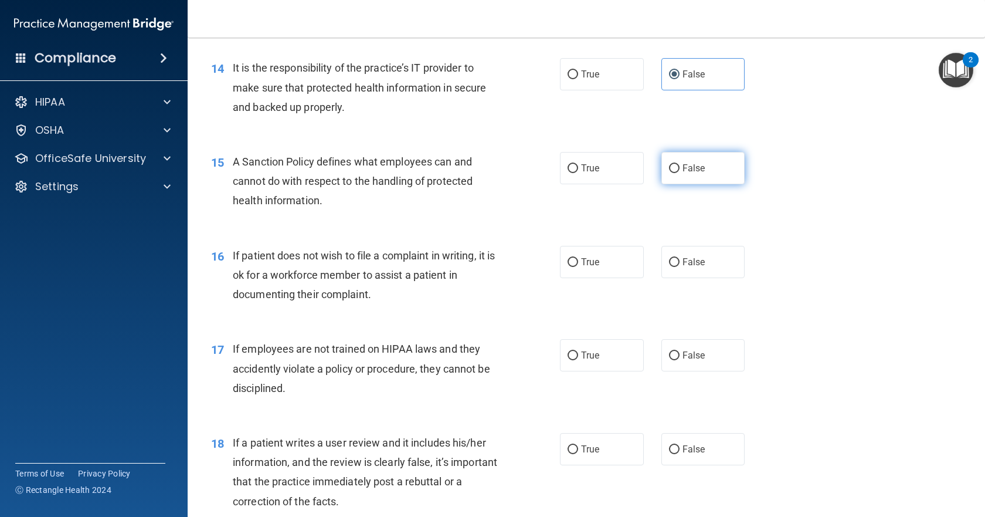
radio input "true"
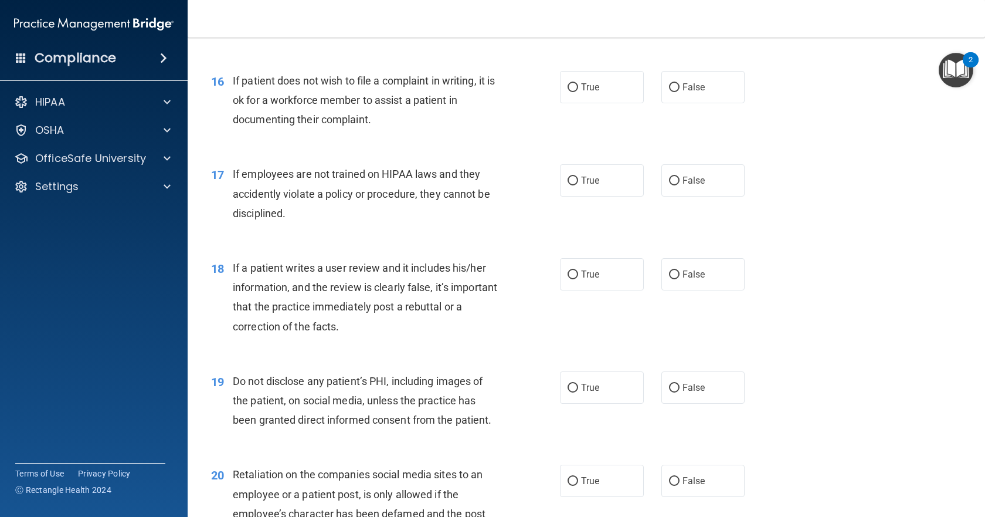
scroll to position [1642, 0]
click at [597, 102] on label "True" at bounding box center [602, 86] width 84 height 32
click at [578, 91] on input "True" at bounding box center [573, 86] width 11 height 9
radio input "true"
click at [723, 195] on label "False" at bounding box center [703, 179] width 84 height 32
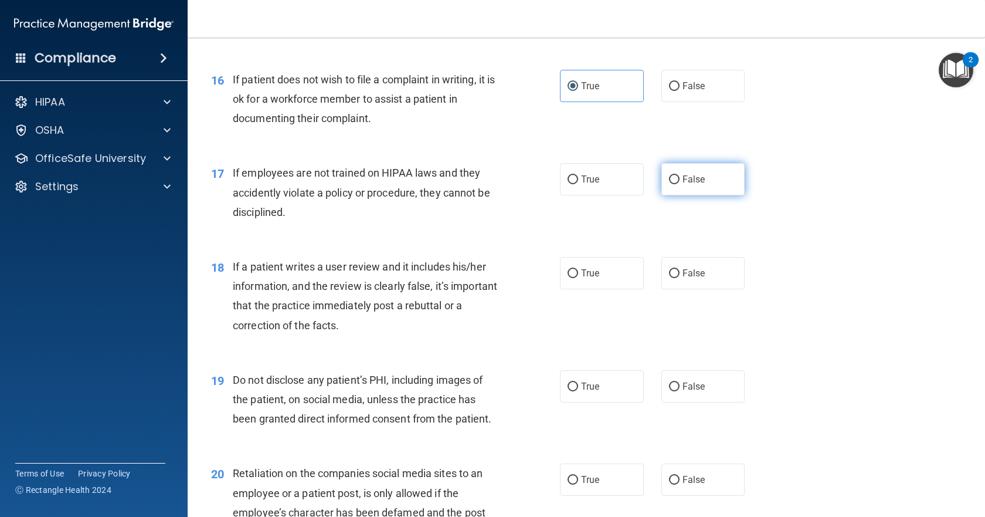
click at [680, 184] on input "False" at bounding box center [674, 179] width 11 height 9
radio input "true"
click at [722, 289] on label "False" at bounding box center [703, 273] width 84 height 32
click at [680, 278] on input "False" at bounding box center [674, 273] width 11 height 9
radio input "true"
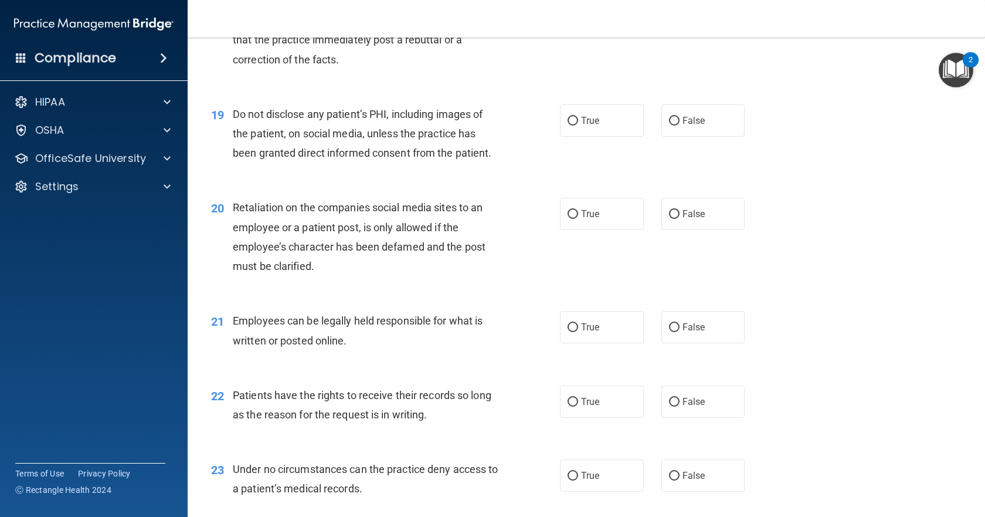
scroll to position [1935, 0]
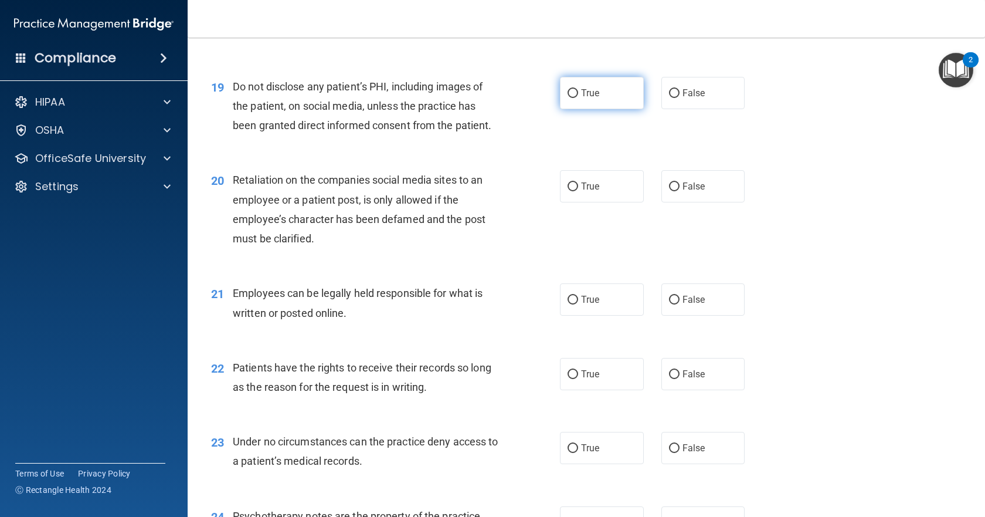
click at [608, 109] on label "True" at bounding box center [602, 93] width 84 height 32
click at [578, 98] on input "True" at bounding box center [573, 93] width 11 height 9
radio input "true"
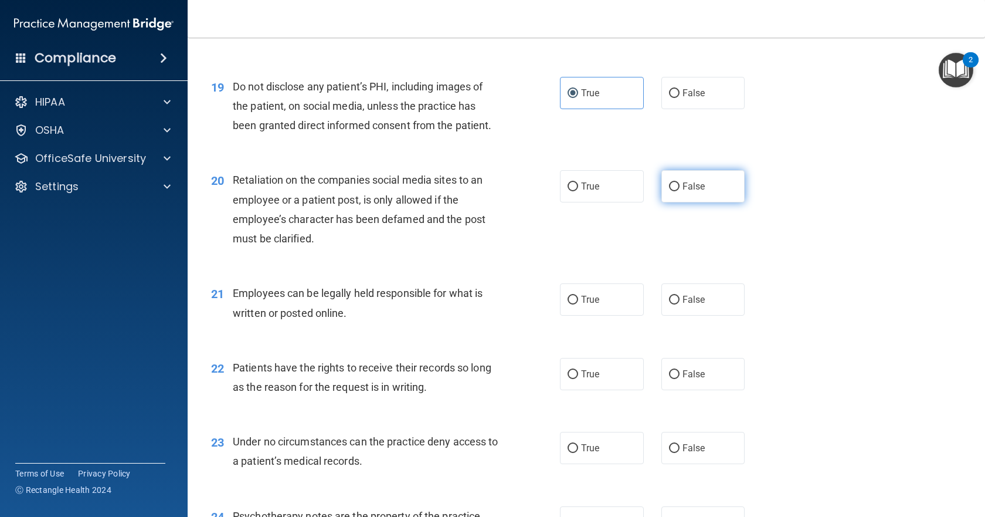
click at [704, 202] on label "False" at bounding box center [703, 186] width 84 height 32
click at [680, 191] on input "False" at bounding box center [674, 186] width 11 height 9
radio input "true"
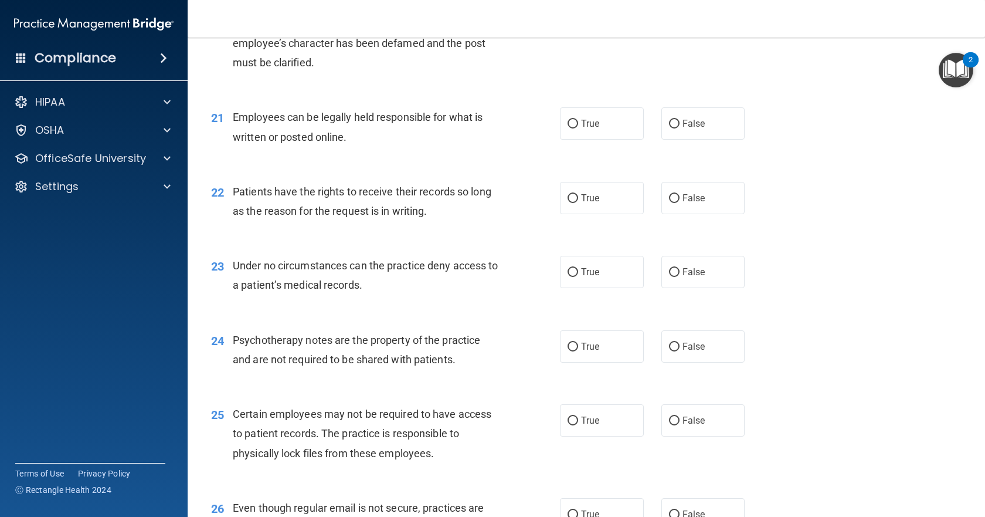
scroll to position [2169, 0]
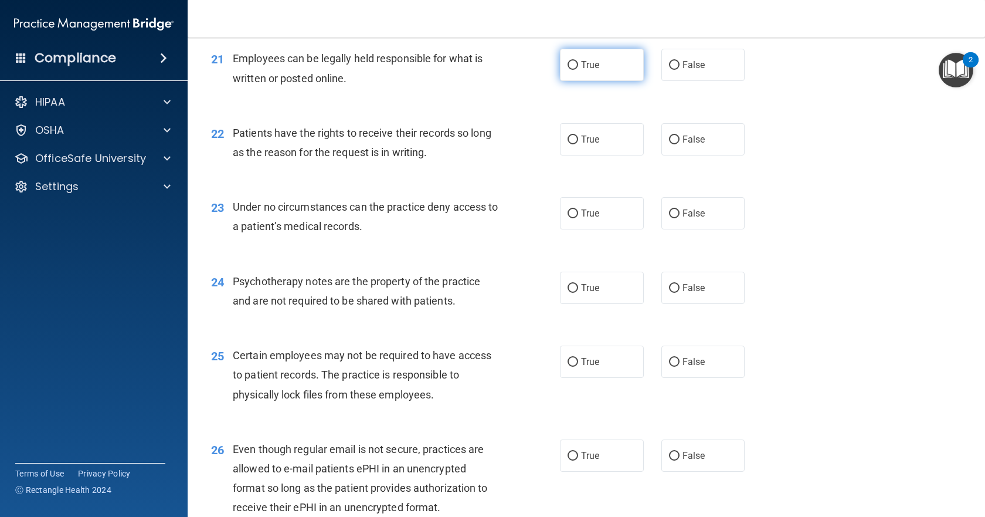
click at [586, 70] on span "True" at bounding box center [590, 64] width 18 height 11
click at [578, 70] on input "True" at bounding box center [573, 65] width 11 height 9
radio input "true"
click at [689, 145] on span "False" at bounding box center [694, 139] width 23 height 11
click at [680, 144] on input "False" at bounding box center [674, 139] width 11 height 9
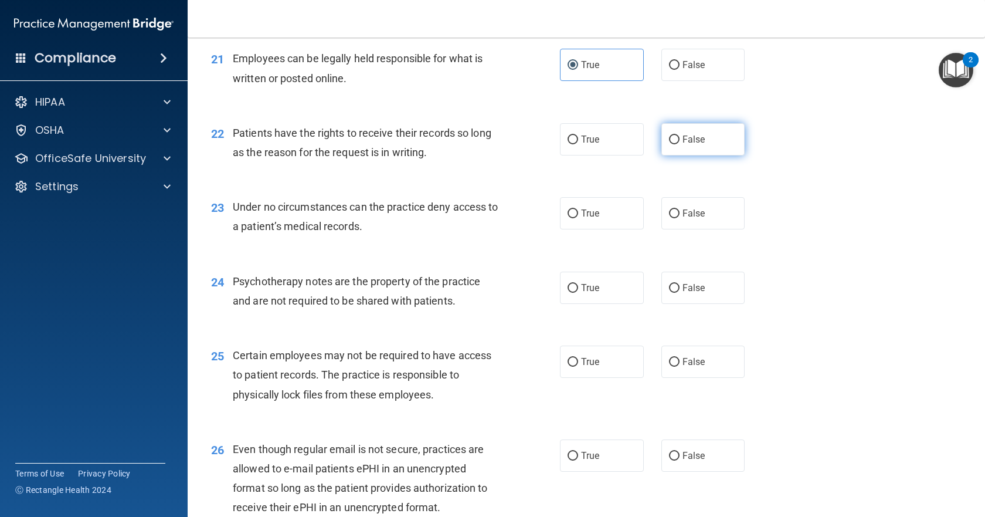
radio input "true"
click at [683, 219] on span "False" at bounding box center [694, 213] width 23 height 11
click at [680, 218] on input "False" at bounding box center [674, 213] width 11 height 9
radio input "true"
click at [628, 304] on label "True" at bounding box center [602, 287] width 84 height 32
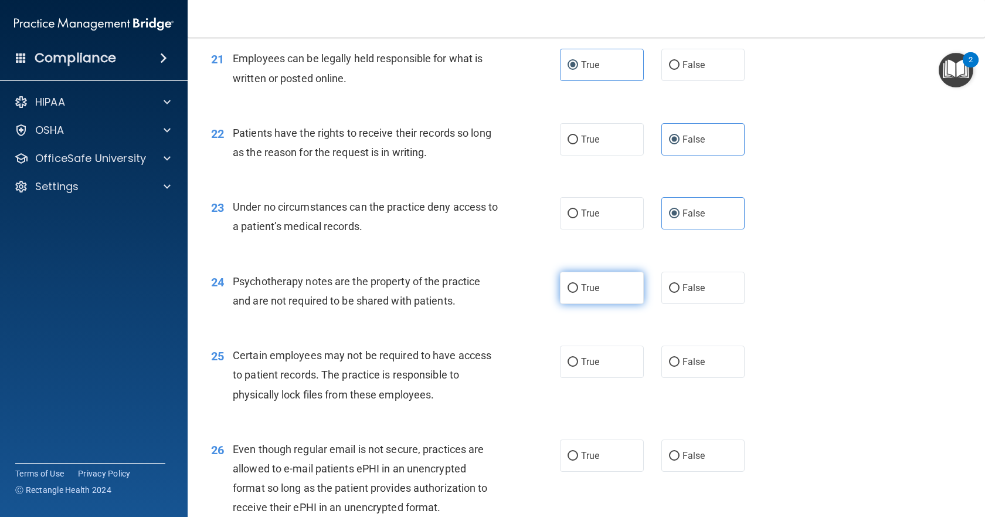
click at [578, 293] on input "True" at bounding box center [573, 288] width 11 height 9
radio input "true"
click at [623, 378] on label "True" at bounding box center [602, 361] width 84 height 32
click at [578, 366] on input "True" at bounding box center [573, 362] width 11 height 9
radio input "true"
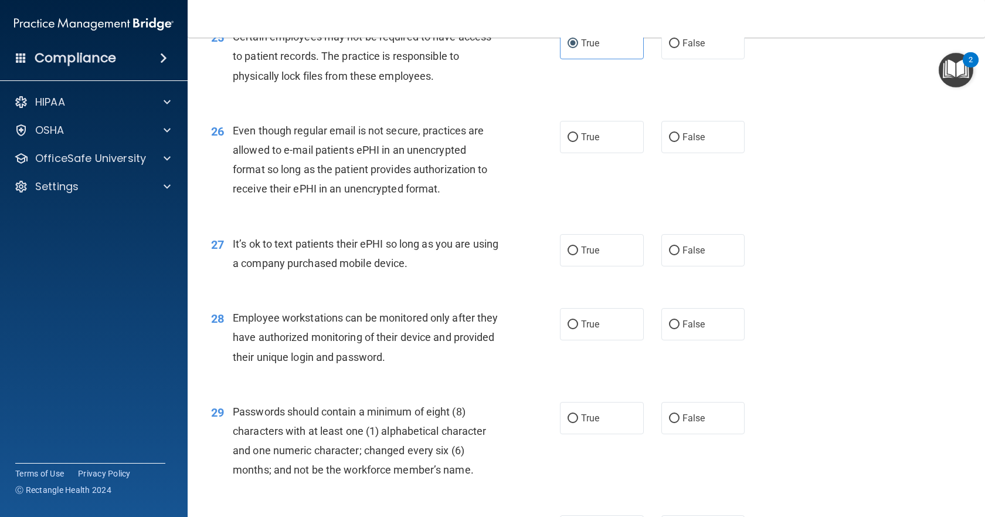
scroll to position [2521, 0]
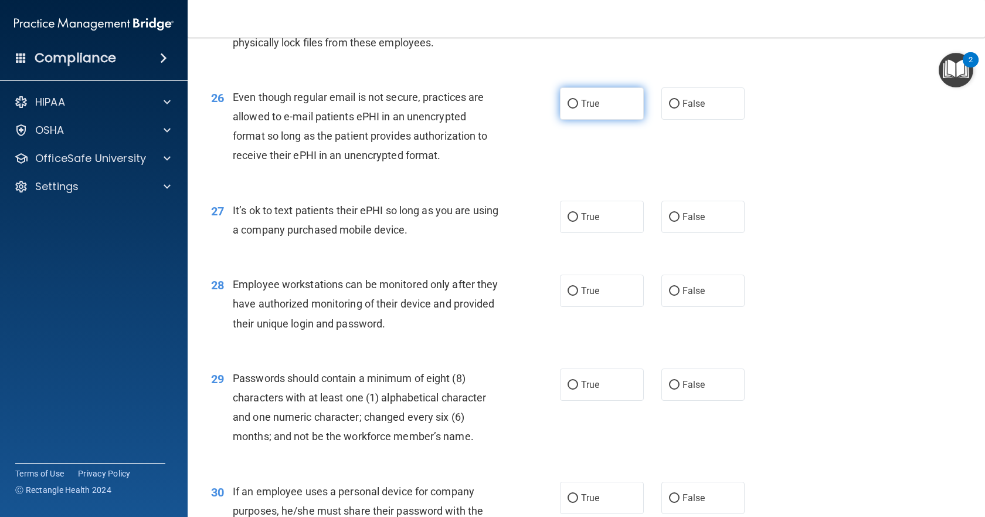
click at [578, 120] on label "True" at bounding box center [602, 103] width 84 height 32
click at [578, 108] on input "True" at bounding box center [573, 104] width 11 height 9
radio input "true"
click at [728, 233] on label "False" at bounding box center [703, 217] width 84 height 32
click at [680, 222] on input "False" at bounding box center [674, 217] width 11 height 9
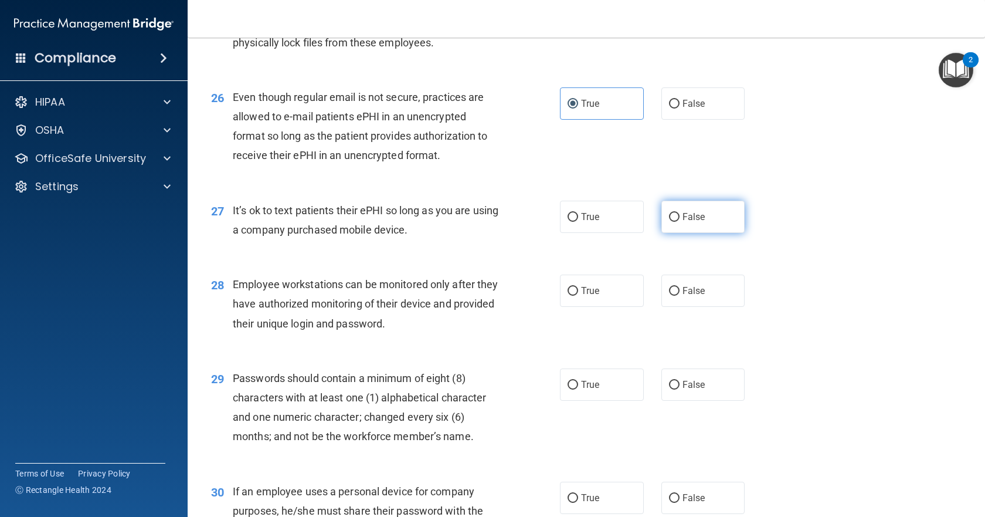
radio input "true"
click at [708, 307] on label "False" at bounding box center [703, 290] width 84 height 32
click at [680, 296] on input "False" at bounding box center [674, 291] width 11 height 9
radio input "true"
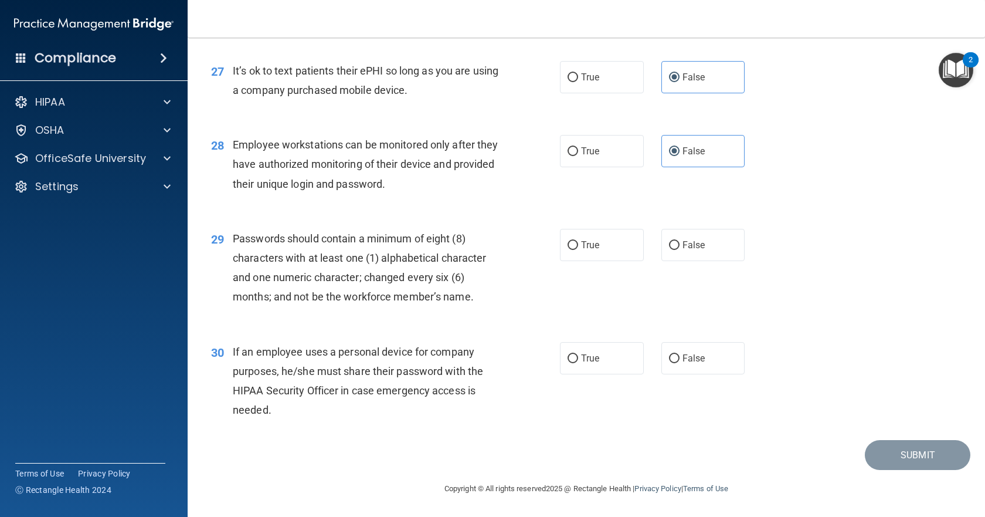
scroll to position [2700, 0]
click at [613, 249] on label "True" at bounding box center [602, 245] width 84 height 32
click at [578, 249] on input "True" at bounding box center [573, 245] width 11 height 9
radio input "true"
click at [714, 351] on label "False" at bounding box center [703, 358] width 84 height 32
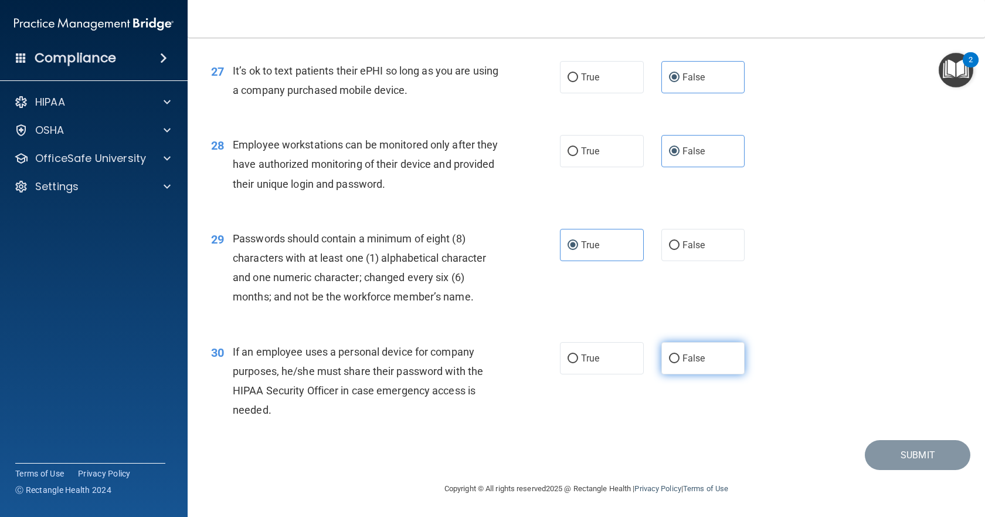
click at [680, 354] on input "False" at bounding box center [674, 358] width 11 height 9
radio input "true"
click at [906, 451] on button "Submit" at bounding box center [918, 455] width 106 height 30
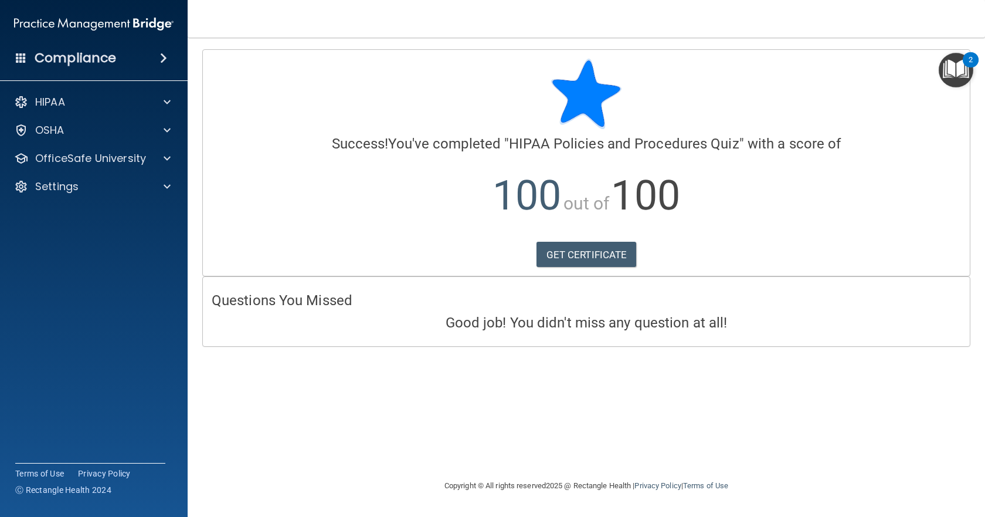
click at [959, 77] on img "Open Resource Center, 2 new notifications" at bounding box center [956, 70] width 35 height 35
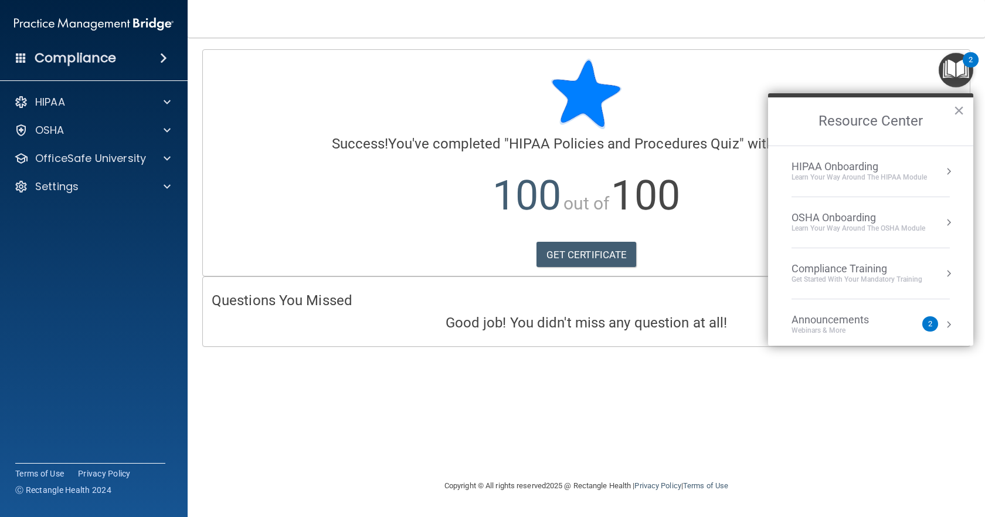
click at [868, 282] on div "Get Started with your mandatory training" at bounding box center [857, 279] width 131 height 10
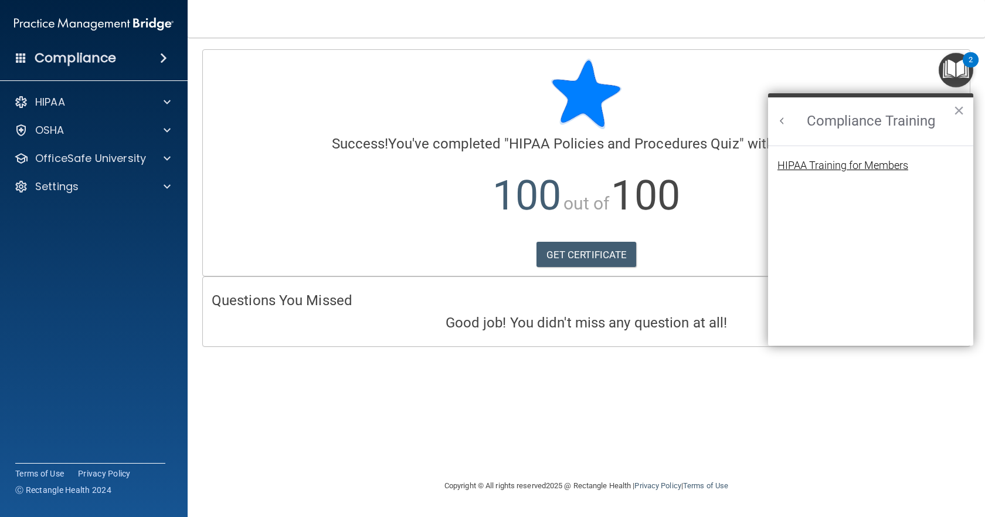
click at [863, 164] on div "HIPAA Training for Members" at bounding box center [842, 165] width 131 height 11
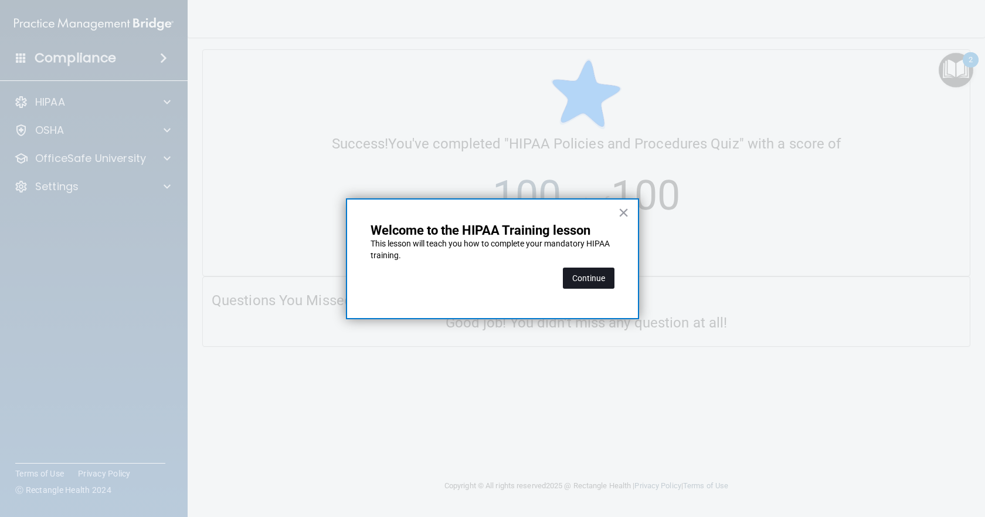
click at [606, 278] on button "Continue" at bounding box center [589, 277] width 52 height 21
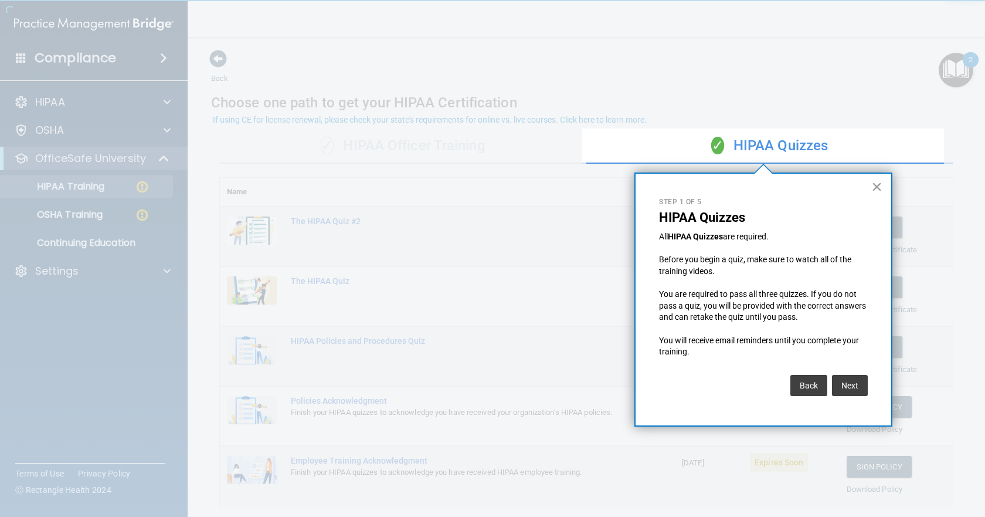
click at [878, 186] on button "×" at bounding box center [876, 186] width 11 height 19
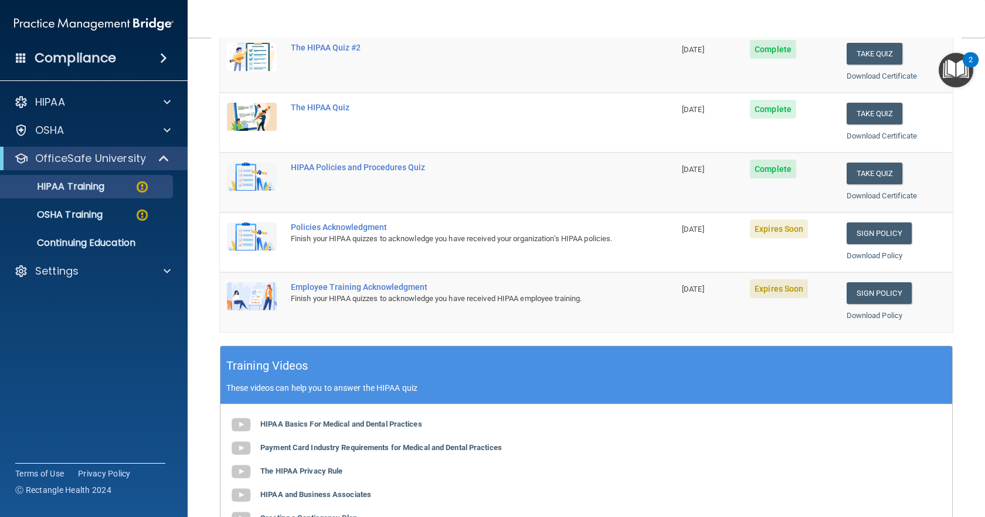
scroll to position [176, 0]
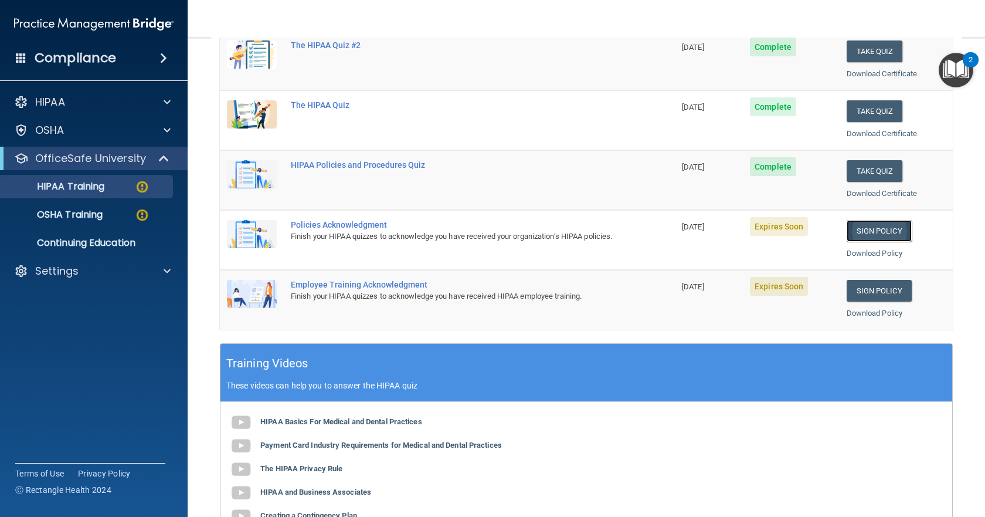
click at [884, 228] on link "Sign Policy" at bounding box center [879, 231] width 65 height 22
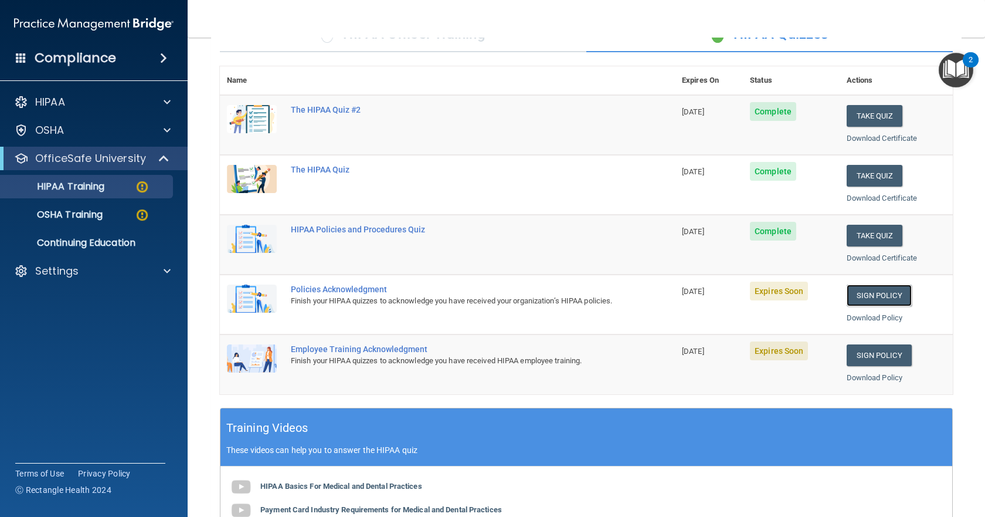
scroll to position [0, 0]
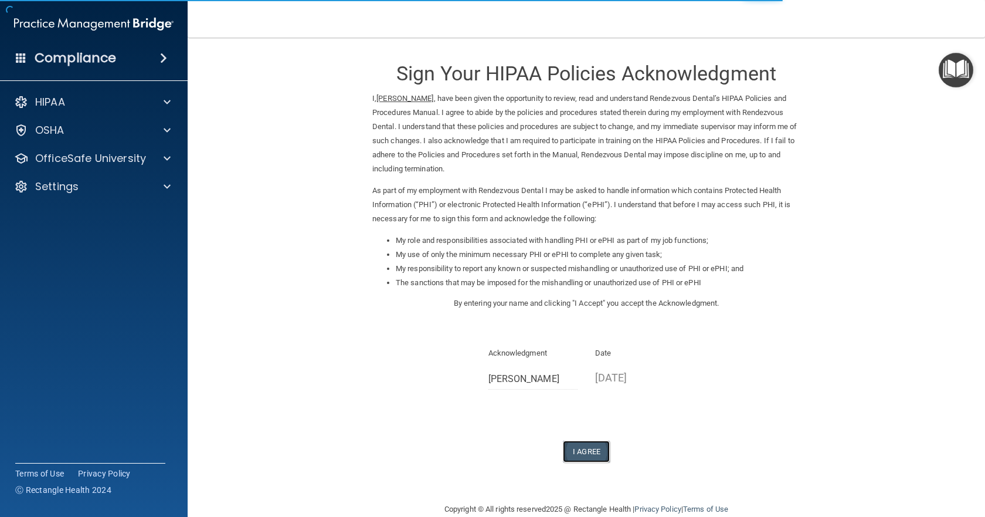
click at [580, 441] on button "I Agree" at bounding box center [586, 451] width 47 height 22
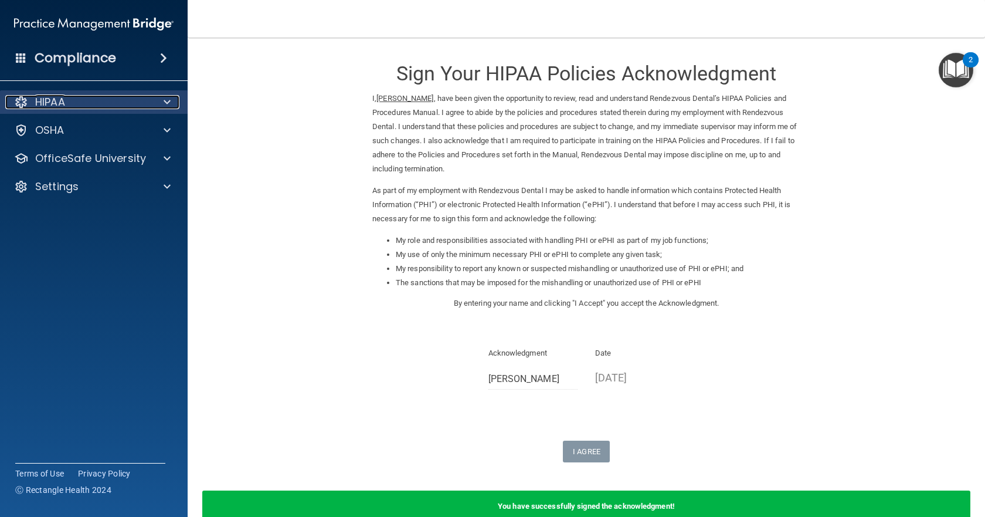
click at [174, 106] on div at bounding box center [165, 102] width 29 height 14
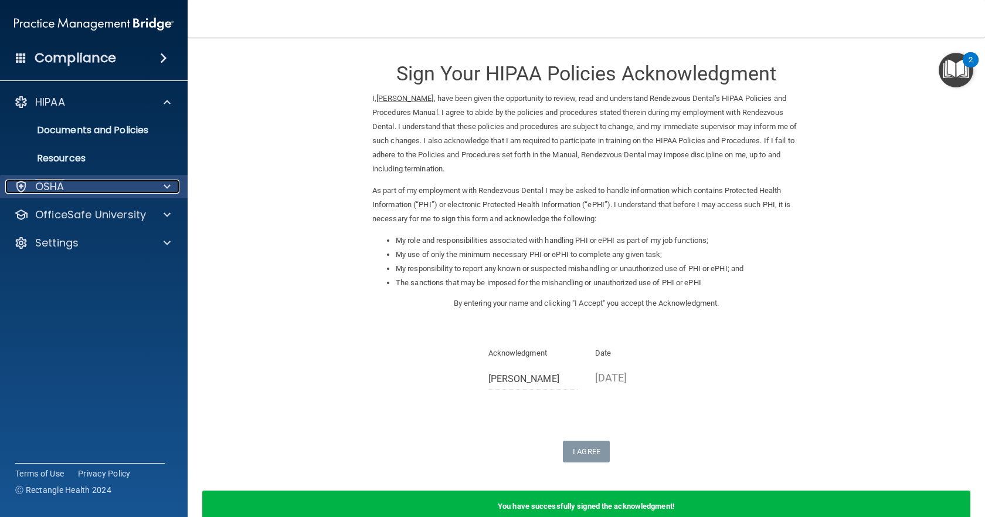
click at [171, 187] on div at bounding box center [165, 186] width 29 height 14
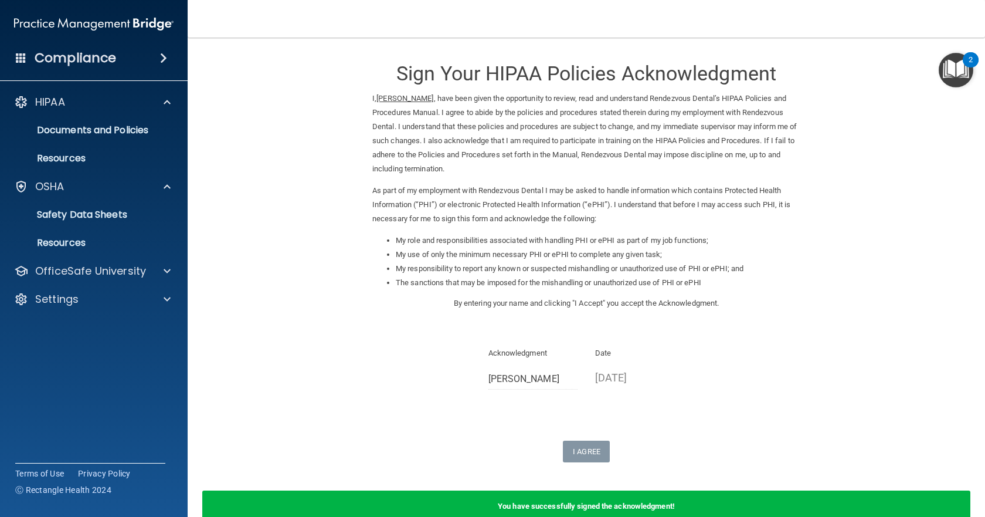
click at [167, 56] on span at bounding box center [163, 58] width 7 height 14
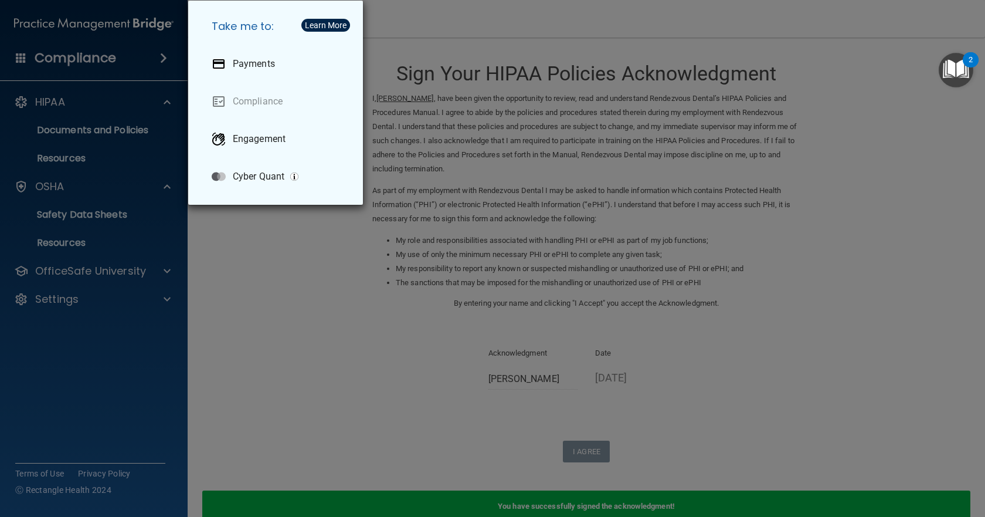
click at [171, 56] on div "Take me to: Payments Compliance Engagement Cyber Quant" at bounding box center [492, 258] width 985 height 517
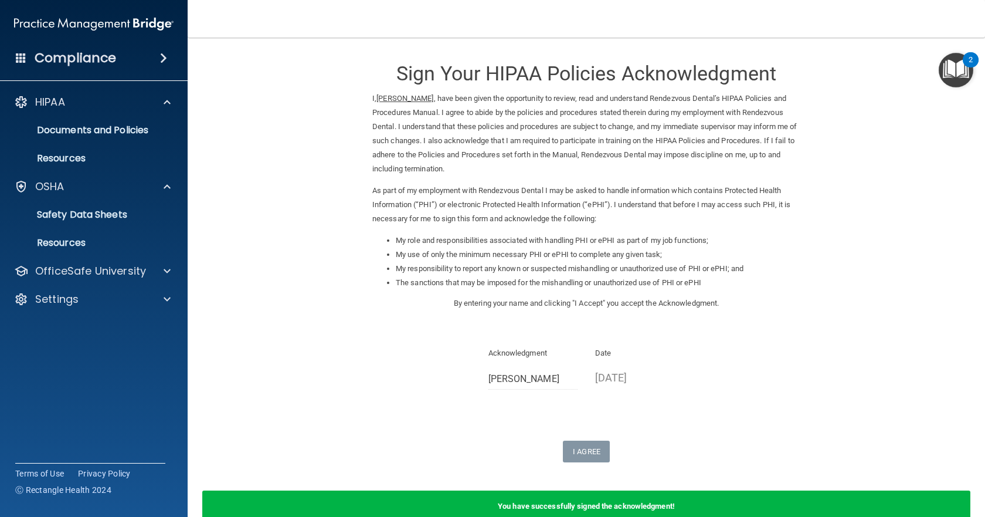
click at [959, 73] on img "Open Resource Center, 2 new notifications" at bounding box center [956, 70] width 35 height 35
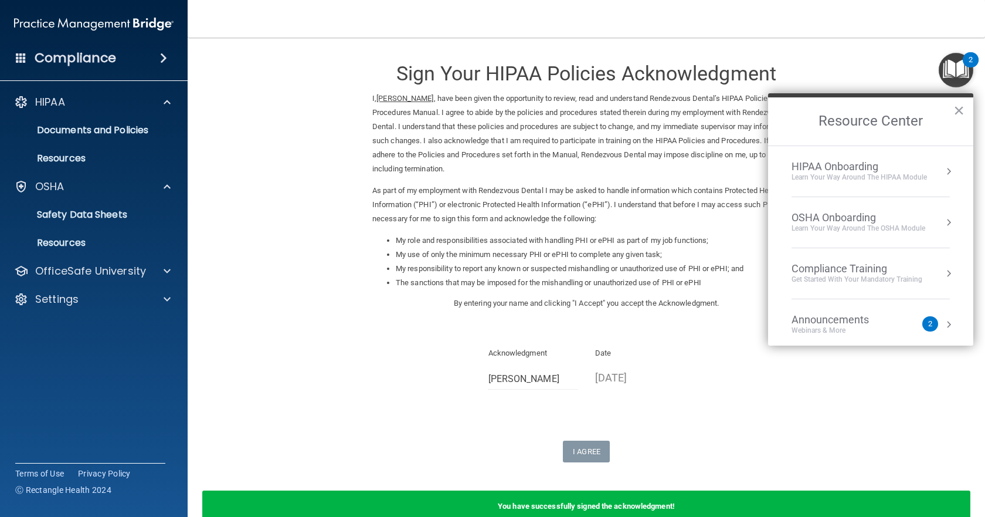
click at [909, 272] on div "Compliance Training" at bounding box center [857, 268] width 131 height 13
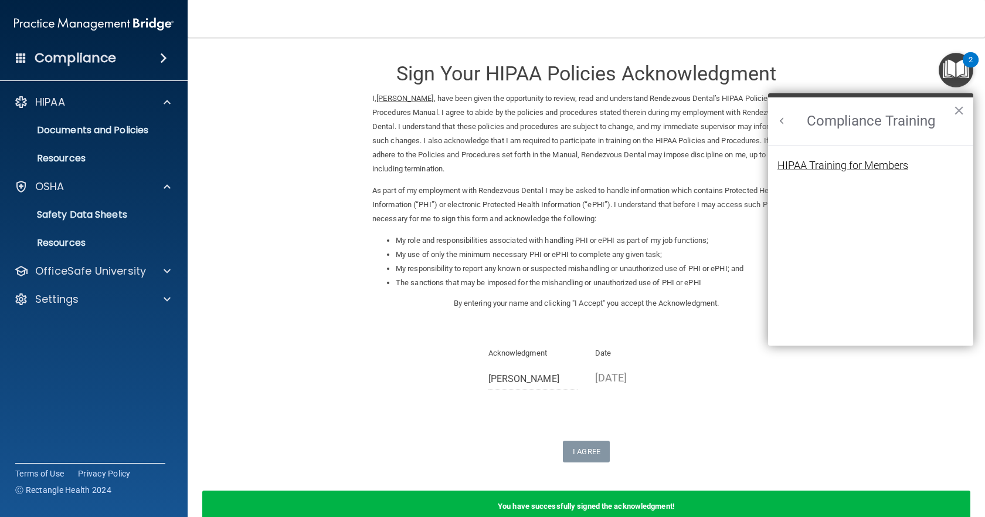
click at [862, 161] on div "HIPAA Training for Members" at bounding box center [842, 165] width 131 height 11
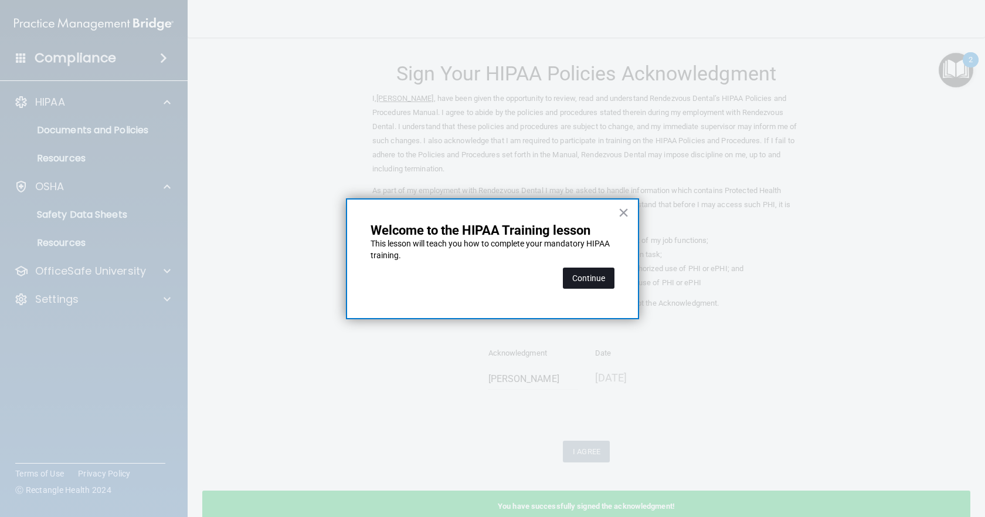
click at [606, 274] on button "Continue" at bounding box center [589, 277] width 52 height 21
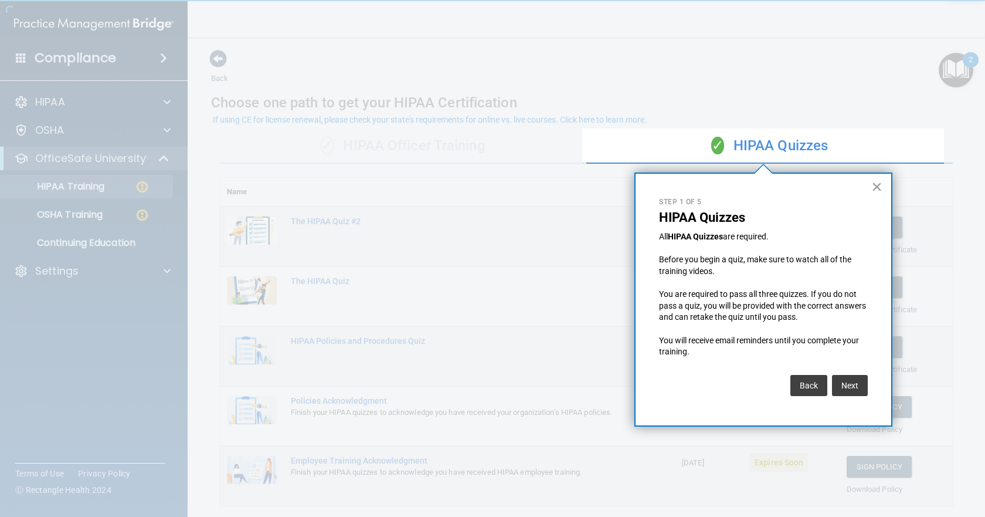
click at [876, 185] on button "×" at bounding box center [876, 186] width 11 height 19
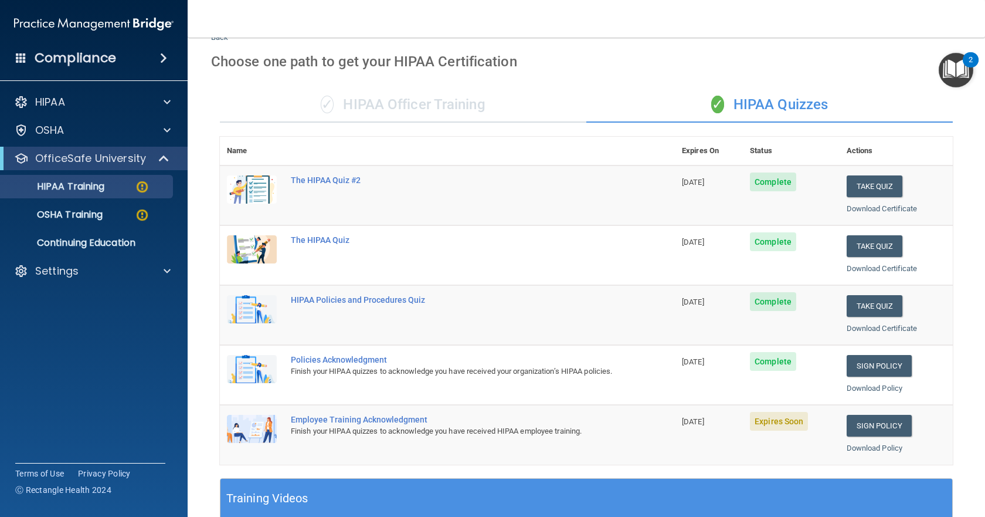
scroll to position [176, 0]
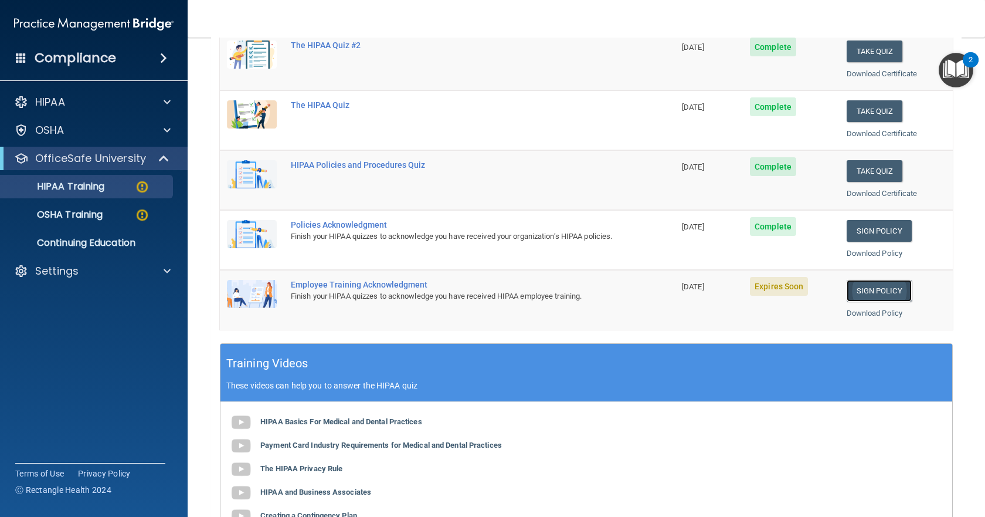
click at [876, 294] on link "Sign Policy" at bounding box center [879, 291] width 65 height 22
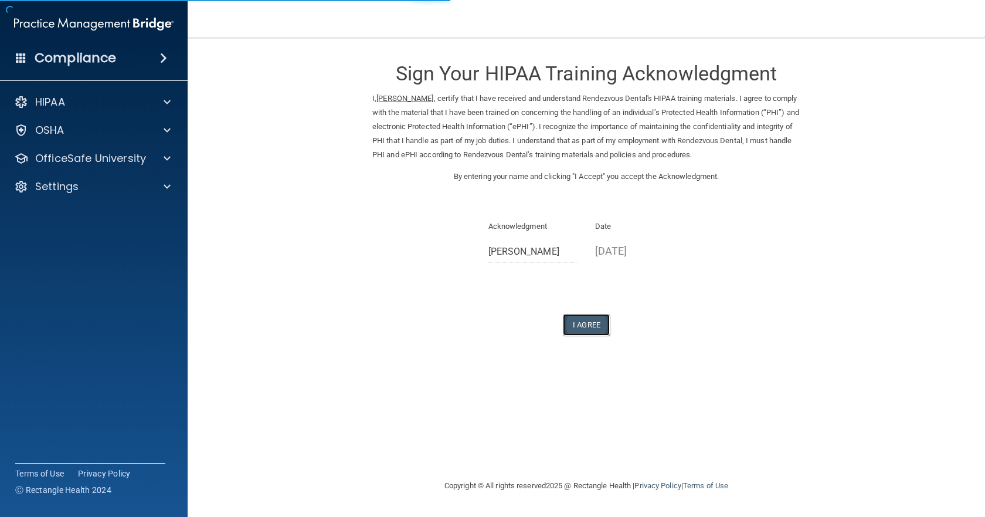
click at [605, 325] on button "I Agree" at bounding box center [586, 325] width 47 height 22
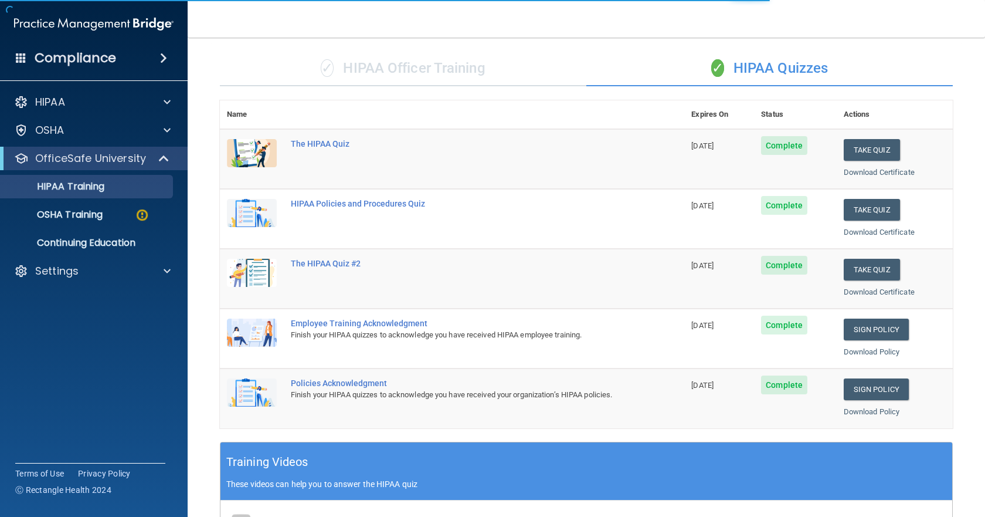
scroll to position [366, 0]
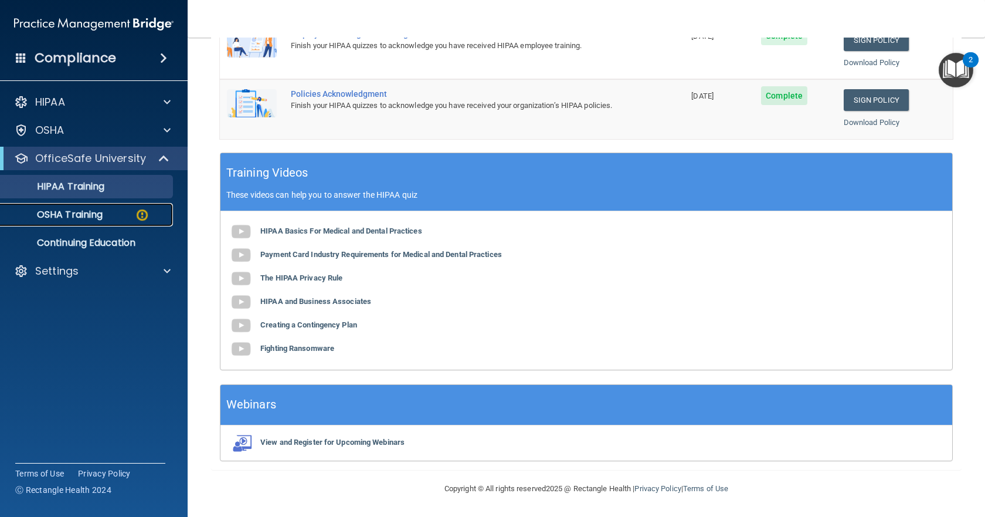
click at [114, 218] on div "OSHA Training" at bounding box center [88, 215] width 160 height 12
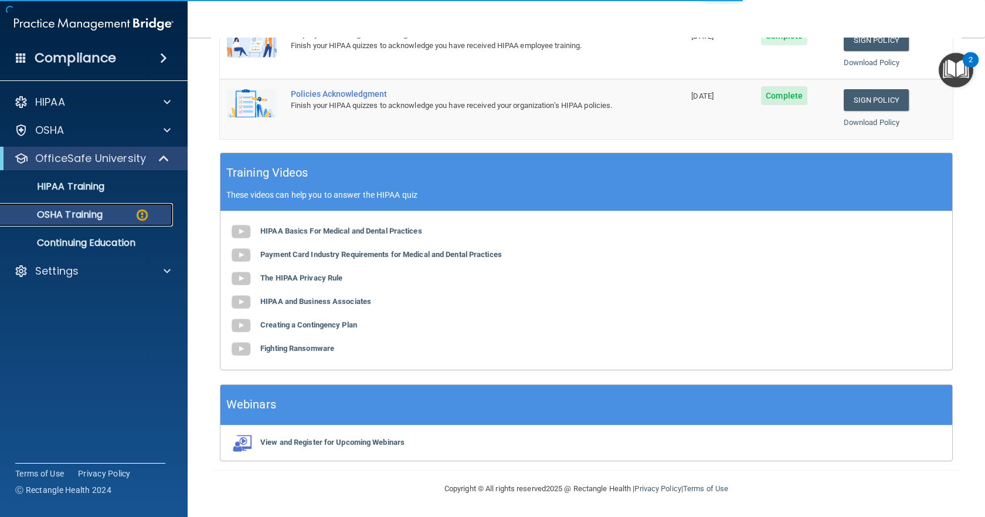
scroll to position [51, 0]
